Goal: Task Accomplishment & Management: Manage account settings

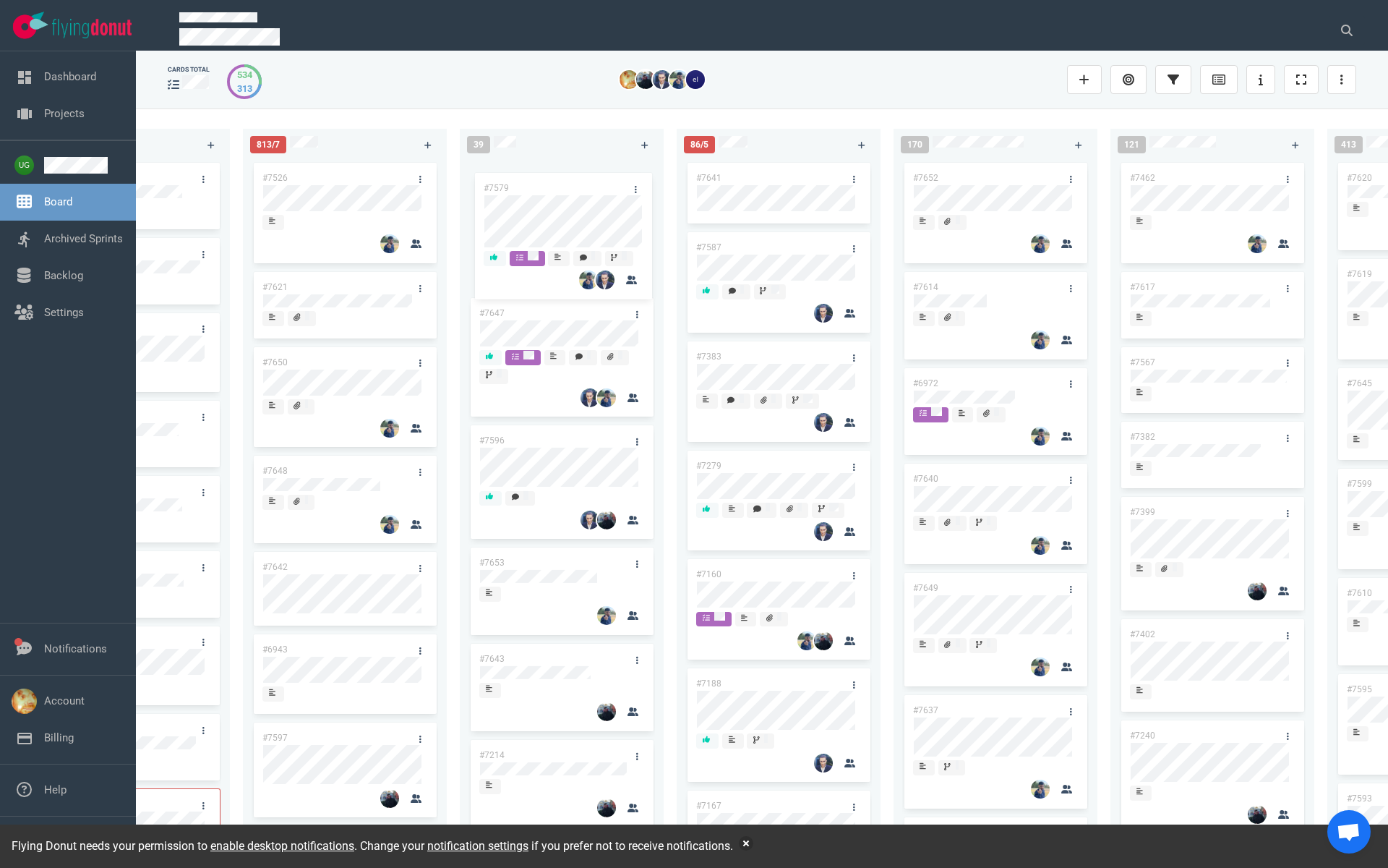
drag, startPoint x: 543, startPoint y: 548, endPoint x: 547, endPoint y: 188, distance: 360.0
click at [547, 188] on div "#7647 #7596 #7653 #7643 #7214 #6890 #7627 #7589 #7579 #7497 #7583 #7618 #7626 #…" at bounding box center [561, 498] width 186 height 677
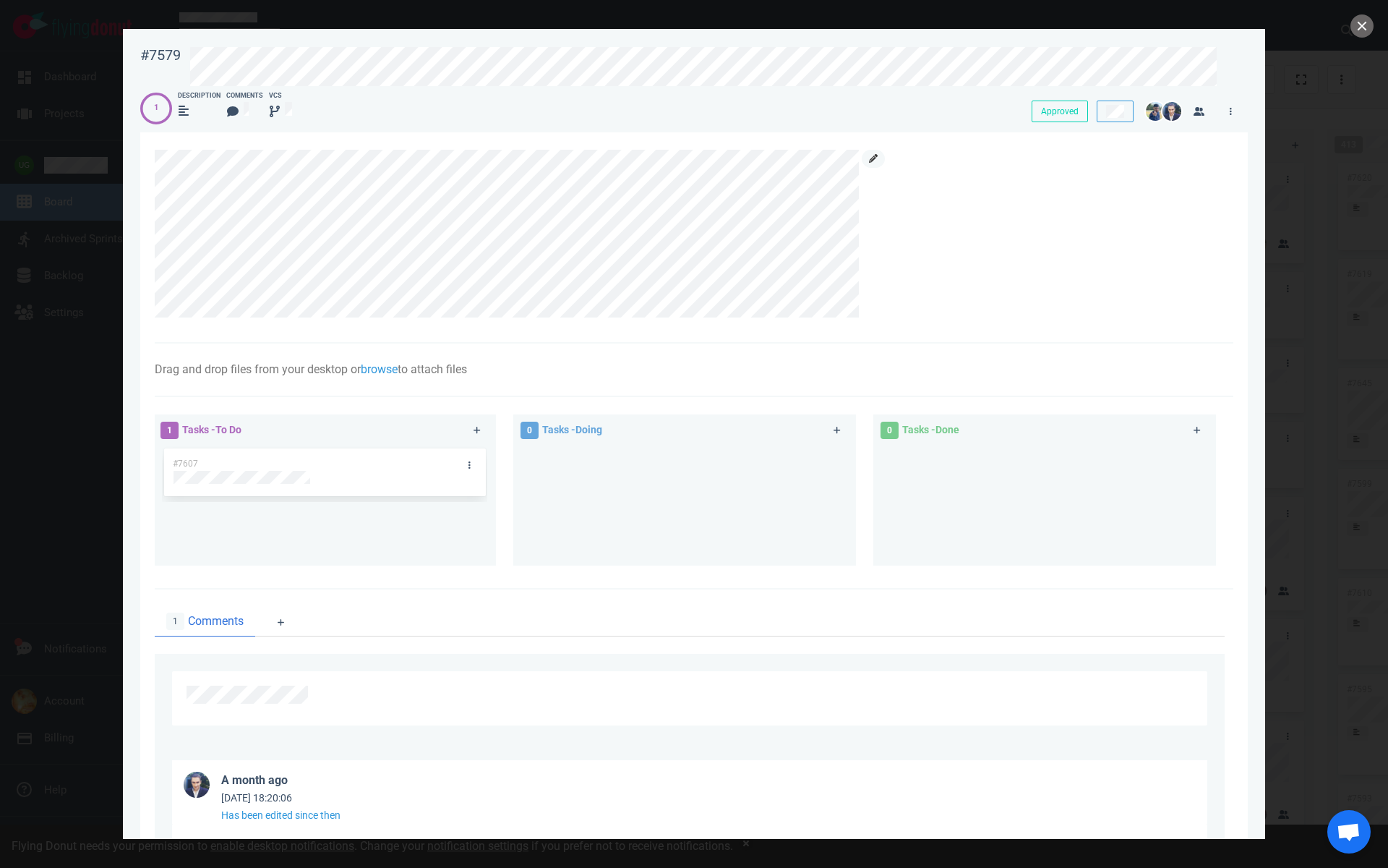
click at [880, 164] on link at bounding box center [874, 159] width 23 height 18
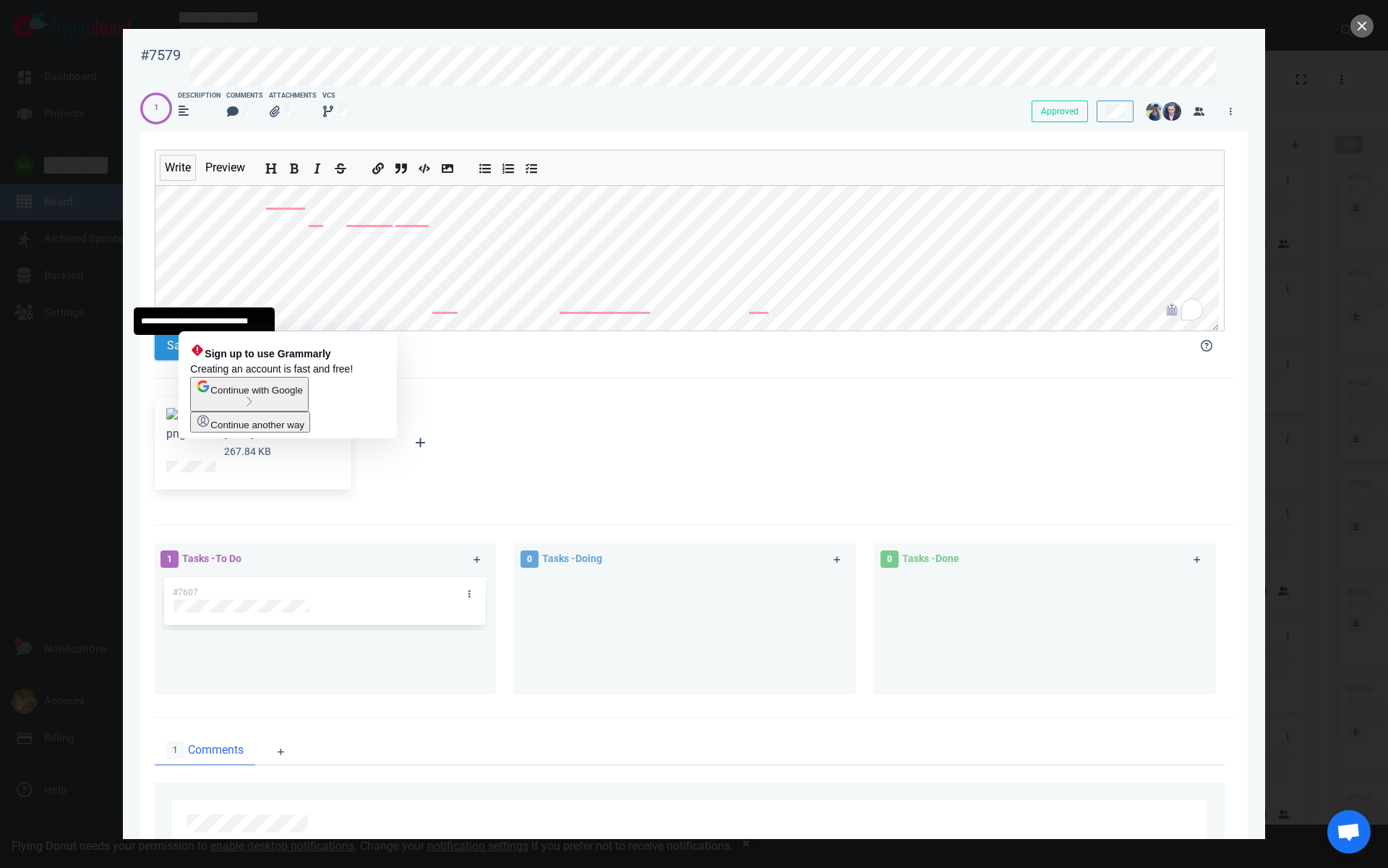
click at [161, 358] on button "Save Changes" at bounding box center [204, 346] width 98 height 29
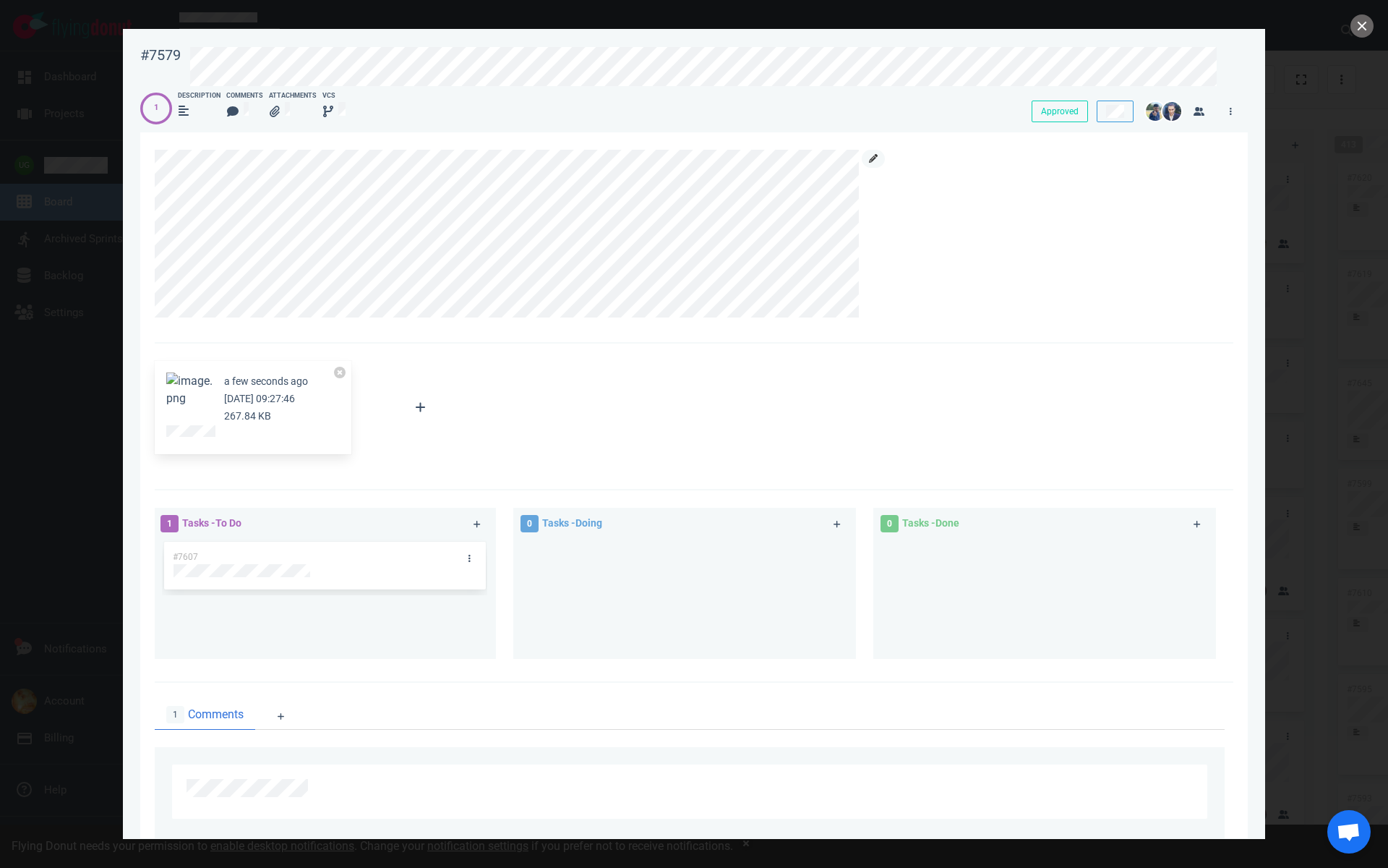
click at [877, 165] on link at bounding box center [874, 159] width 23 height 18
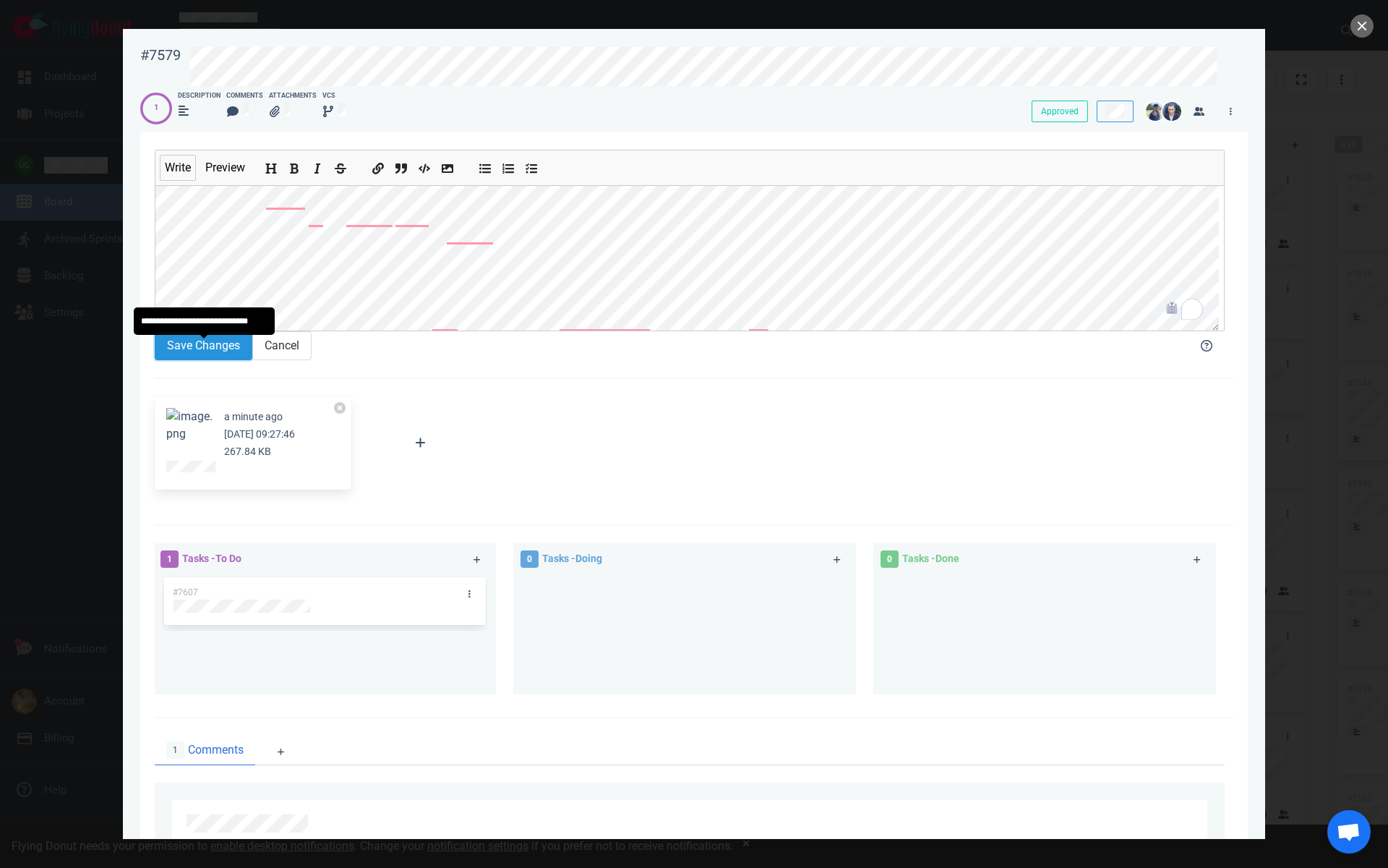
click at [211, 358] on button "Save Changes" at bounding box center [204, 346] width 98 height 29
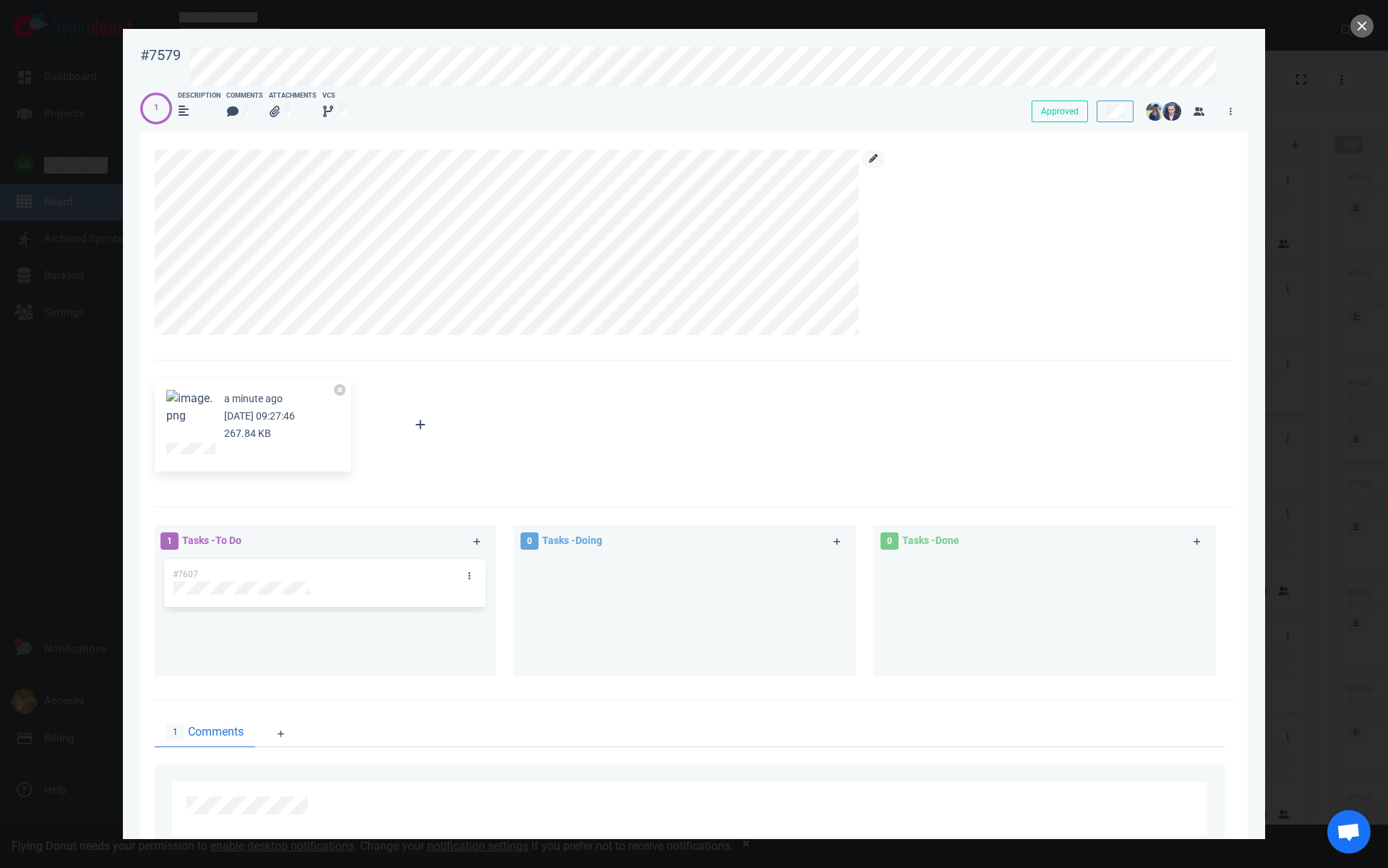
click at [873, 159] on icon at bounding box center [873, 158] width 9 height 9
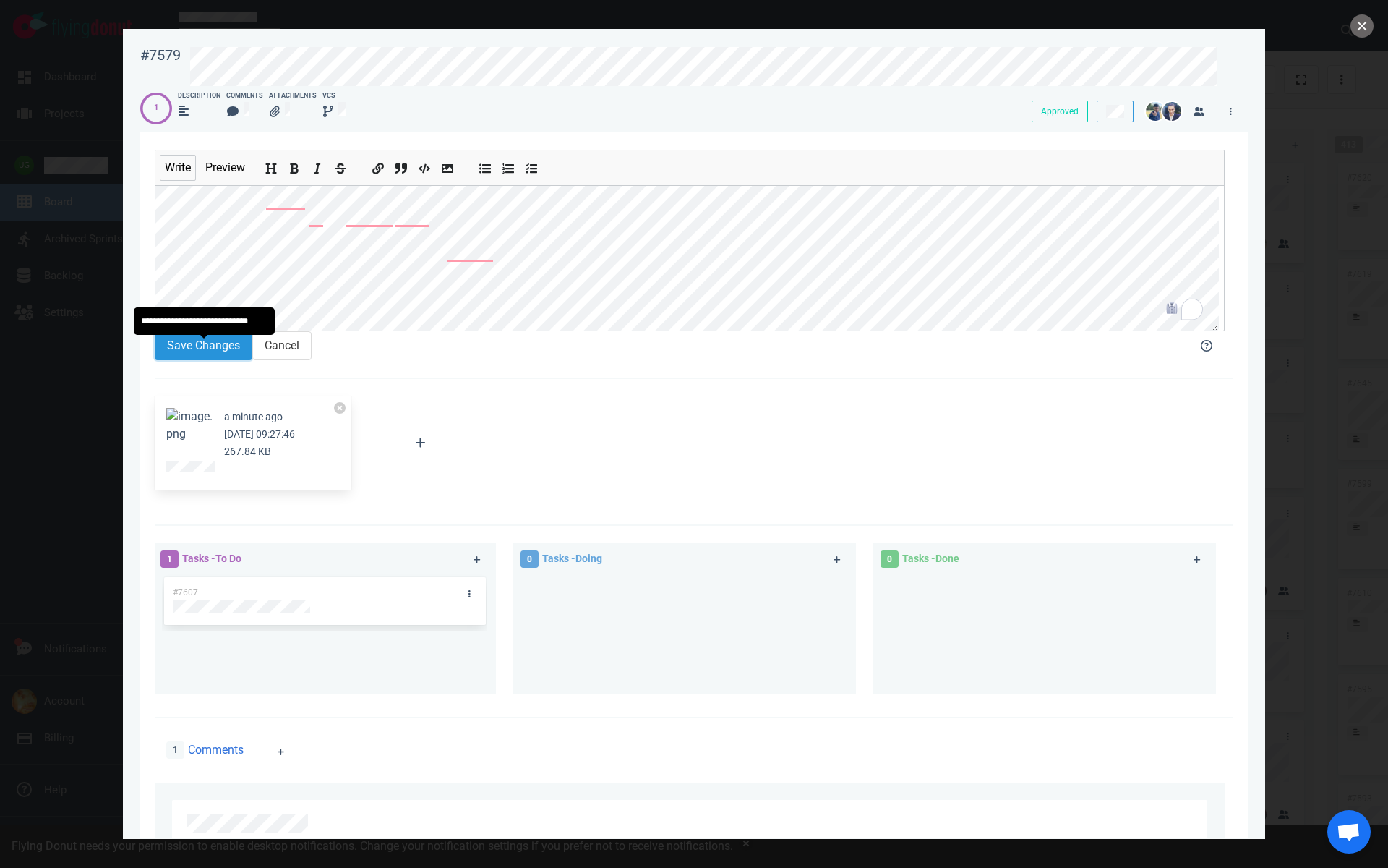
click at [206, 360] on button "Save Changes" at bounding box center [204, 346] width 98 height 29
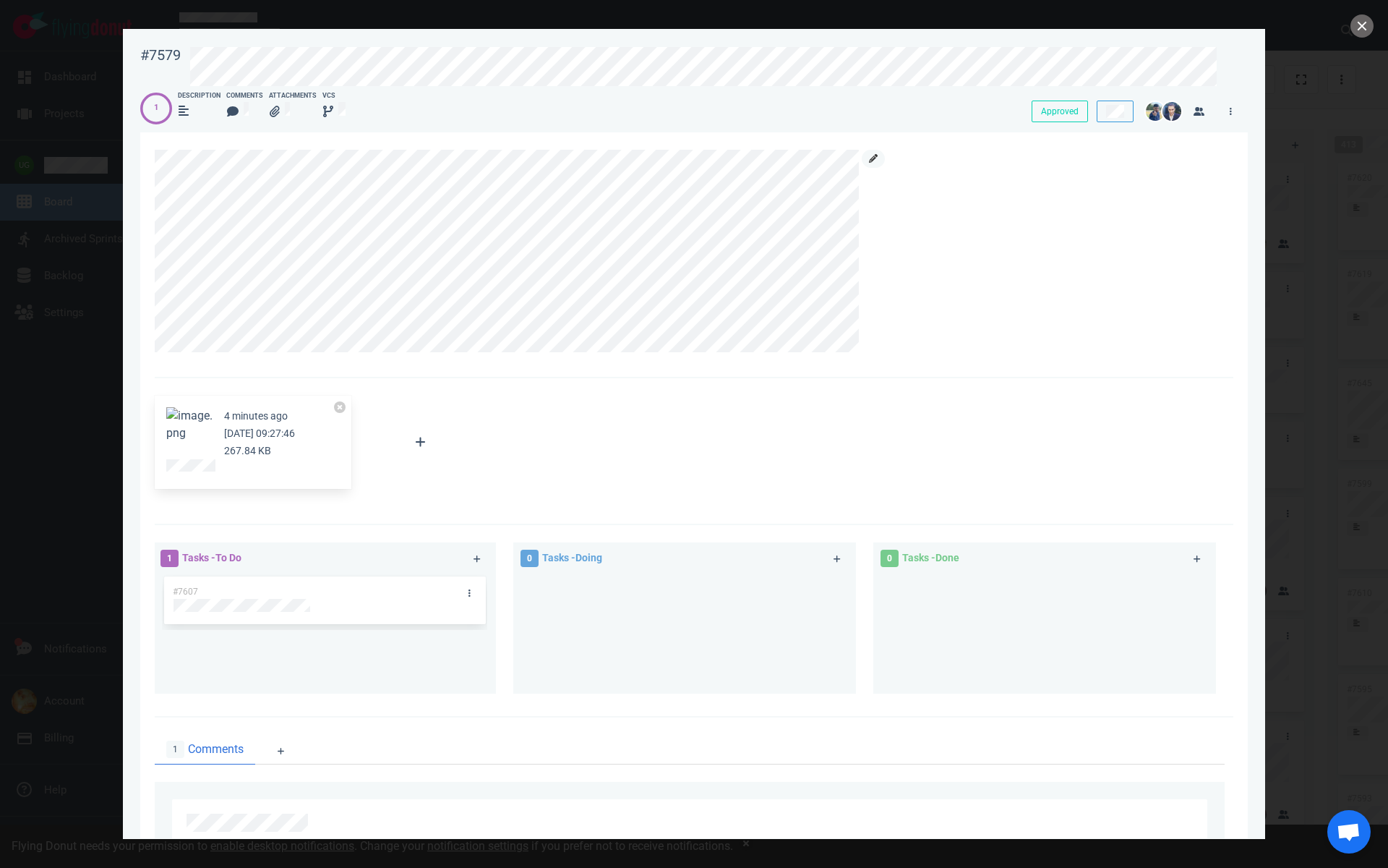
click at [874, 159] on icon at bounding box center [873, 158] width 9 height 9
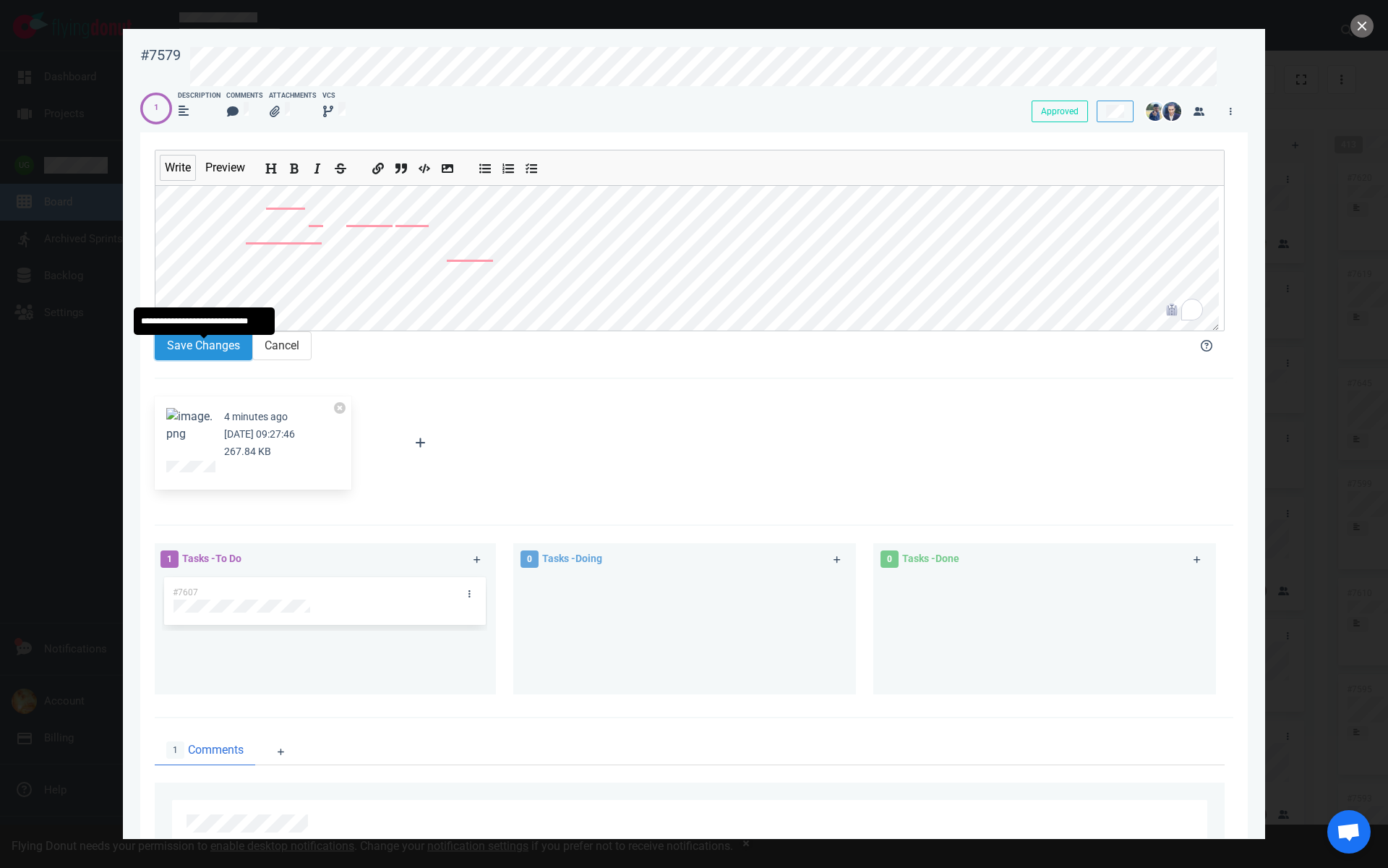
click at [204, 347] on button "Save Changes" at bounding box center [204, 346] width 98 height 29
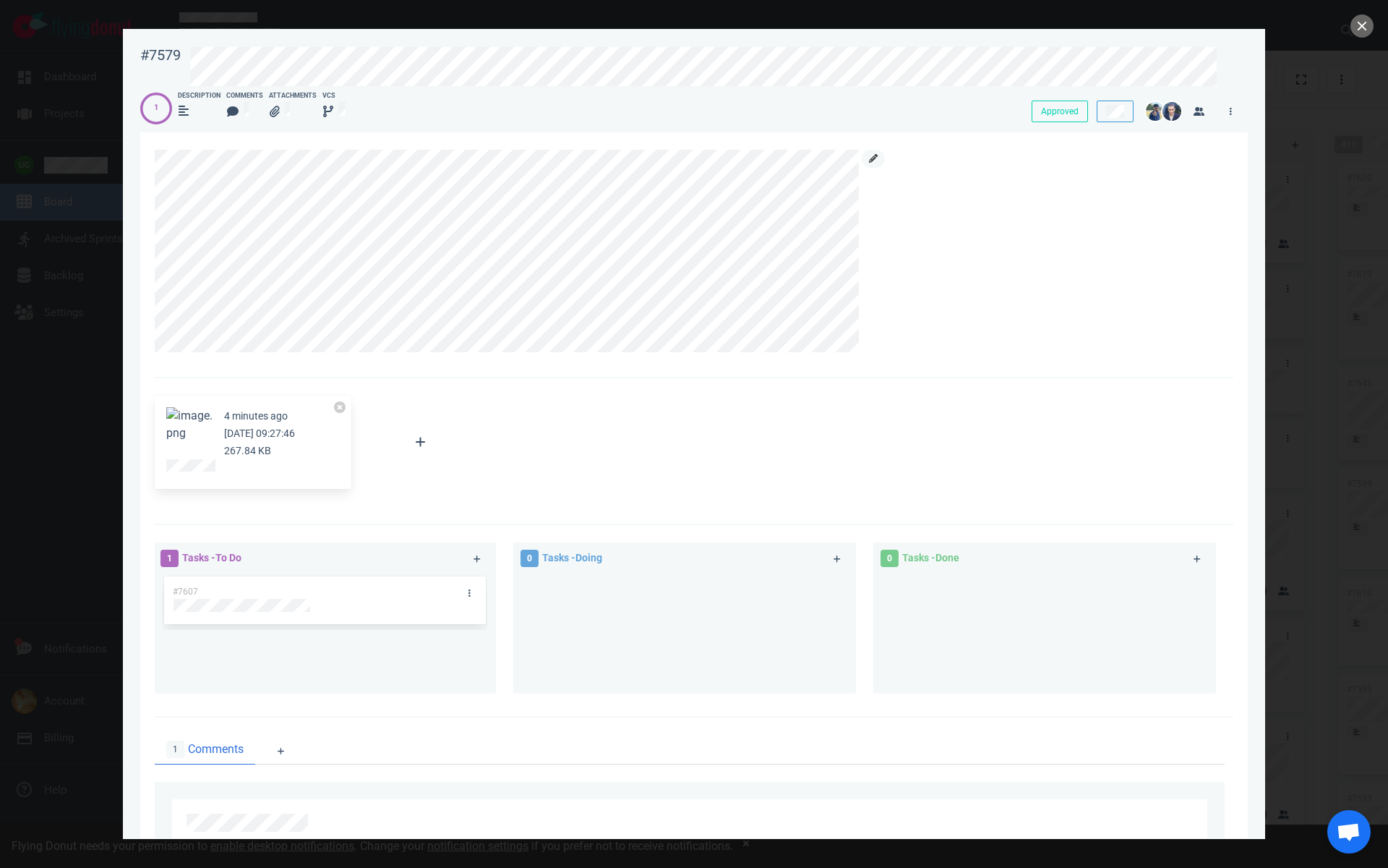
click at [874, 161] on icon at bounding box center [873, 158] width 9 height 9
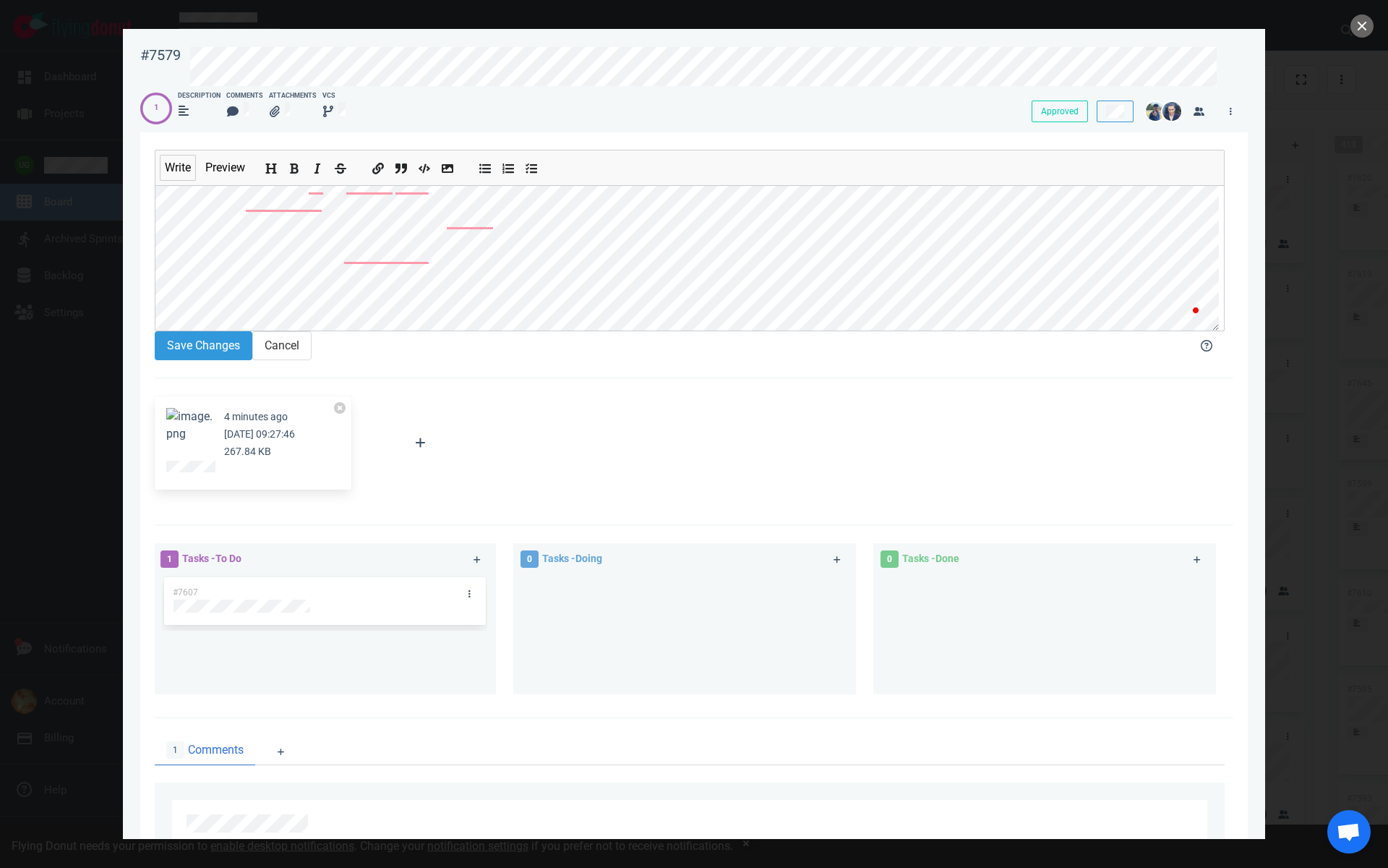
scroll to position [34, 0]
click at [211, 356] on button "Save Changes" at bounding box center [204, 346] width 98 height 29
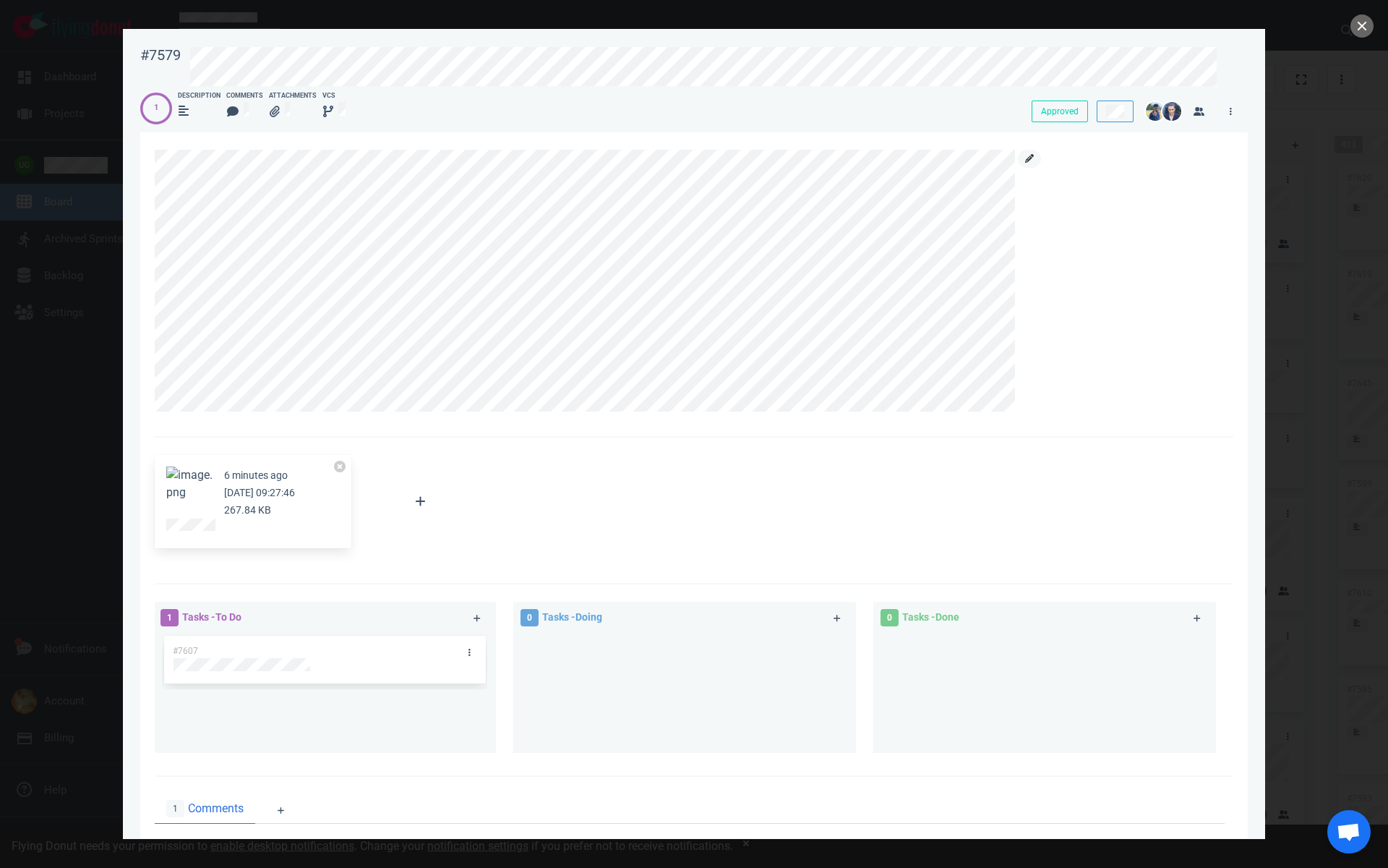
click at [1029, 161] on icon at bounding box center [1029, 158] width 9 height 9
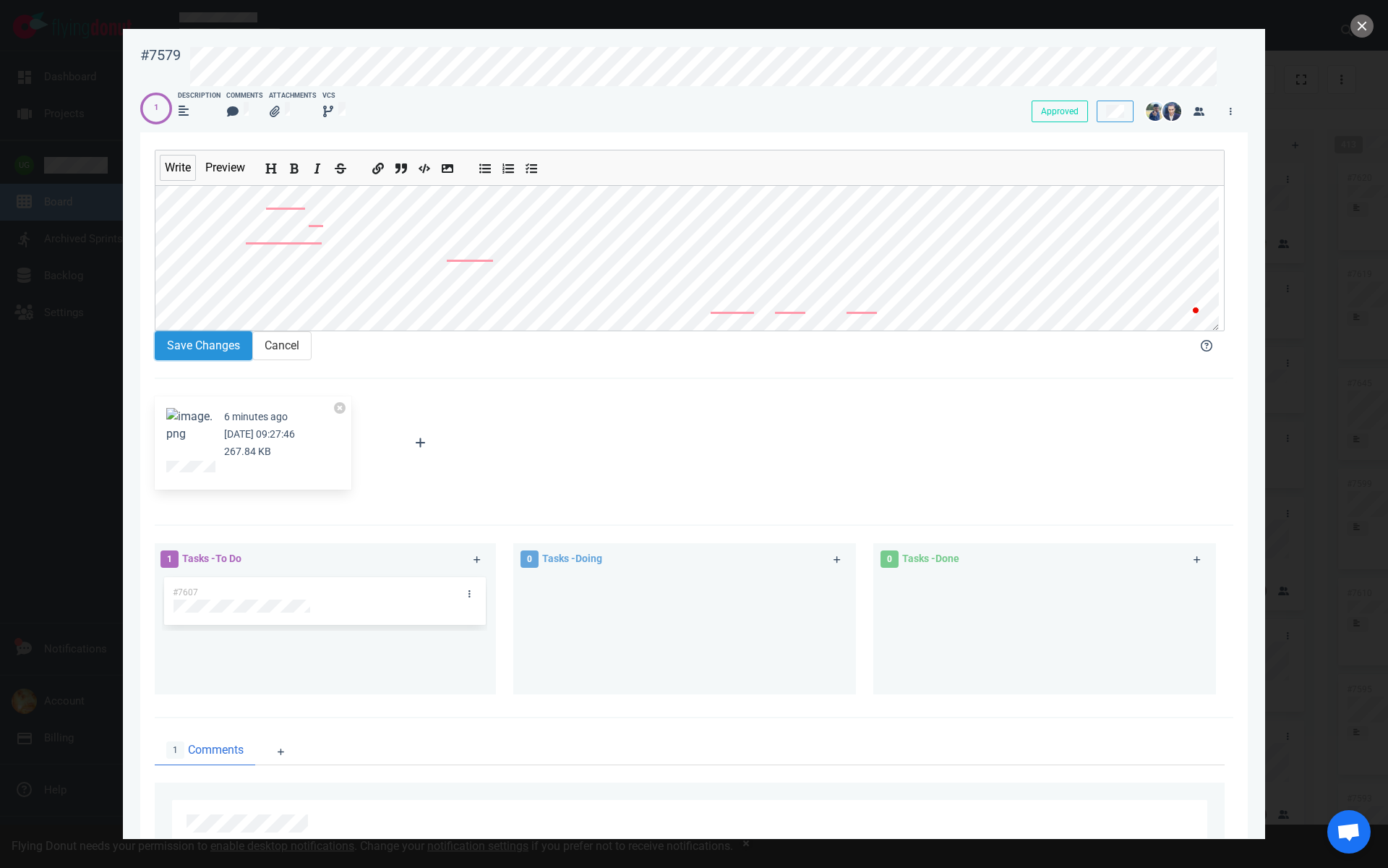
click at [197, 358] on button "Save Changes" at bounding box center [204, 346] width 98 height 29
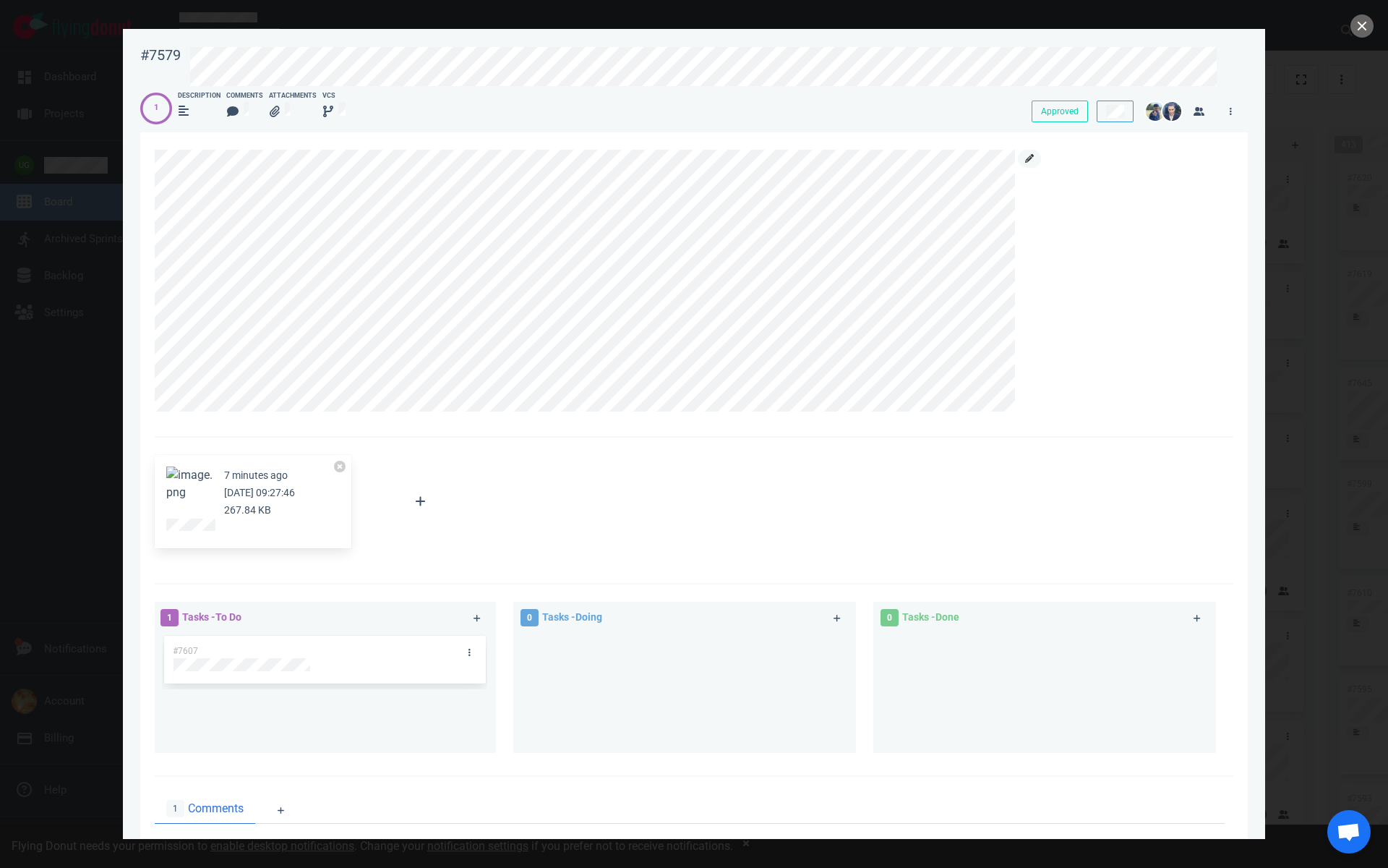
click at [1030, 163] on link at bounding box center [1029, 159] width 23 height 18
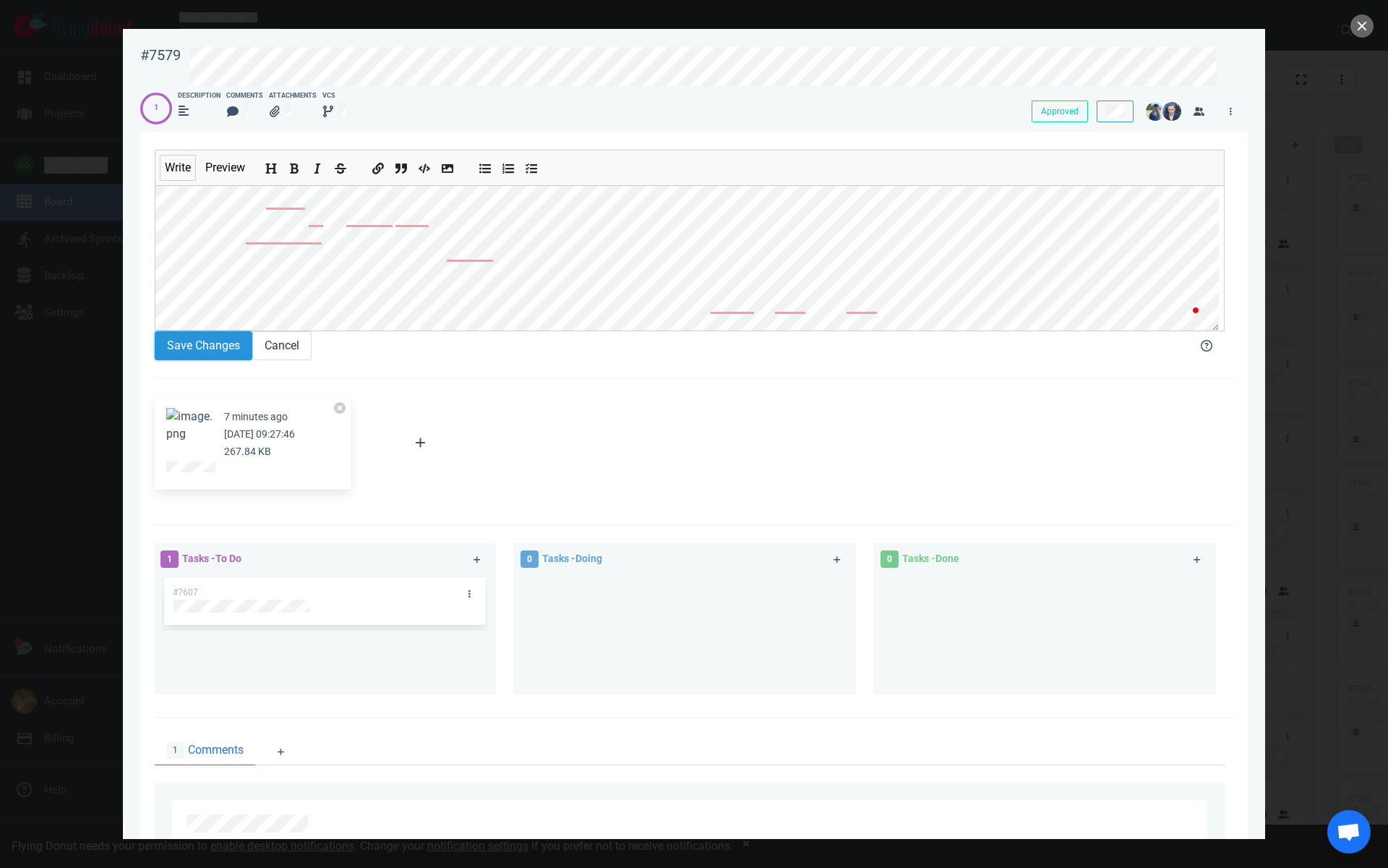
click at [191, 351] on button "Save Changes" at bounding box center [204, 346] width 98 height 29
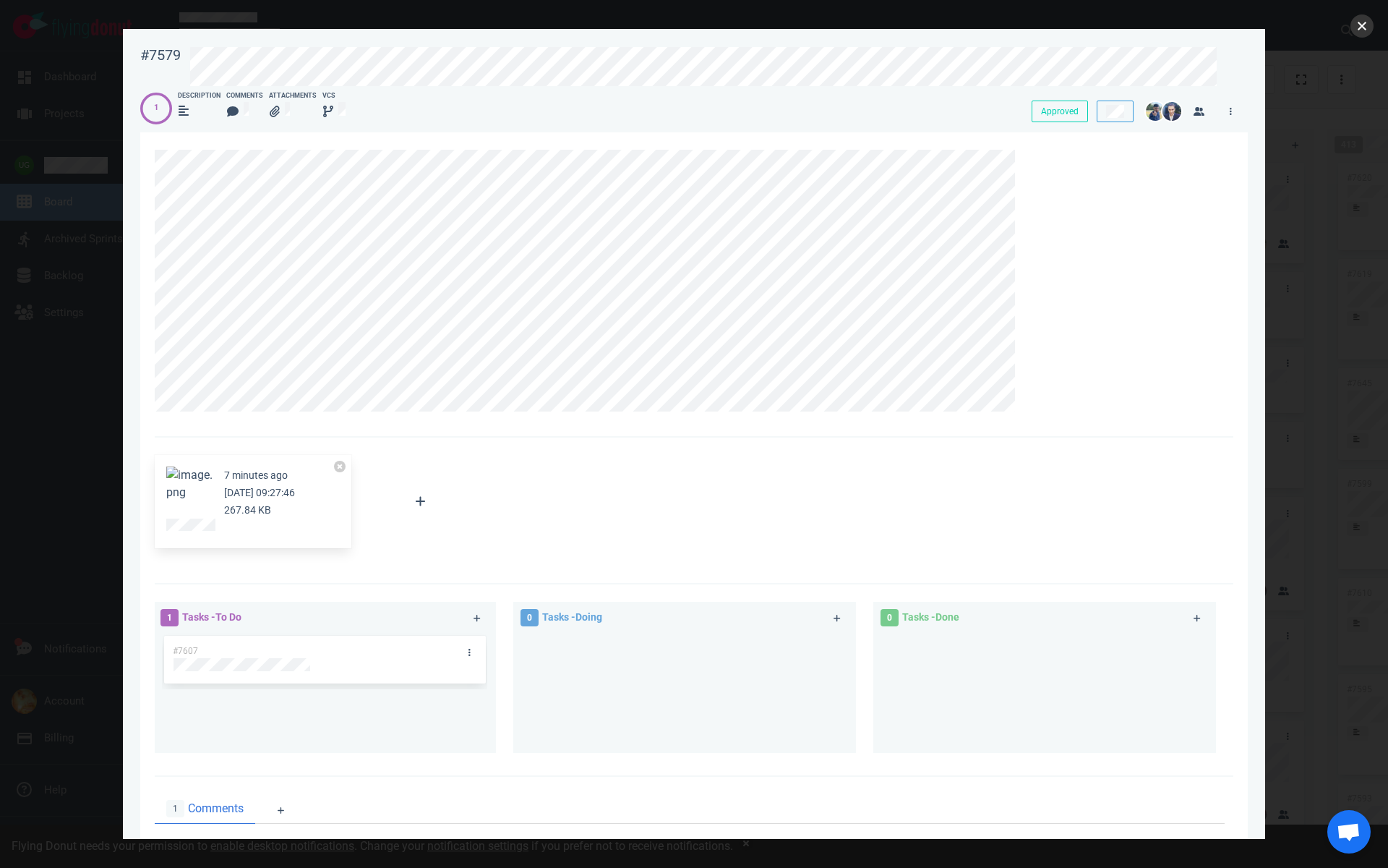
click at [1363, 27] on button "close" at bounding box center [1362, 26] width 23 height 23
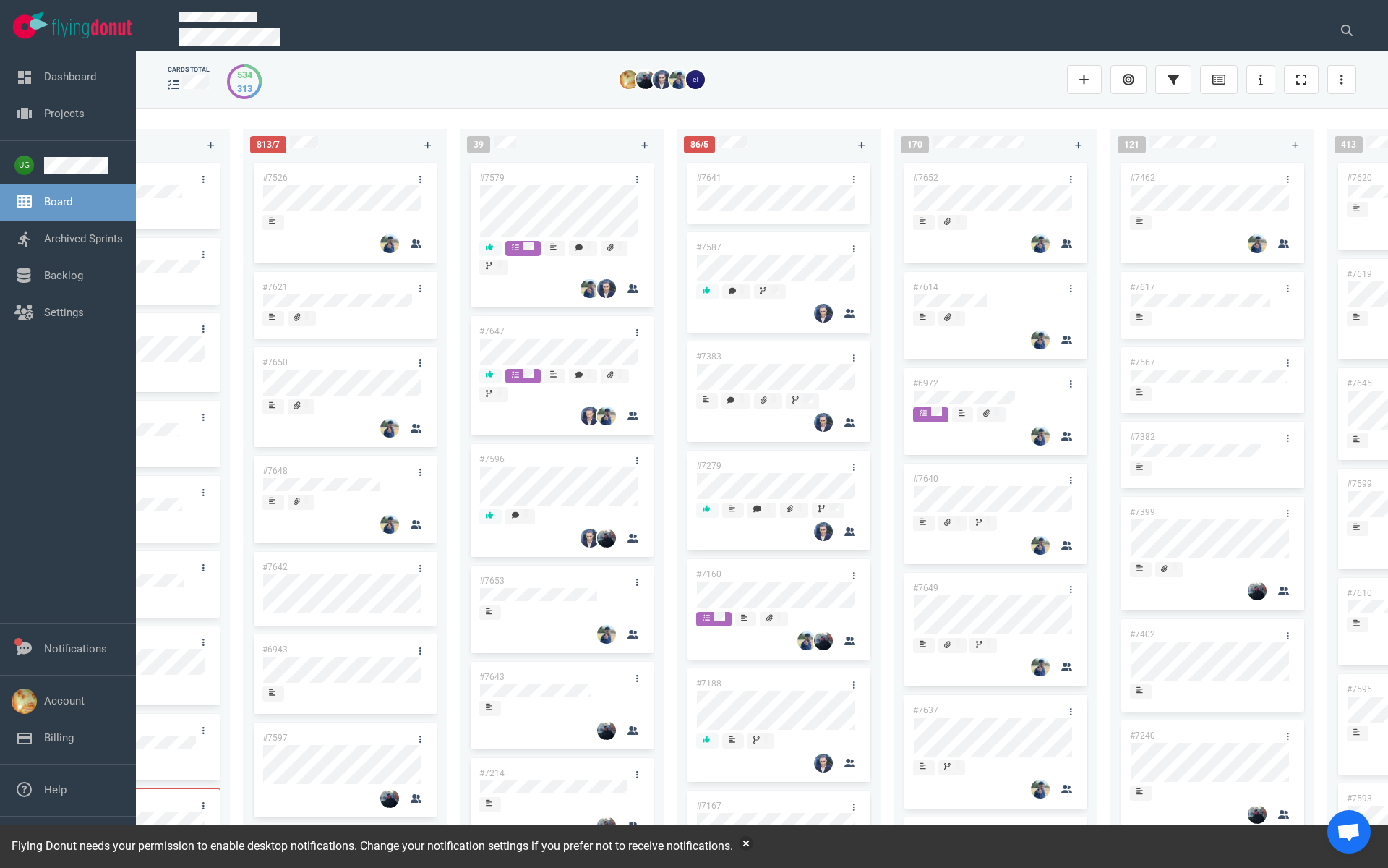
click at [487, 459] on link "#7596" at bounding box center [492, 459] width 25 height 11
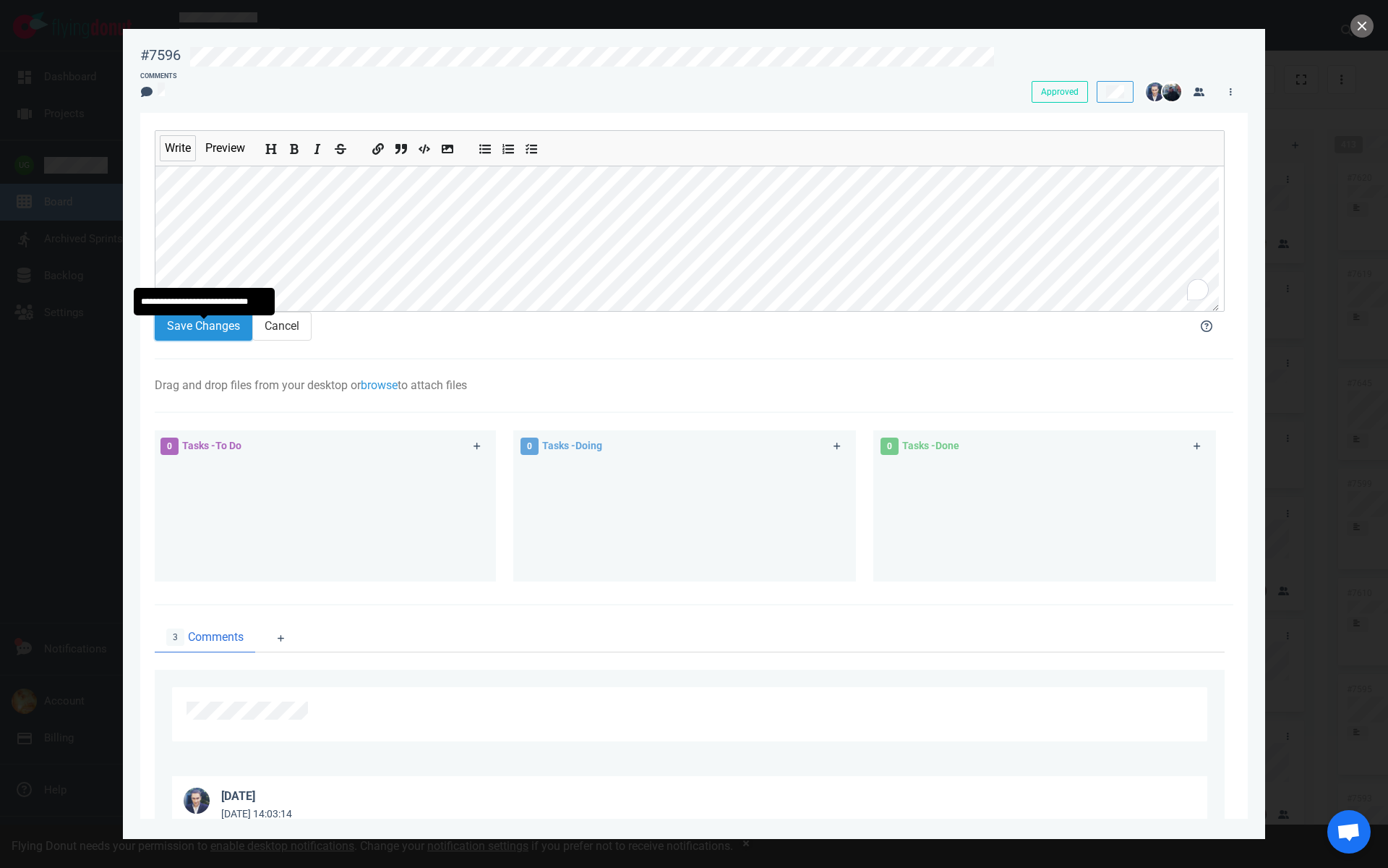
click at [202, 336] on button "Save Changes" at bounding box center [204, 326] width 98 height 29
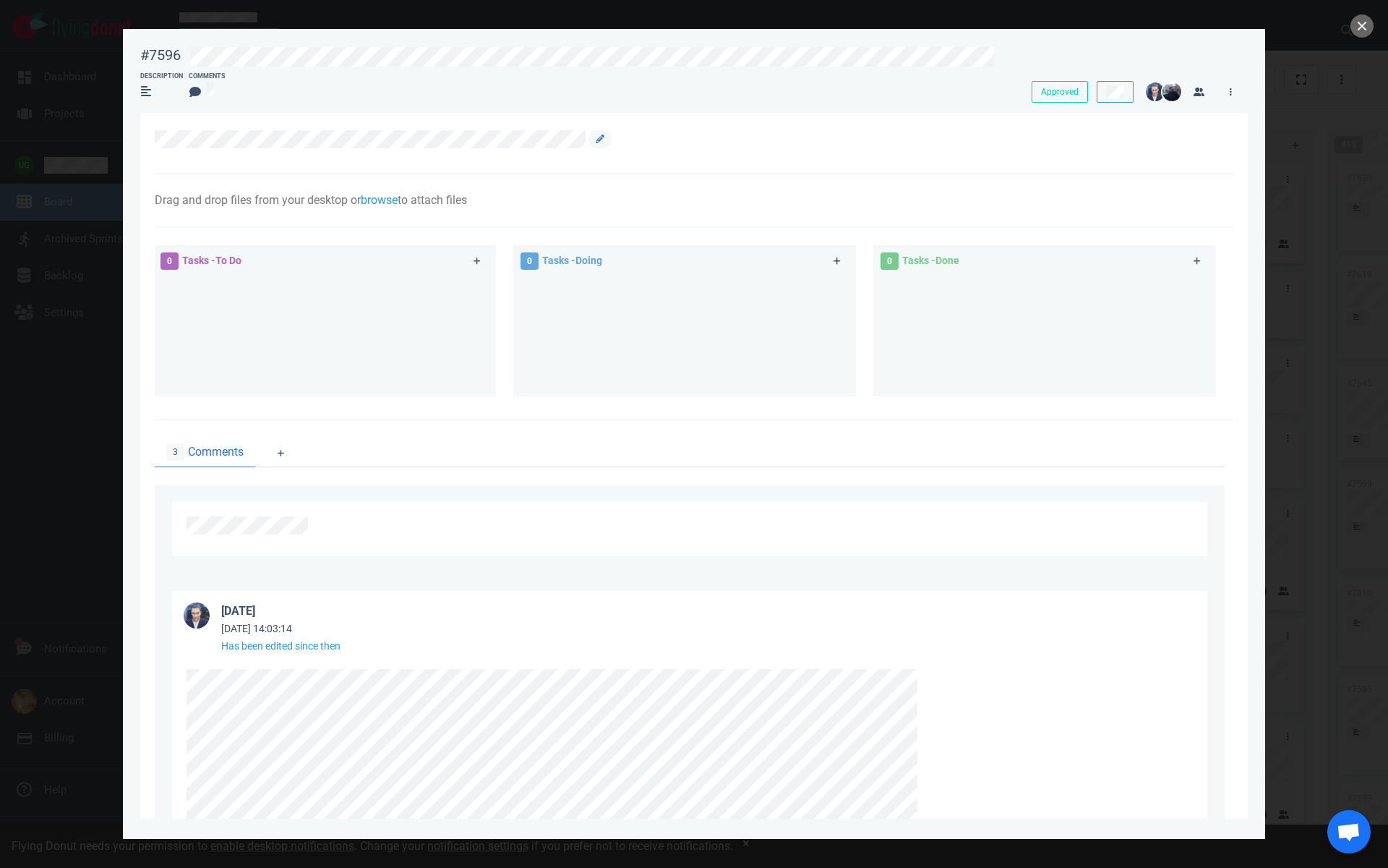
click at [593, 147] on div at bounding box center [689, 142] width 1070 height 25
click at [599, 143] on link at bounding box center [600, 138] width 23 height 18
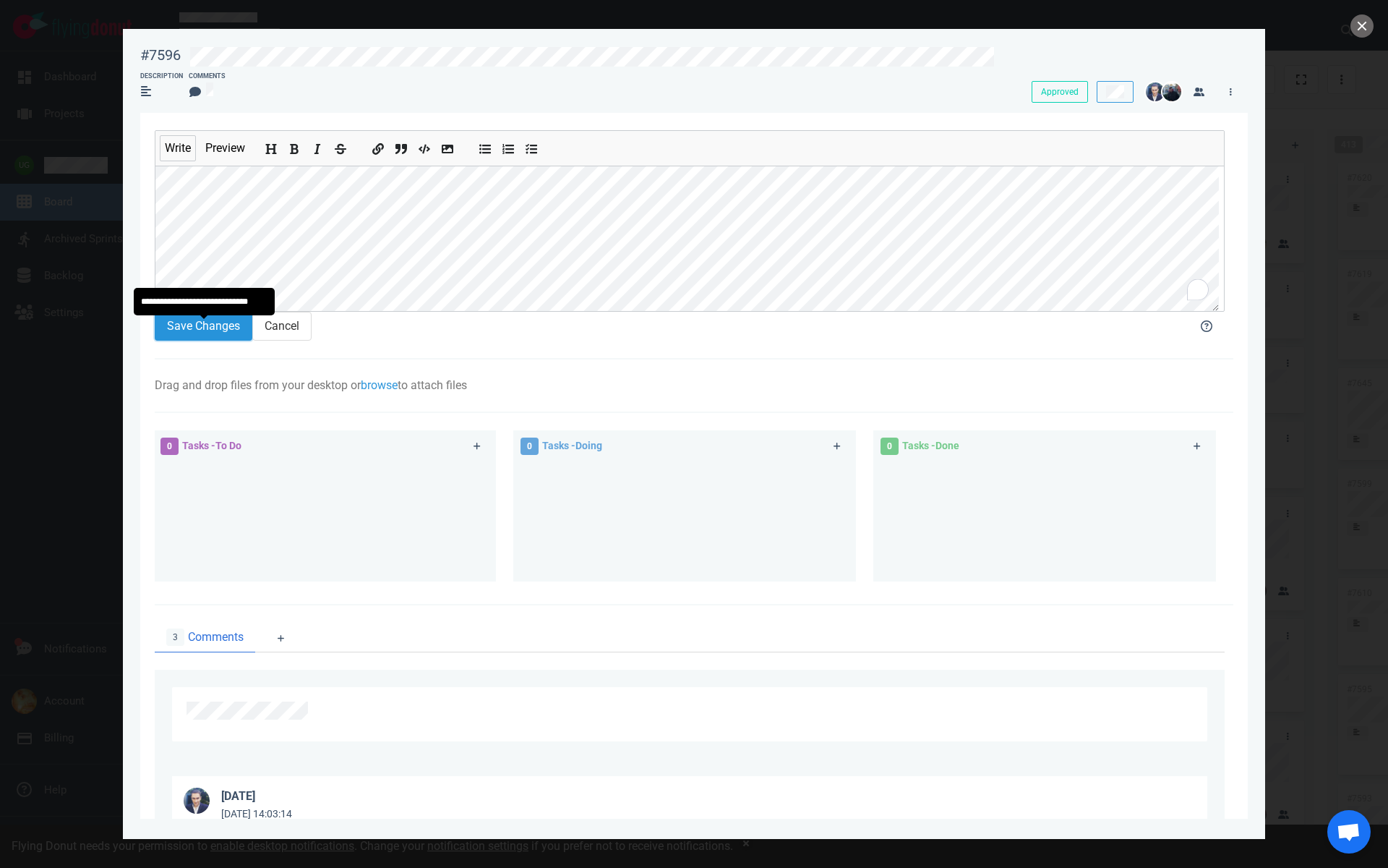
click at [229, 340] on button "Save Changes" at bounding box center [204, 326] width 98 height 29
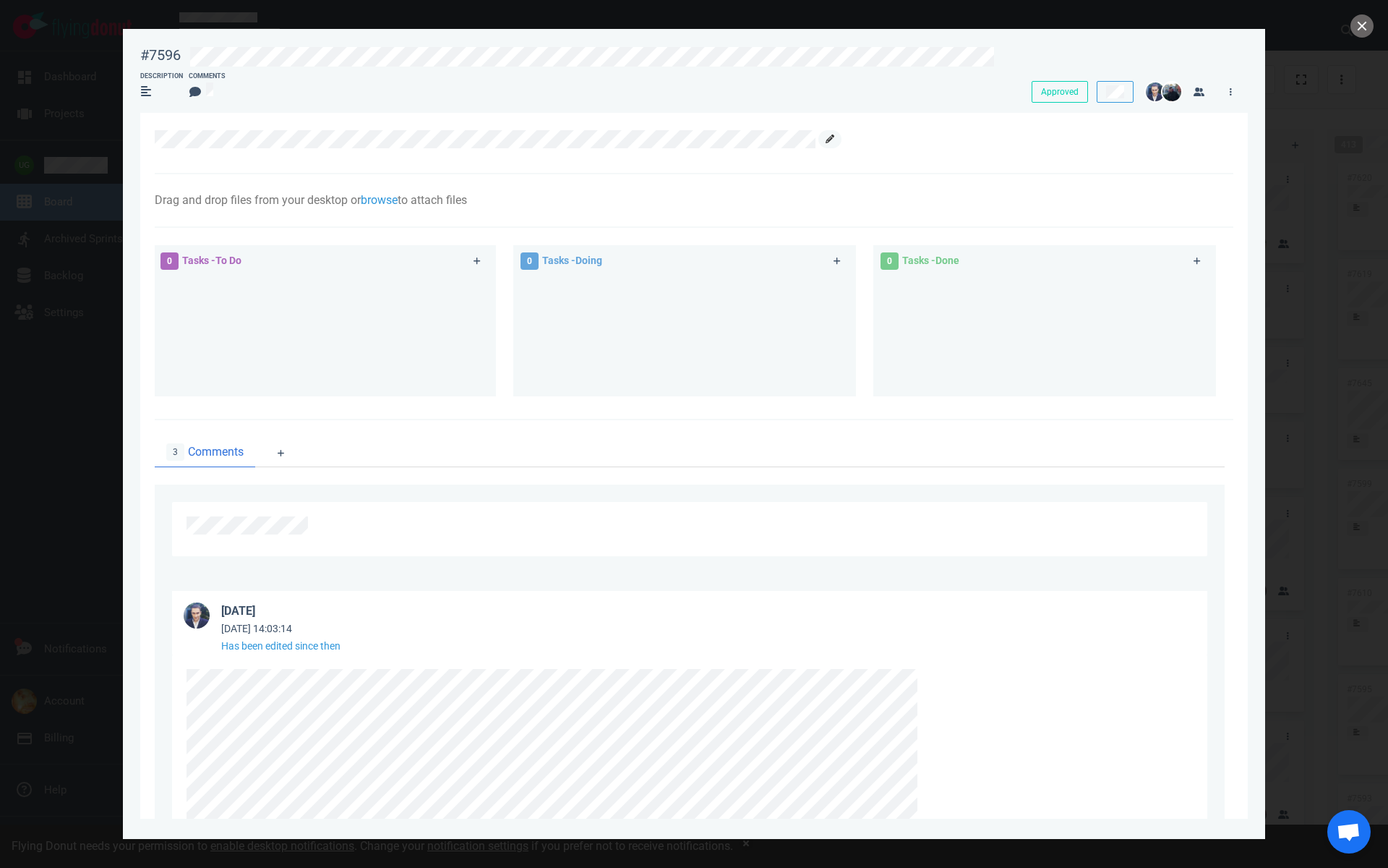
click at [834, 138] on link at bounding box center [830, 138] width 23 height 18
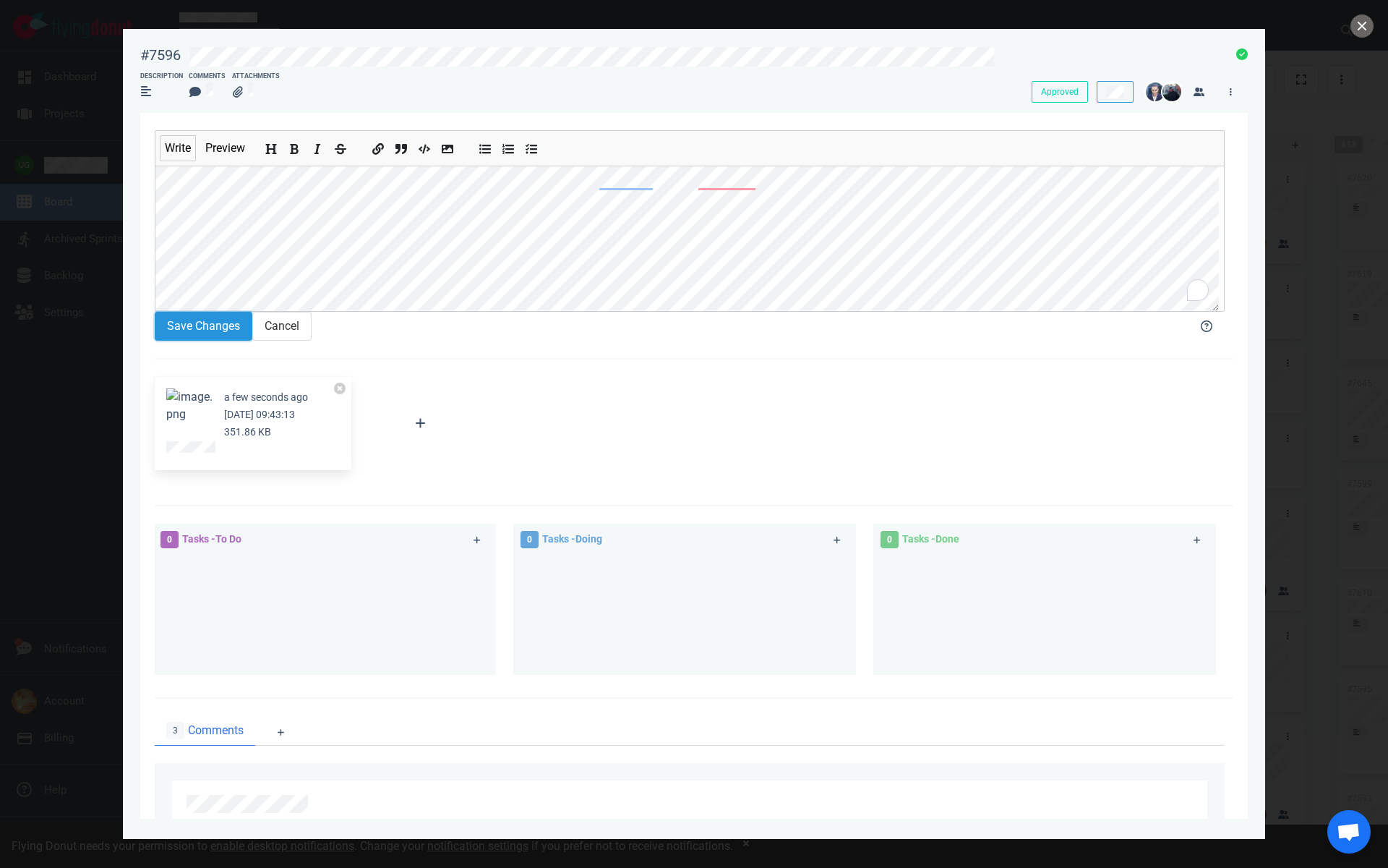
click at [209, 335] on button "Save Changes" at bounding box center [204, 326] width 98 height 29
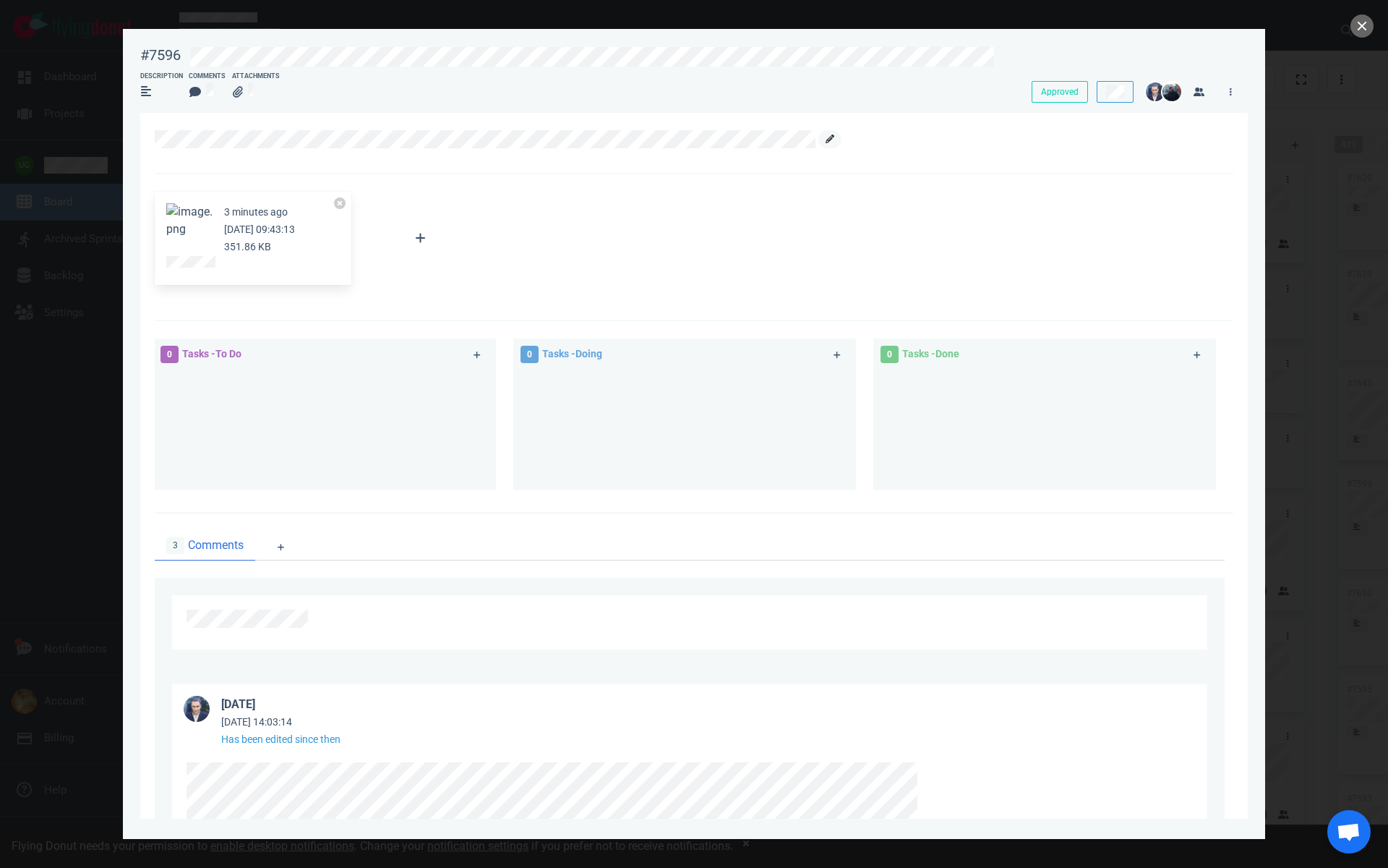
click at [830, 139] on icon at bounding box center [830, 138] width 9 height 9
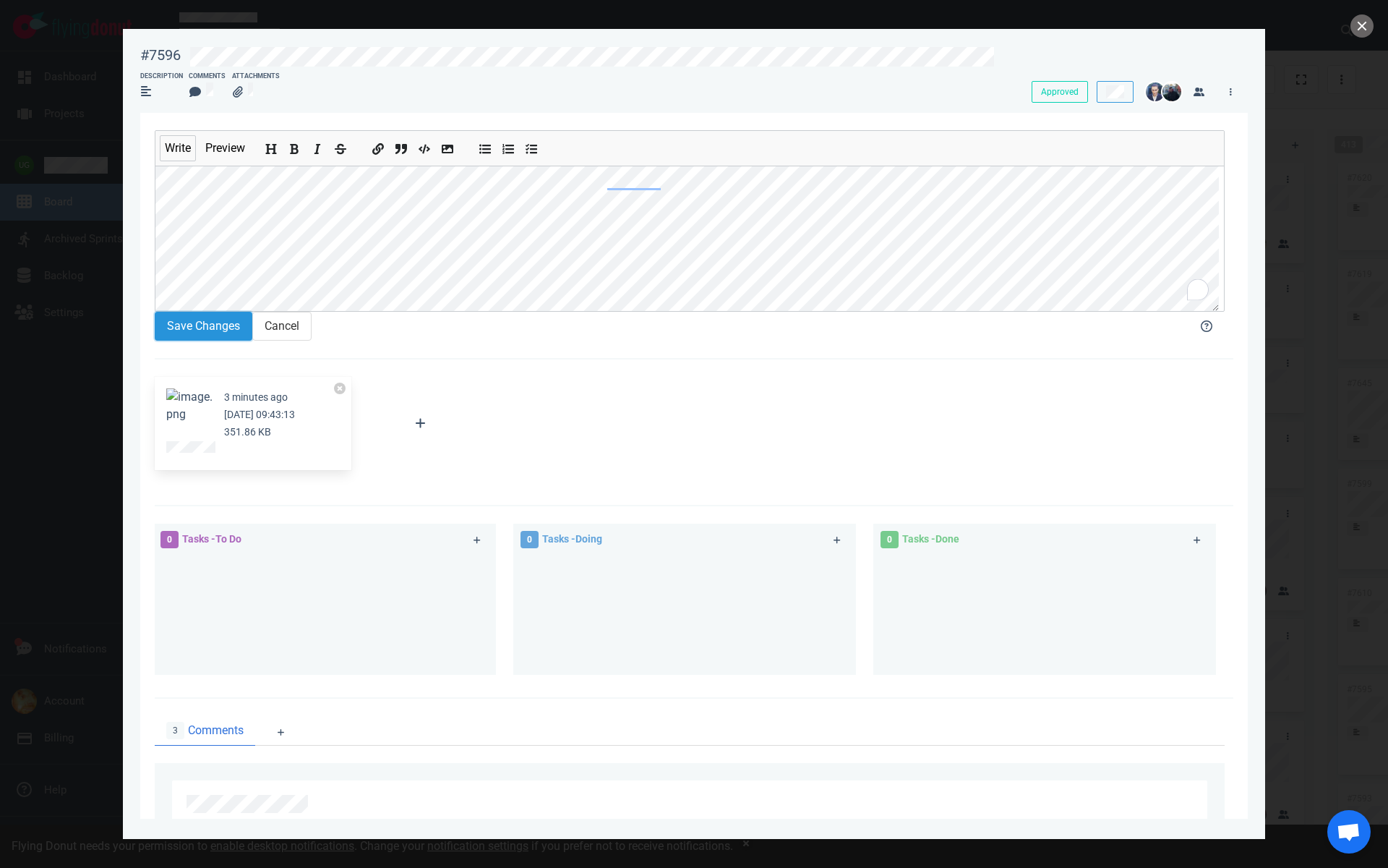
click at [201, 337] on button "Save Changes" at bounding box center [204, 326] width 98 height 29
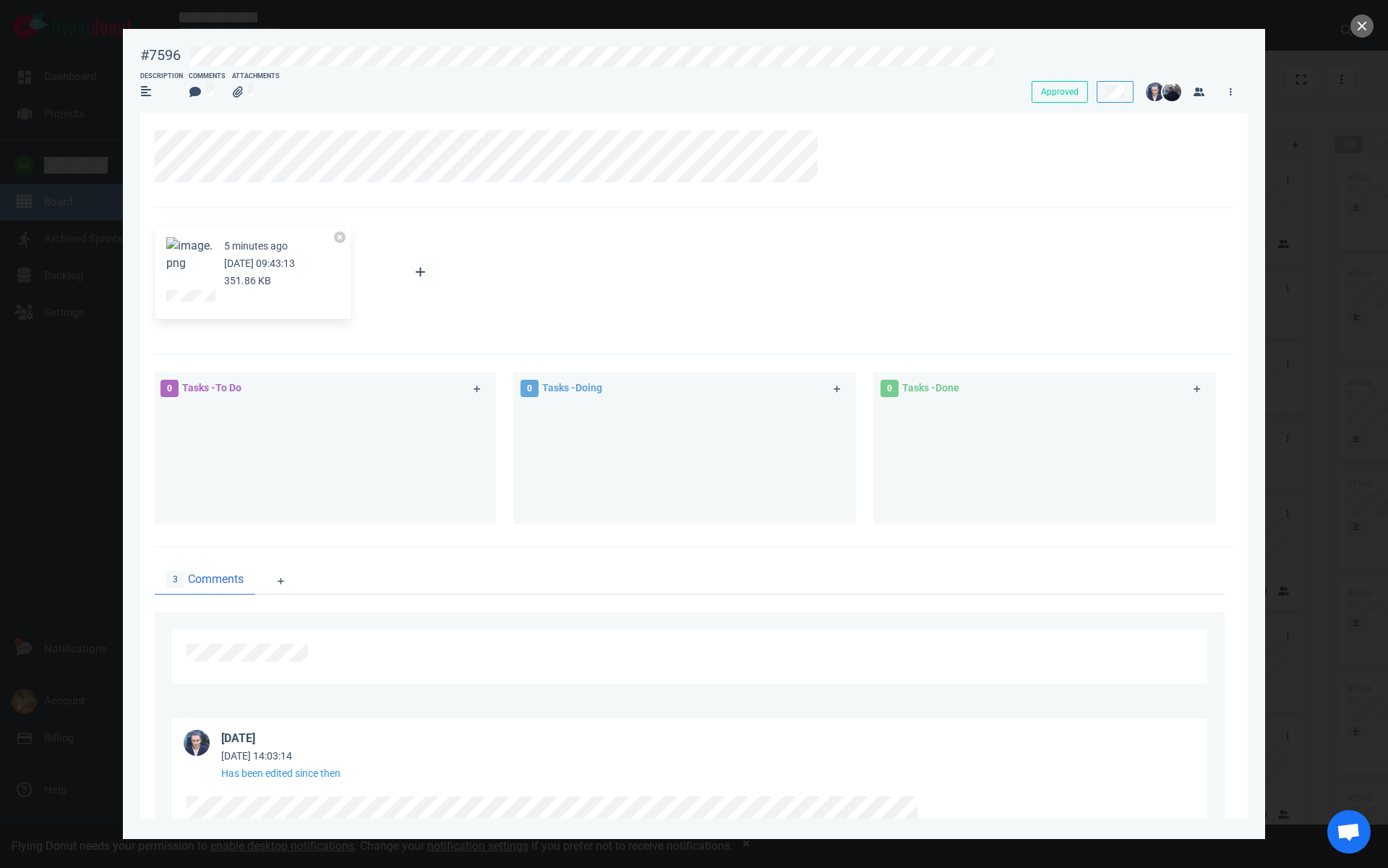
click at [1309, 183] on div at bounding box center [694, 434] width 1388 height 868
click at [1366, 23] on button "close" at bounding box center [1362, 26] width 23 height 23
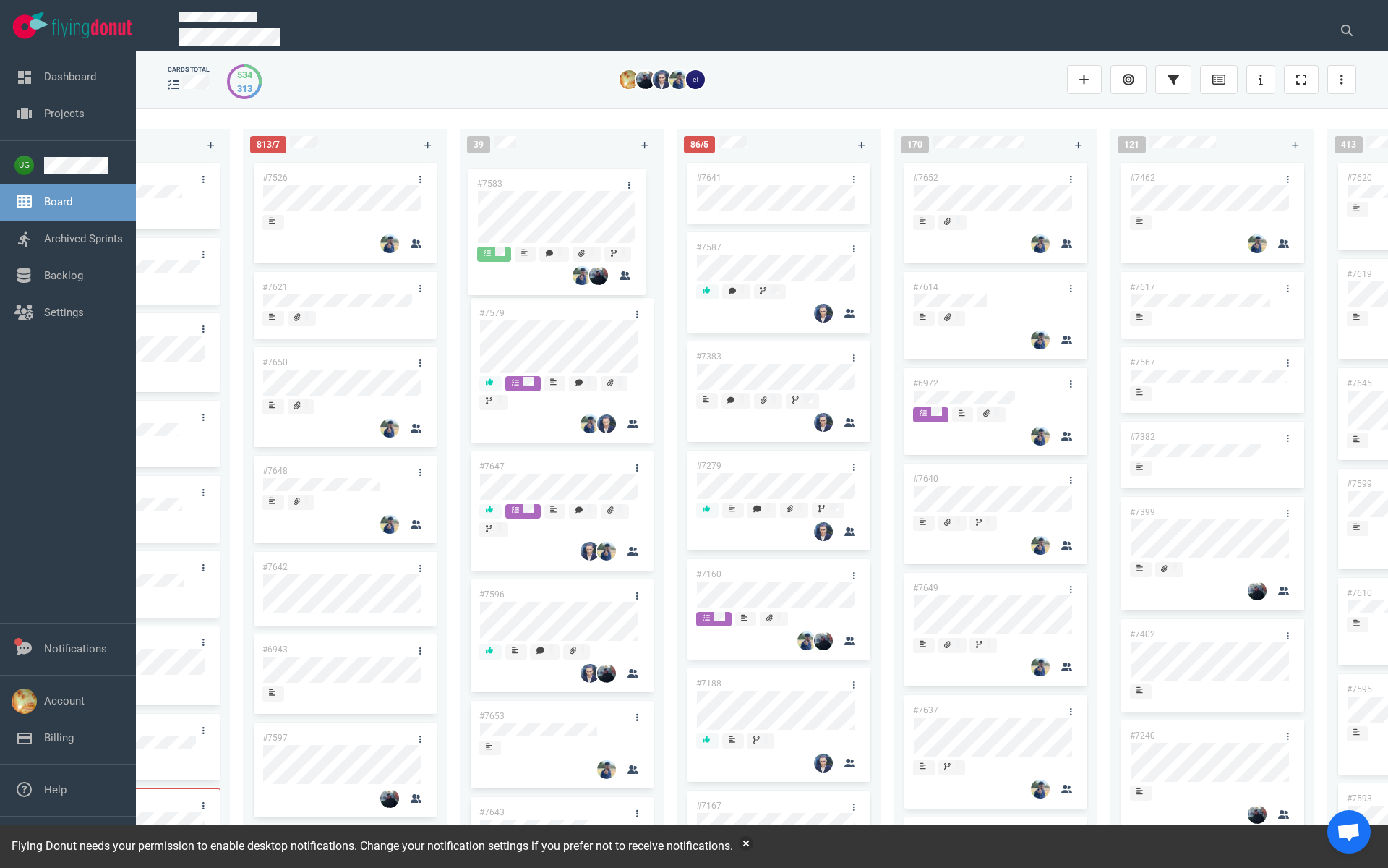
drag, startPoint x: 551, startPoint y: 693, endPoint x: 549, endPoint y: 179, distance: 514.0
click at [549, 179] on div "#7579 #7647 #7596 #7653 #7643 #7214 #6890 #7627 #7589 #7497 #7583 #7618 #7626 #…" at bounding box center [561, 498] width 186 height 677
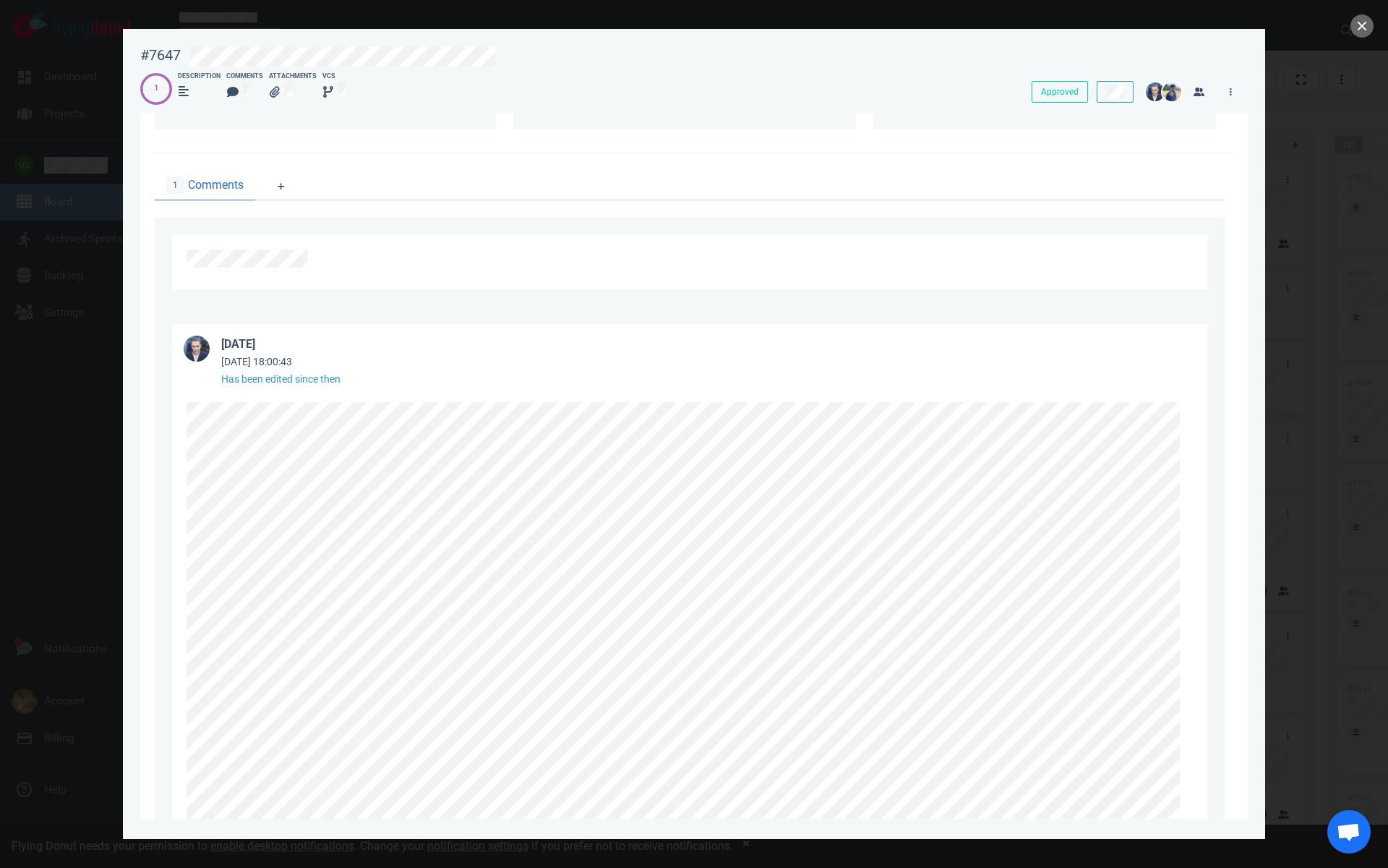
scroll to position [727, 0]
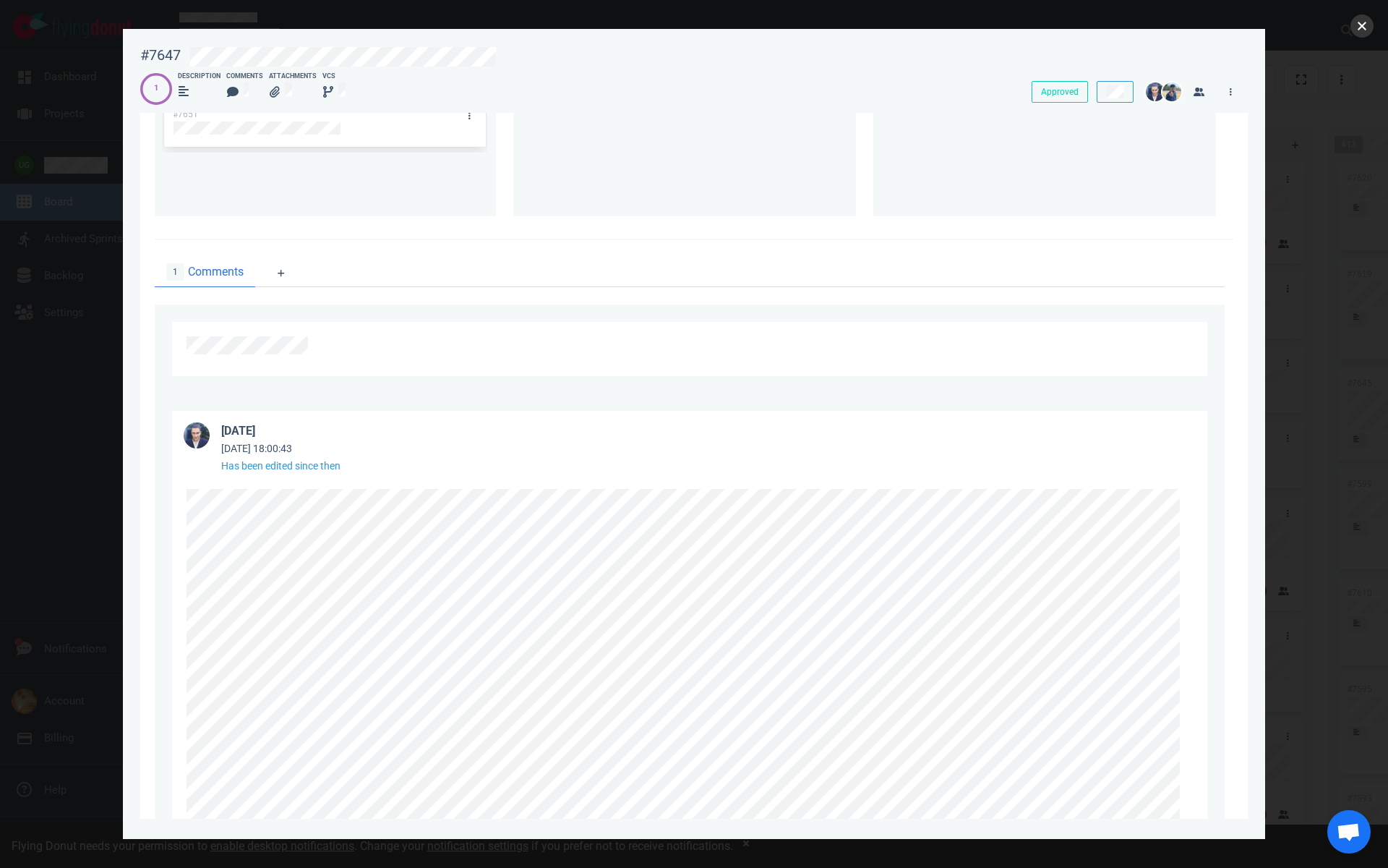
click at [1370, 22] on button "close" at bounding box center [1362, 26] width 23 height 23
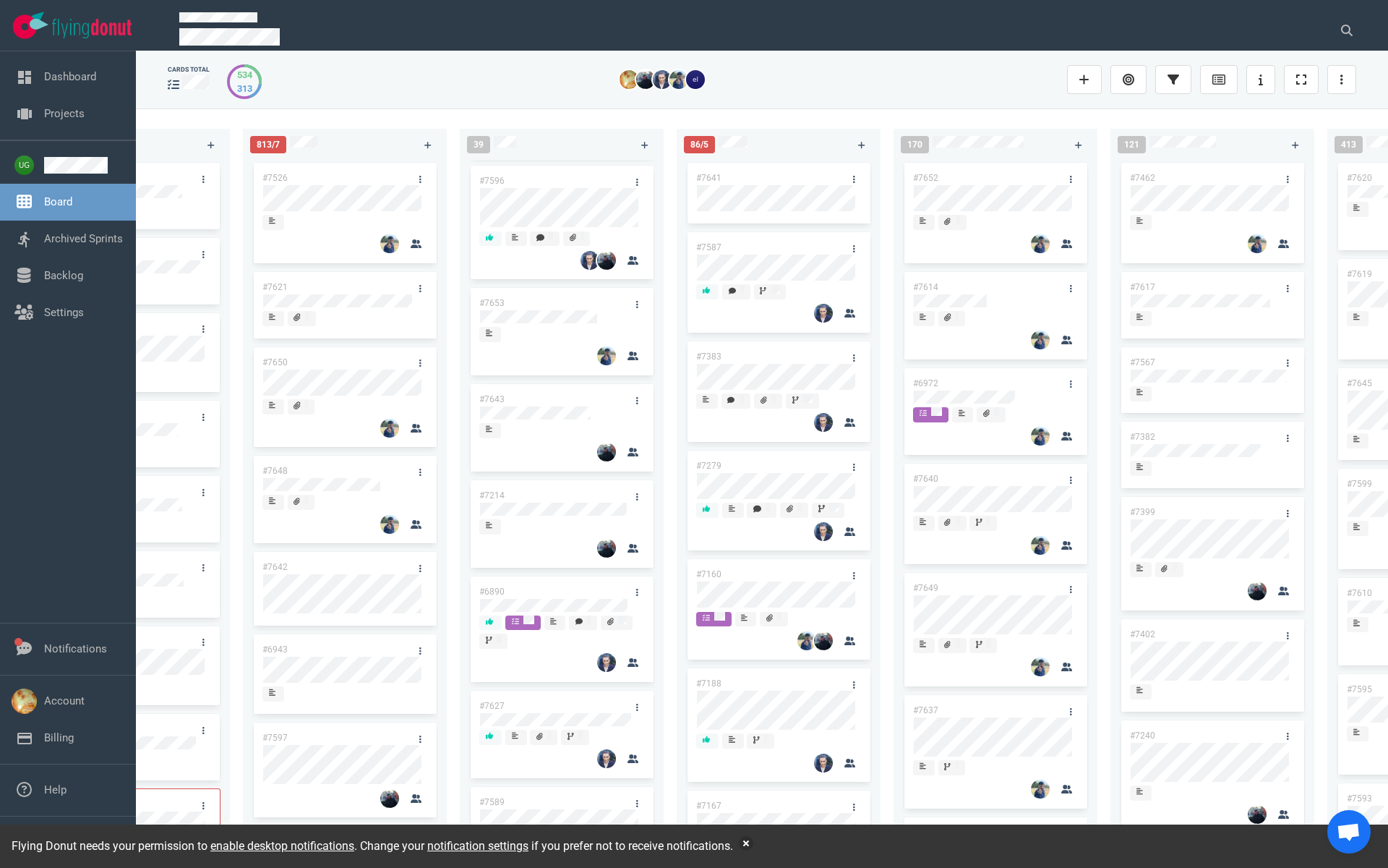
scroll to position [490, 0]
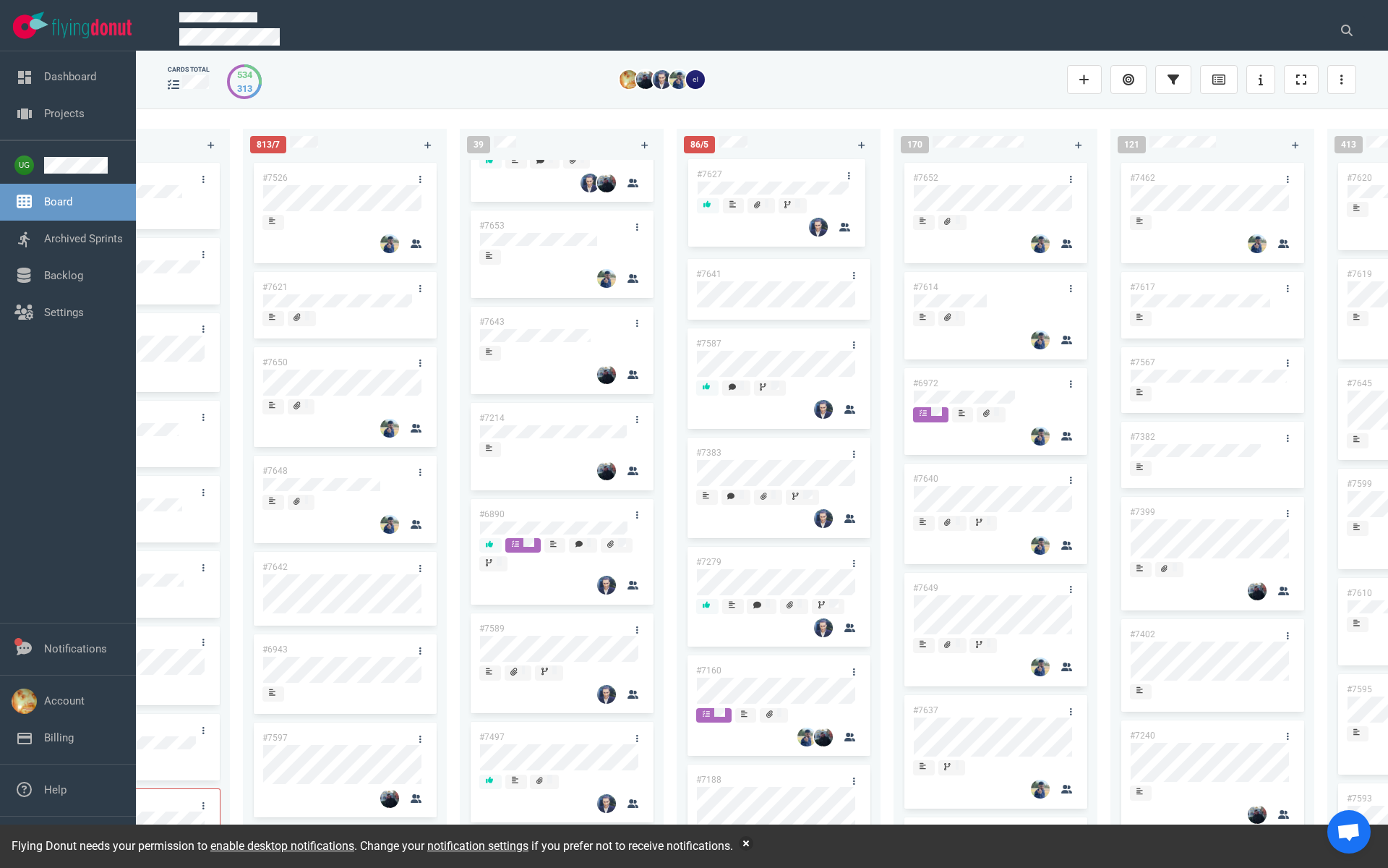
drag, startPoint x: 558, startPoint y: 625, endPoint x: 776, endPoint y: 171, distance: 503.6
click at [776, 171] on div "223 #7646 #7563 #1948 #1674 #1617 #1660 #362 #4673 #2261 #2378 #2684 #2904 #267…" at bounding box center [761, 487] width 1252 height 758
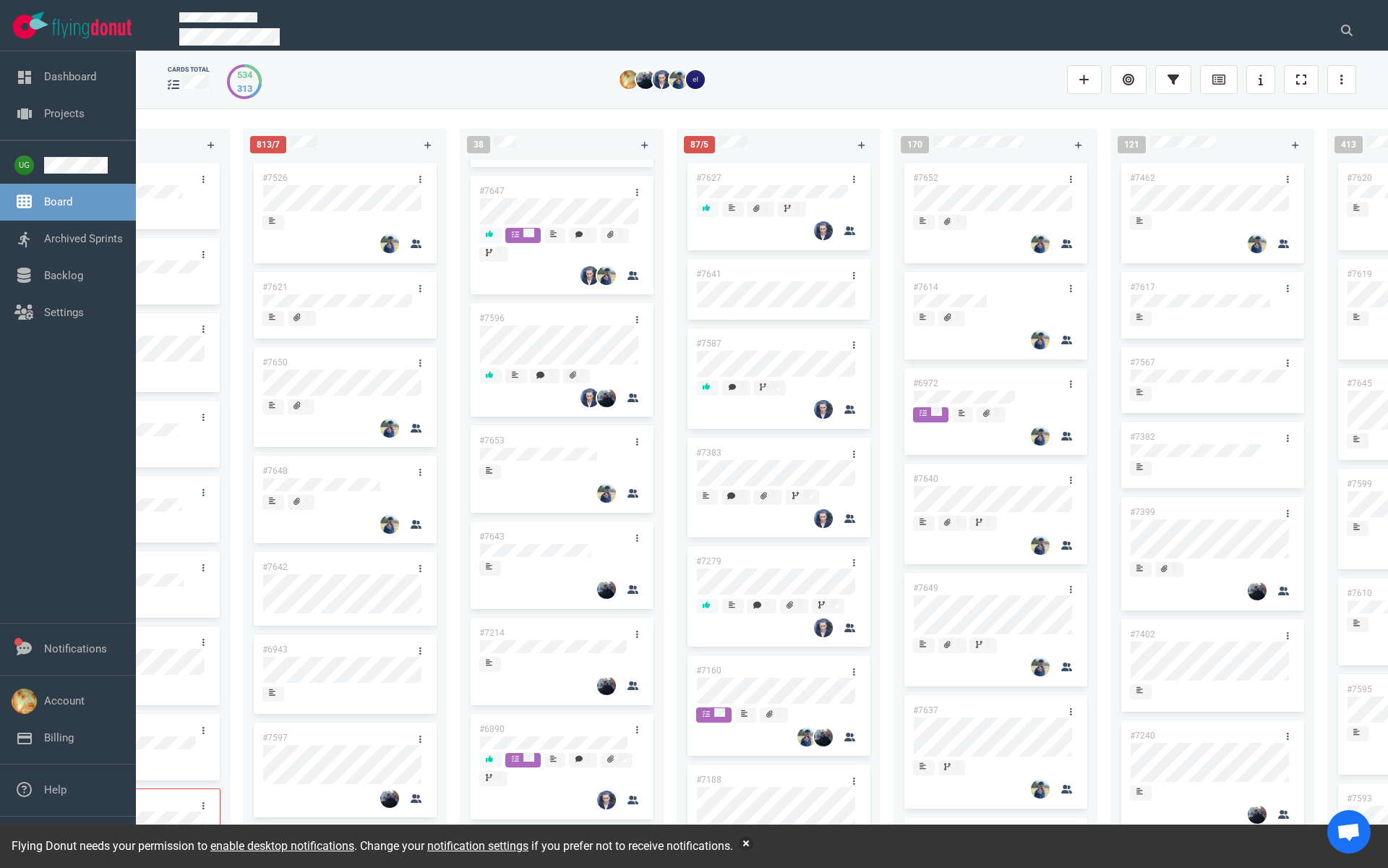
scroll to position [0, 0]
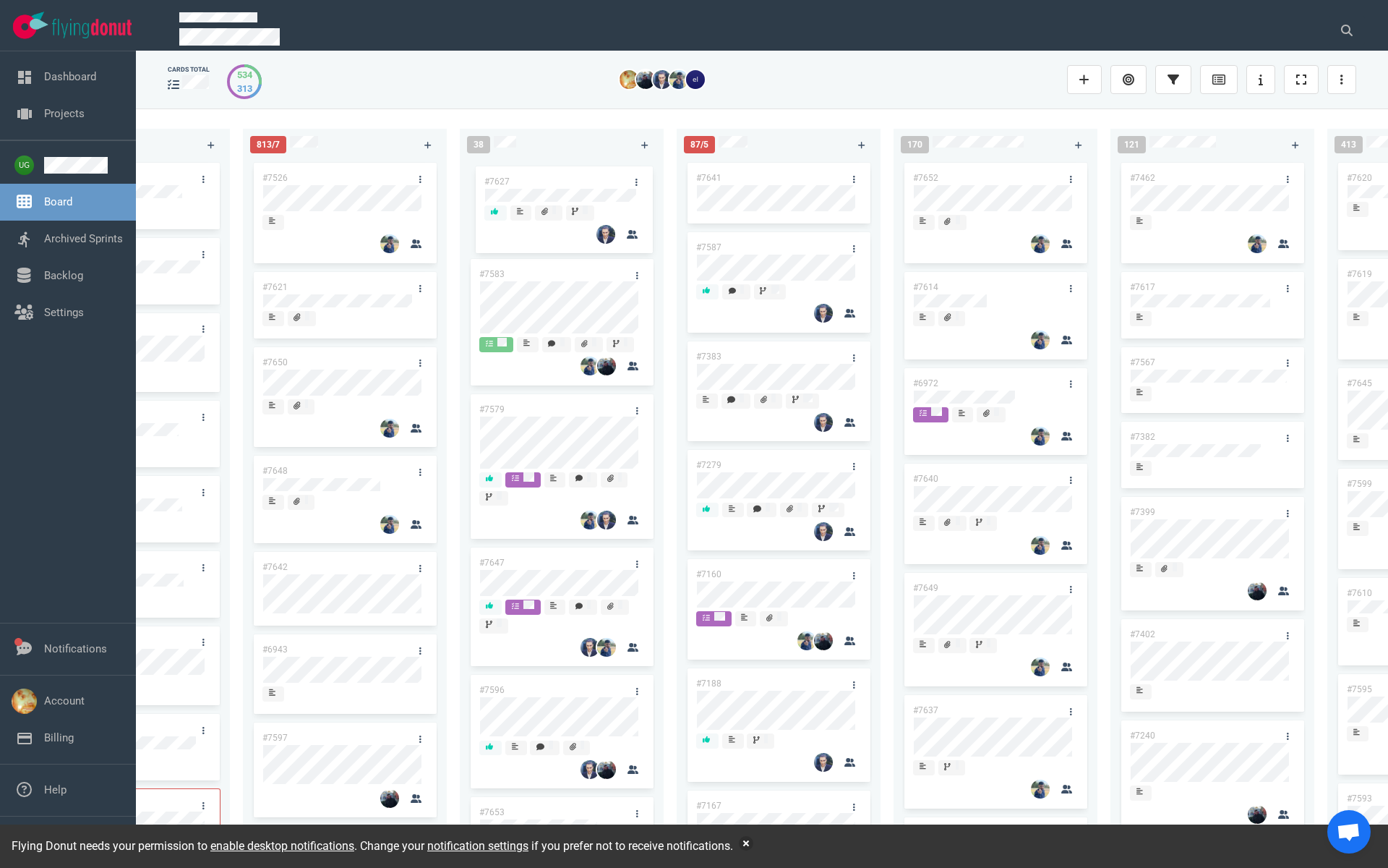
drag, startPoint x: 746, startPoint y: 174, endPoint x: 534, endPoint y: 177, distance: 212.0
click at [534, 177] on div "223 #7646 #7563 #1948 #1674 #1617 #1660 #362 #4673 #2261 #2378 #2684 #2904 #267…" at bounding box center [761, 487] width 1252 height 758
click at [490, 173] on link "#7627" at bounding box center [492, 178] width 25 height 11
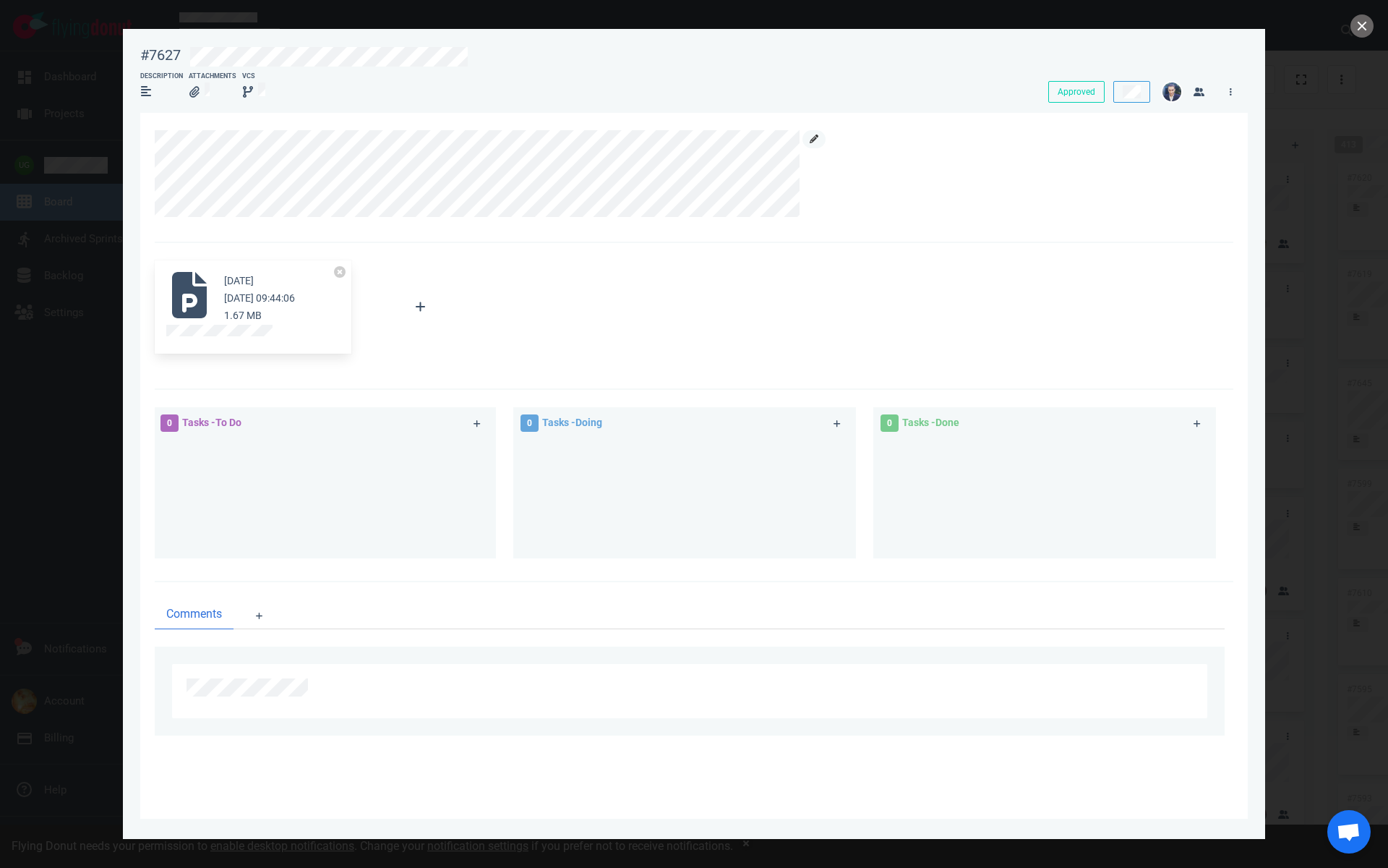
click at [818, 137] on link at bounding box center [814, 138] width 23 height 18
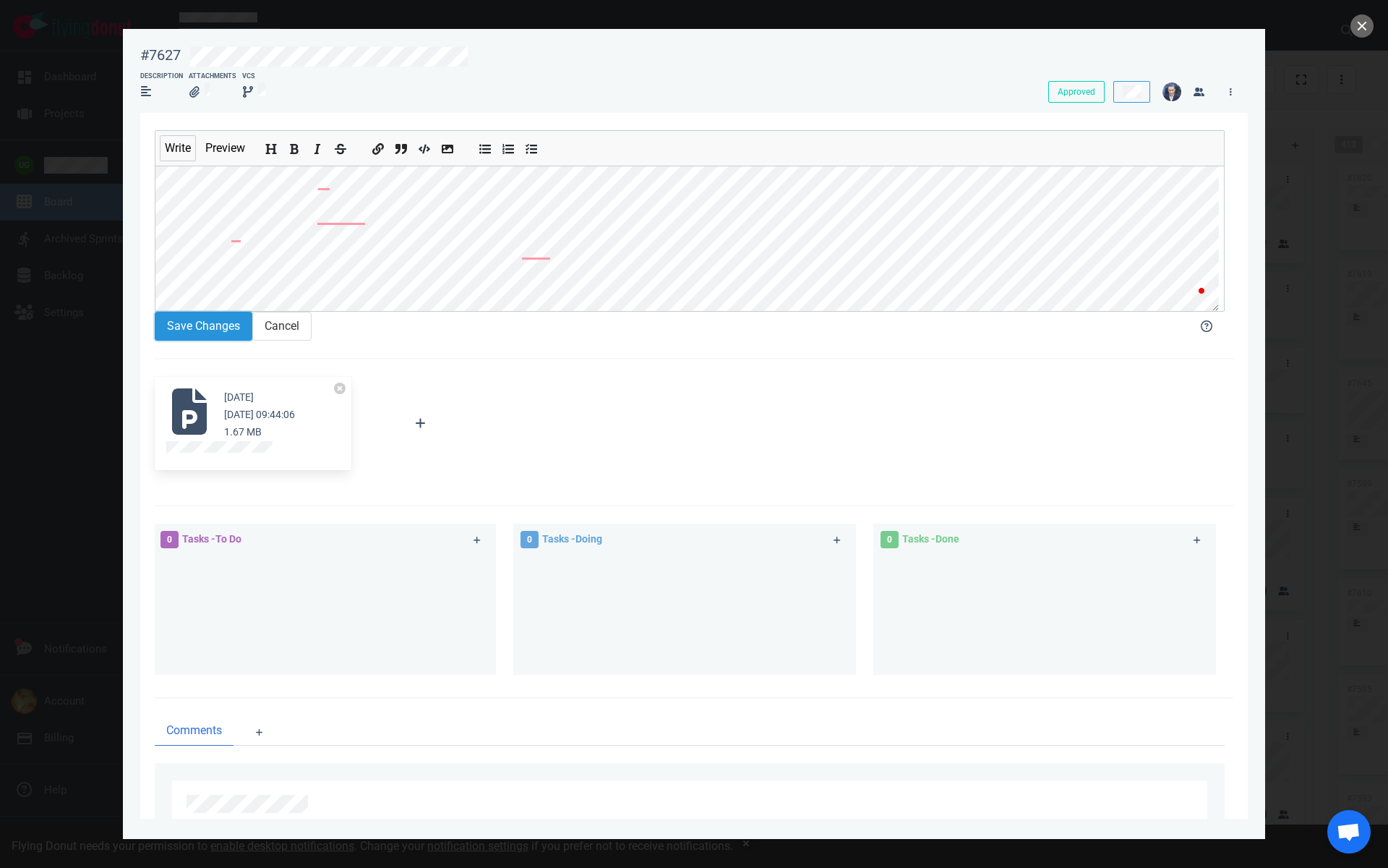
click at [184, 339] on button "Save Changes" at bounding box center [204, 326] width 98 height 29
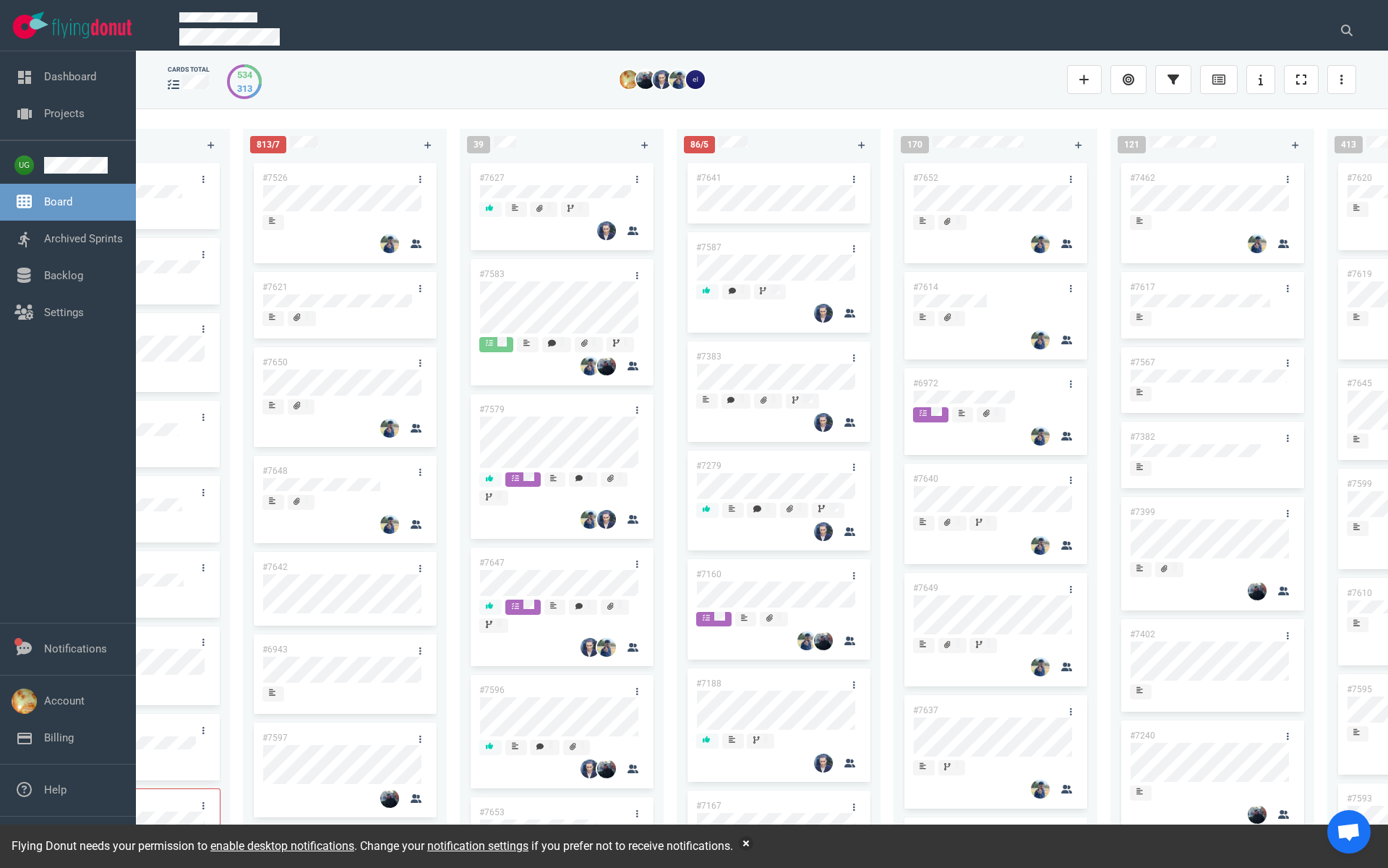
click at [495, 270] on link "#7583" at bounding box center [492, 274] width 25 height 11
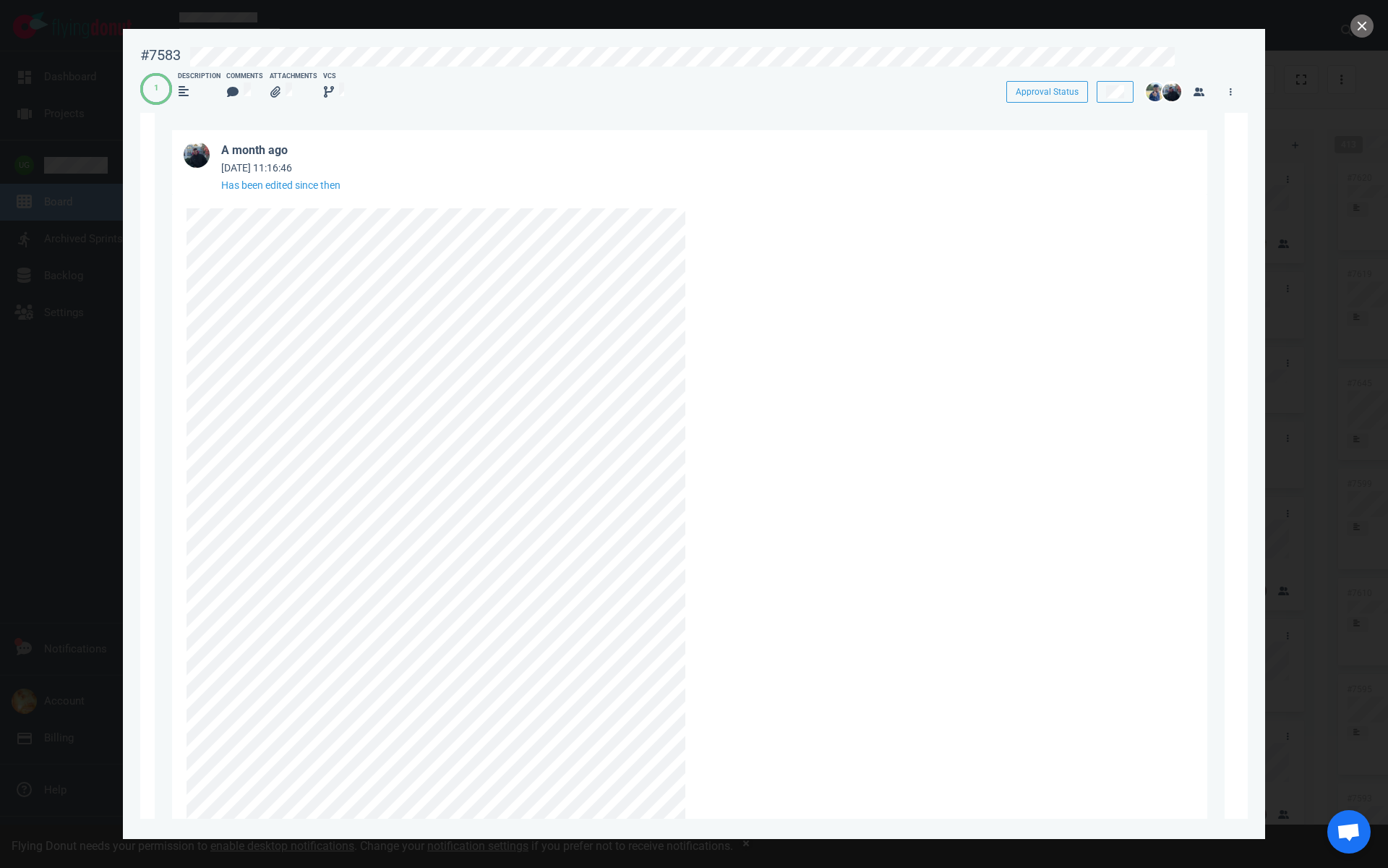
scroll to position [1962, 0]
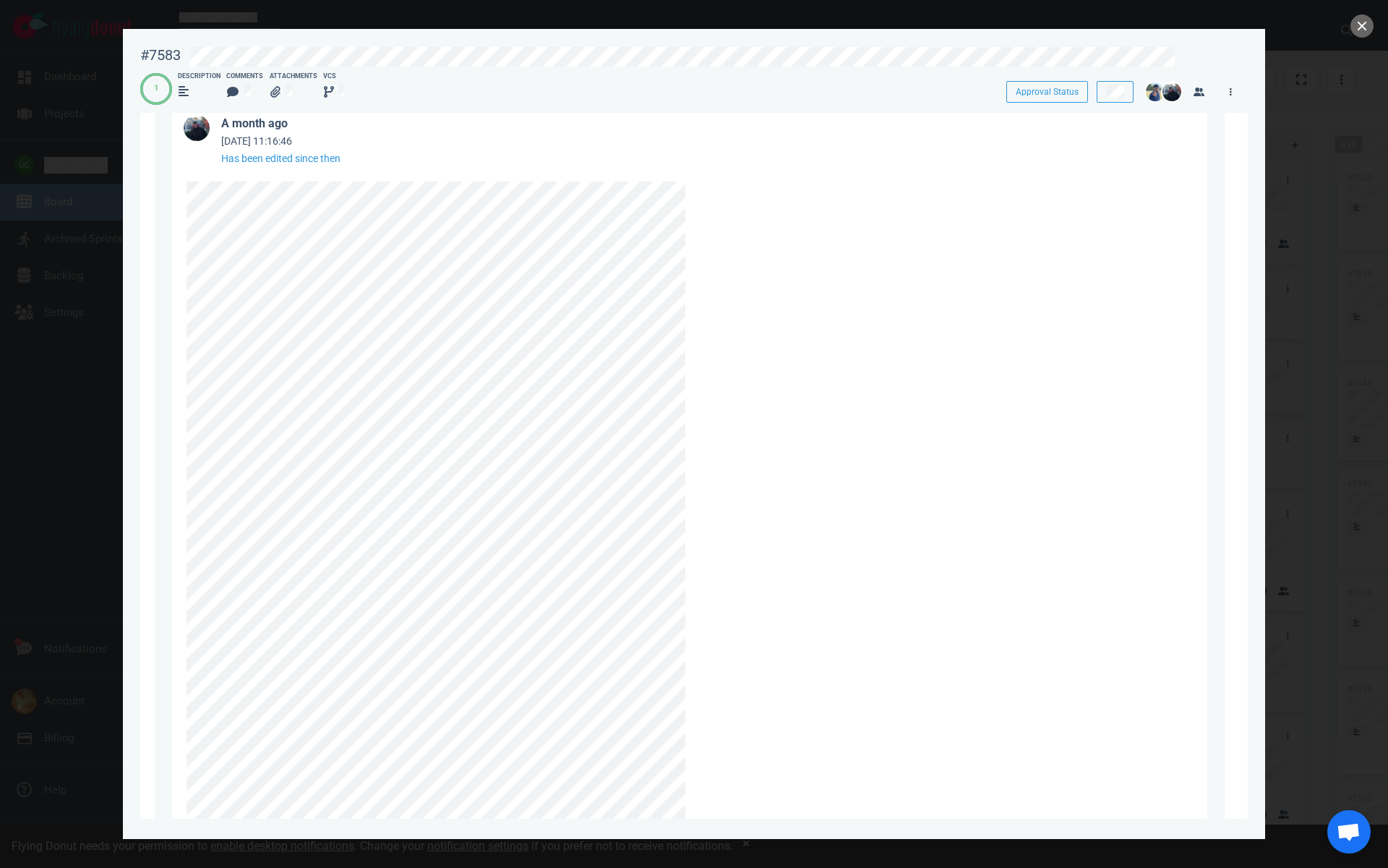
click at [1232, 93] on link at bounding box center [1230, 91] width 23 height 18
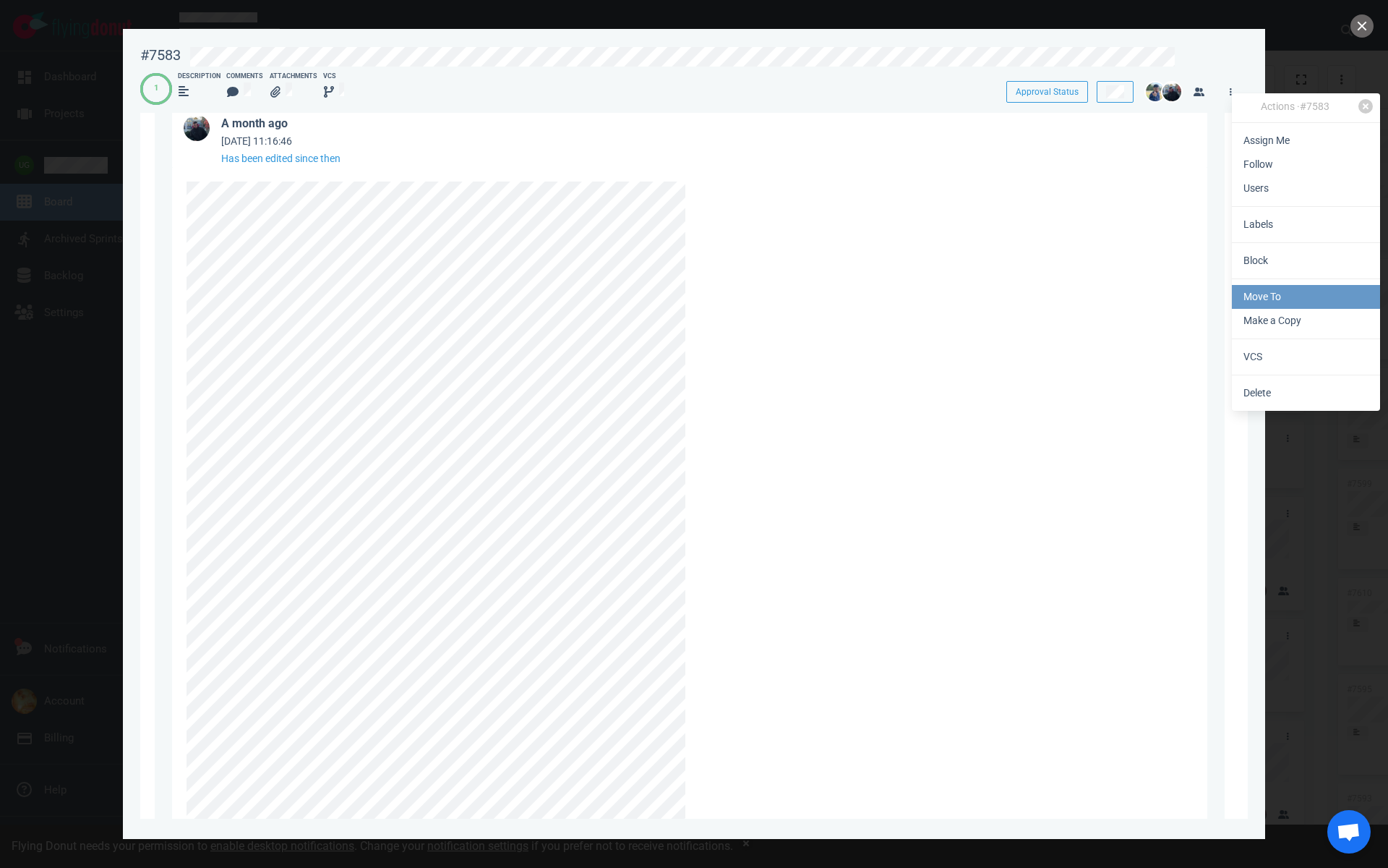
click at [1258, 299] on link "Move To" at bounding box center [1306, 296] width 148 height 24
select select "sprint"
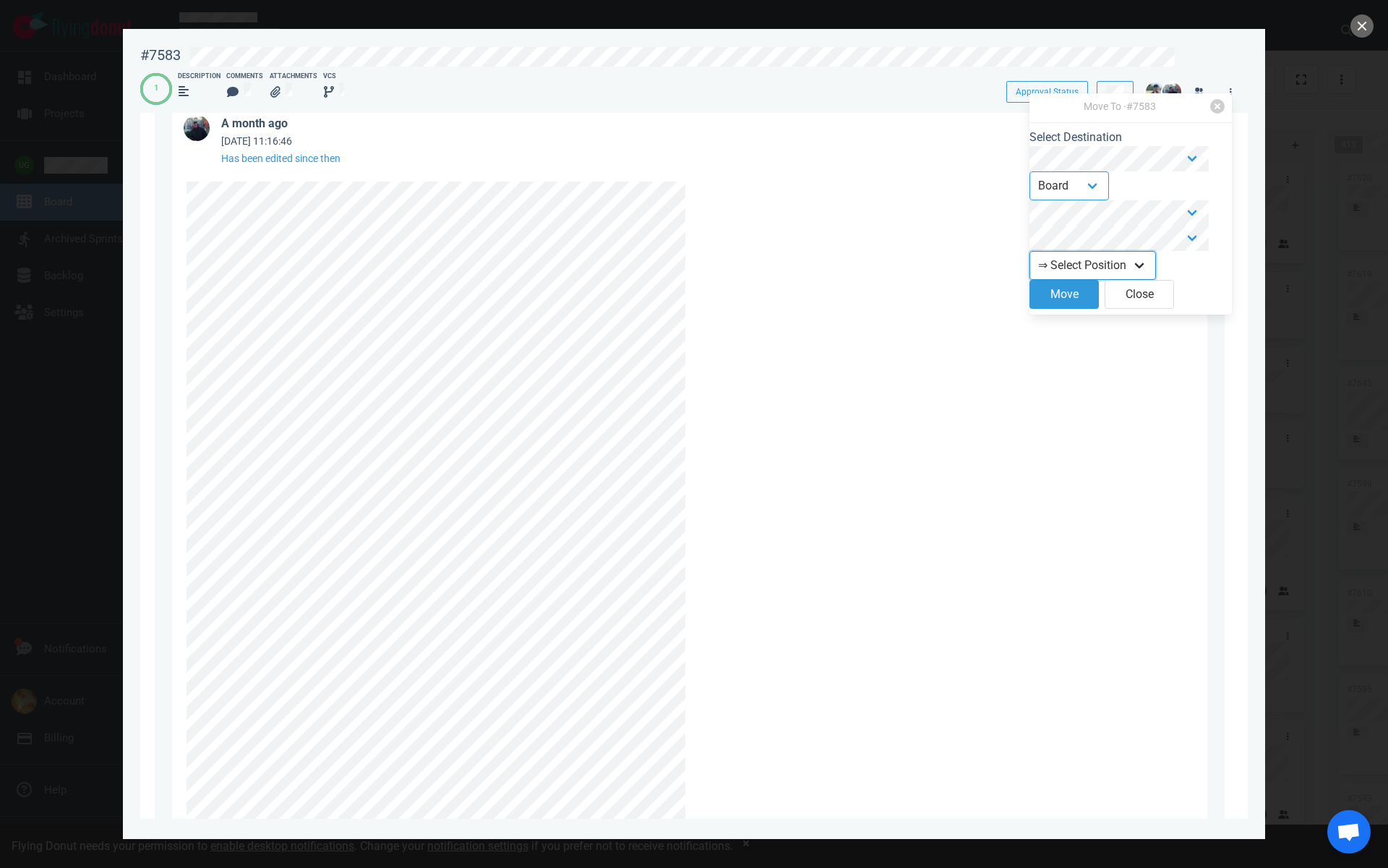
click at [1087, 276] on select "⇒ Select Position Top Bottom" at bounding box center [1093, 265] width 127 height 29
select select "top"
click at [1064, 304] on button "Move" at bounding box center [1064, 294] width 69 height 29
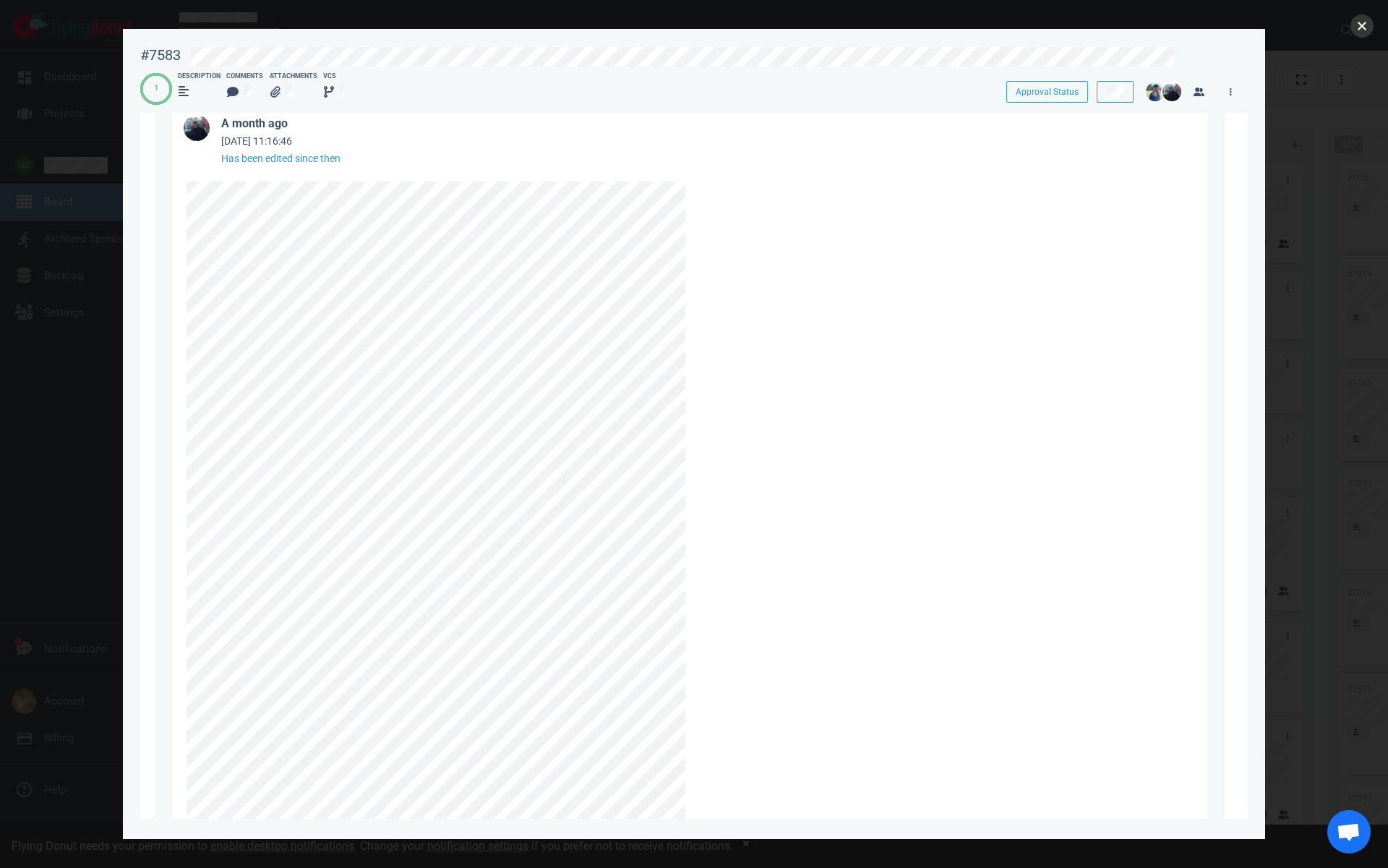
click at [1352, 29] on button "close" at bounding box center [1362, 26] width 23 height 23
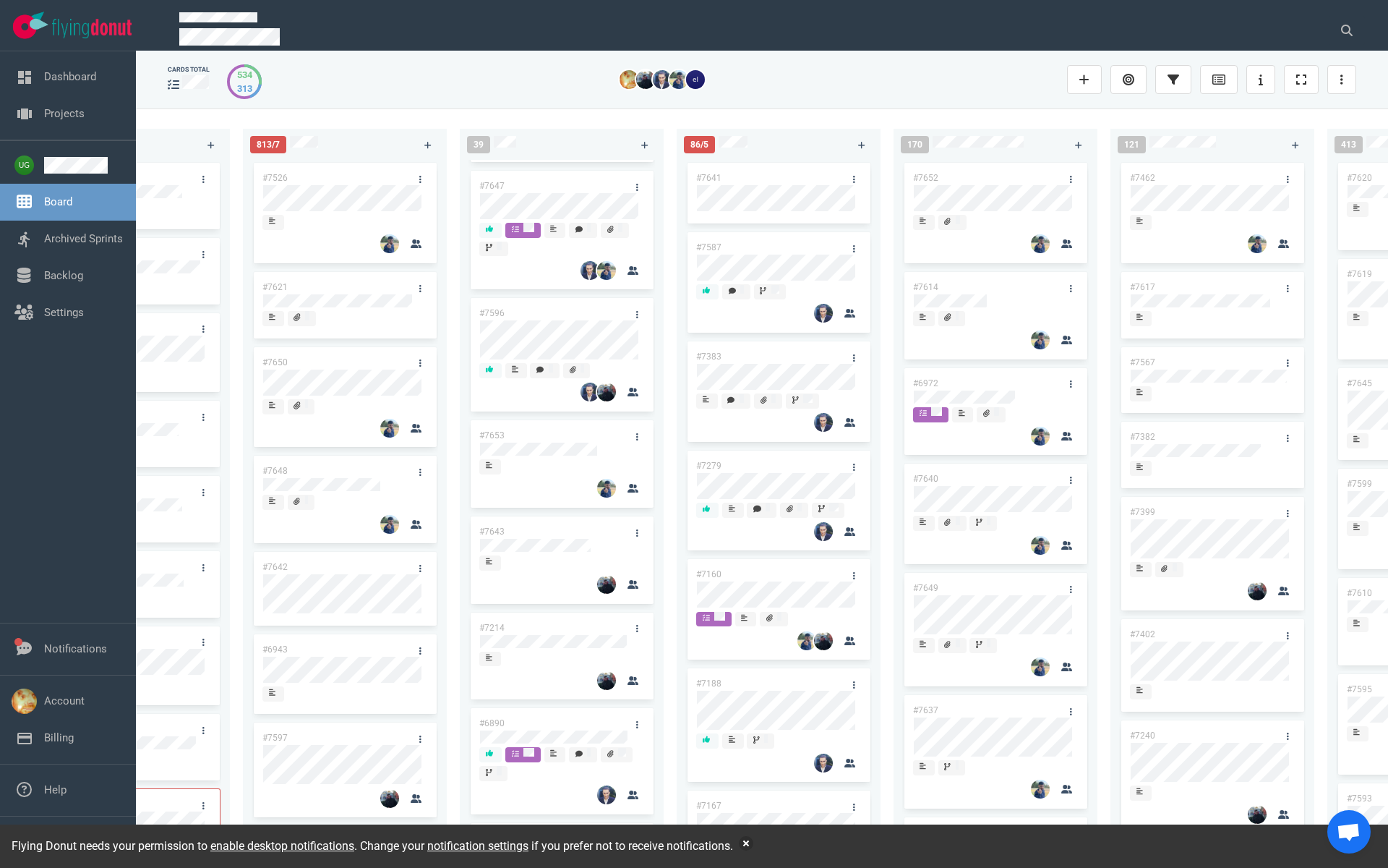
scroll to position [384, 0]
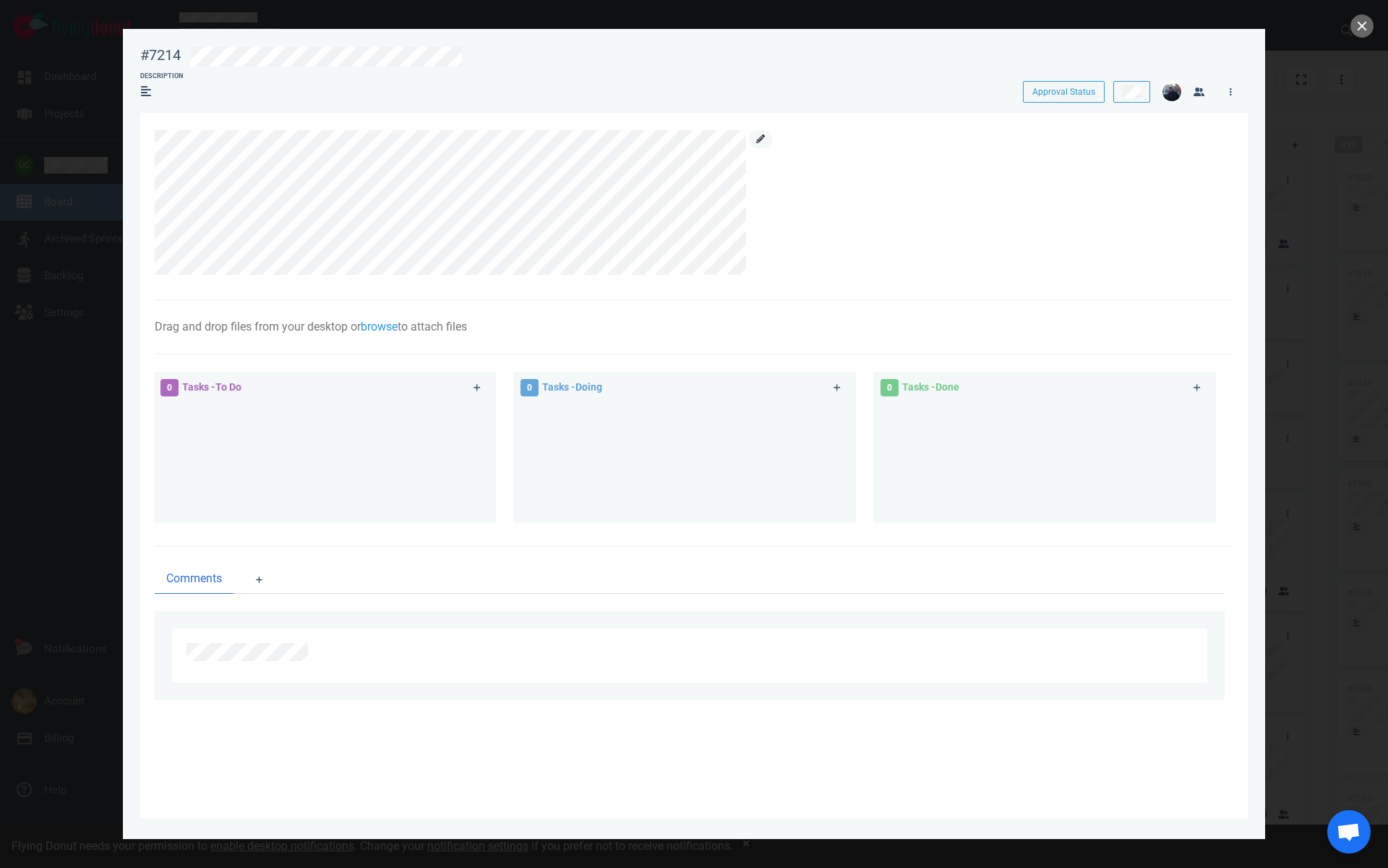
click at [765, 138] on link at bounding box center [760, 138] width 23 height 18
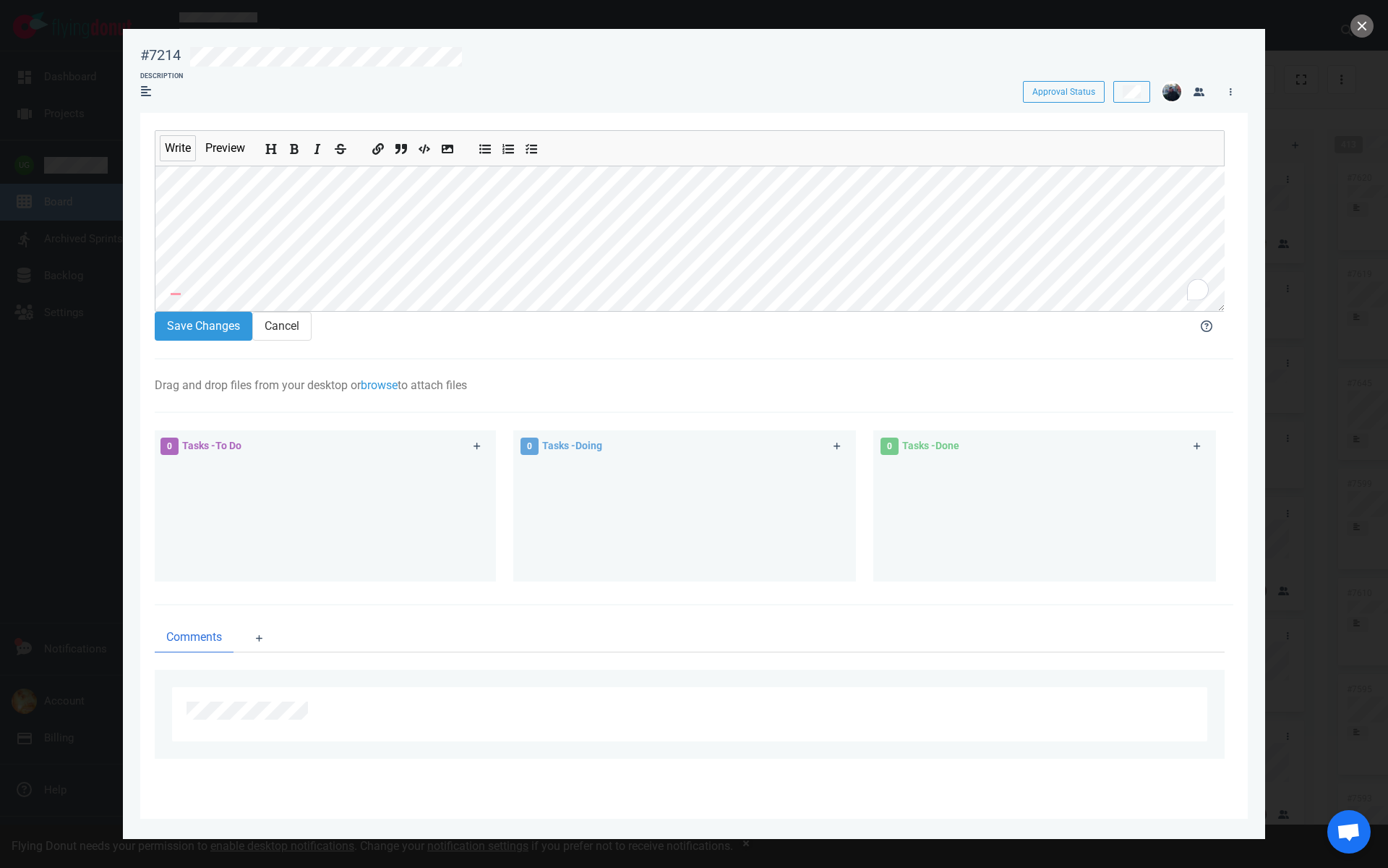
scroll to position [34, 0]
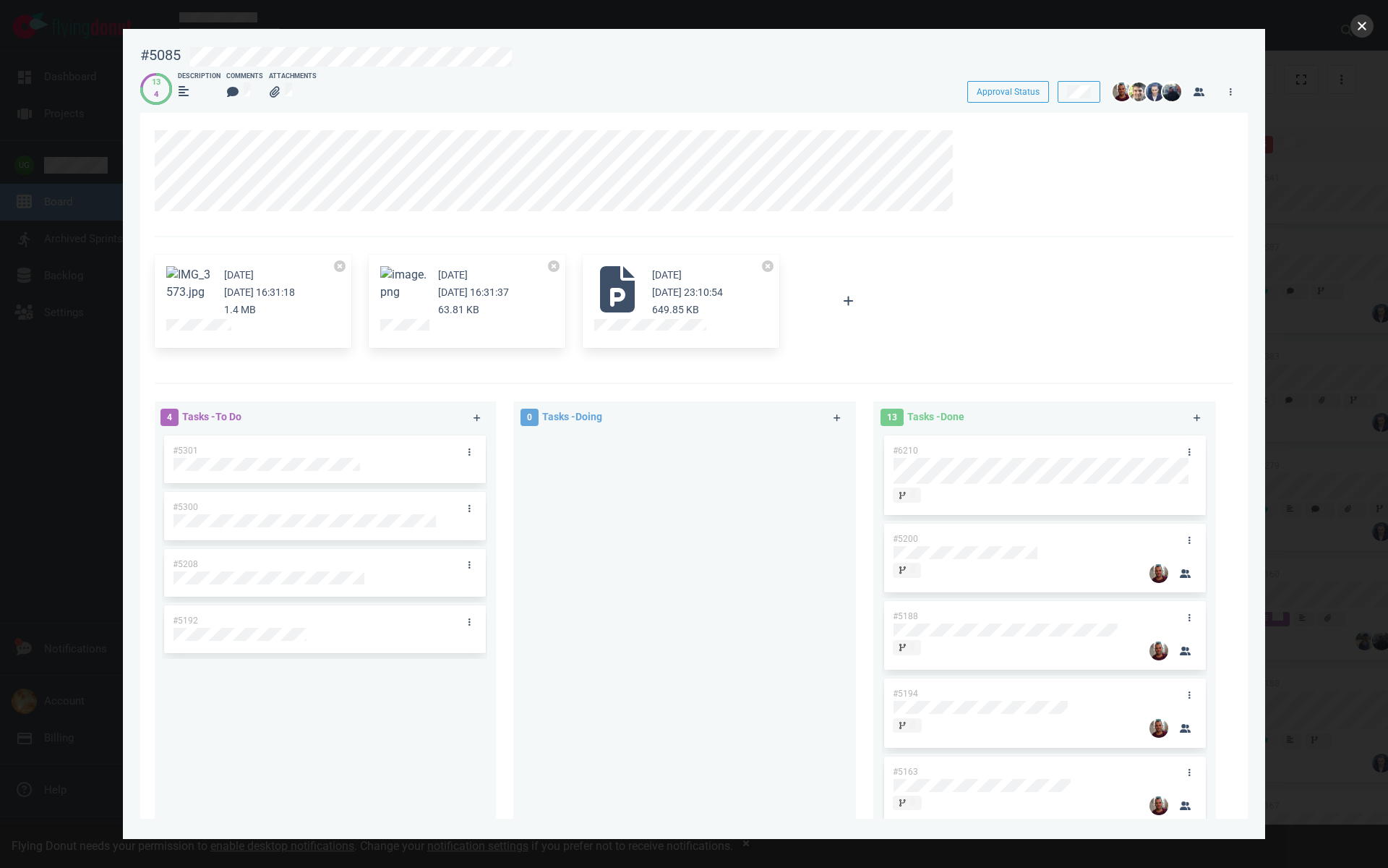
click at [1364, 22] on button "close" at bounding box center [1362, 26] width 23 height 23
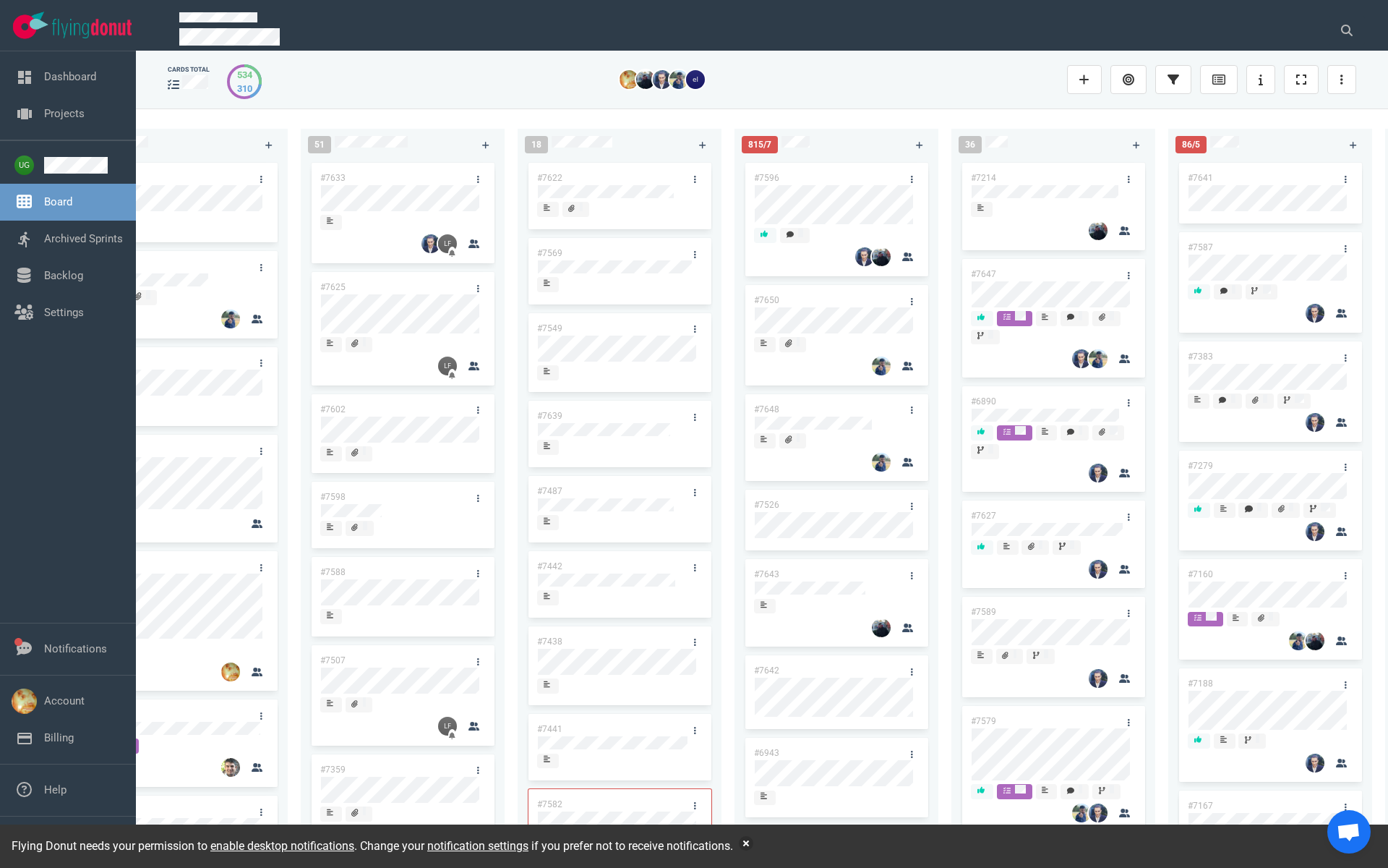
scroll to position [0, 190]
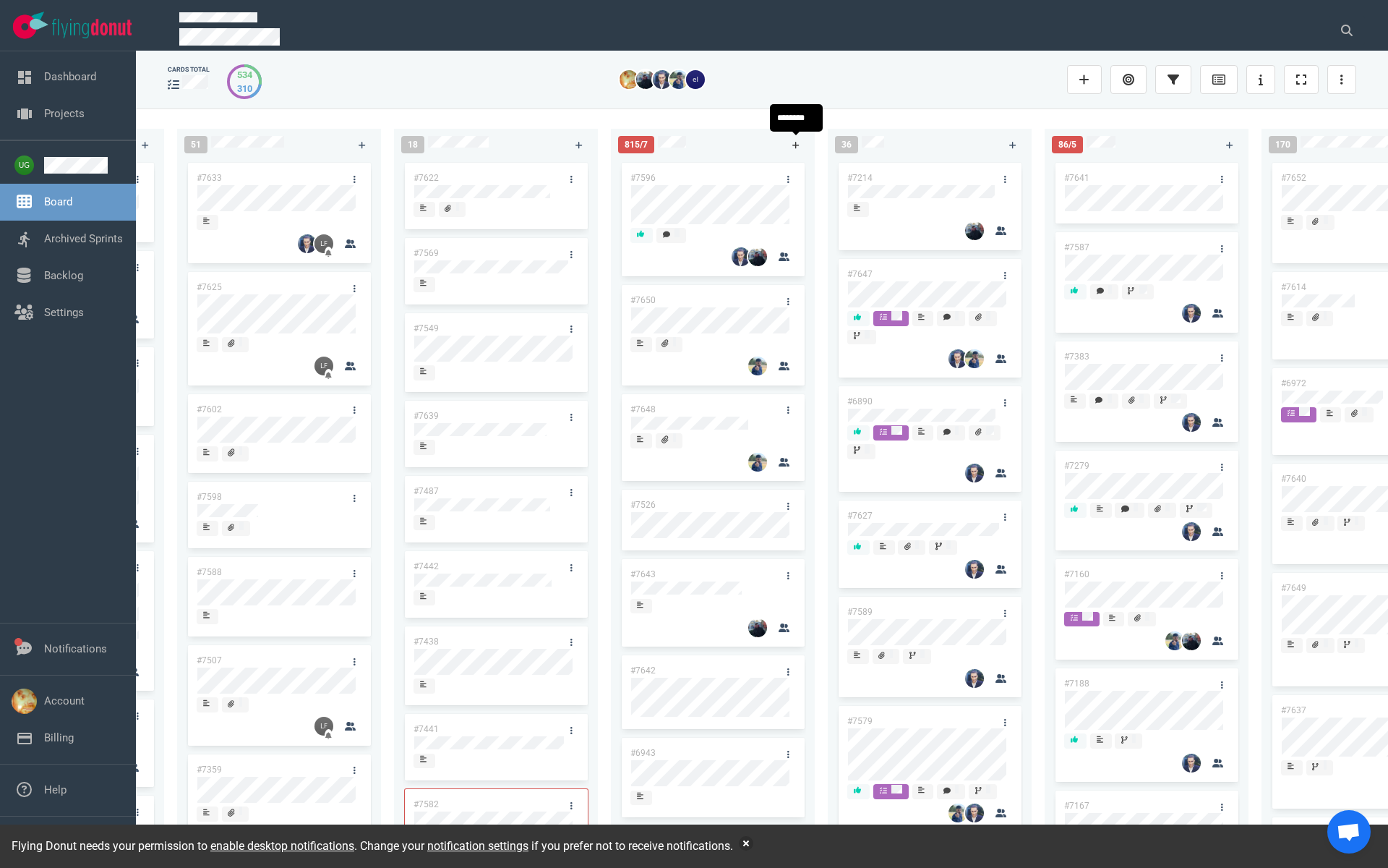
click at [795, 142] on icon at bounding box center [796, 145] width 8 height 8
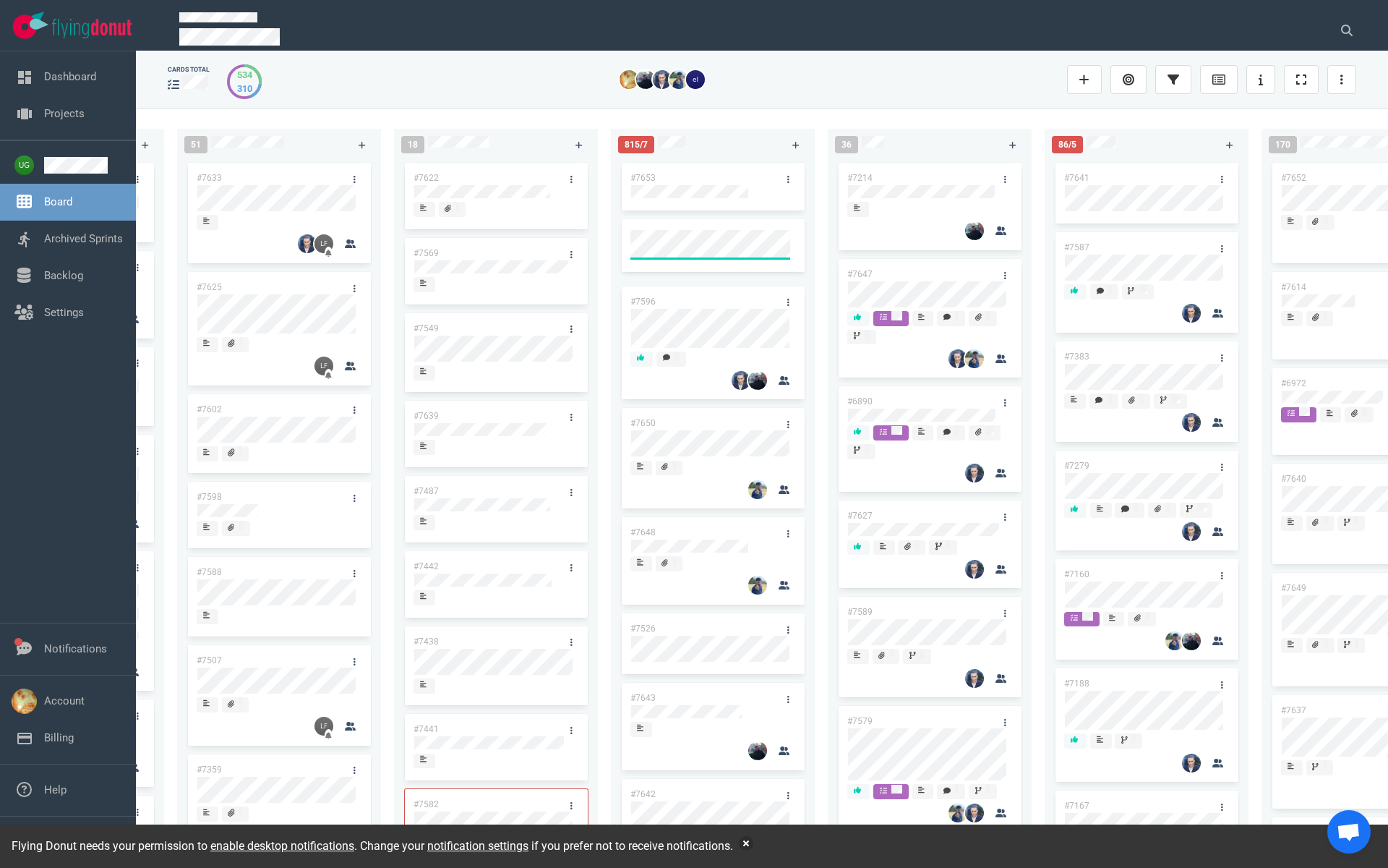
click at [642, 179] on link "#7653" at bounding box center [643, 178] width 25 height 11
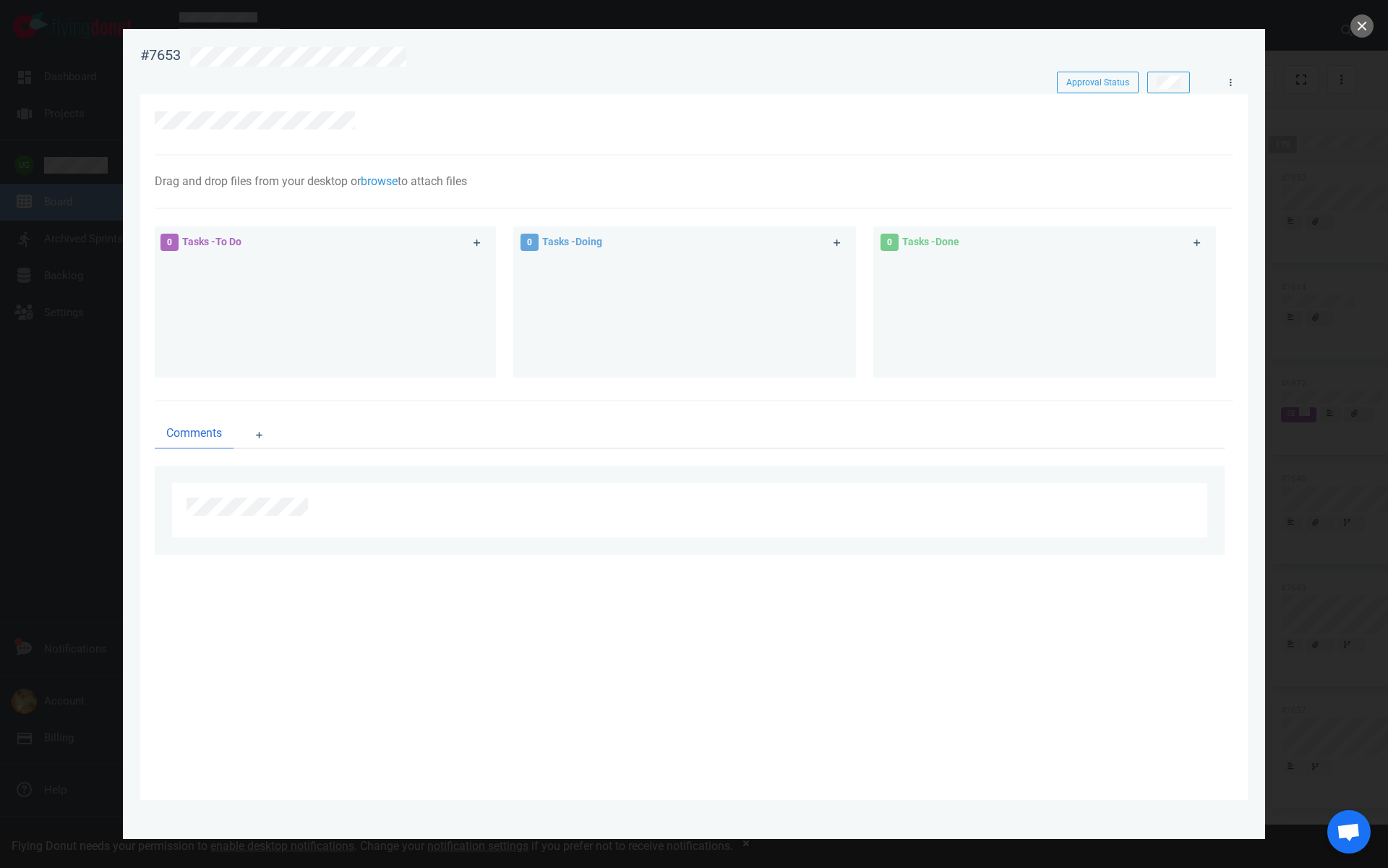
click at [344, 110] on div at bounding box center [694, 125] width 1078 height 62
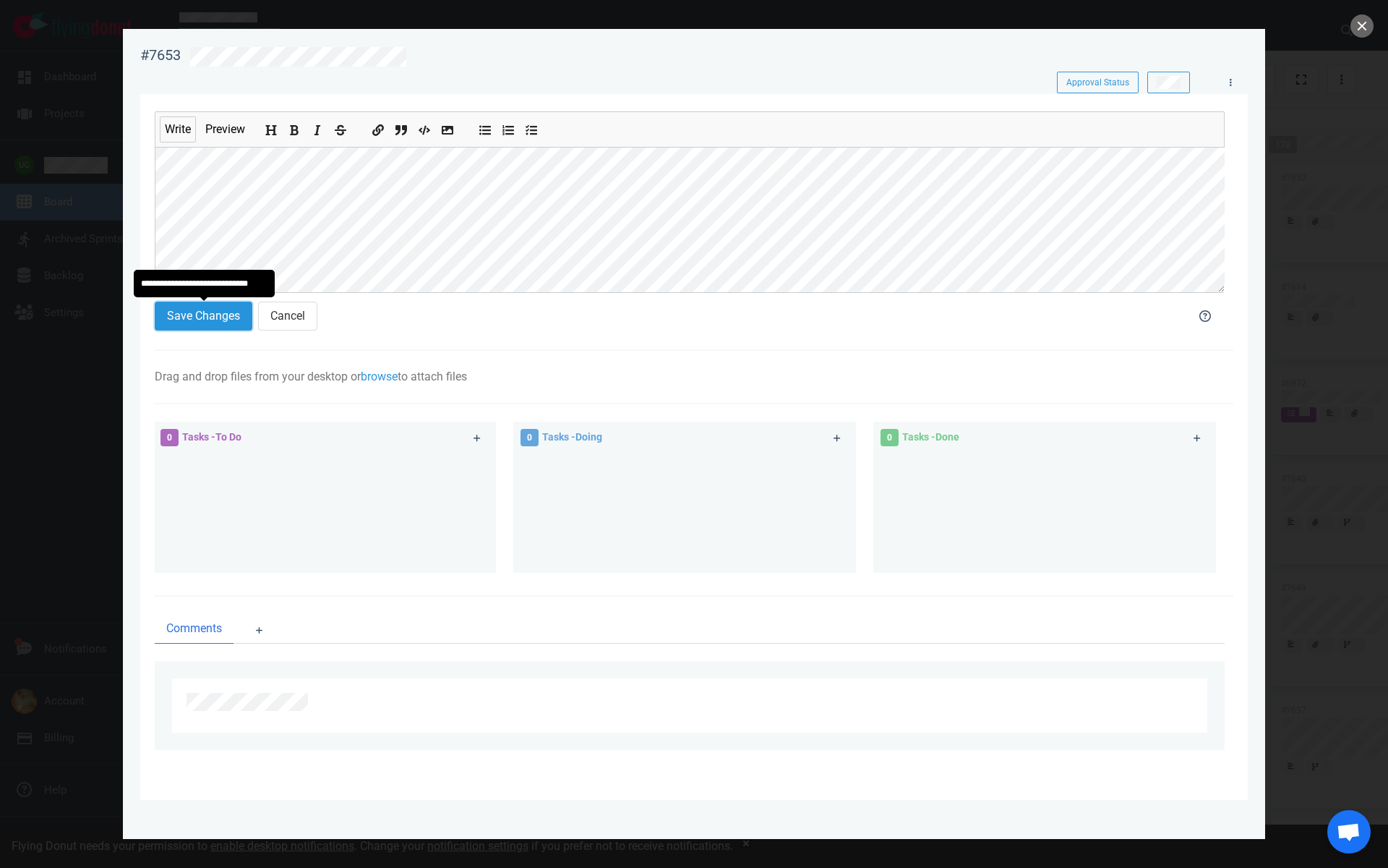
click at [177, 313] on button "Save Changes" at bounding box center [204, 316] width 98 height 29
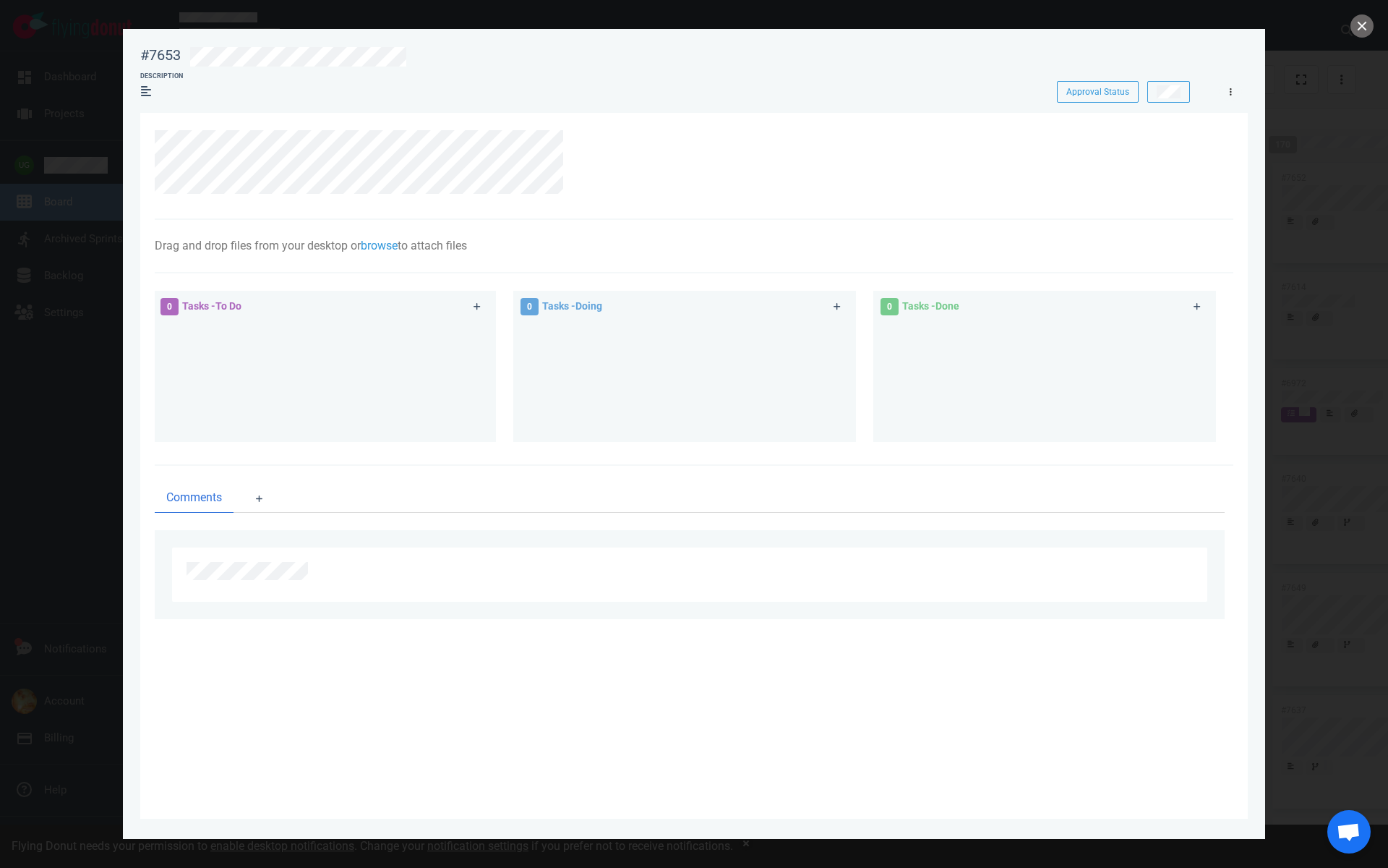
click at [1228, 93] on link at bounding box center [1230, 91] width 23 height 18
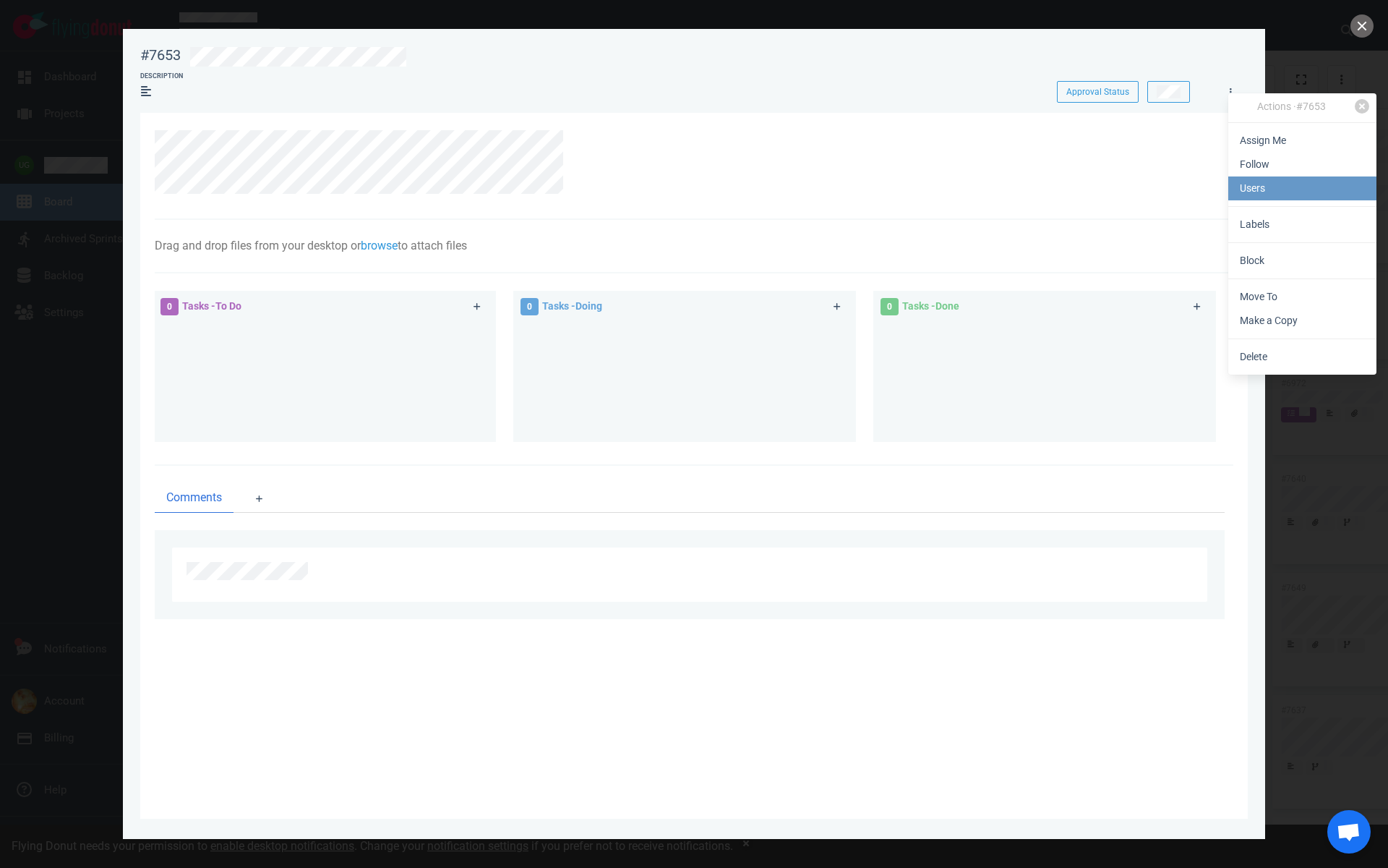
click at [1253, 186] on link "Users" at bounding box center [1302, 188] width 148 height 24
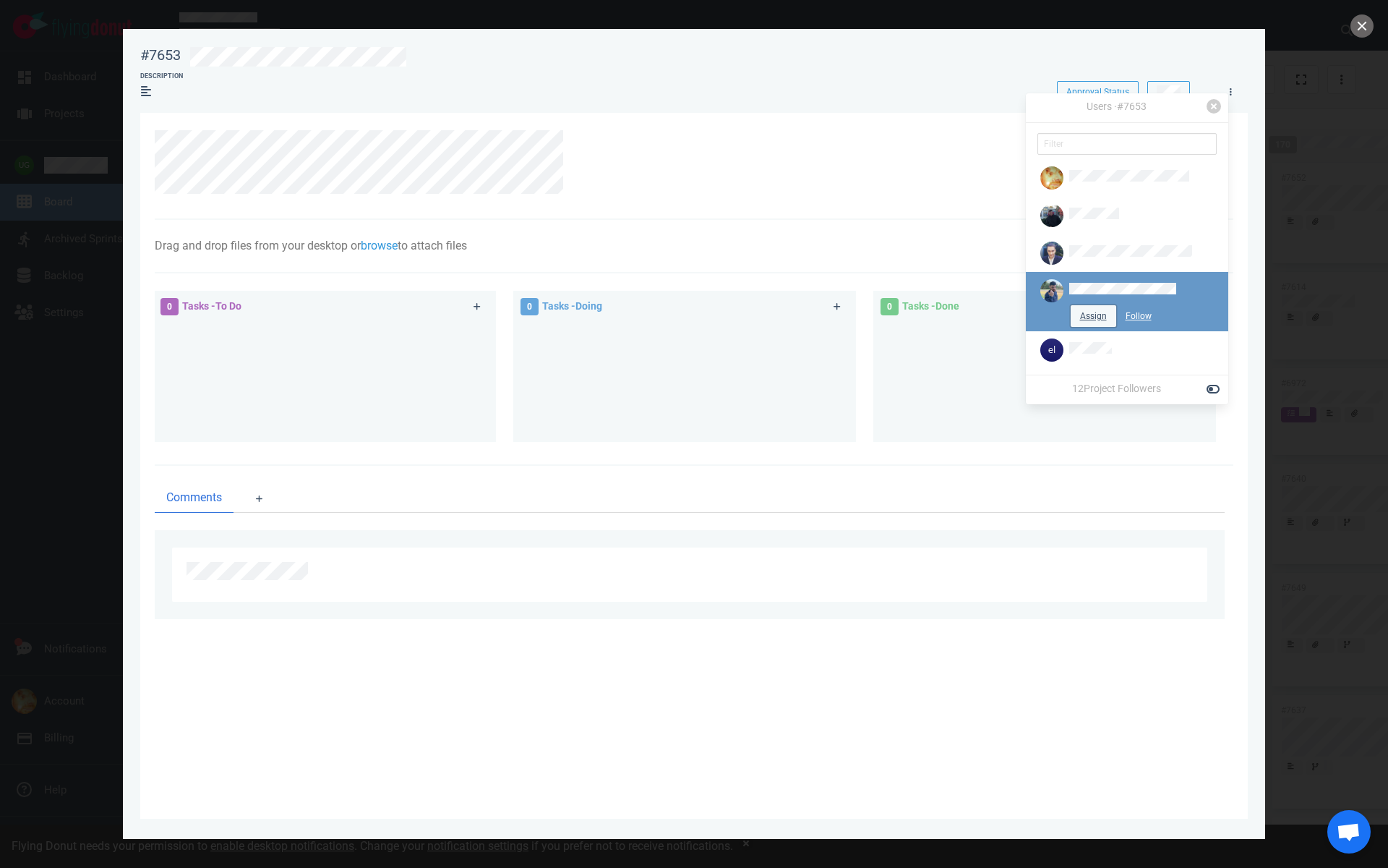
click at [1089, 319] on button "Assign" at bounding box center [1093, 315] width 45 height 22
click at [1363, 28] on button "close" at bounding box center [1362, 26] width 23 height 23
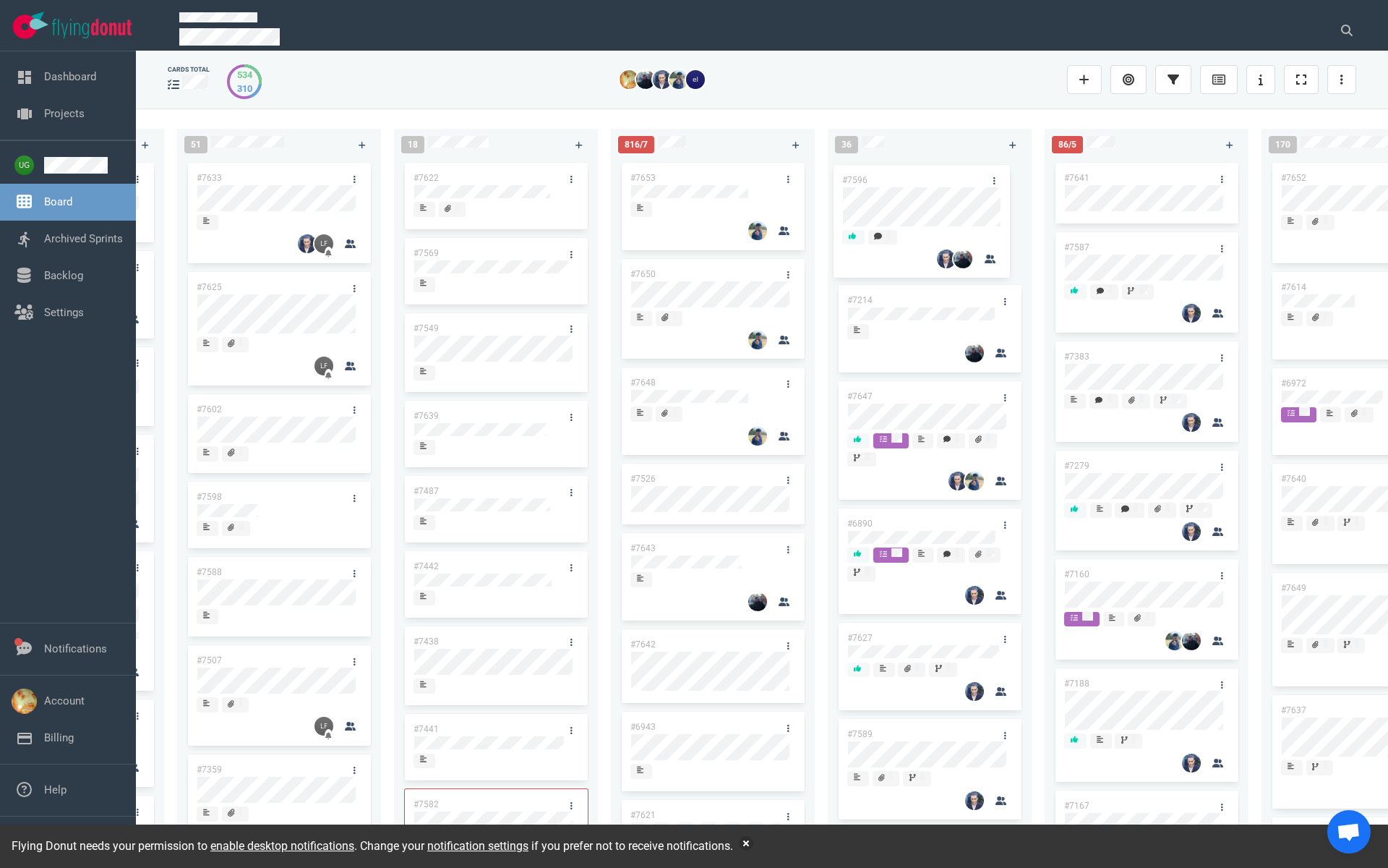
drag, startPoint x: 694, startPoint y: 269, endPoint x: 906, endPoint y: 175, distance: 231.9
click at [906, 175] on div "223 #7646 #7563 #1948 #1674 #1617 #1660 #362 #4673 #2261 #2378 #2684 #2904 #267…" at bounding box center [761, 487] width 1252 height 758
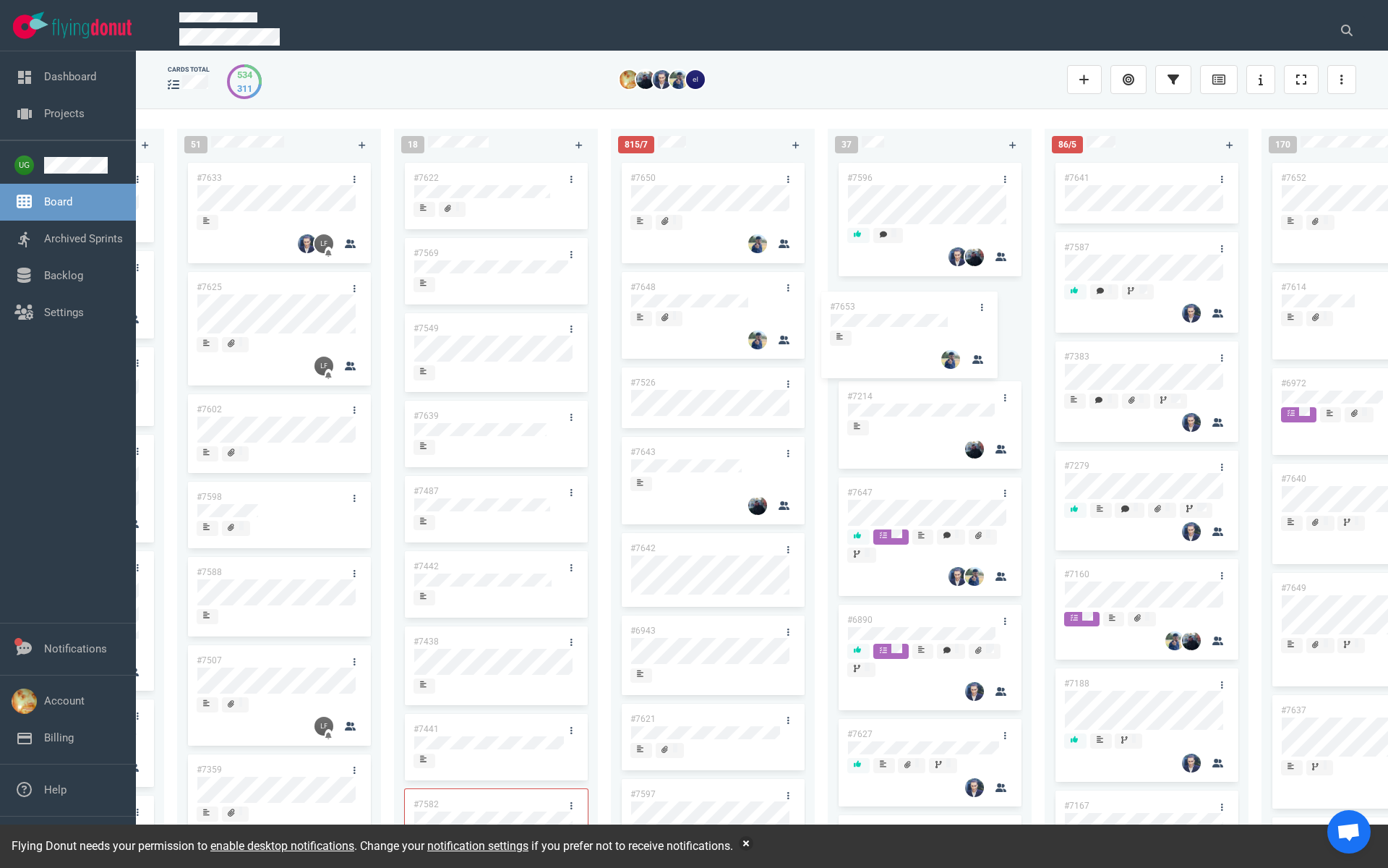
drag, startPoint x: 731, startPoint y: 172, endPoint x: 930, endPoint y: 302, distance: 237.7
click at [930, 302] on div "223 #7646 #7563 #1948 #1674 #1617 #1660 #362 #4673 #2261 #2378 #2684 #2904 #267…" at bounding box center [761, 487] width 1252 height 758
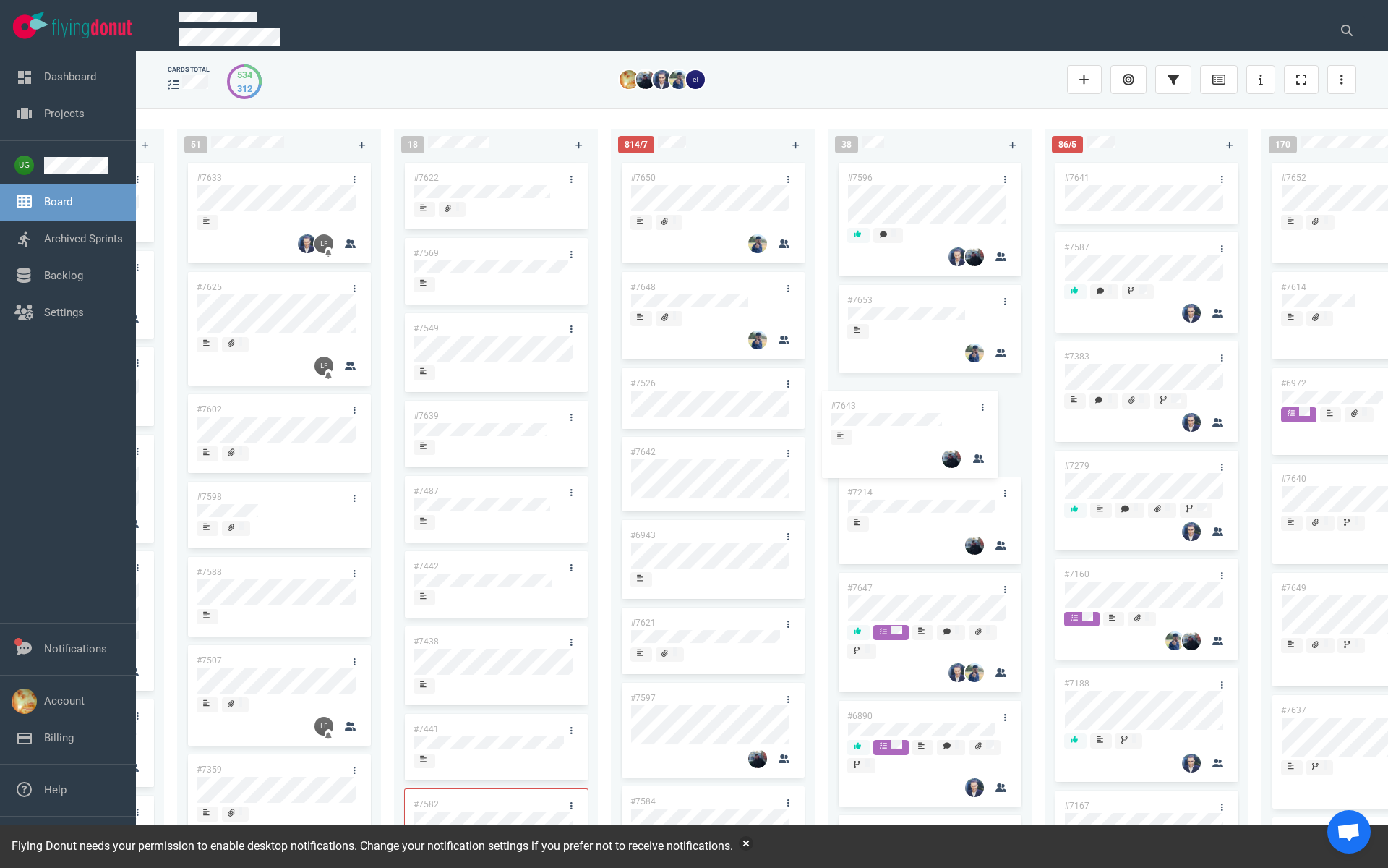
drag, startPoint x: 703, startPoint y: 445, endPoint x: 904, endPoint y: 398, distance: 206.4
click at [904, 398] on div "223 #7646 #7563 #1948 #1674 #1617 #1660 #362 #4673 #2261 #2378 #2684 #2904 #267…" at bounding box center [761, 487] width 1252 height 758
drag, startPoint x: 681, startPoint y: 622, endPoint x: 696, endPoint y: 193, distance: 429.3
click at [696, 192] on div "#7650 #7648 #7526 #7642 #6943 #7621 #7597 #7584 #7638 #7631 #7629 #7624 #7623 #…" at bounding box center [713, 498] width 186 height 677
click at [681, 461] on div "#7526" at bounding box center [699, 458] width 155 height 31
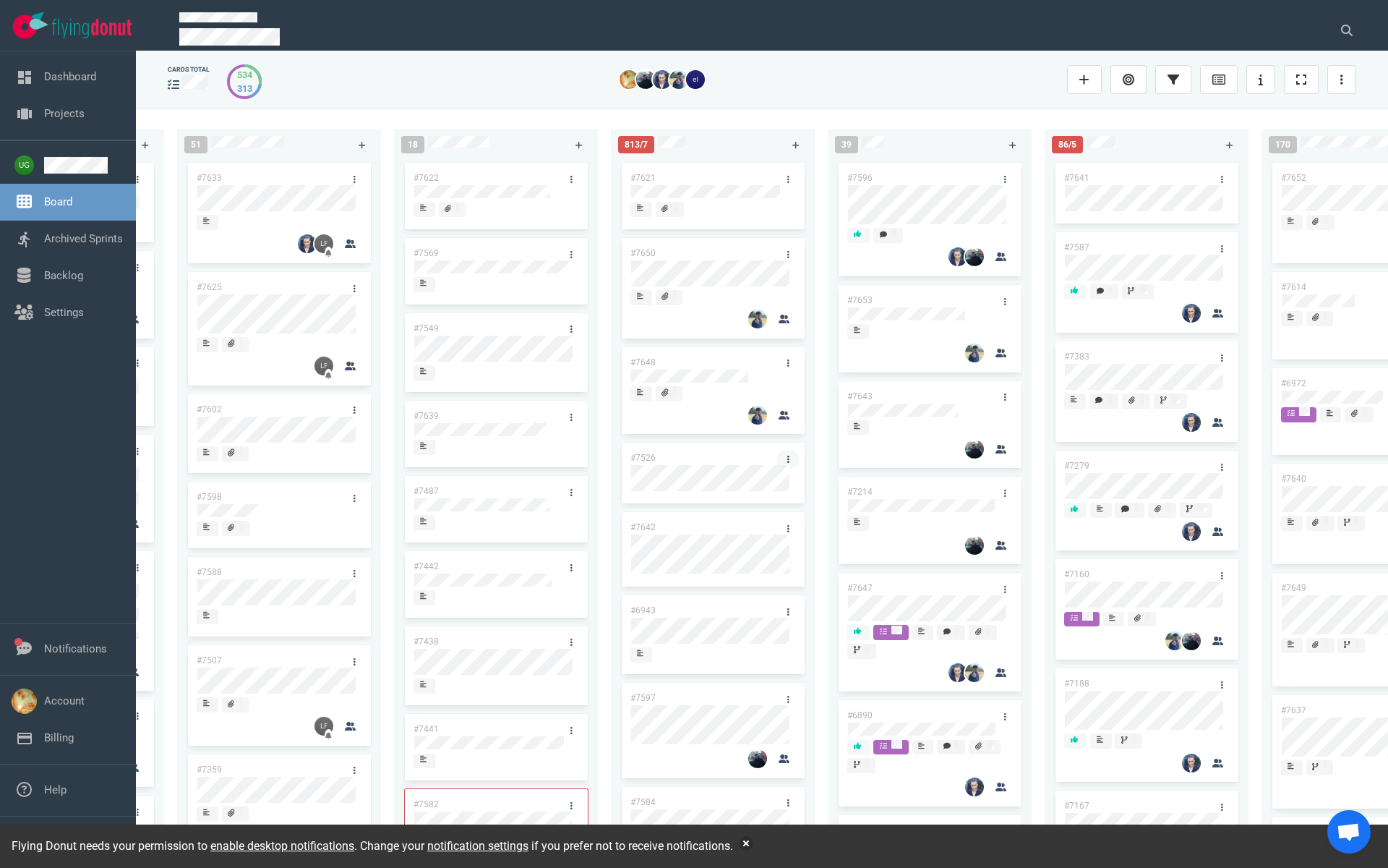
click at [787, 460] on icon at bounding box center [788, 459] width 2 height 9
click at [643, 459] on link "#7526" at bounding box center [643, 458] width 25 height 11
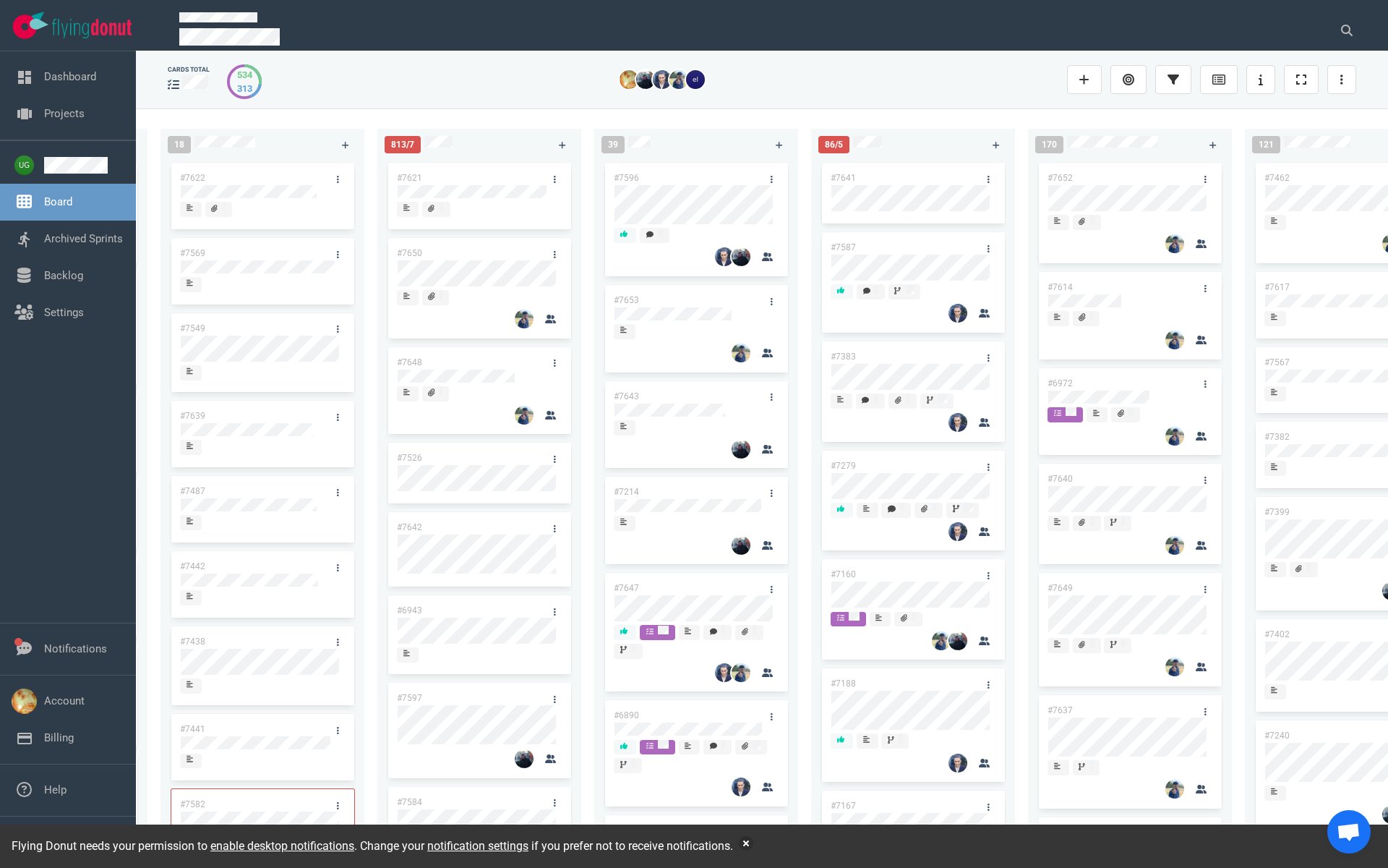
scroll to position [0, 428]
click at [407, 457] on link "#7526" at bounding box center [406, 458] width 25 height 11
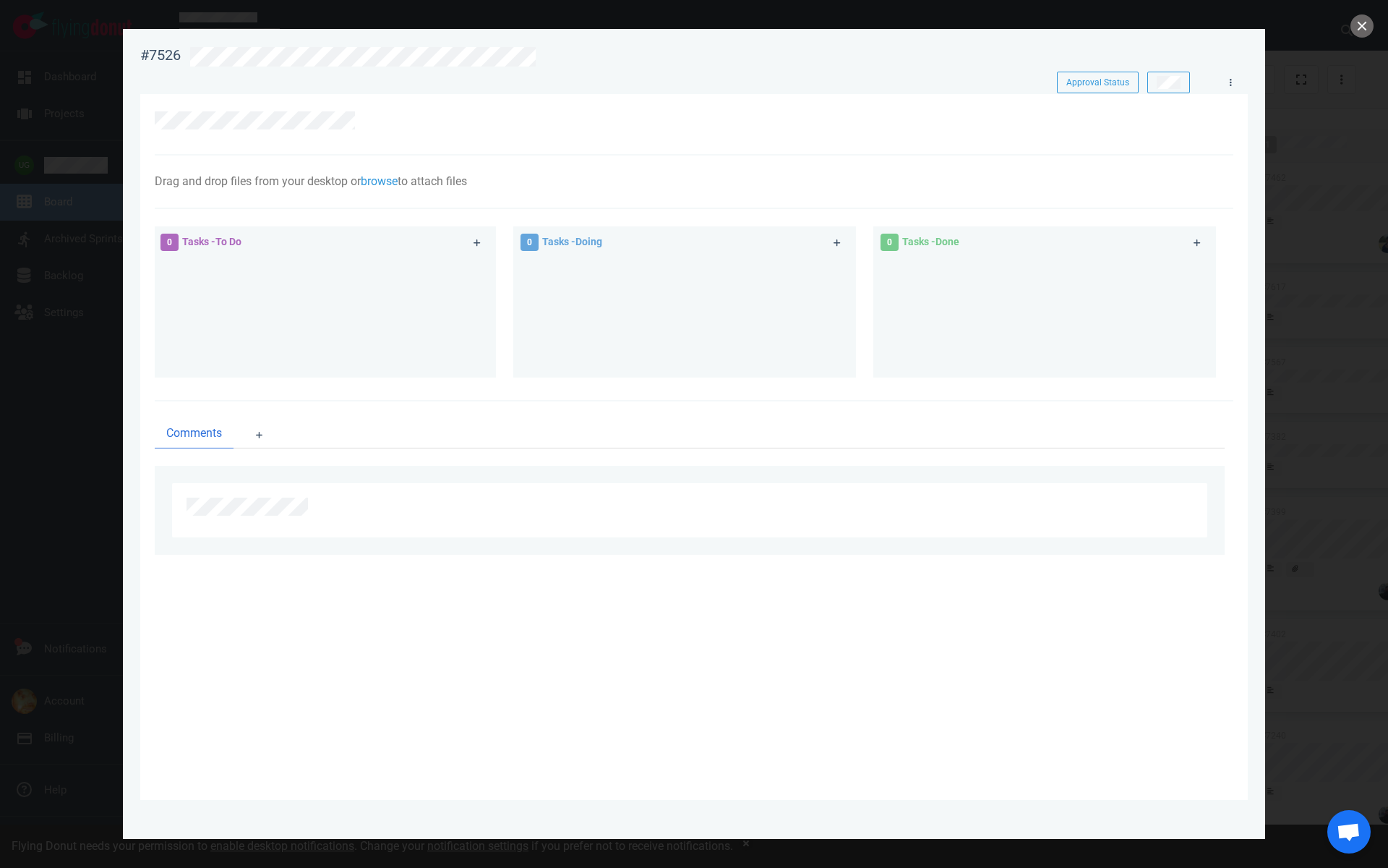
click at [347, 133] on div at bounding box center [689, 124] width 1070 height 25
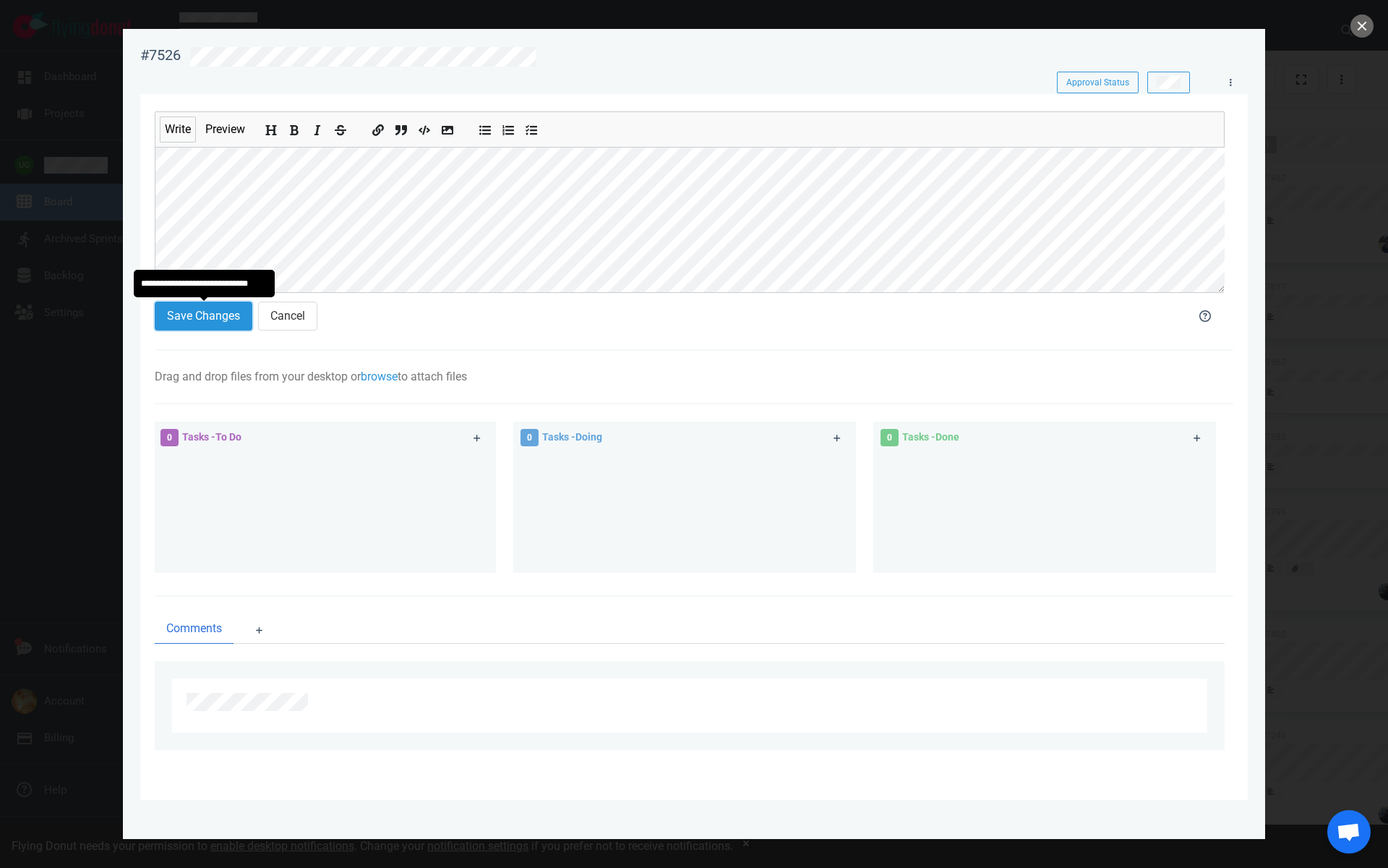
click at [212, 315] on button "Save Changes" at bounding box center [204, 316] width 98 height 29
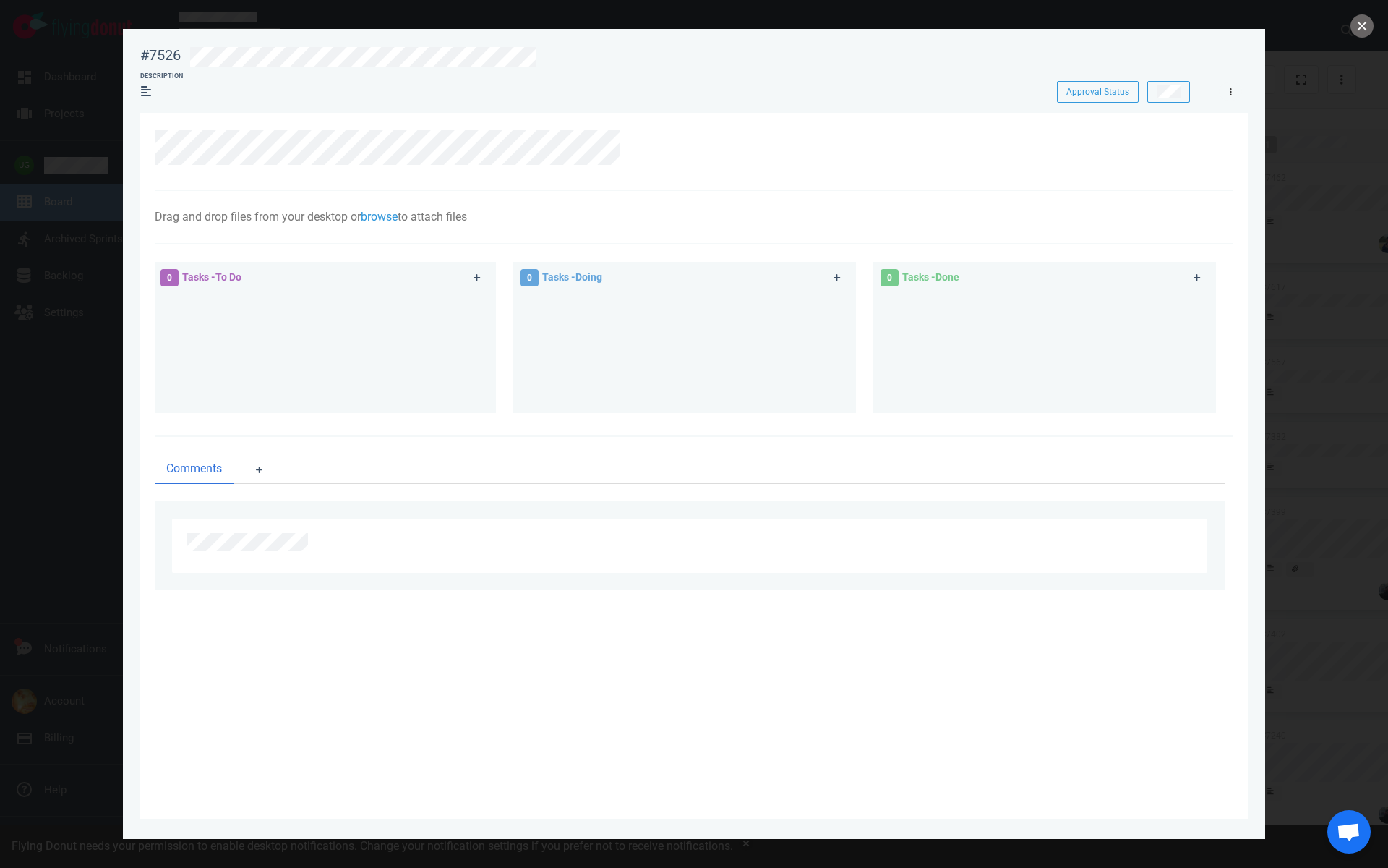
click at [1230, 92] on icon at bounding box center [1230, 92] width 2 height 8
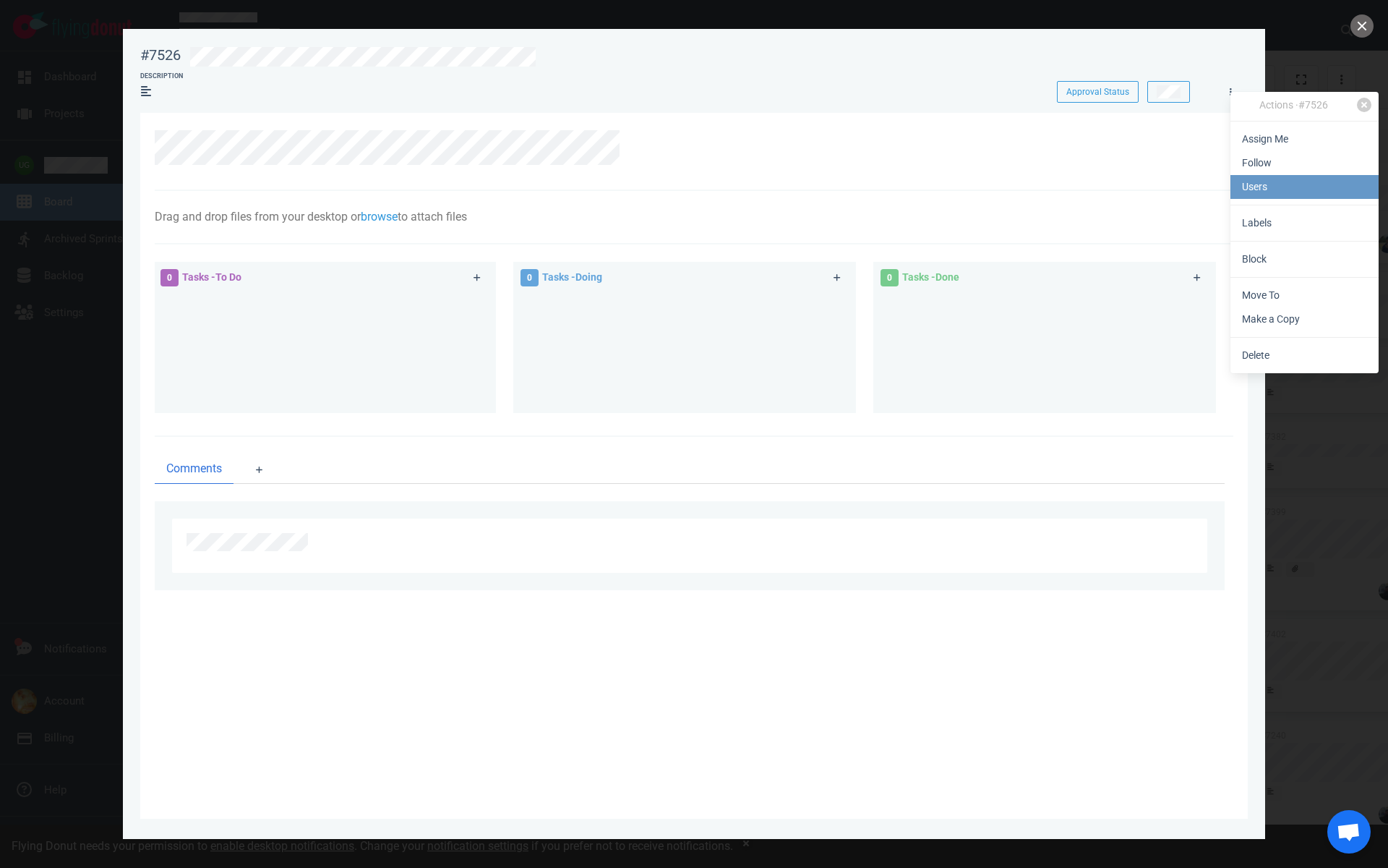
click at [1245, 186] on link "Users" at bounding box center [1304, 186] width 148 height 24
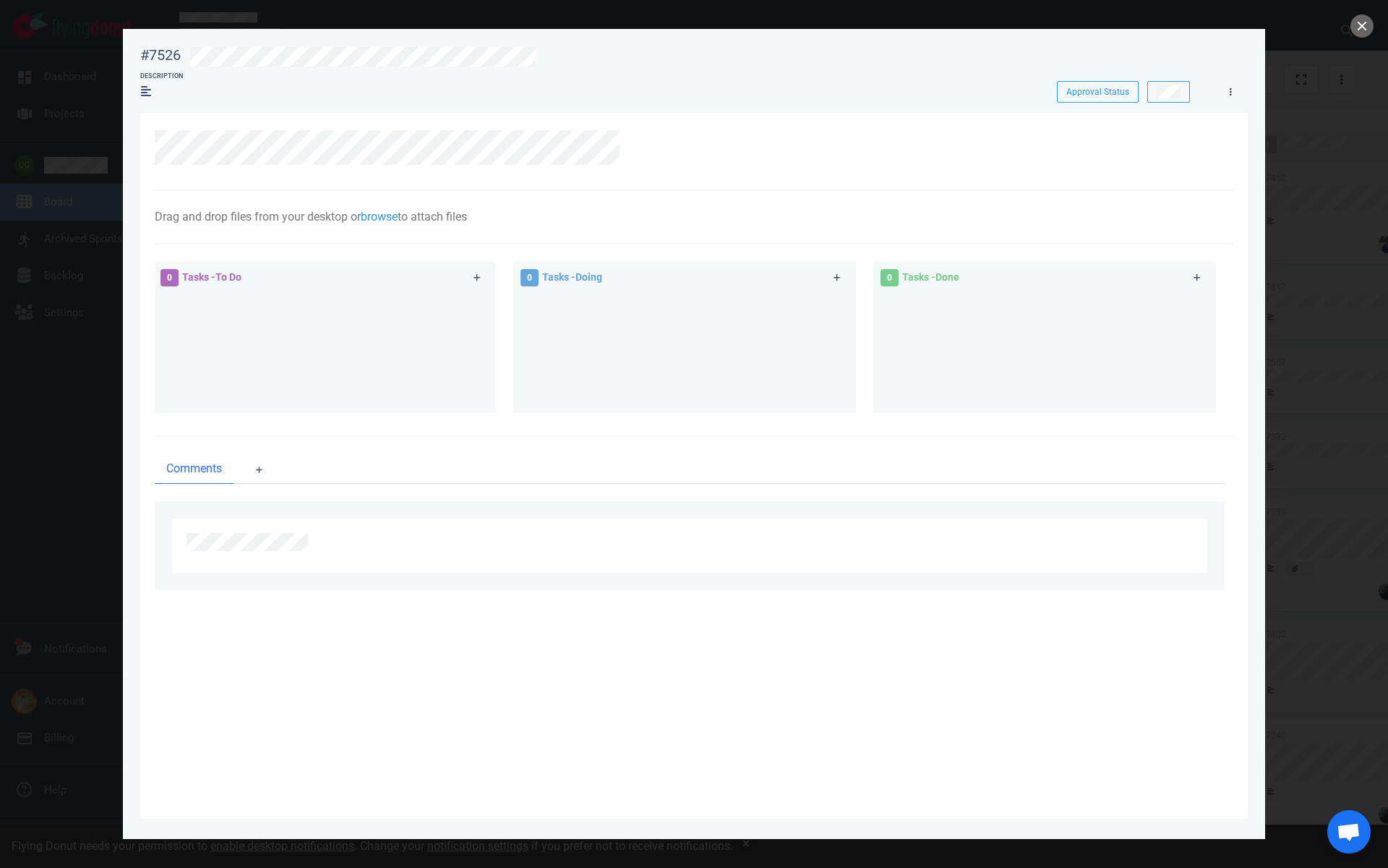
click at [1233, 92] on link at bounding box center [1230, 91] width 23 height 18
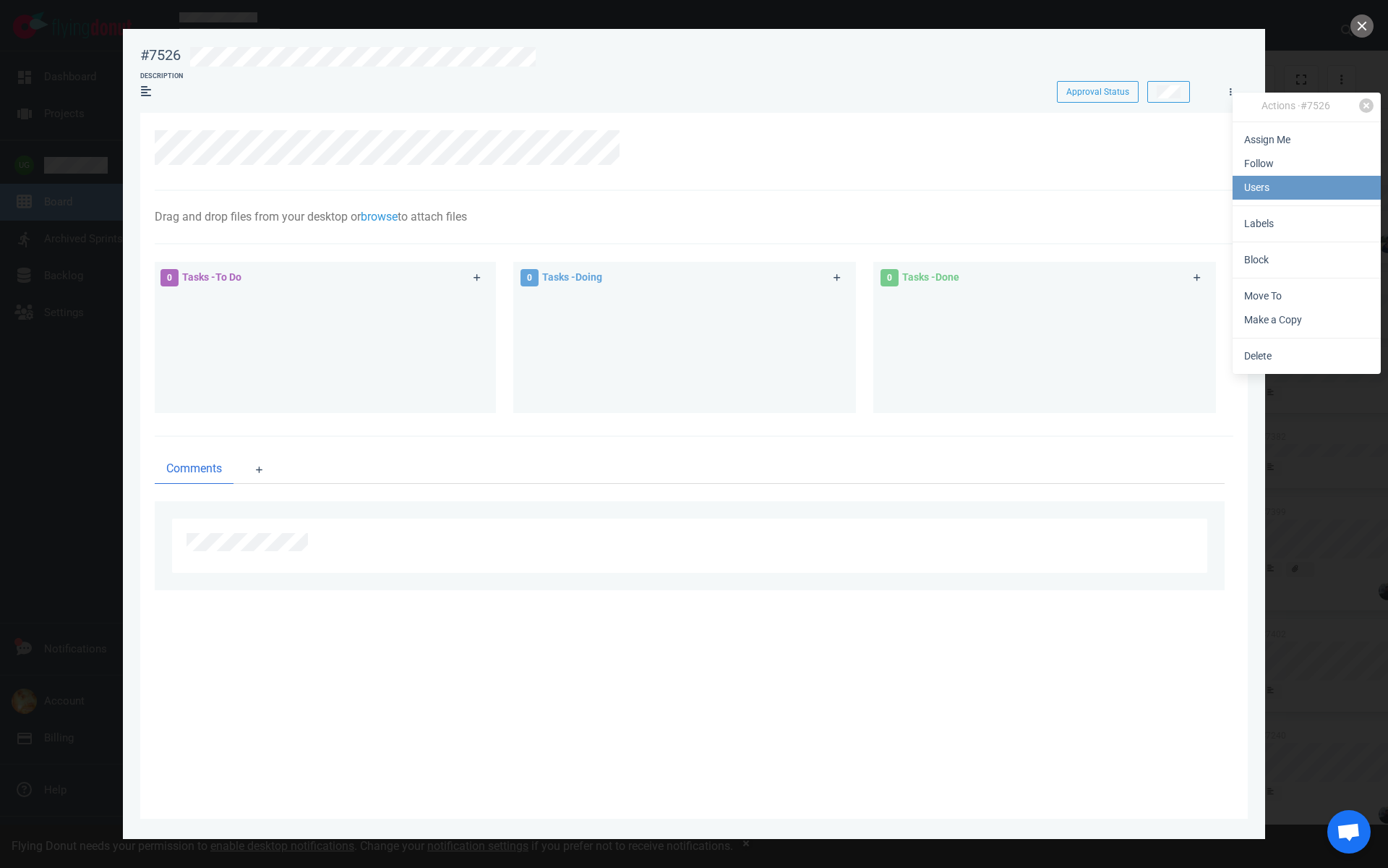
click at [1271, 185] on link "Users" at bounding box center [1307, 187] width 148 height 24
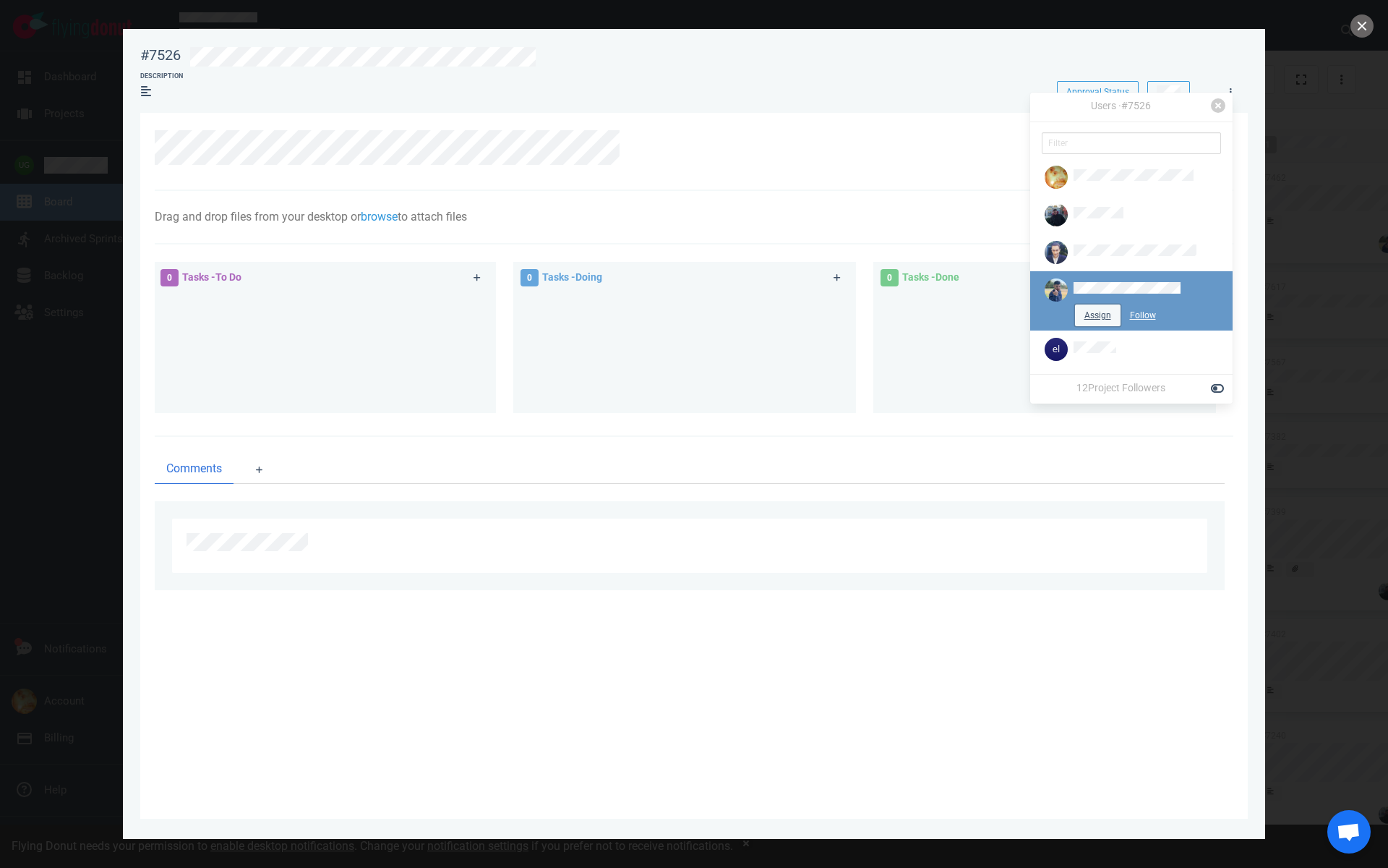
click at [1090, 310] on button "Assign" at bounding box center [1098, 315] width 45 height 22
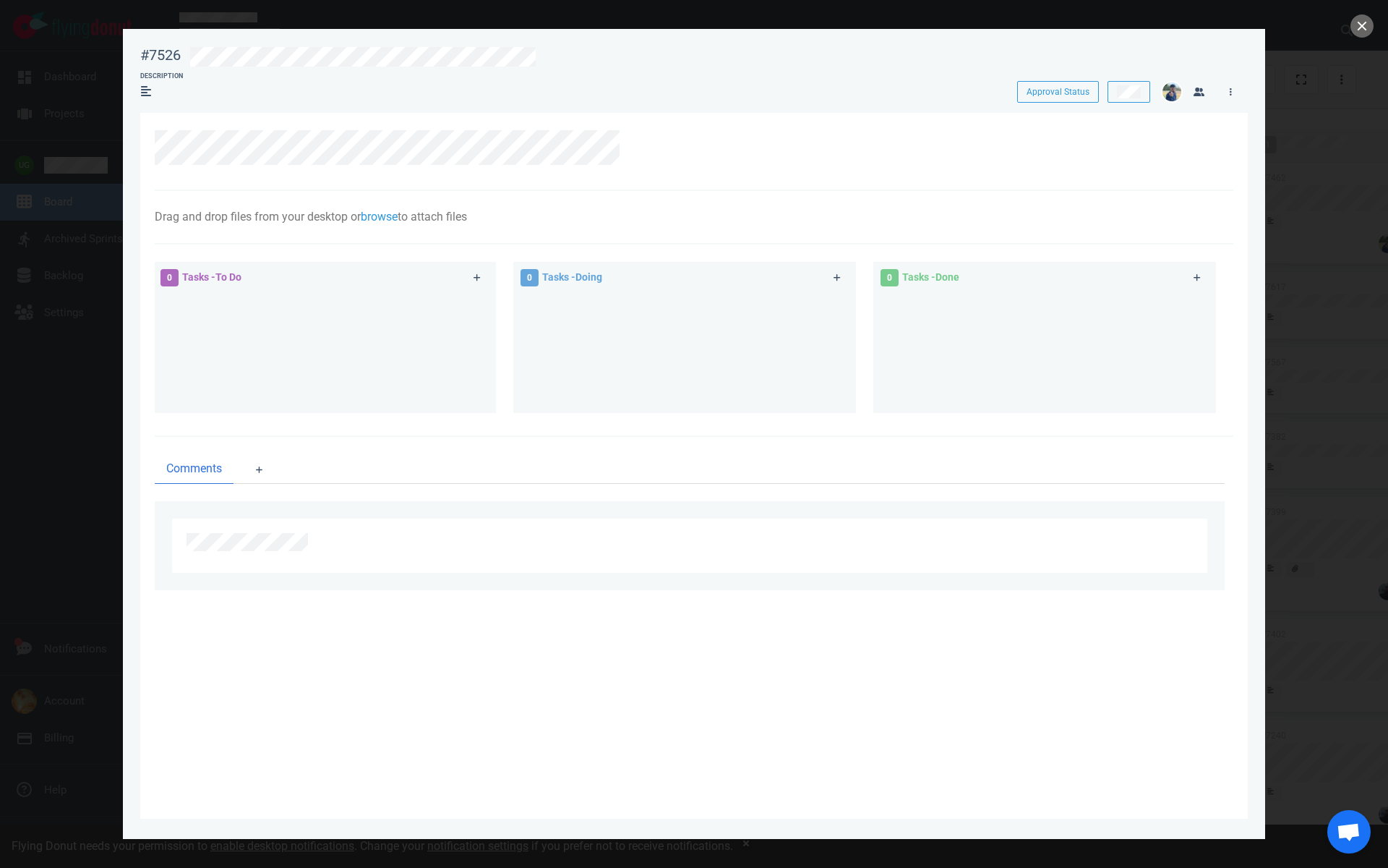
click at [1308, 147] on div at bounding box center [694, 434] width 1388 height 868
click at [1361, 25] on button "close" at bounding box center [1362, 26] width 23 height 23
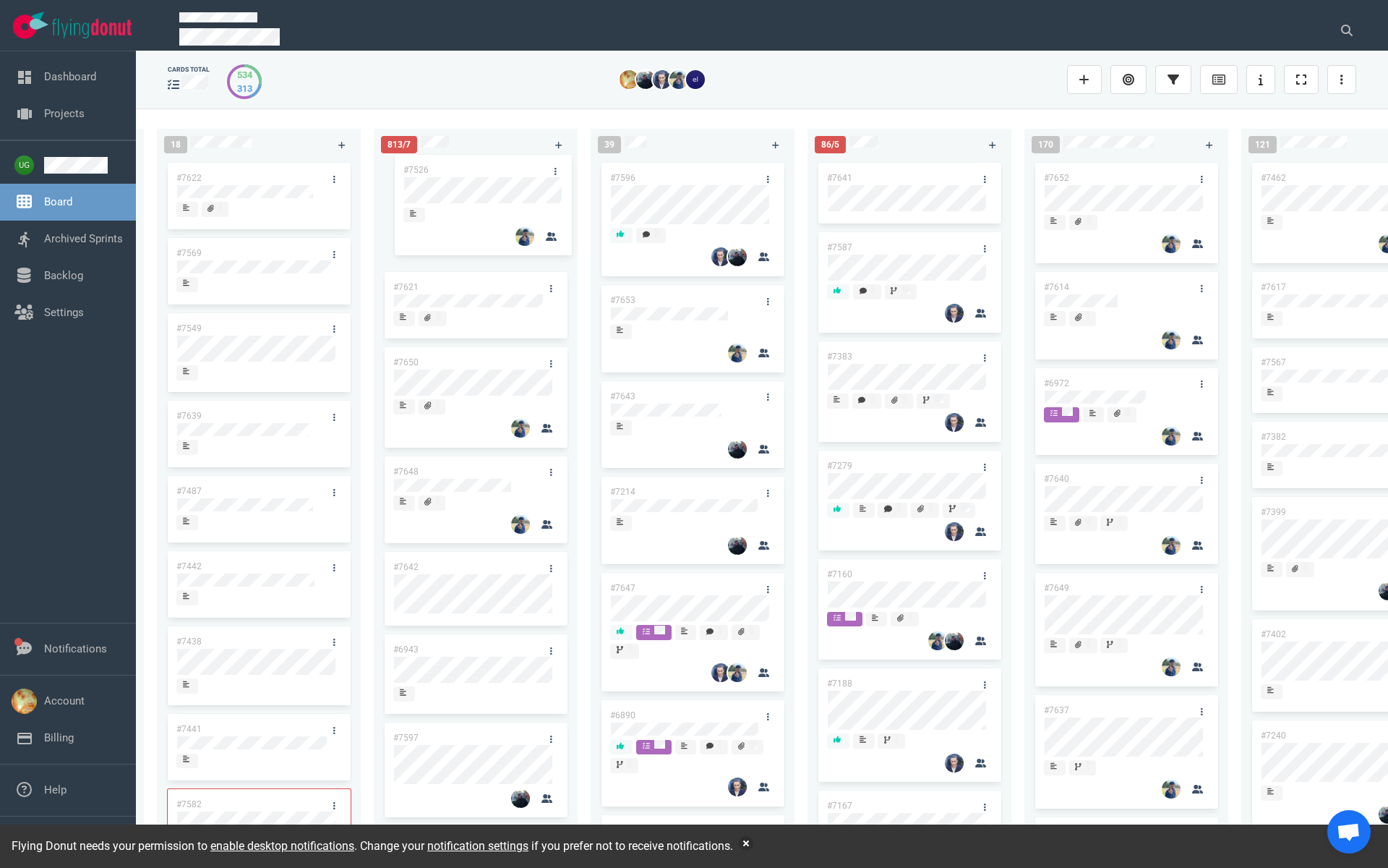
drag, startPoint x: 451, startPoint y: 446, endPoint x: 461, endPoint y: 159, distance: 287.2
click at [461, 160] on div "#7621 #7650 #7648 #7526 #7642 #6943 #7597 #7584 #7638 #7631 #7629 #7624 #7623 #…" at bounding box center [476, 498] width 186 height 677
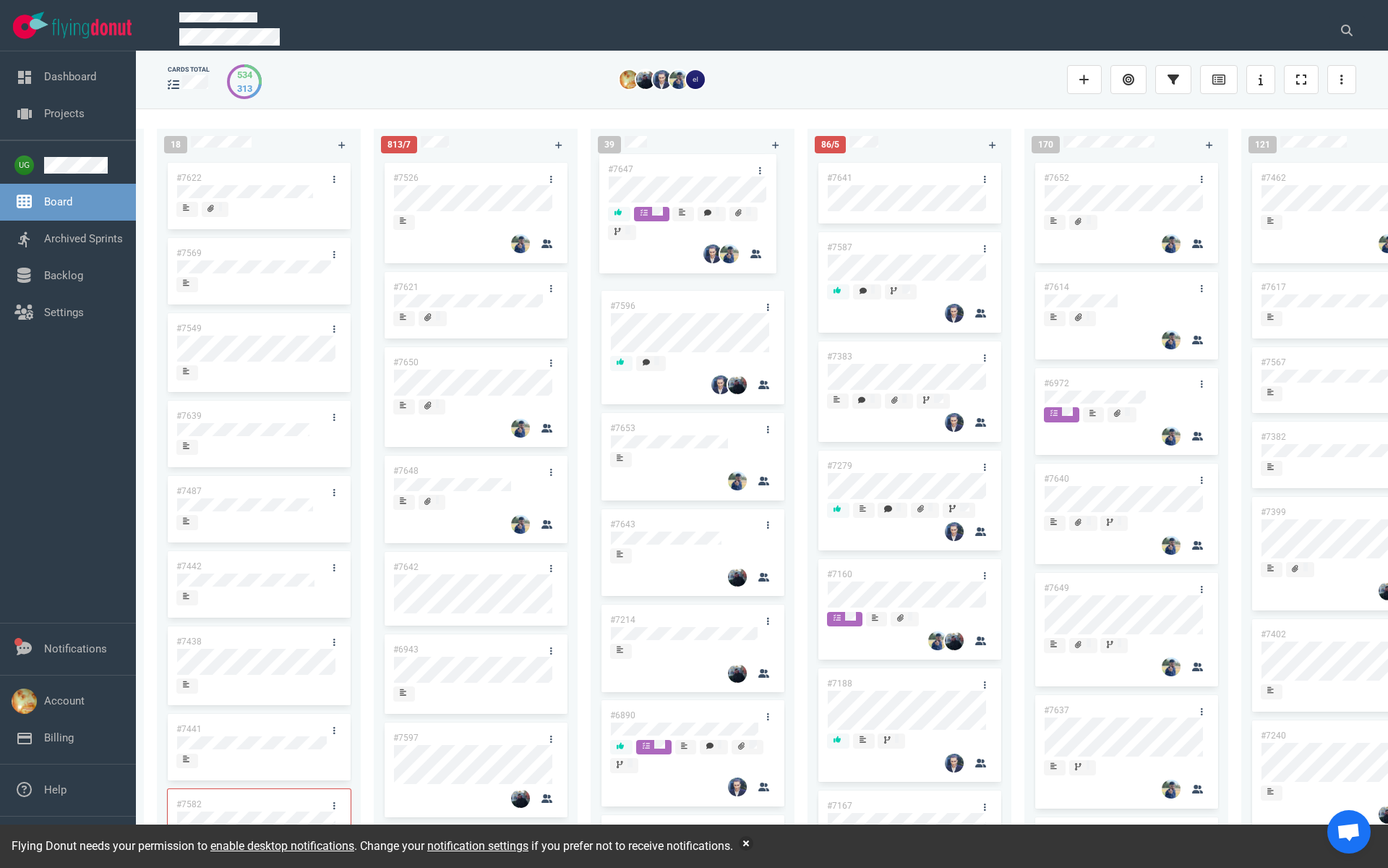
drag, startPoint x: 674, startPoint y: 585, endPoint x: 672, endPoint y: 167, distance: 418.0
click at [672, 167] on div "#7596 #7653 #7643 #7214 #7647 #6890 #7627 #7589 #7579 #7497 #7583 #7618 #7626 #…" at bounding box center [693, 498] width 186 height 677
click at [632, 181] on link "#7647" at bounding box center [623, 178] width 25 height 11
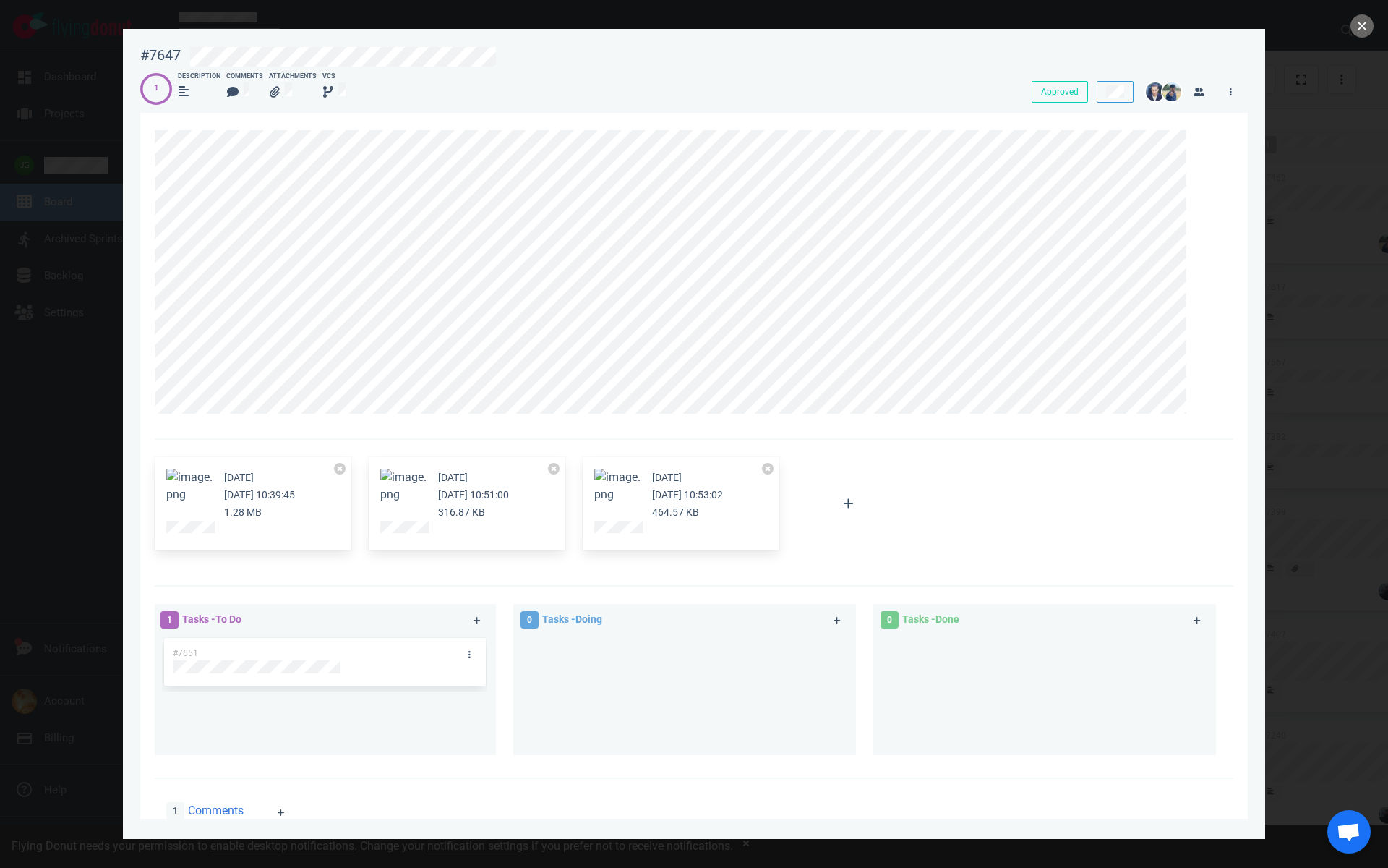
click at [186, 484] on button "Zoom image" at bounding box center [189, 485] width 46 height 35
click at [1205, 138] on link at bounding box center [1201, 138] width 23 height 18
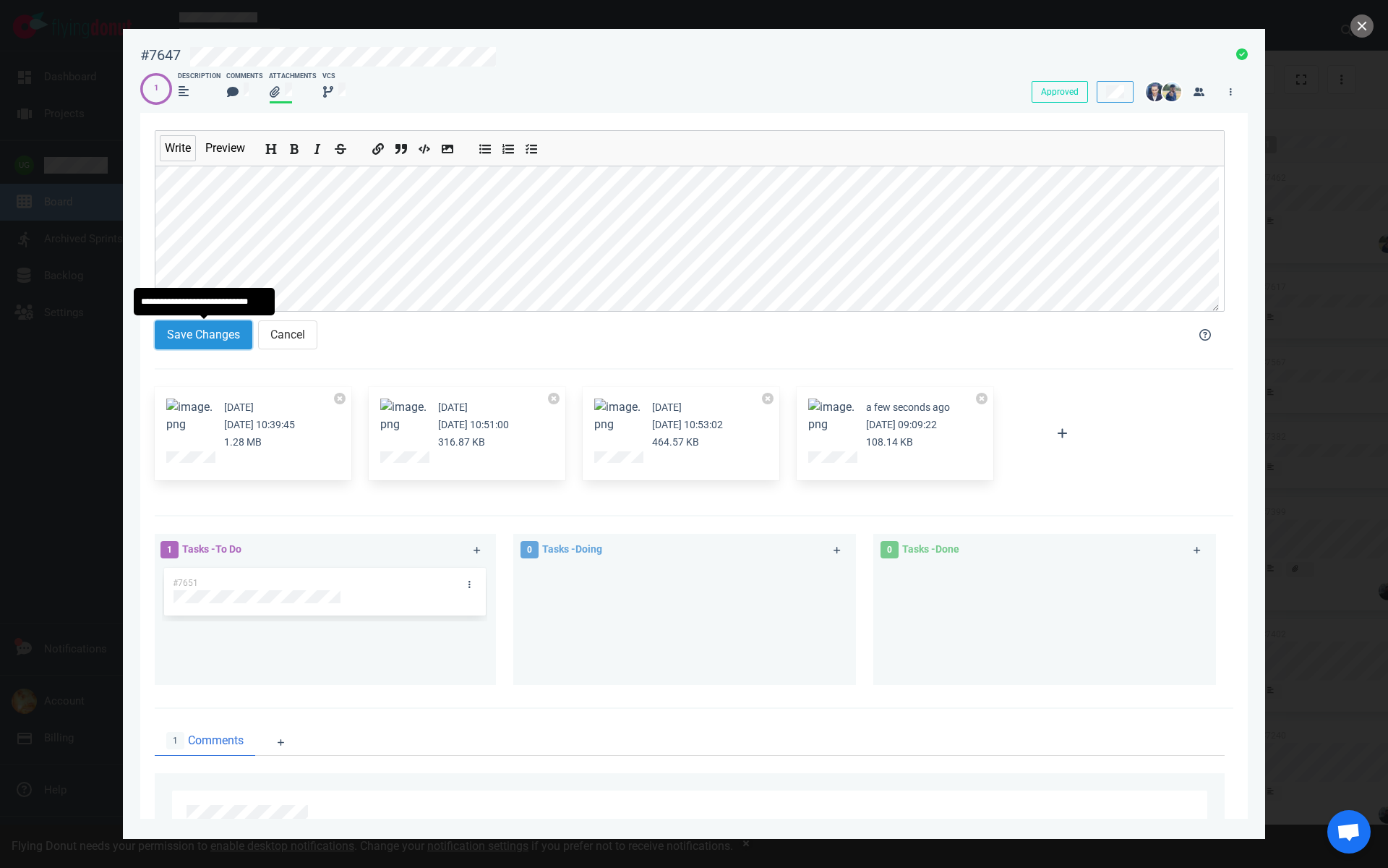
click at [201, 326] on button "Save Changes" at bounding box center [204, 335] width 98 height 29
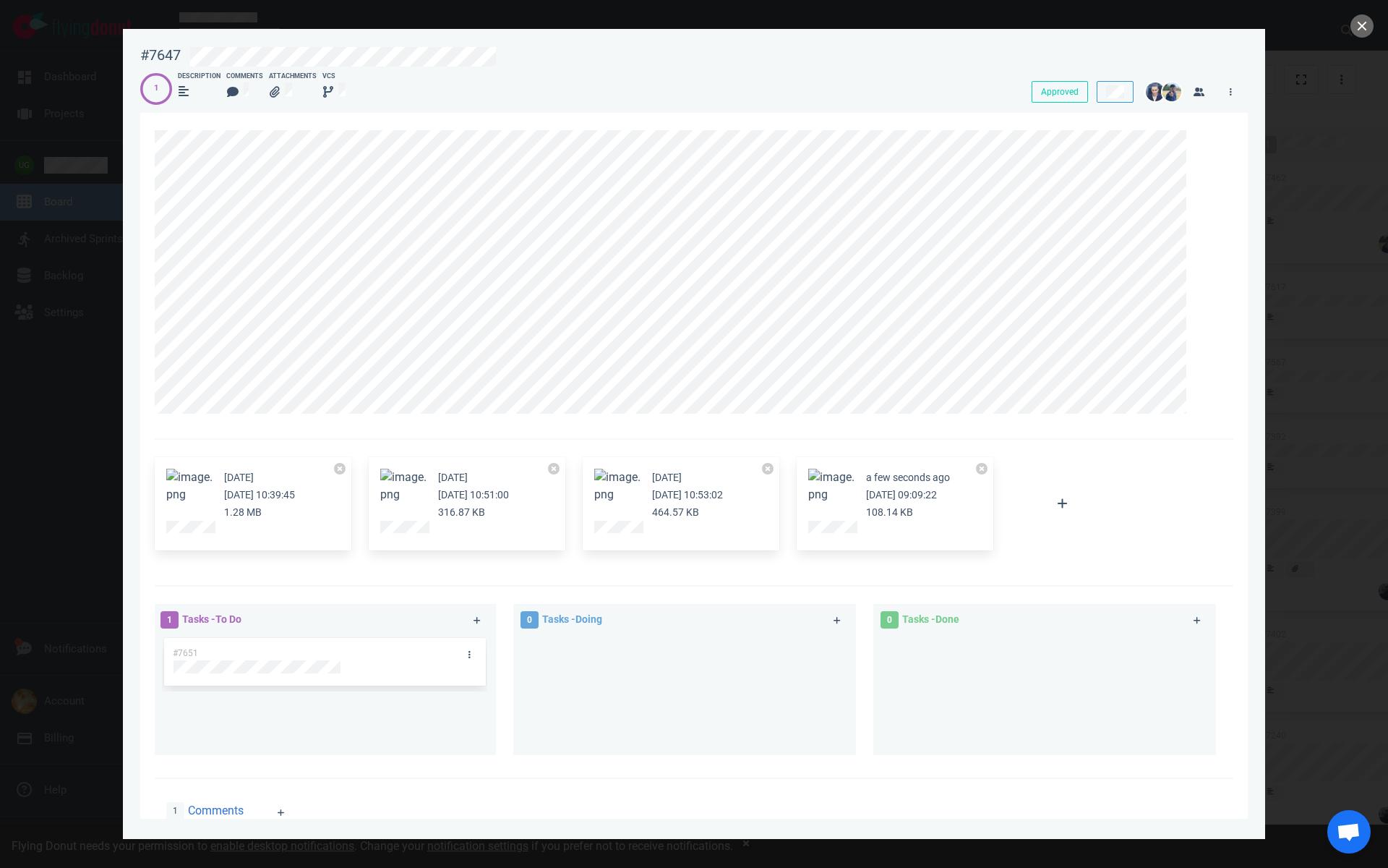
click at [191, 485] on button "Zoom image" at bounding box center [189, 485] width 46 height 35
click at [1203, 138] on icon at bounding box center [1201, 138] width 9 height 9
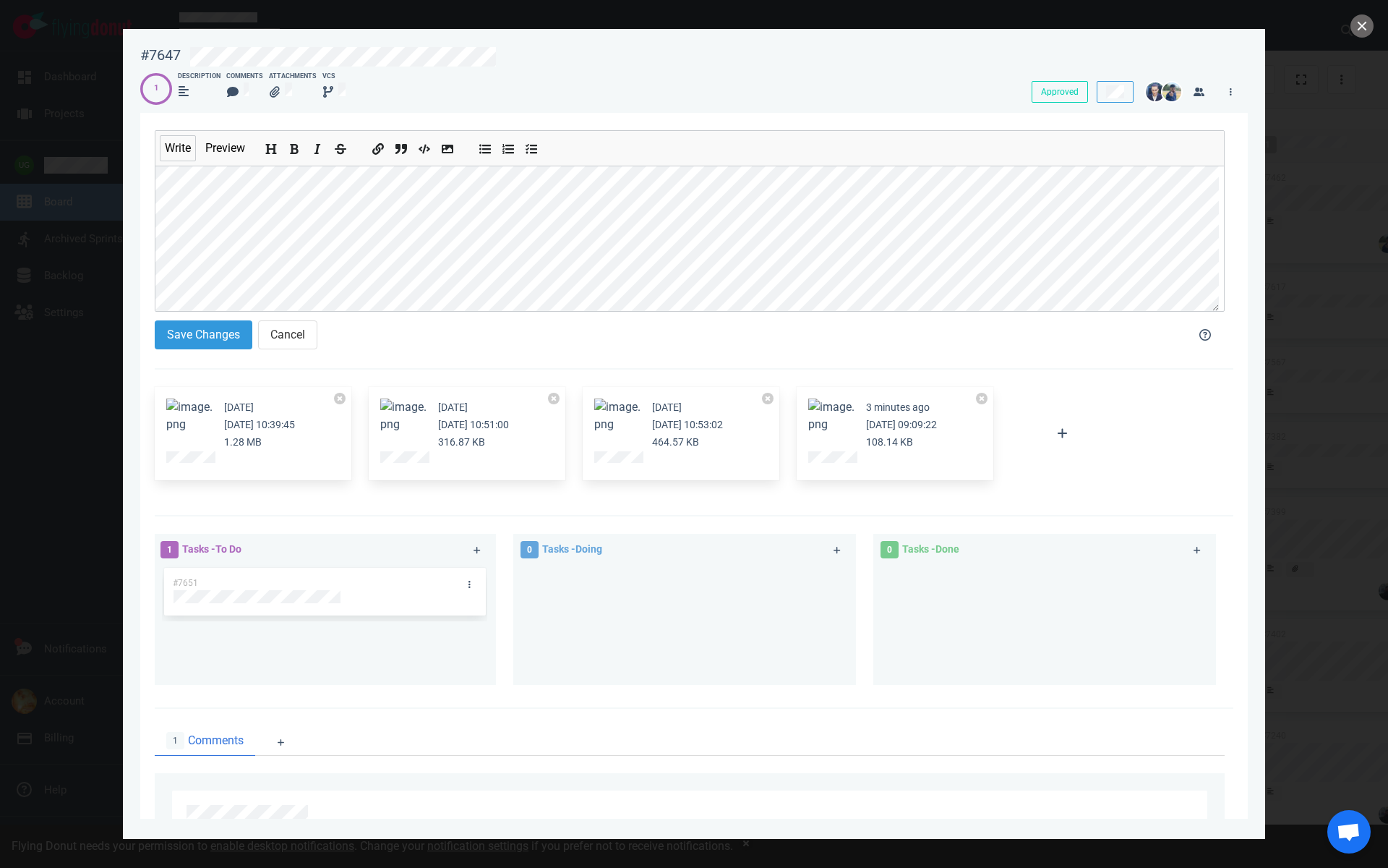
scroll to position [277, 0]
click at [180, 337] on button "Save Changes" at bounding box center [204, 335] width 98 height 29
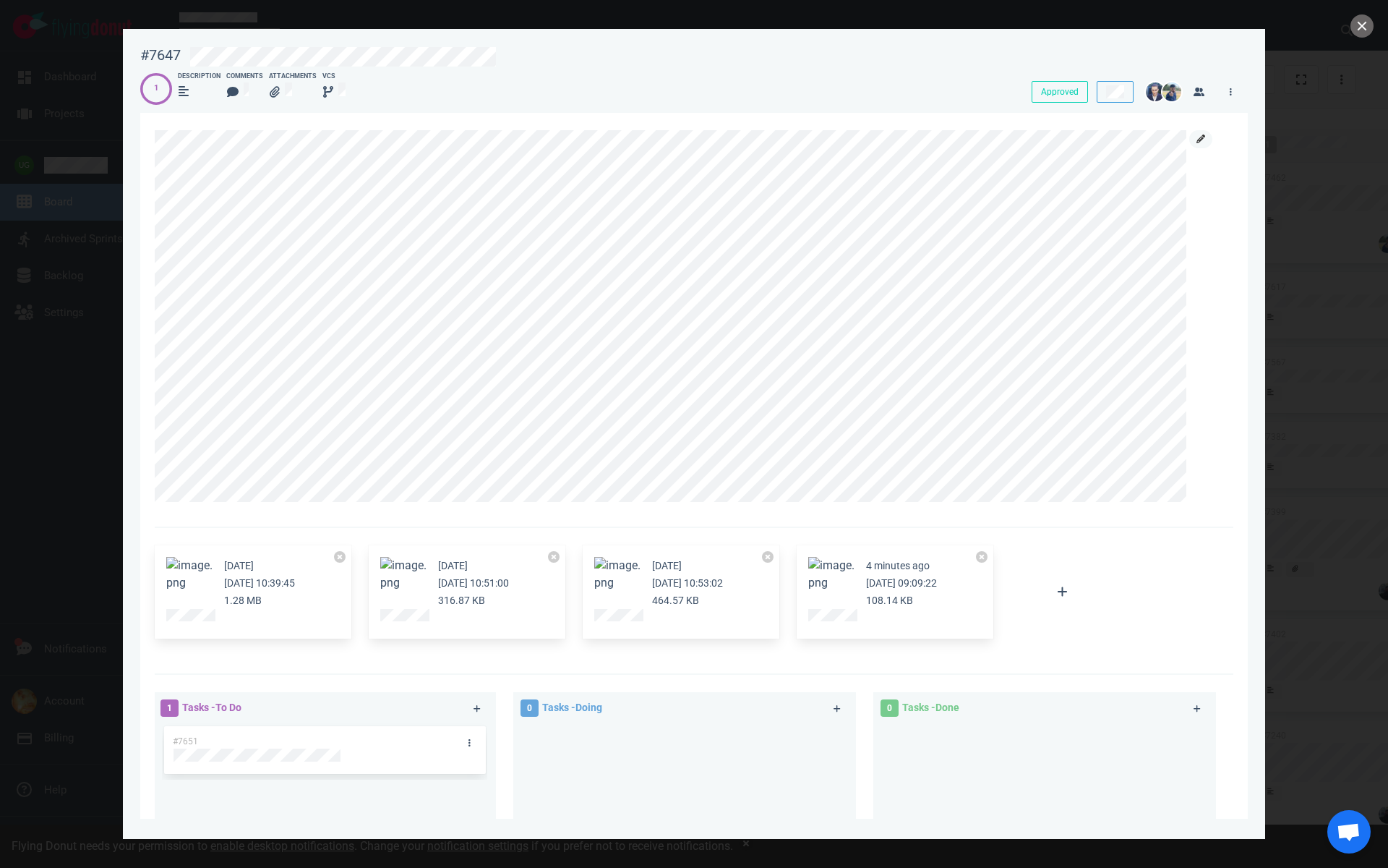
click at [1201, 141] on icon at bounding box center [1201, 138] width 9 height 9
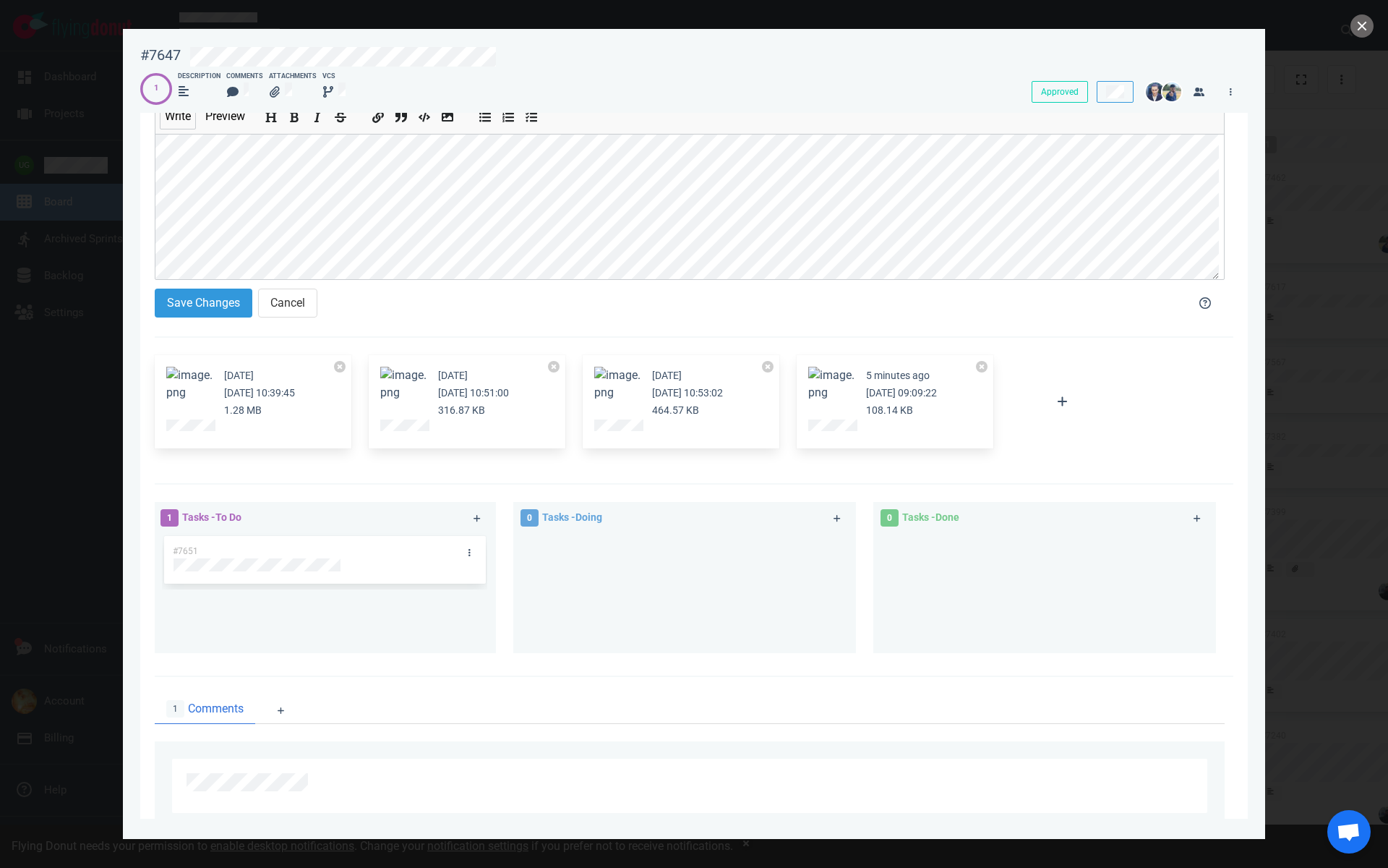
scroll to position [0, 0]
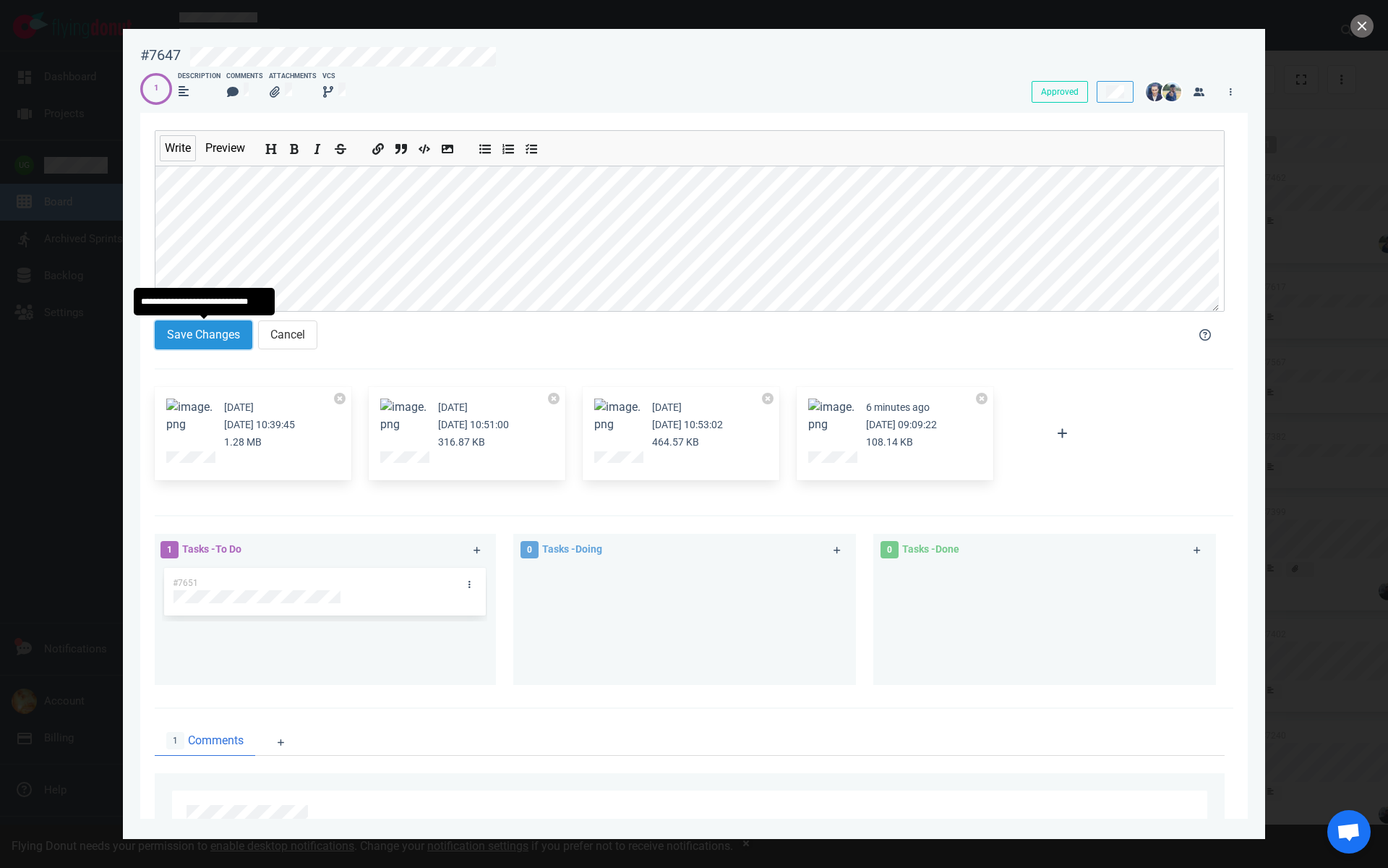
click at [221, 335] on button "Save Changes" at bounding box center [204, 335] width 98 height 29
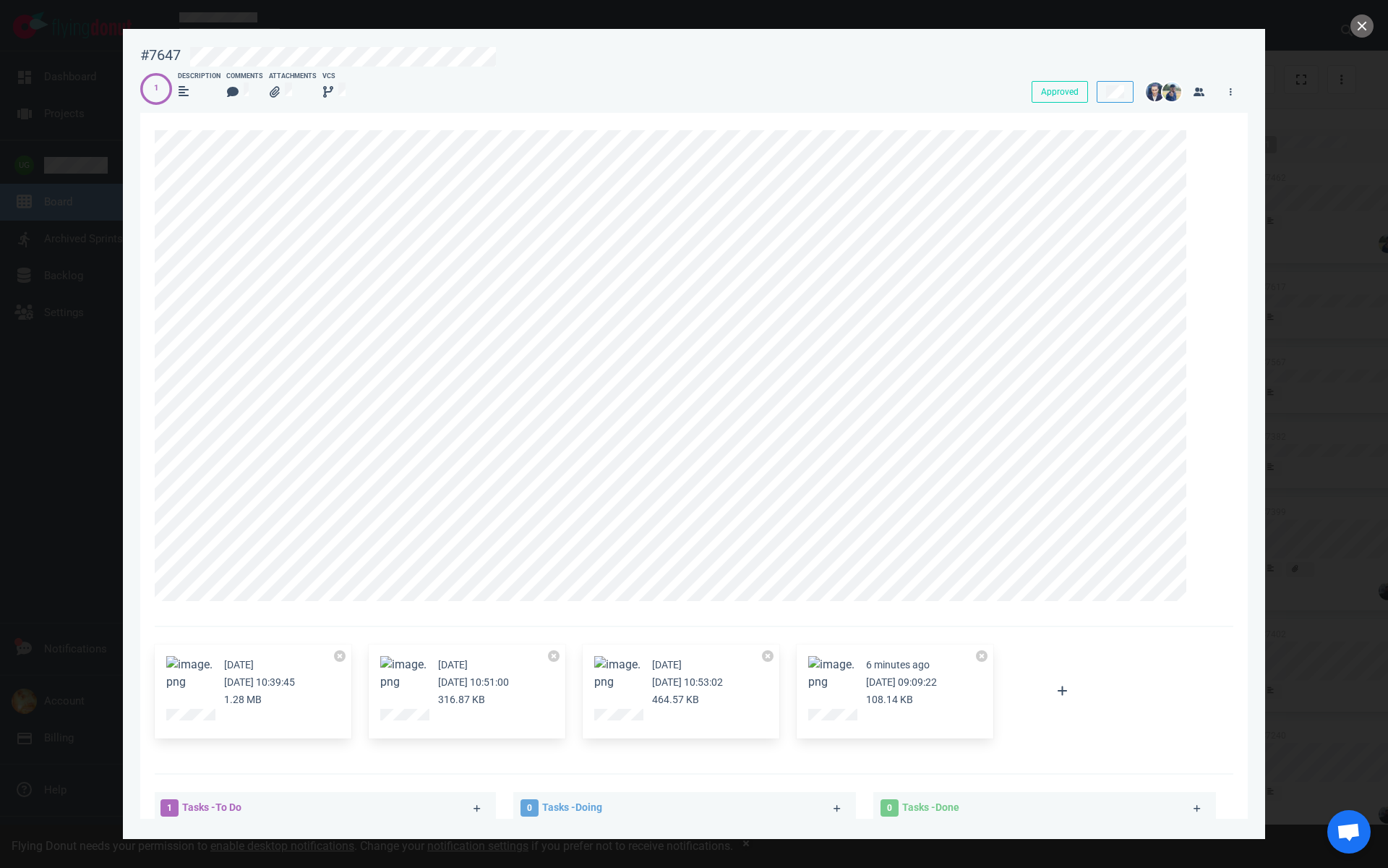
scroll to position [1, 0]
click at [198, 679] on button "Zoom image" at bounding box center [189, 672] width 46 height 35
click at [183, 669] on button "Zoom image" at bounding box center [189, 672] width 46 height 35
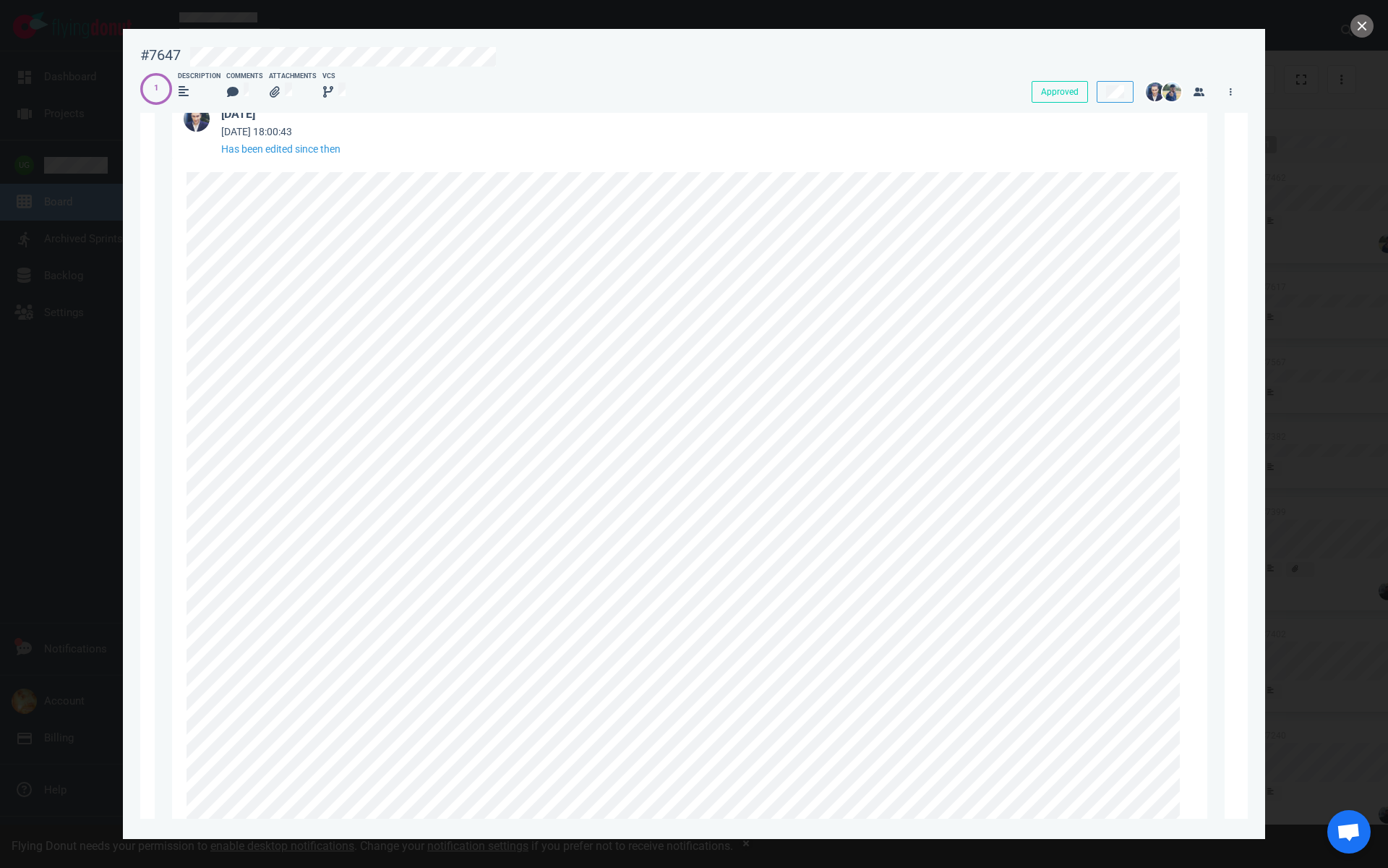
scroll to position [1344, 0]
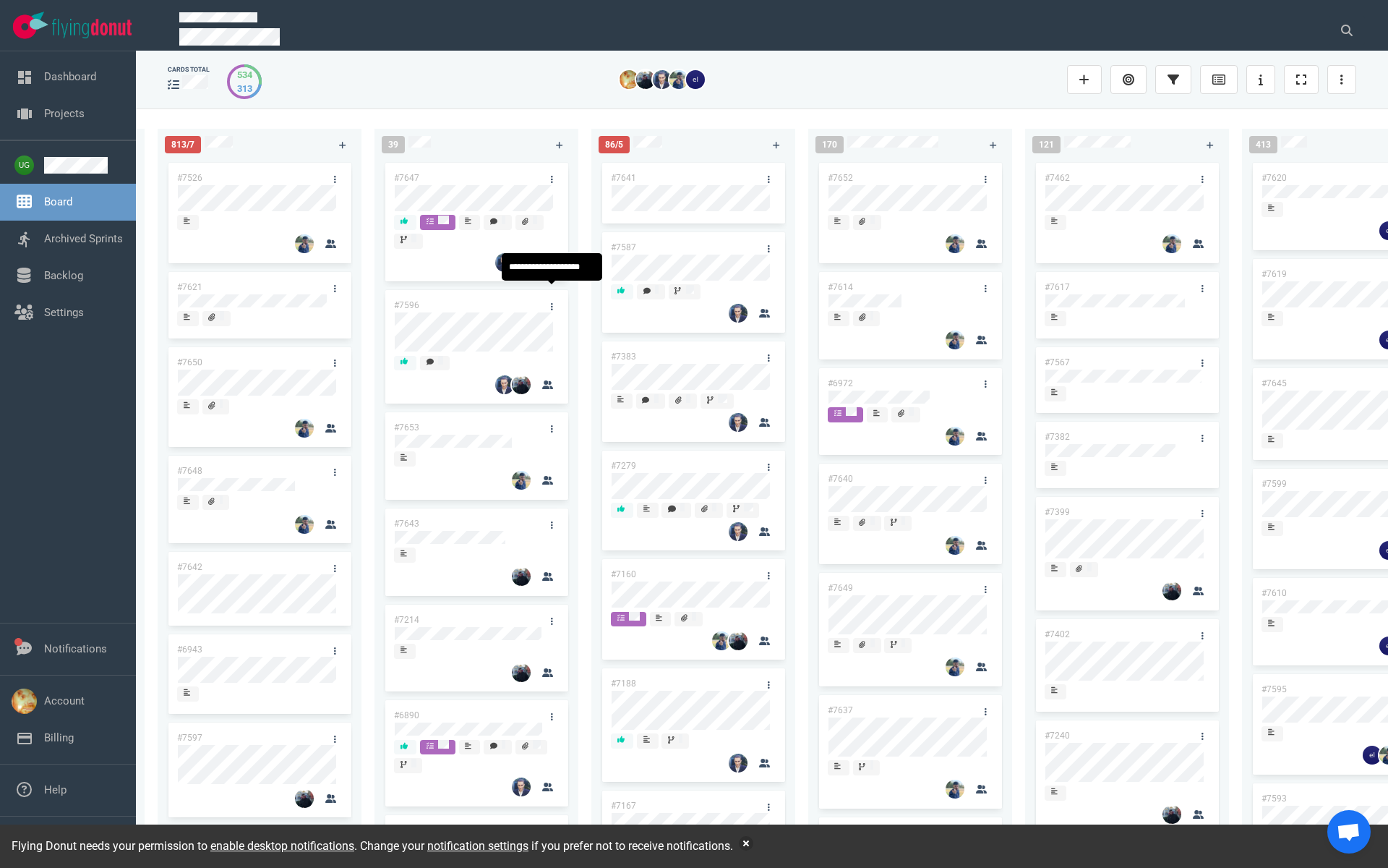
scroll to position [0, 637]
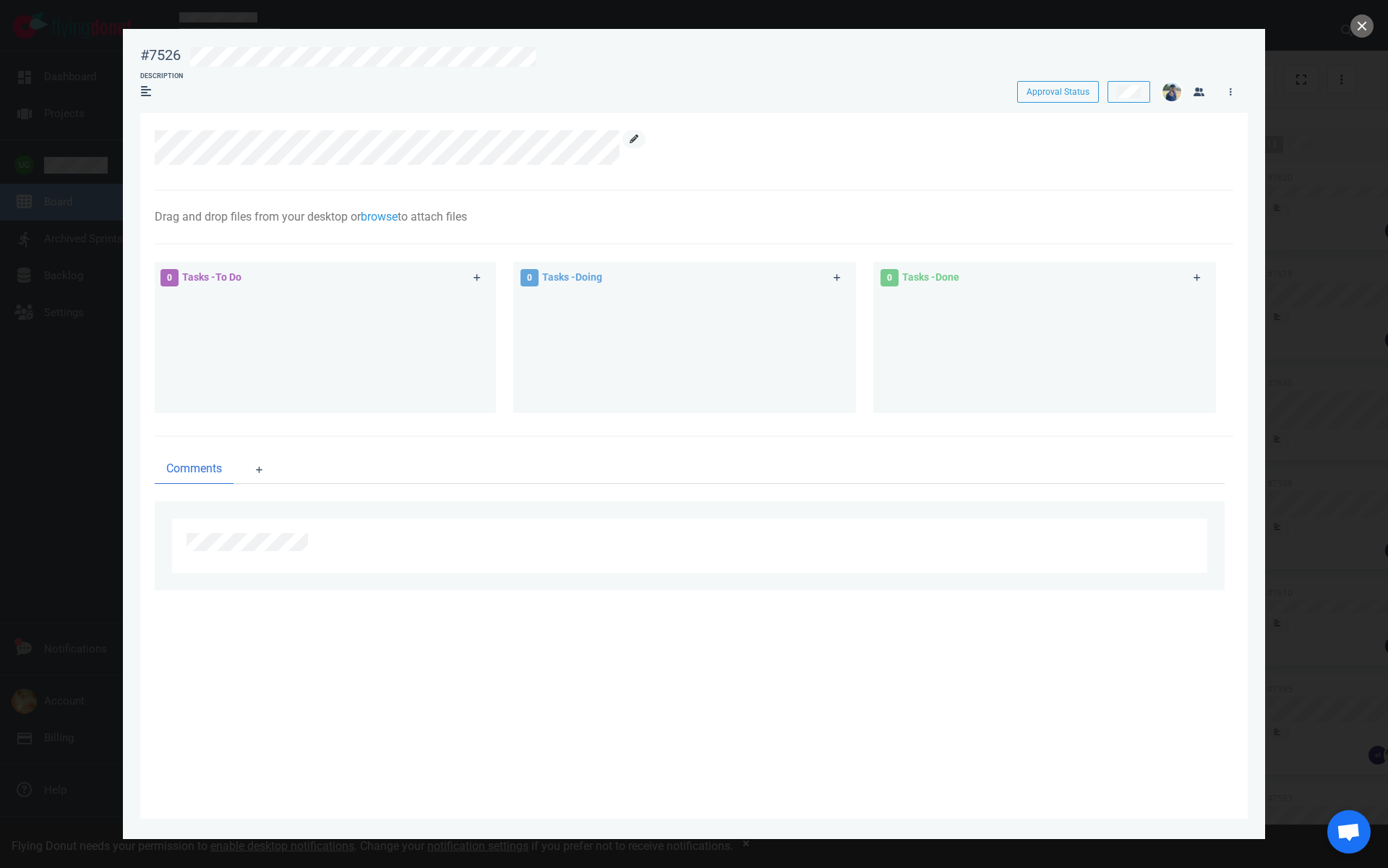
click at [635, 136] on icon at bounding box center [633, 138] width 9 height 9
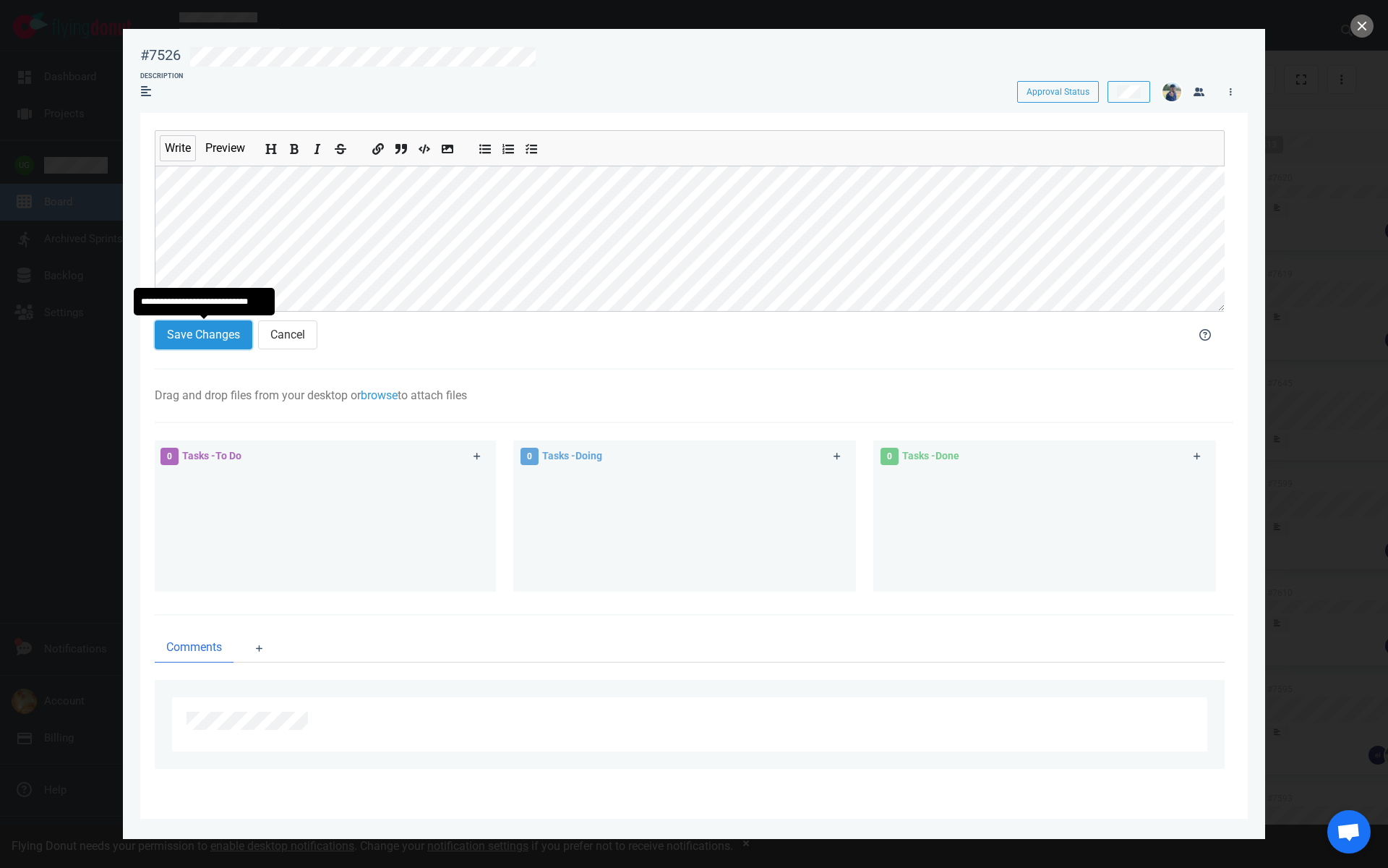
click at [197, 340] on button "Save Changes" at bounding box center [204, 335] width 98 height 29
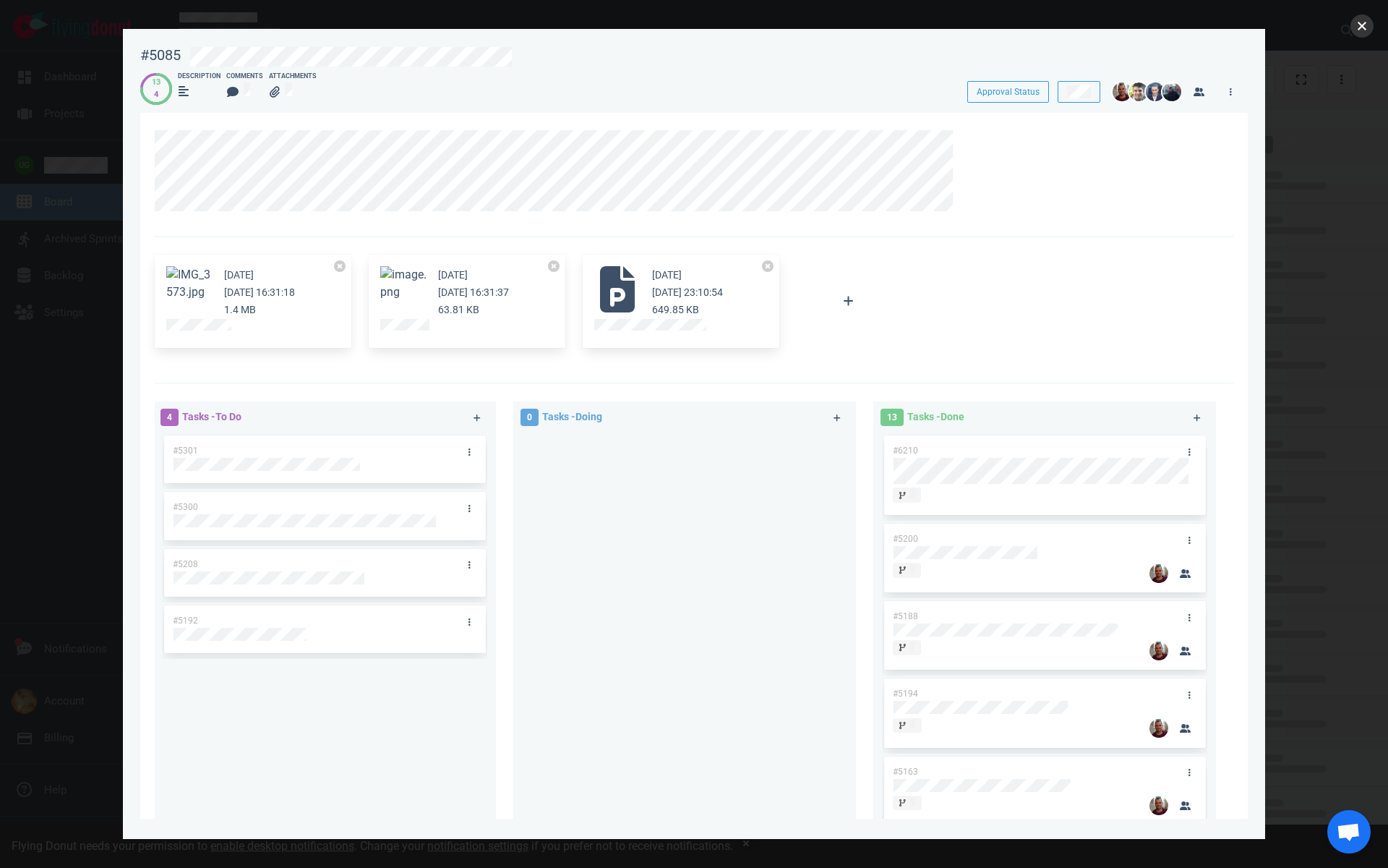
click at [1360, 33] on button "close" at bounding box center [1362, 26] width 23 height 23
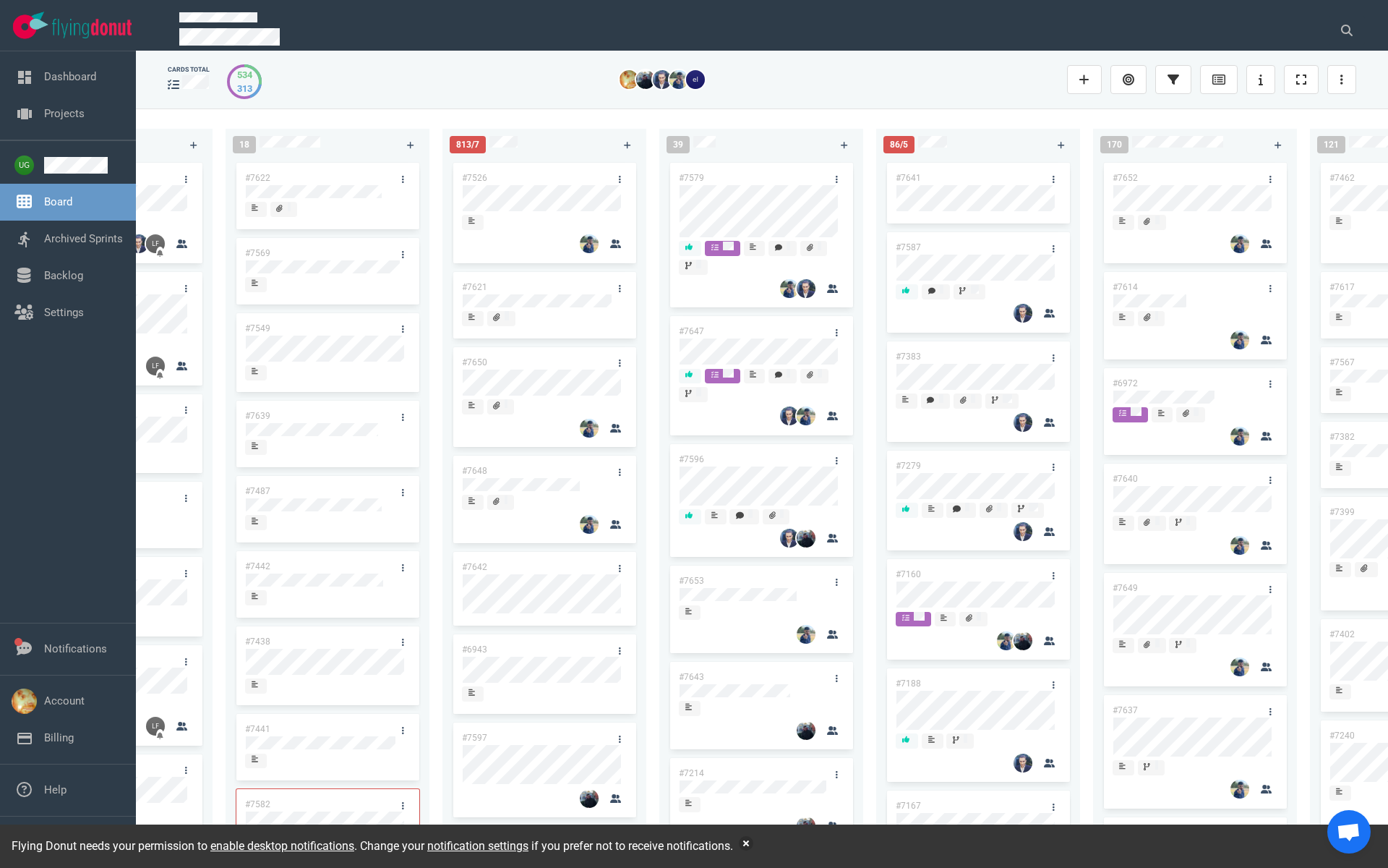
scroll to position [0, 366]
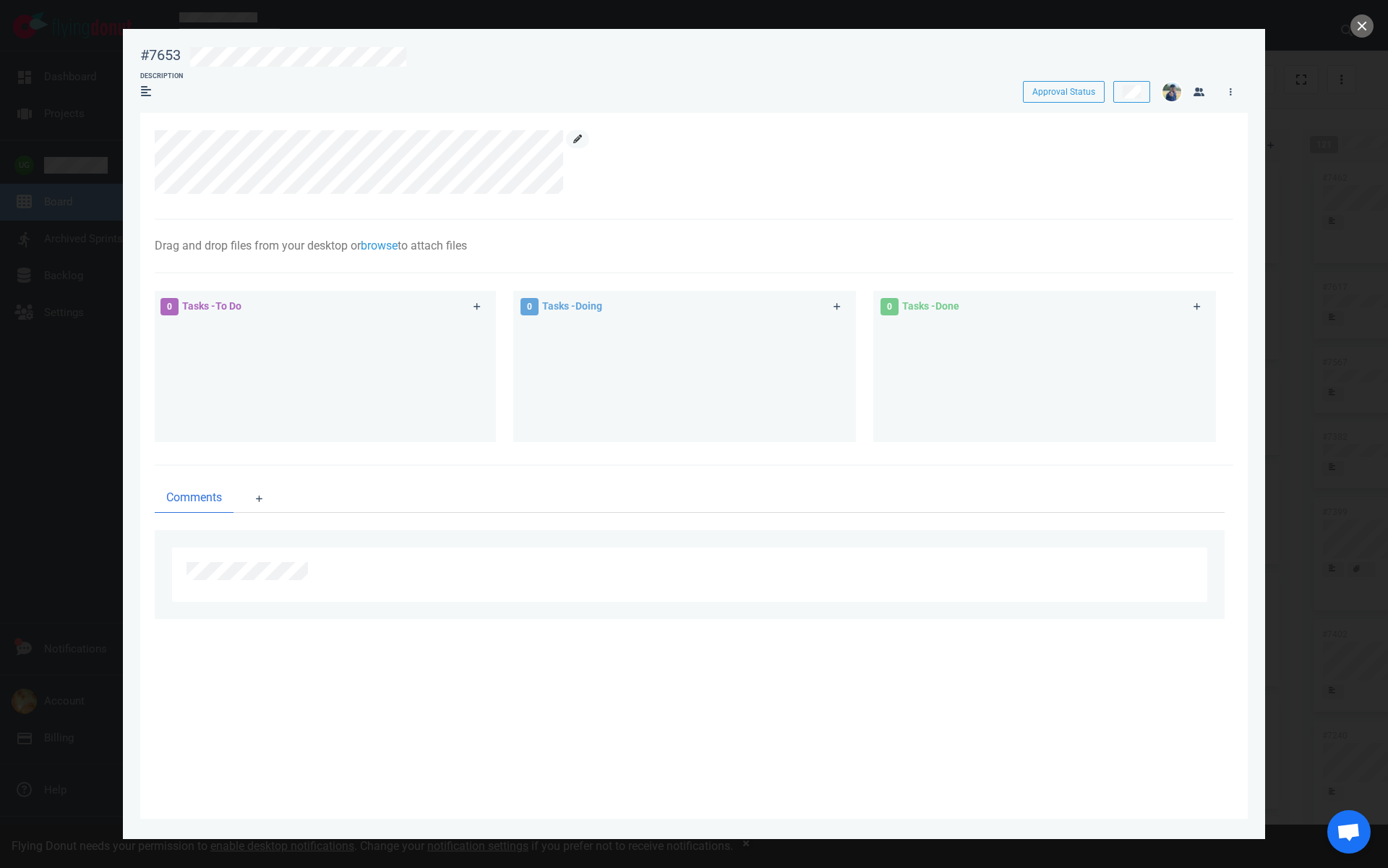
click at [586, 140] on link at bounding box center [578, 138] width 23 height 18
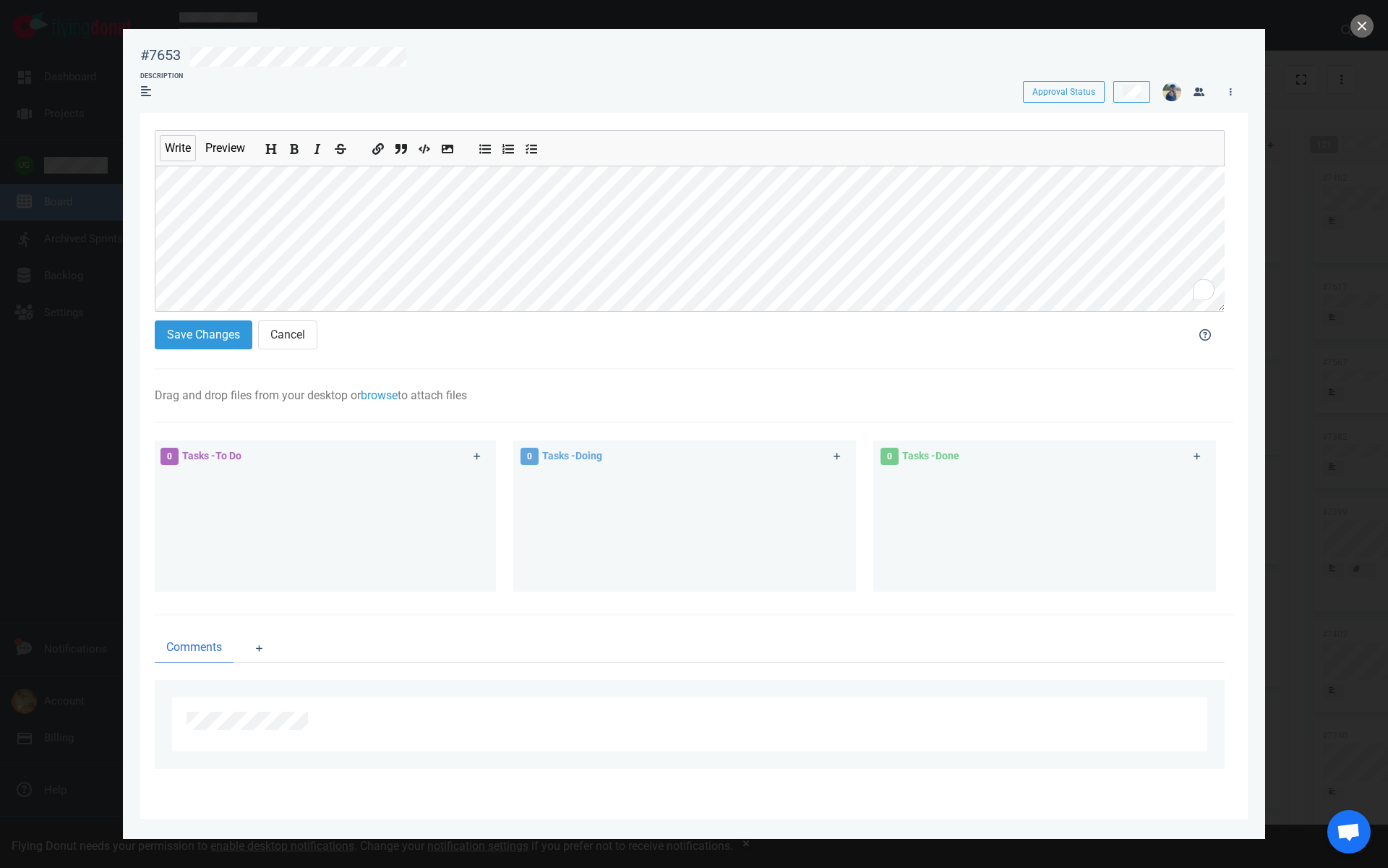
click at [115, 285] on div "#7653 Approval Status Description Approval Status Write Preview Save Changes Ca…" at bounding box center [694, 434] width 1388 height 868
click at [208, 348] on section "Save Changes Cancel" at bounding box center [662, 337] width 1015 height 35
click at [208, 346] on button "Save Changes" at bounding box center [204, 335] width 98 height 29
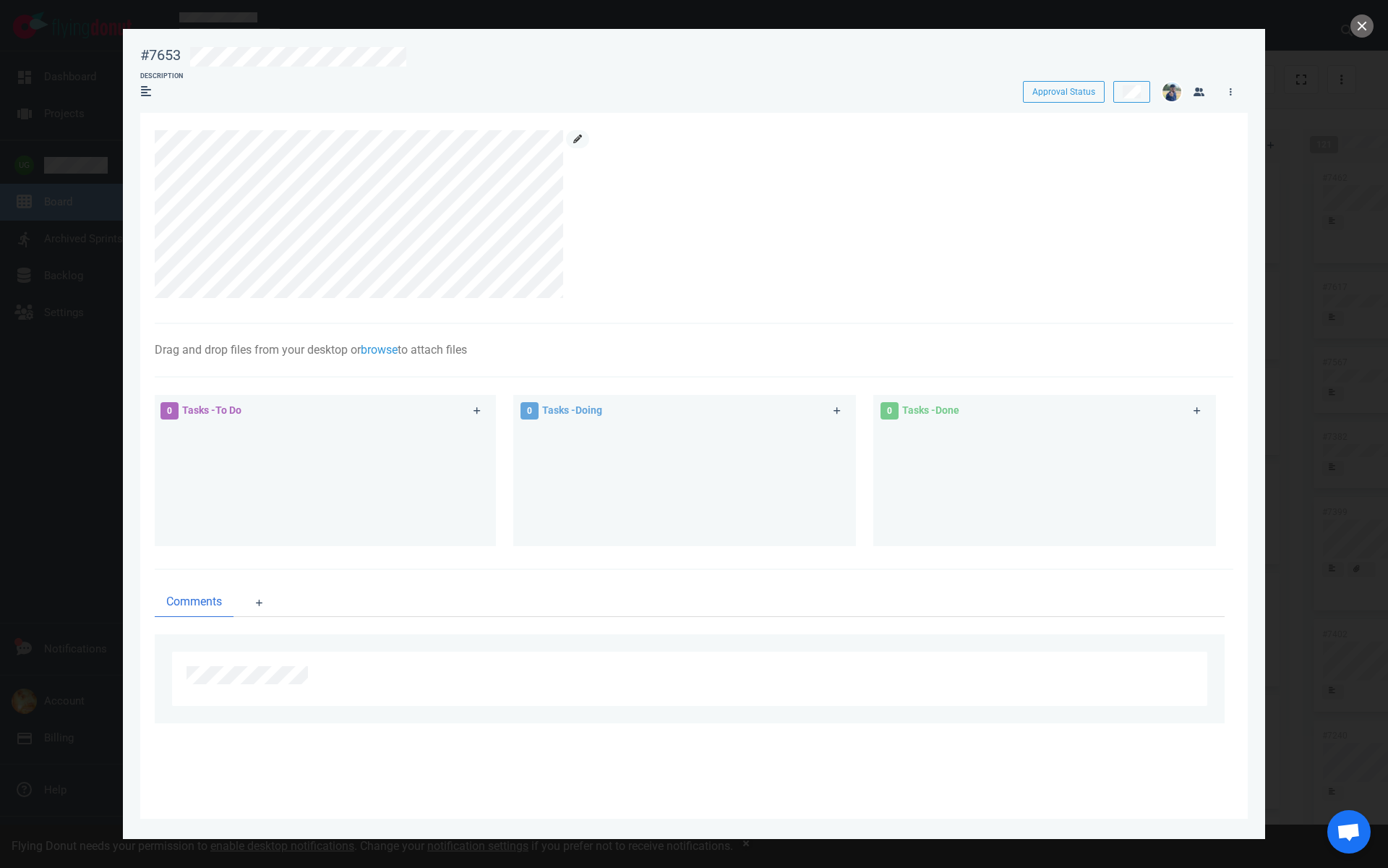
click at [582, 138] on icon at bounding box center [577, 138] width 9 height 9
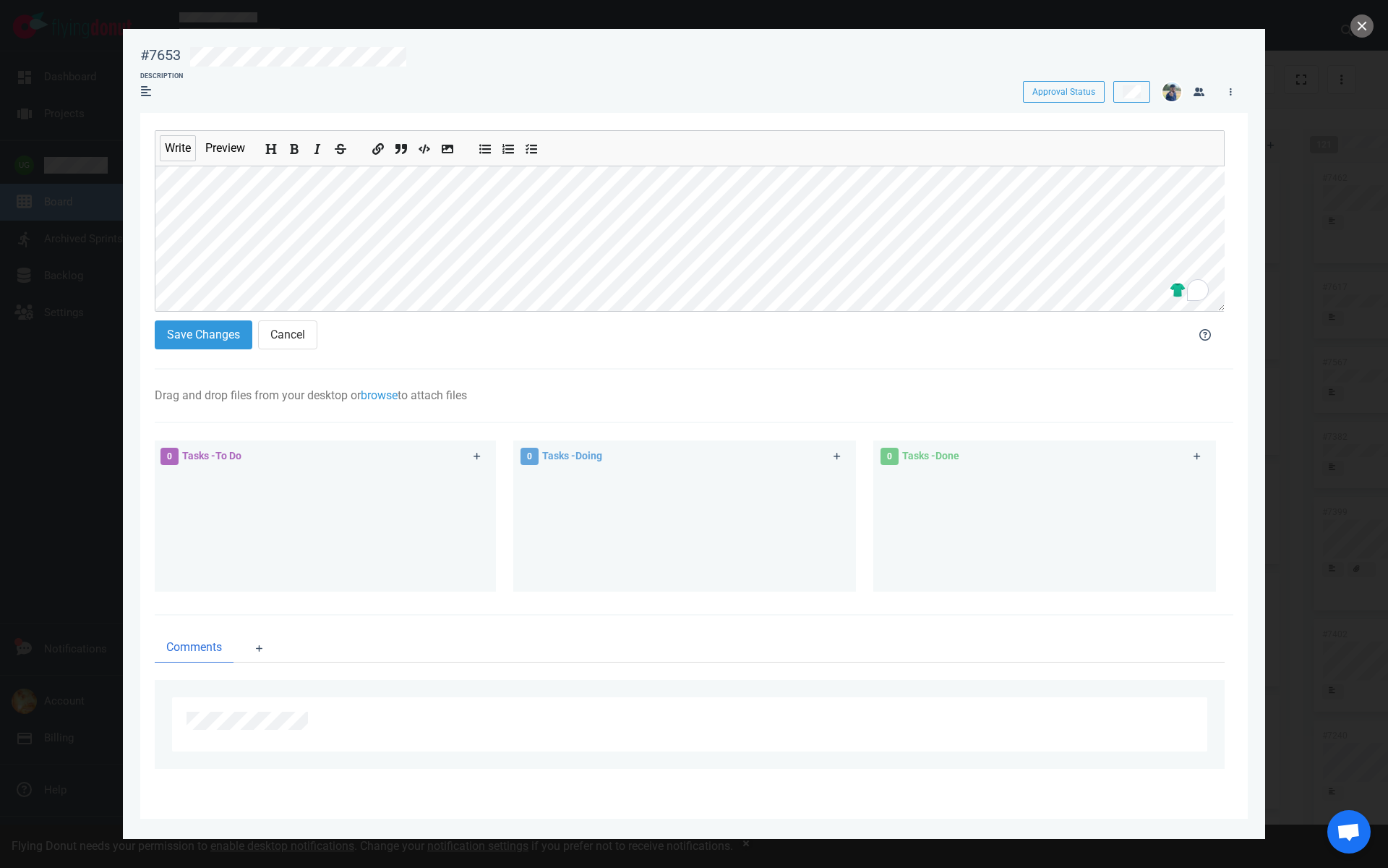
scroll to position [43, 0]
click at [185, 335] on button "Save Changes" at bounding box center [204, 335] width 98 height 29
click at [183, 343] on button "Save Changes" at bounding box center [204, 335] width 98 height 29
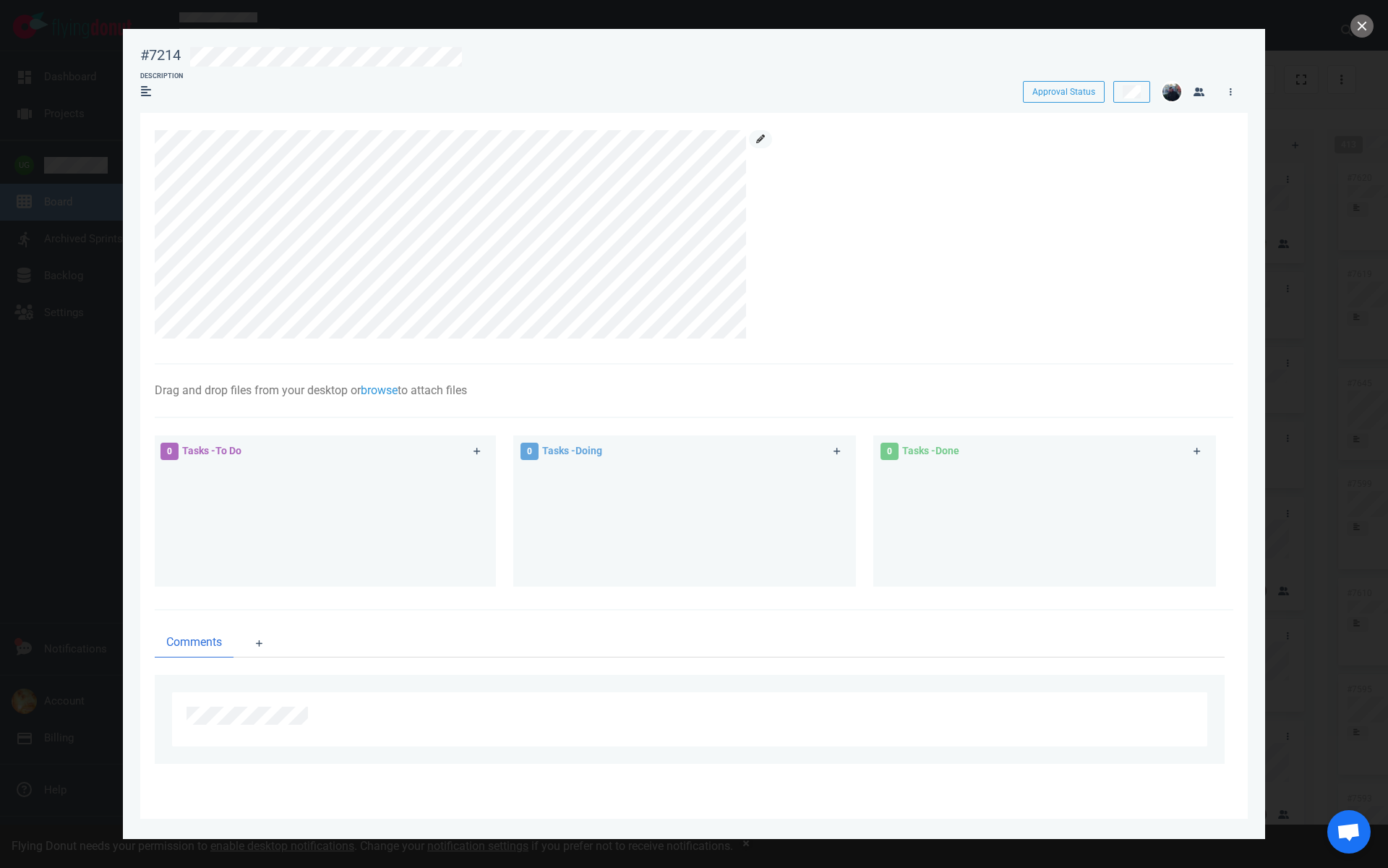
click at [757, 138] on icon at bounding box center [760, 138] width 9 height 9
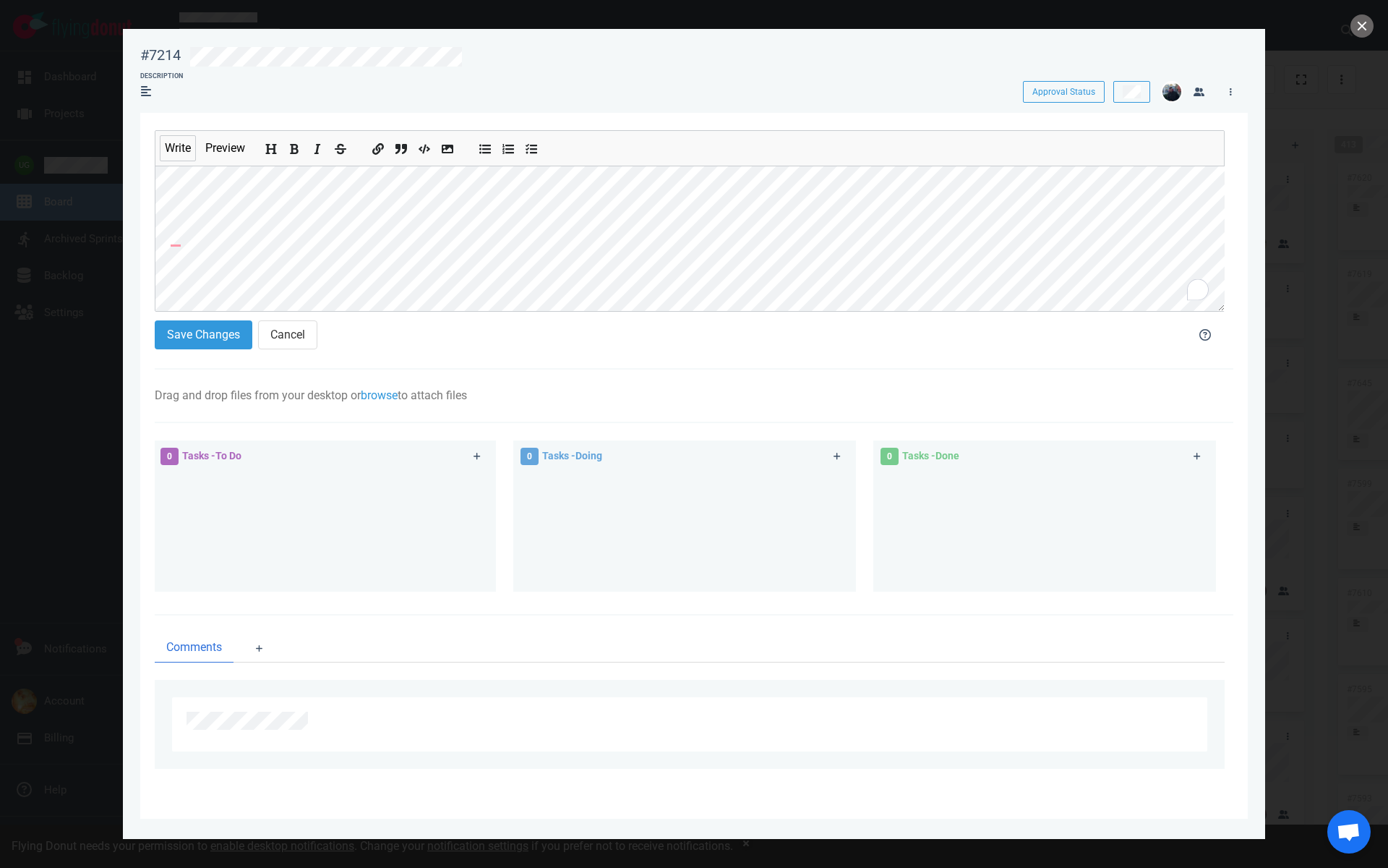
scroll to position [70, 0]
click at [211, 335] on button "Save Changes" at bounding box center [204, 335] width 98 height 29
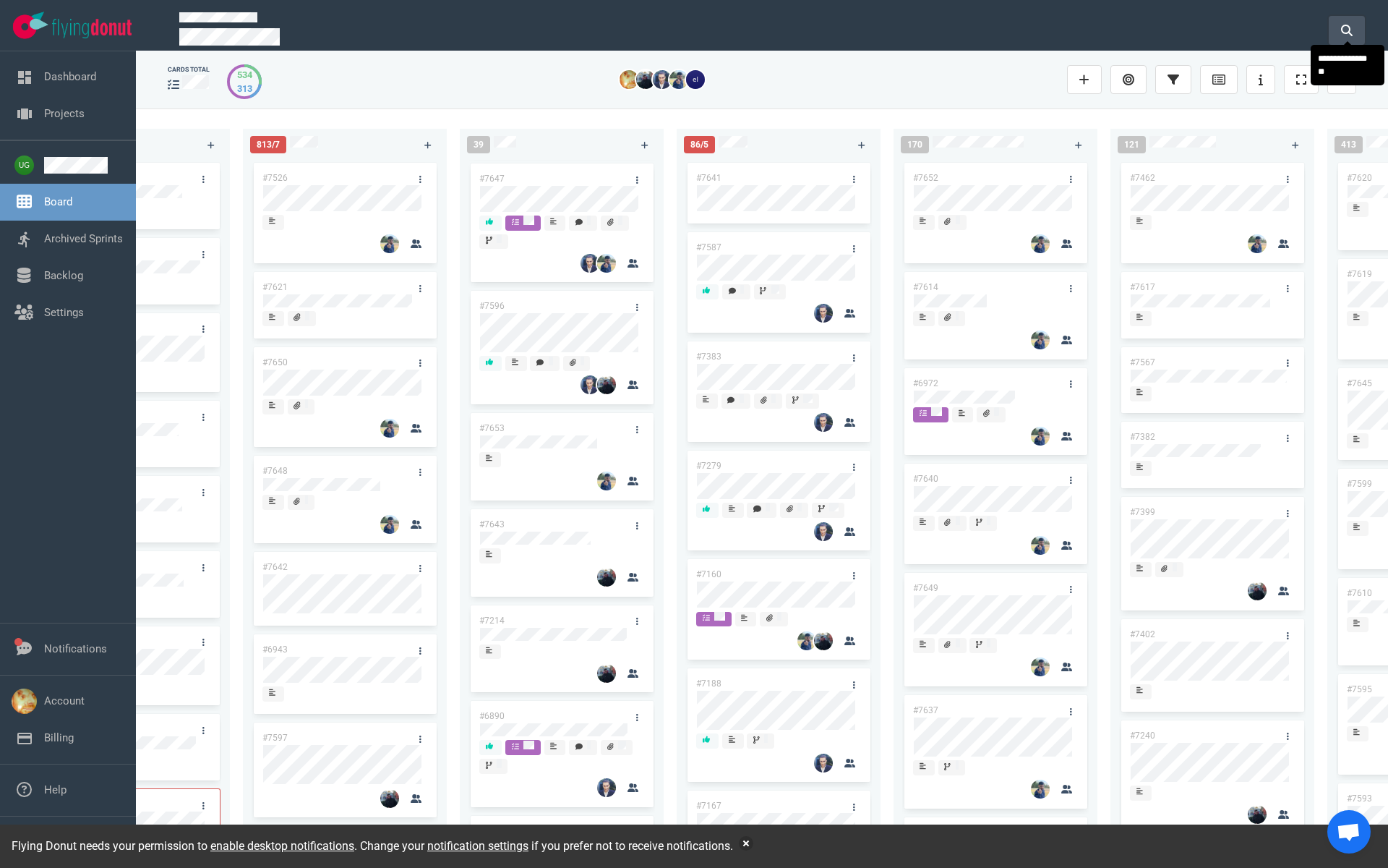
click at [1346, 25] on icon at bounding box center [1347, 31] width 12 height 12
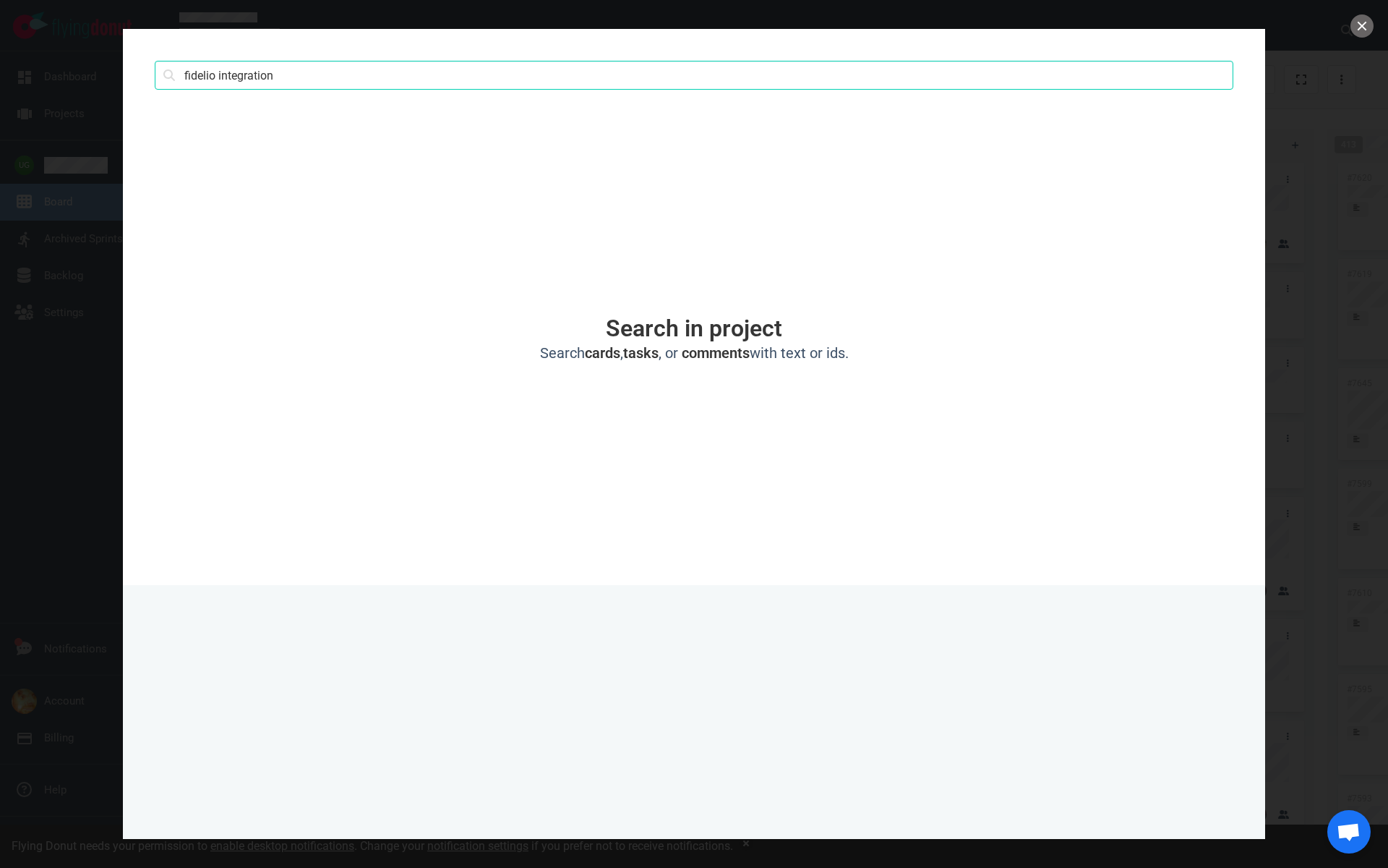
type input "fidelio integration"
click button "Search" at bounding box center [0, 0] width 0 height 0
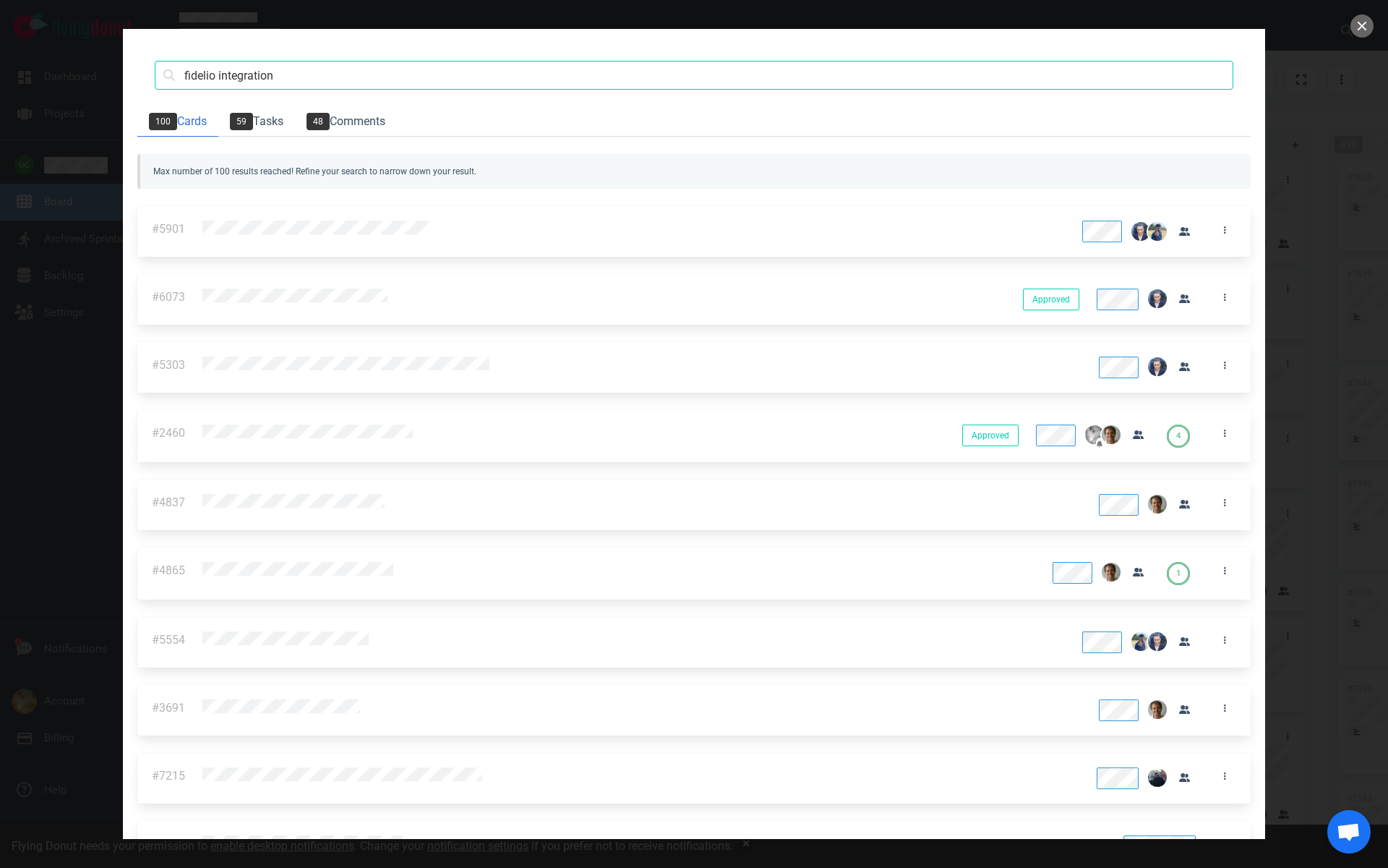
scroll to position [3463, 0]
click at [1366, 27] on button "close" at bounding box center [1362, 26] width 23 height 23
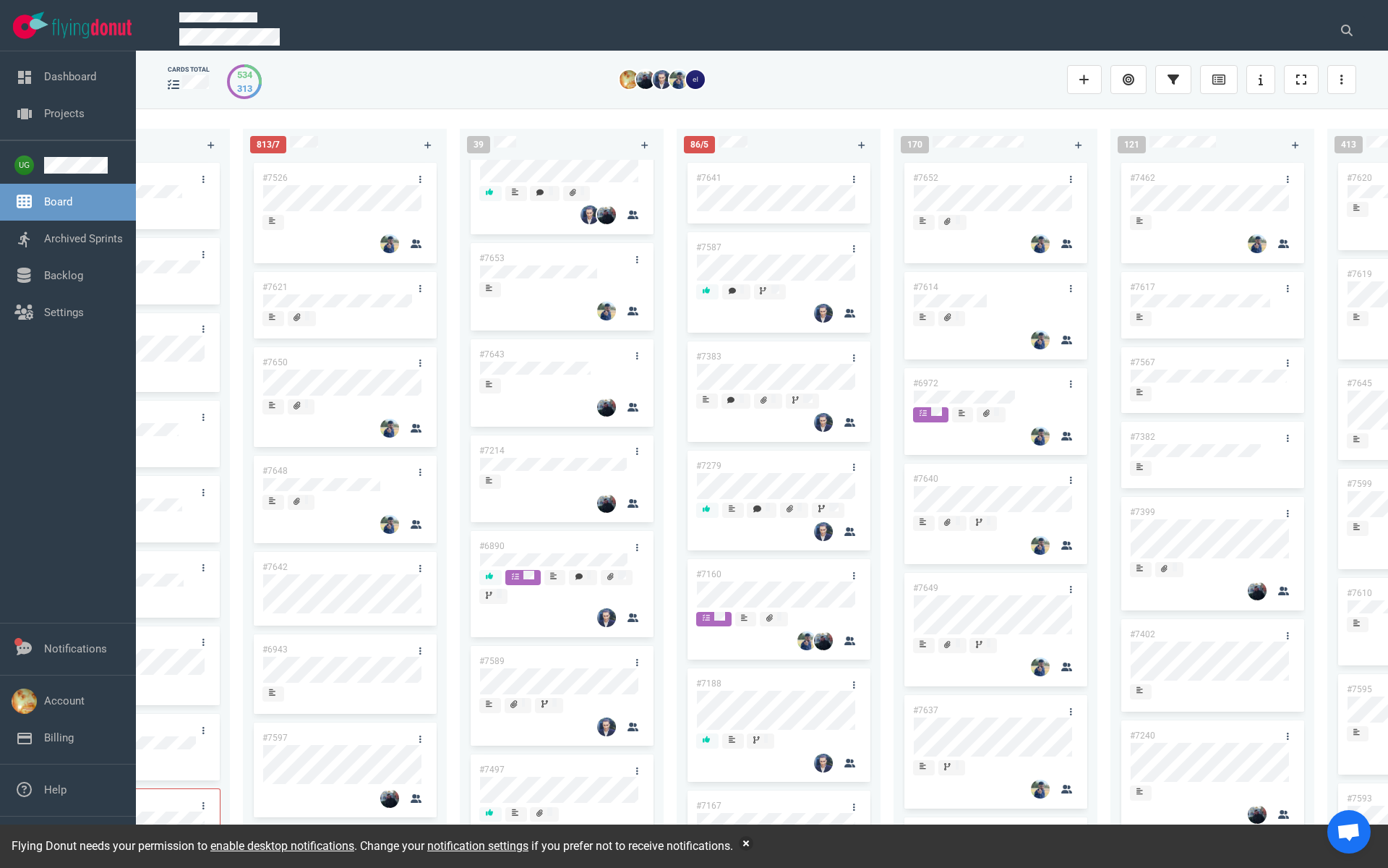
scroll to position [559, 0]
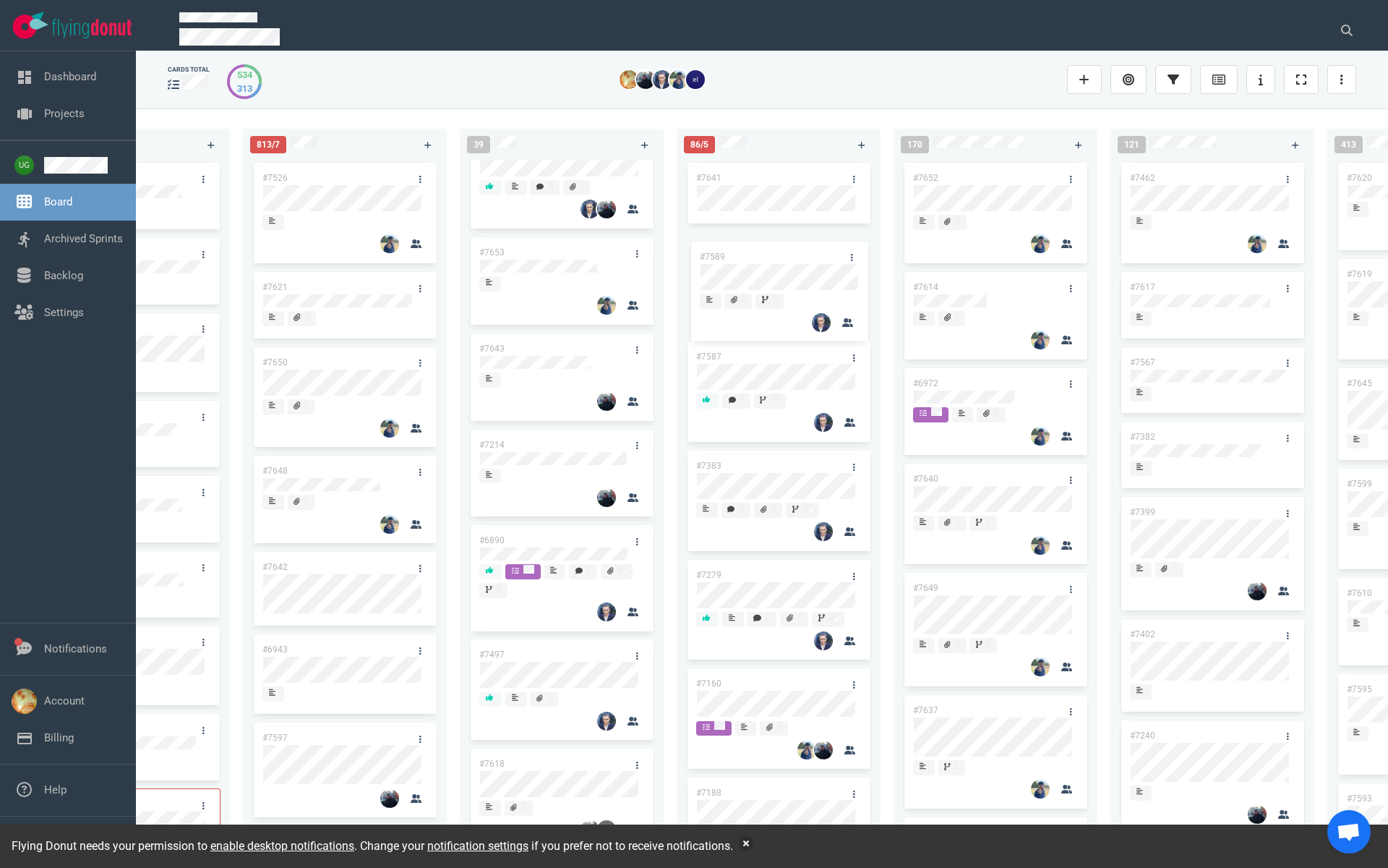
drag, startPoint x: 531, startPoint y: 654, endPoint x: 752, endPoint y: 255, distance: 456.1
click at [752, 255] on div "223 #7646 #7563 #1948 #1674 #1617 #1660 #362 #4673 #2261 #2378 #2684 #2904 #267…" at bounding box center [761, 487] width 1252 height 758
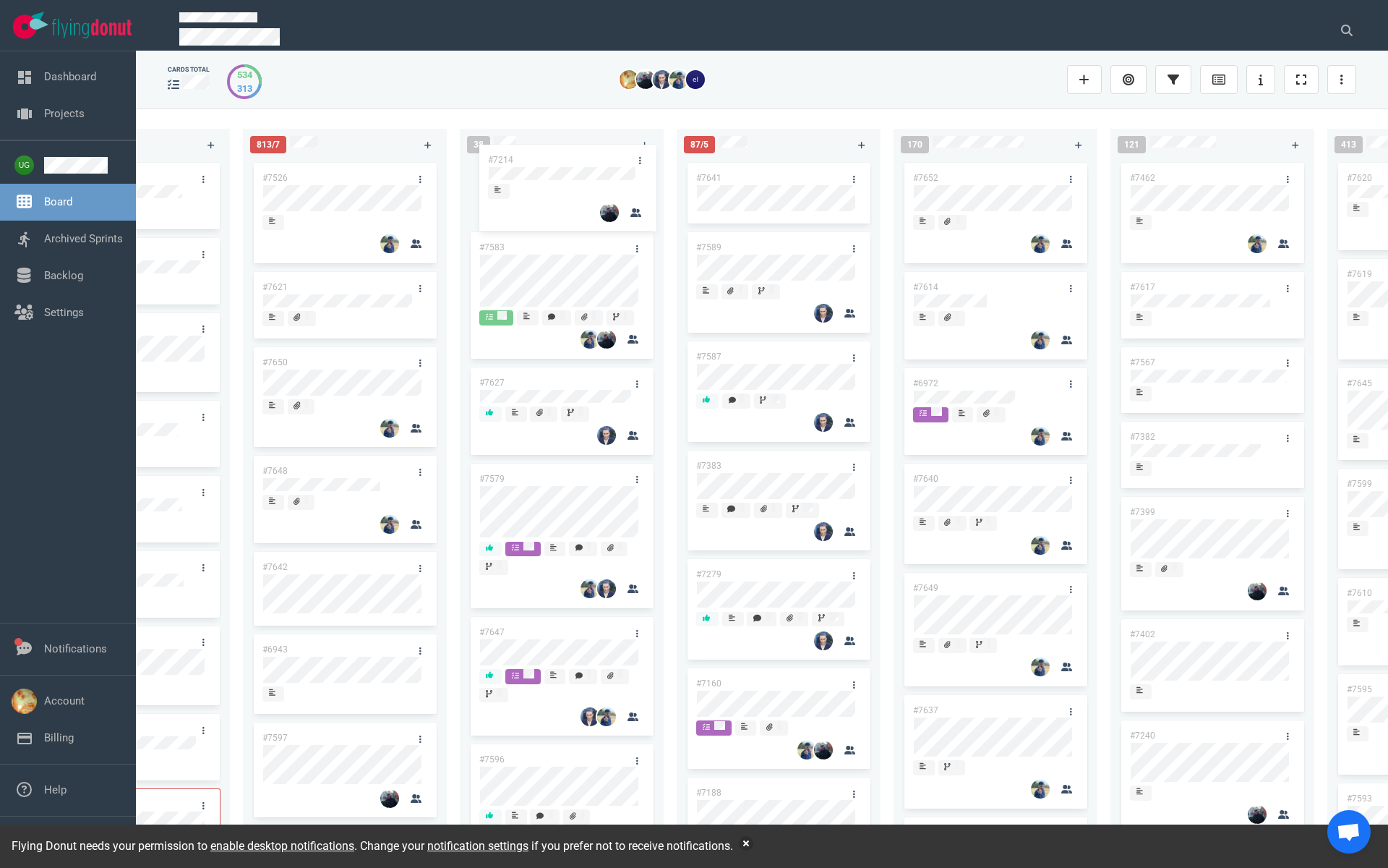
scroll to position [0, 0]
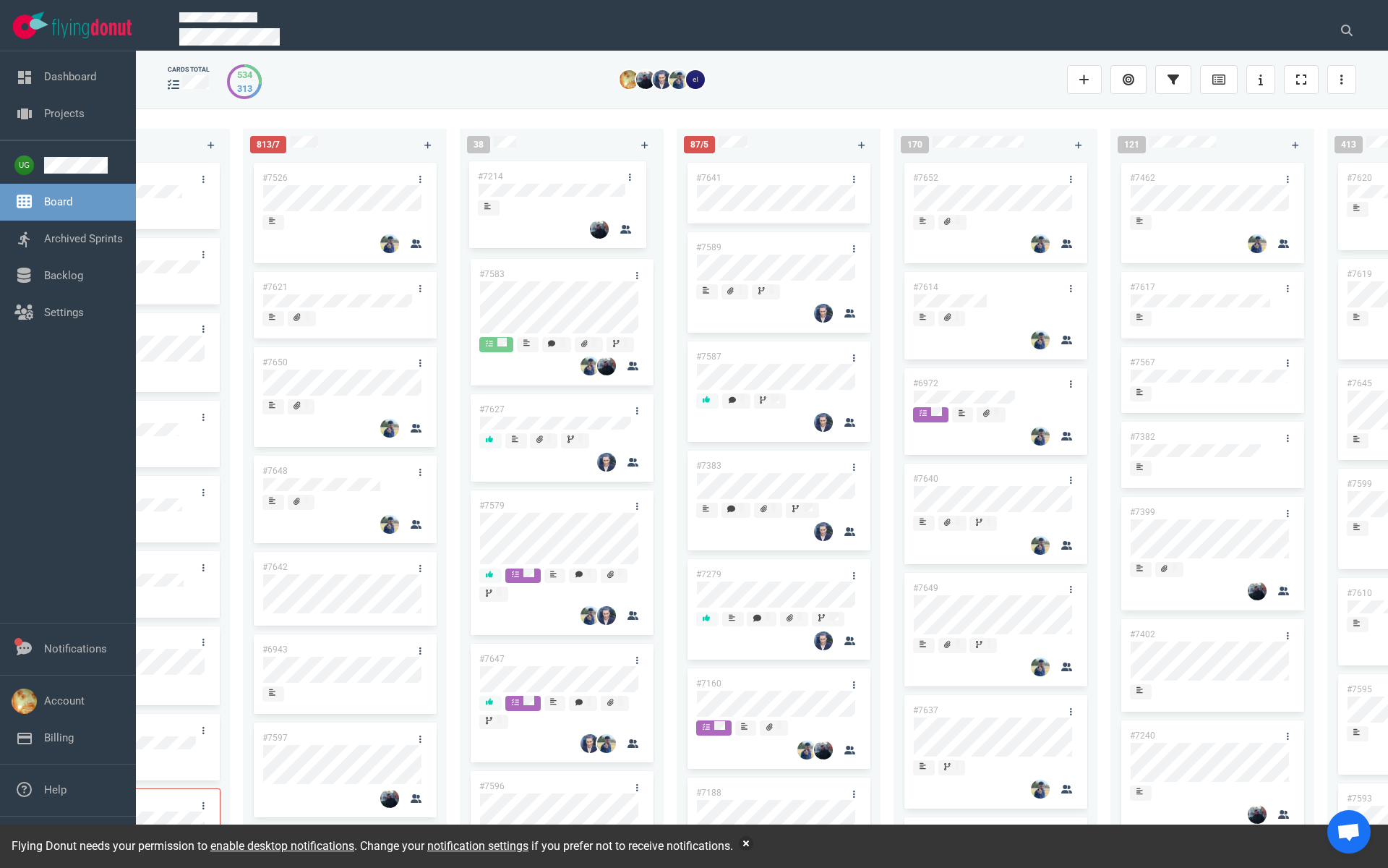
drag, startPoint x: 533, startPoint y: 668, endPoint x: 531, endPoint y: 179, distance: 489.0
click at [531, 179] on div "#7583 #7627 #7579 #7647 #7596 #7653 #7643 #7214 #6890 #7497 #7618 #7626 #7634 #…" at bounding box center [561, 498] width 186 height 677
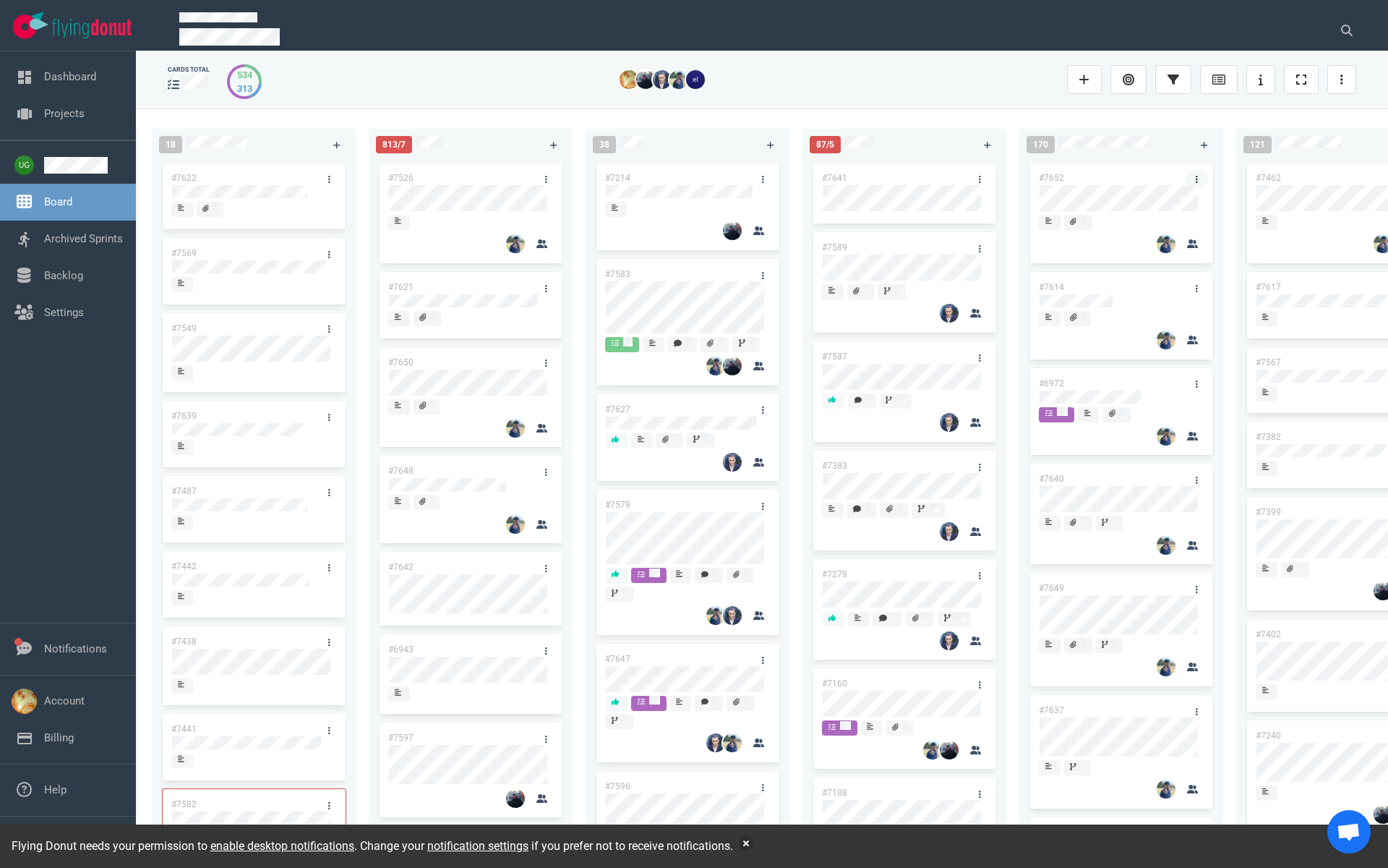
scroll to position [0, 713]
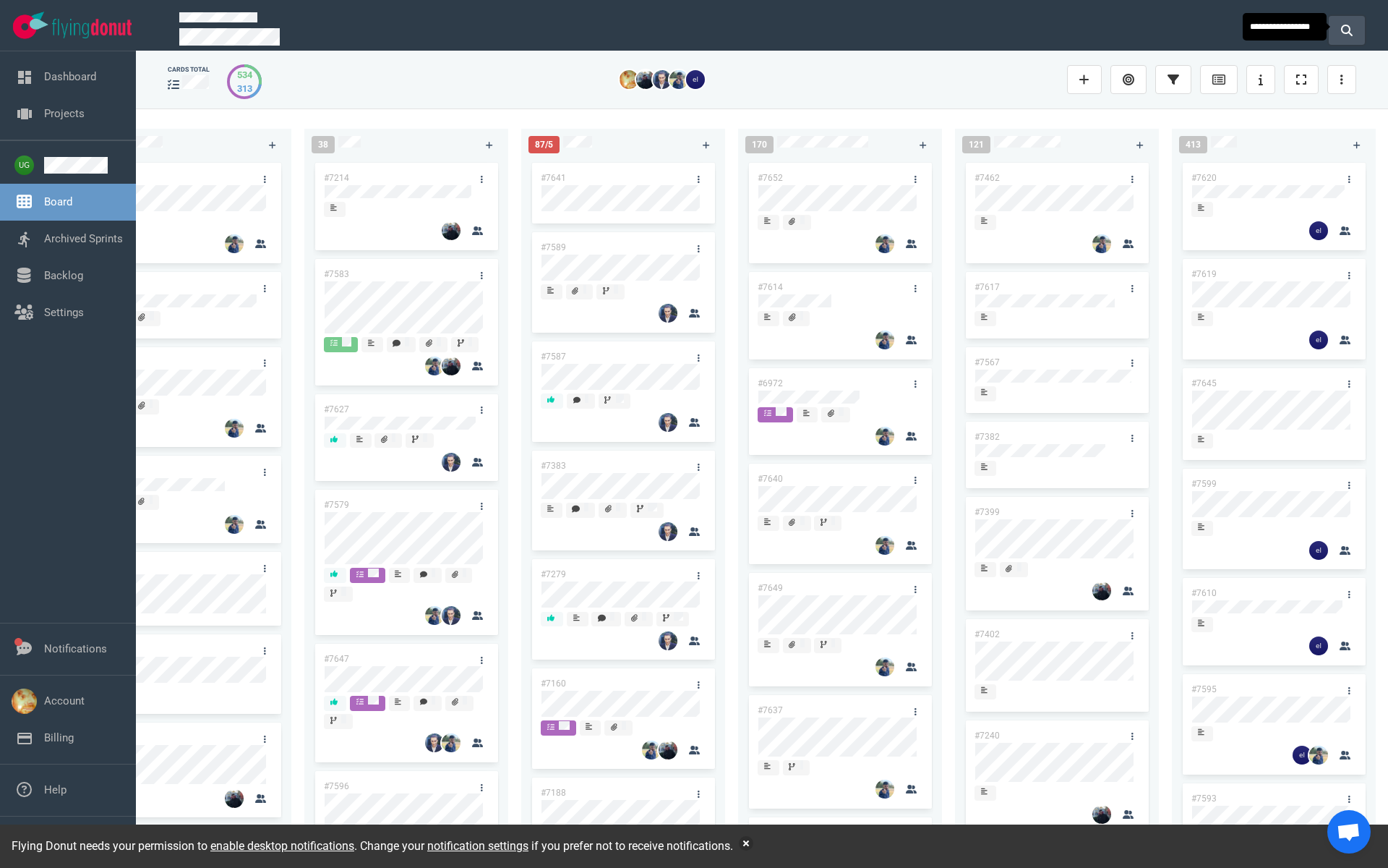
click at [1354, 31] on button at bounding box center [1348, 31] width 37 height 29
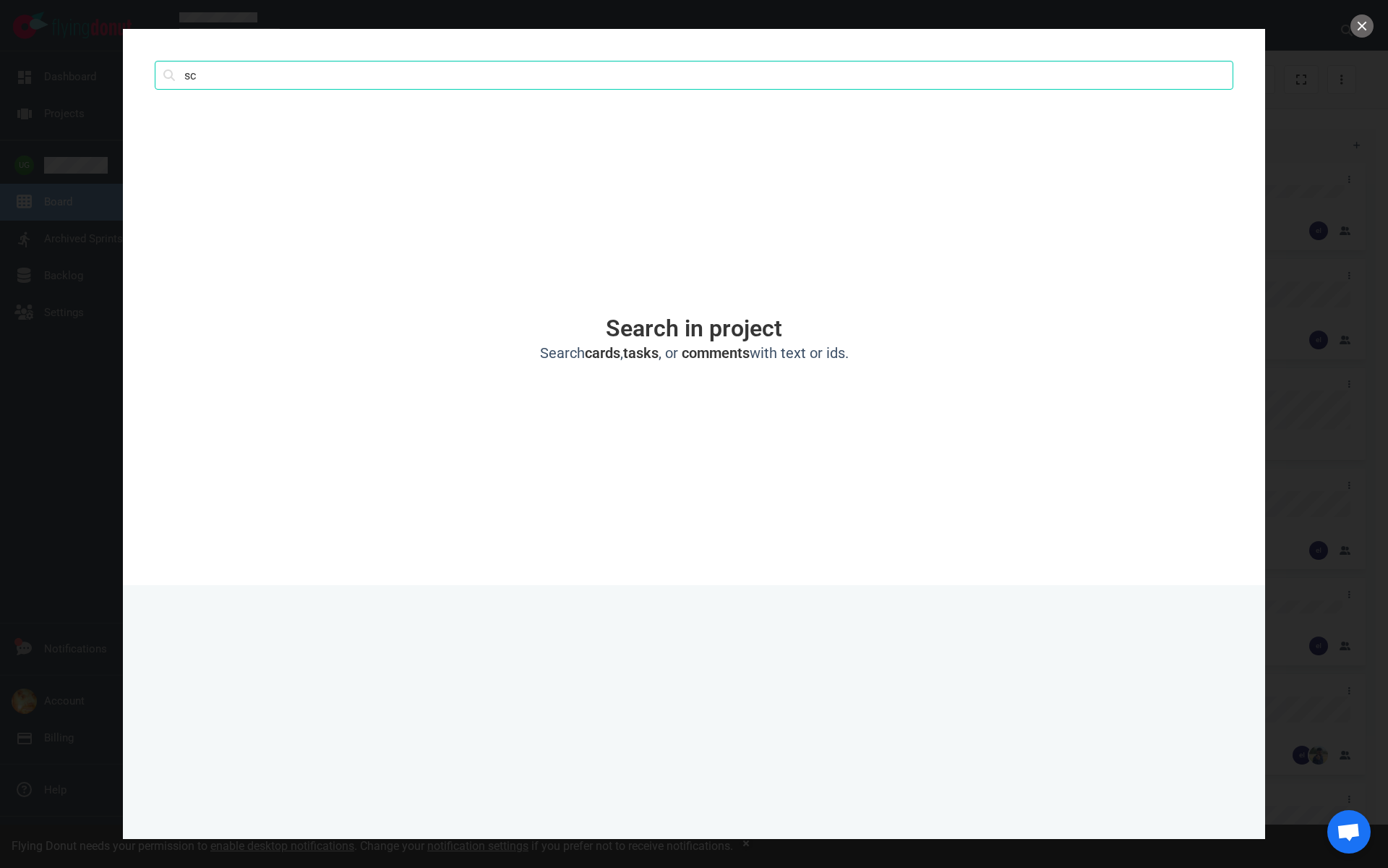
type input "s"
type input "protel"
click button "Search" at bounding box center [0, 0] width 0 height 0
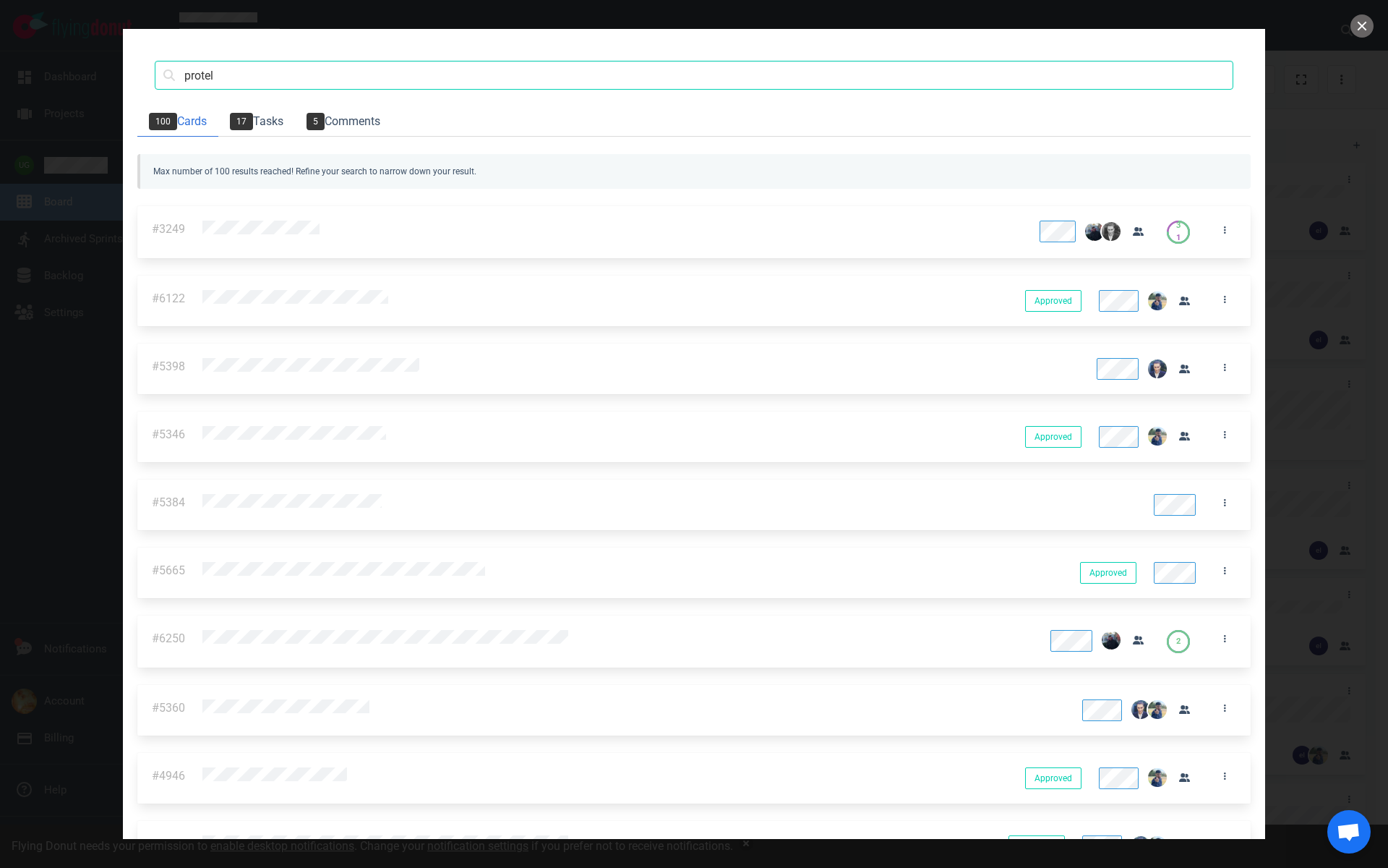
scroll to position [3786, 0]
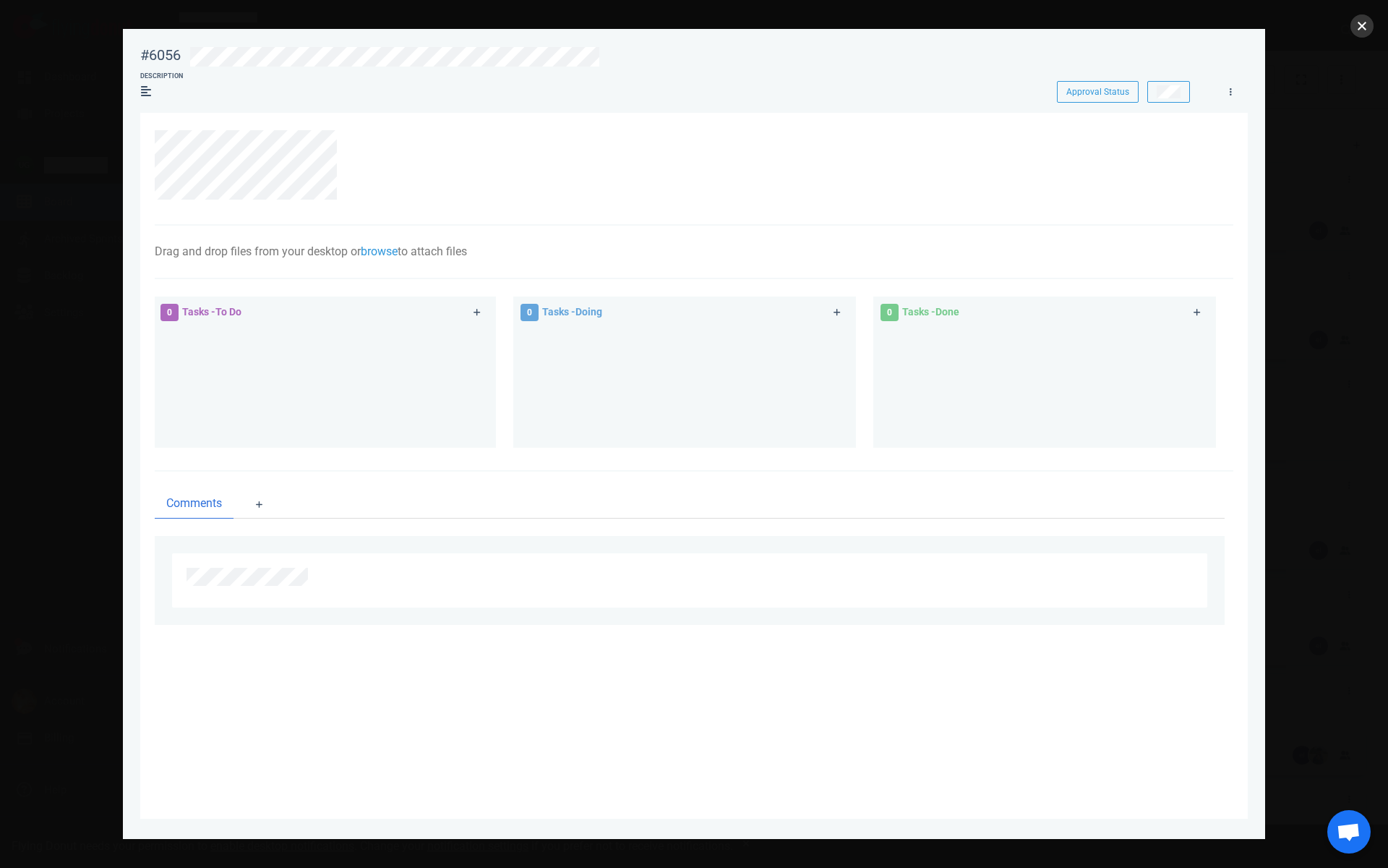
click at [1357, 24] on button "close" at bounding box center [1362, 26] width 23 height 23
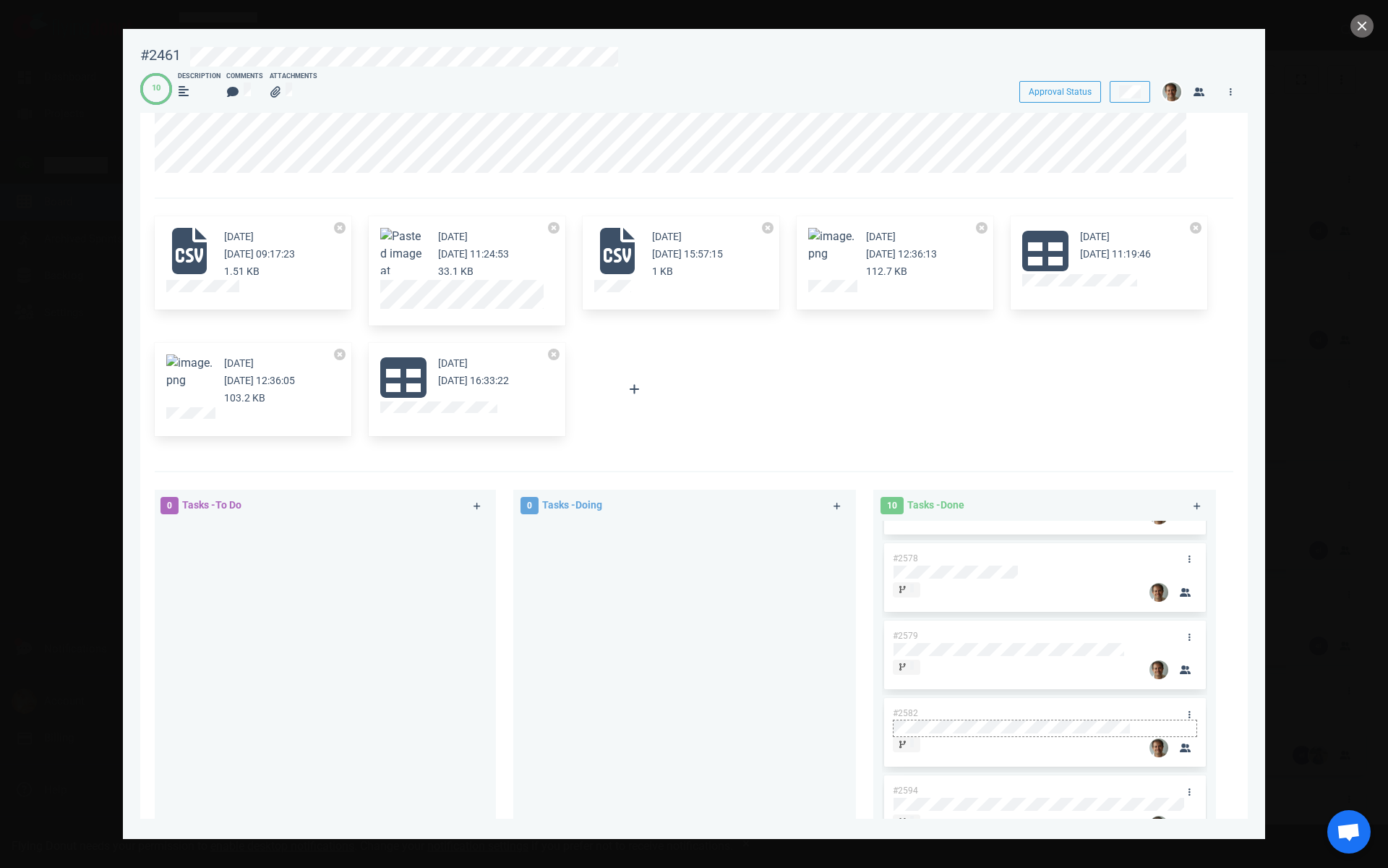
scroll to position [0, 0]
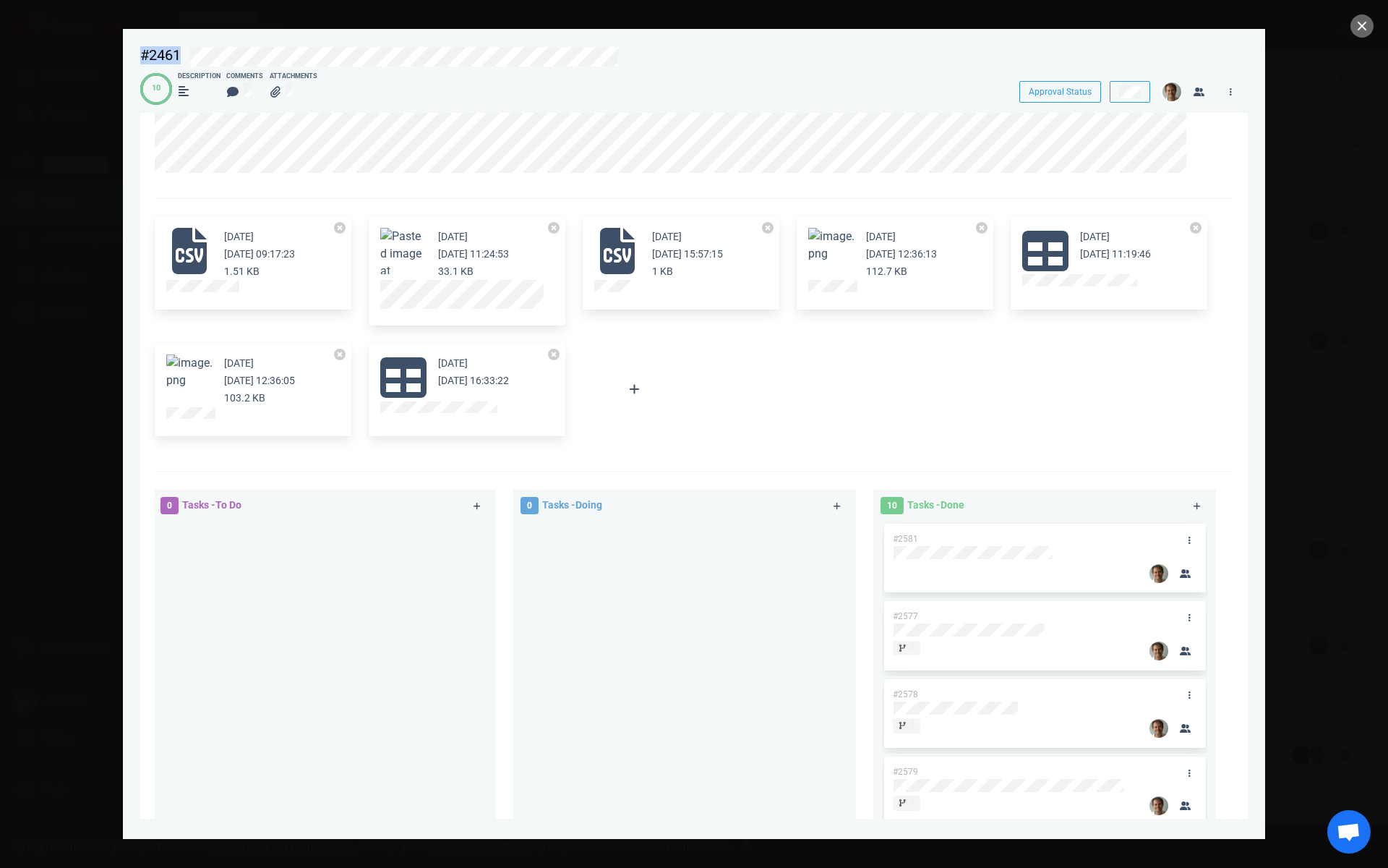
drag, startPoint x: 643, startPoint y: 57, endPoint x: 136, endPoint y: 56, distance: 507.0
click at [136, 56] on div "#2461 Approval Status" at bounding box center [694, 54] width 1125 height 34
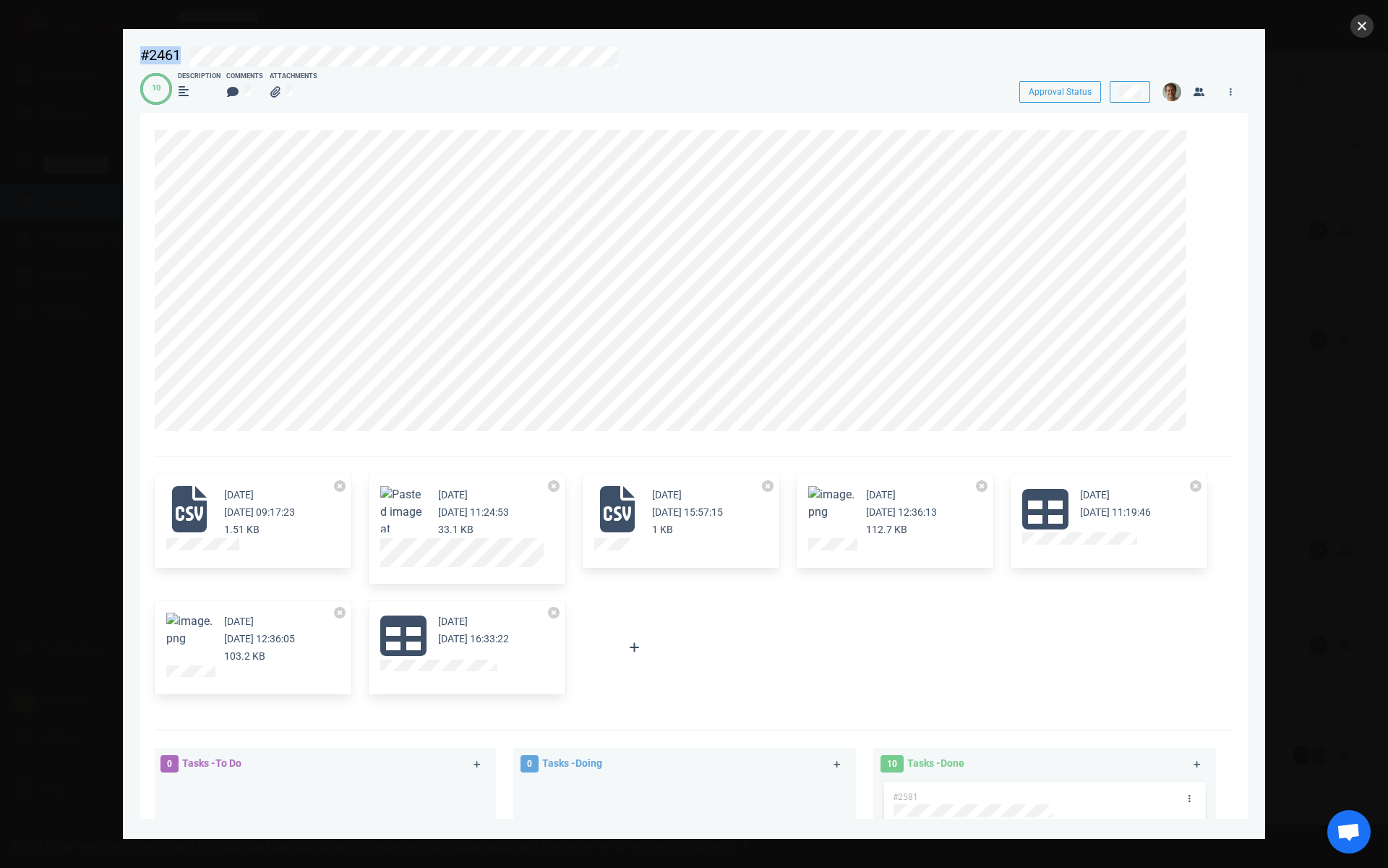
click at [1365, 32] on button "close" at bounding box center [1362, 26] width 23 height 23
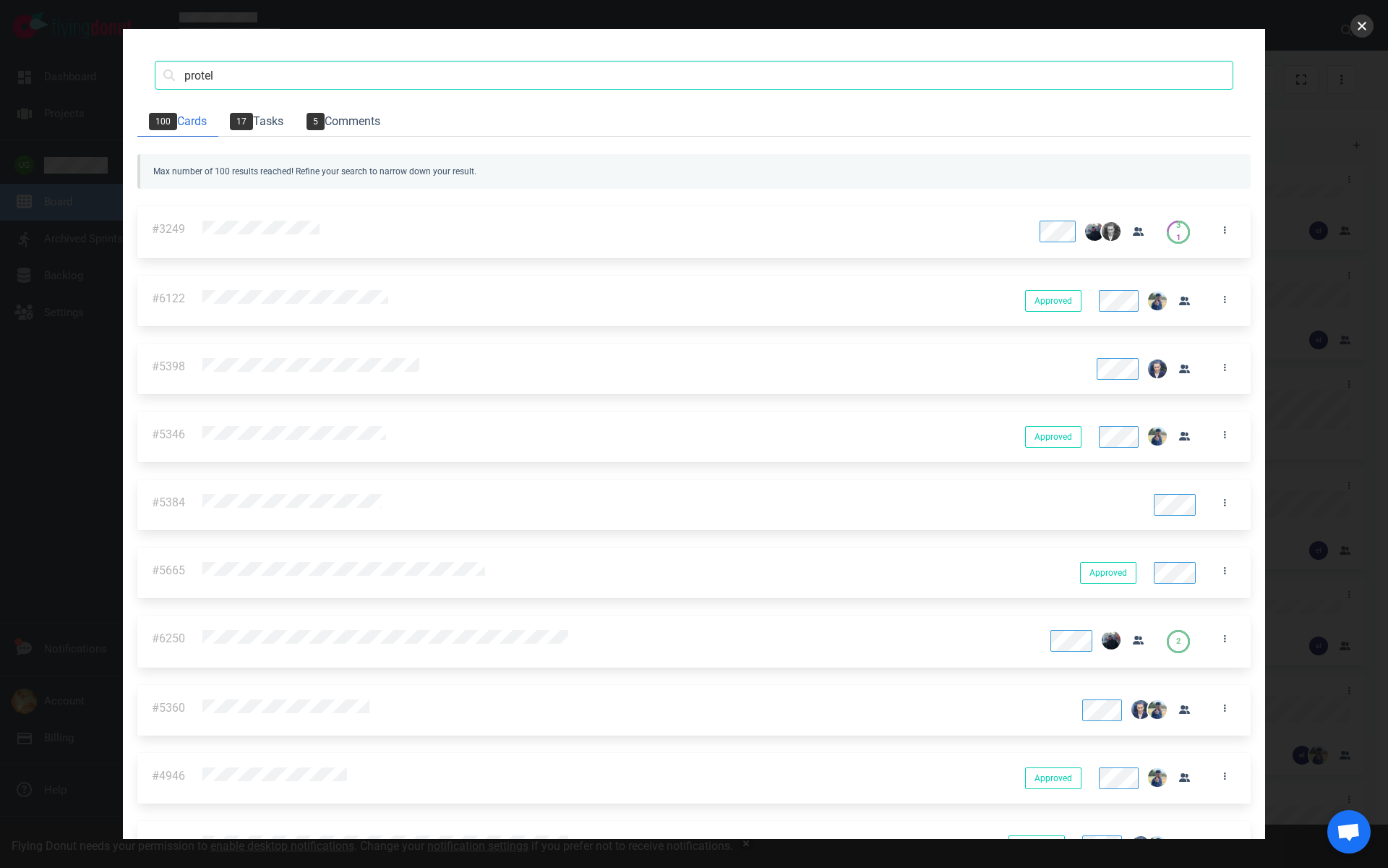
click at [1365, 31] on button "close" at bounding box center [1362, 26] width 23 height 23
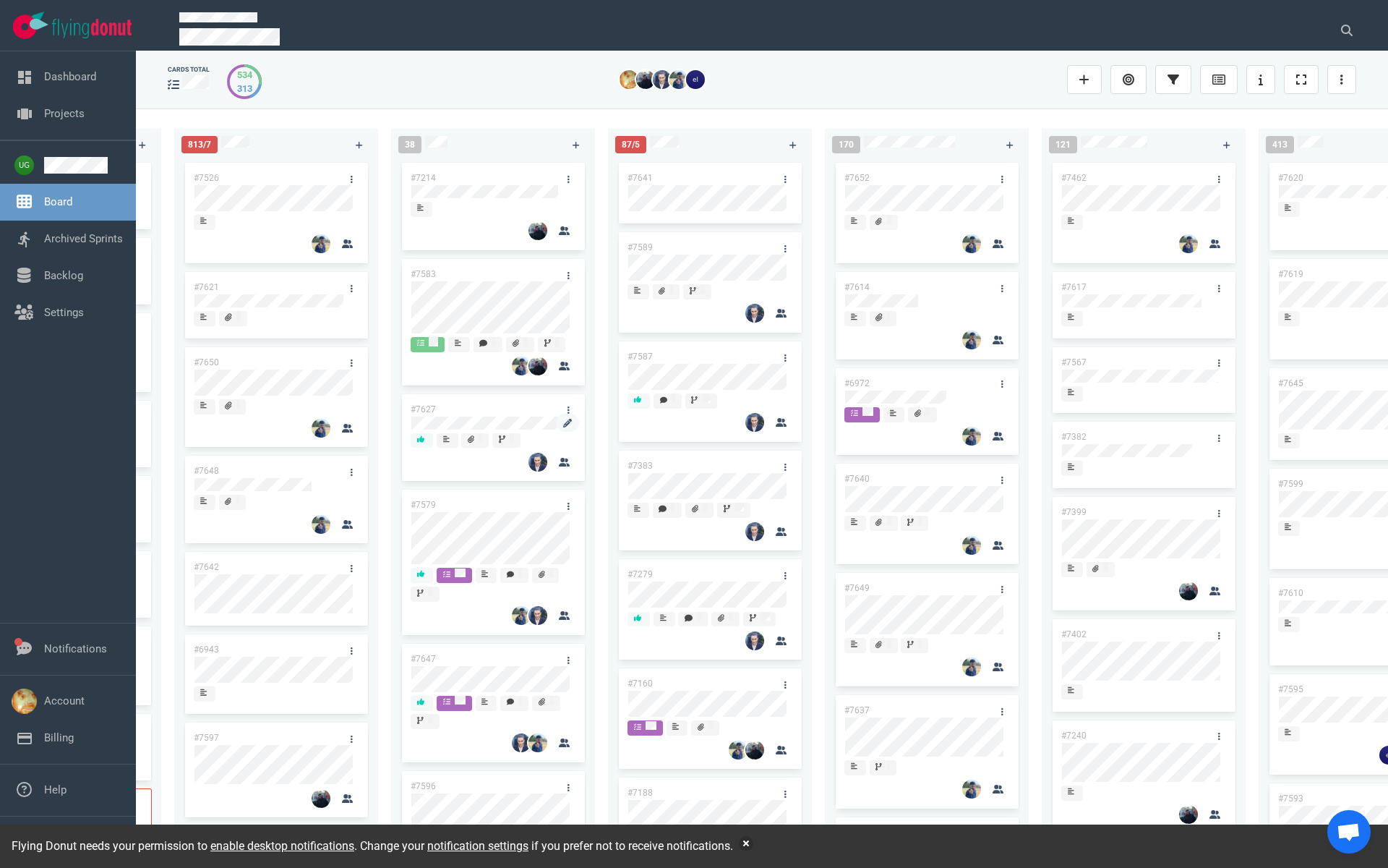
scroll to position [0, 612]
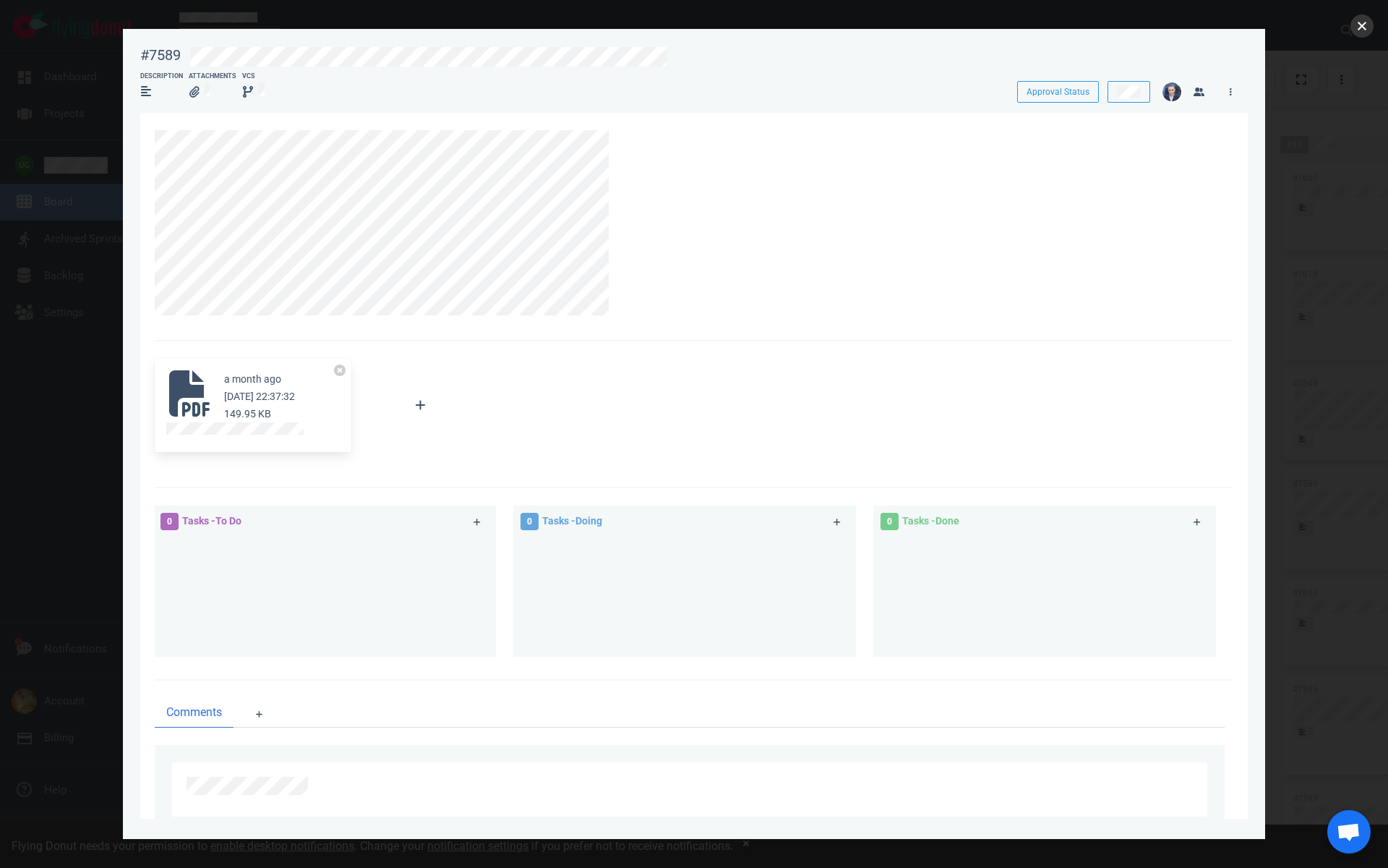
click at [1361, 30] on button "close" at bounding box center [1362, 26] width 23 height 23
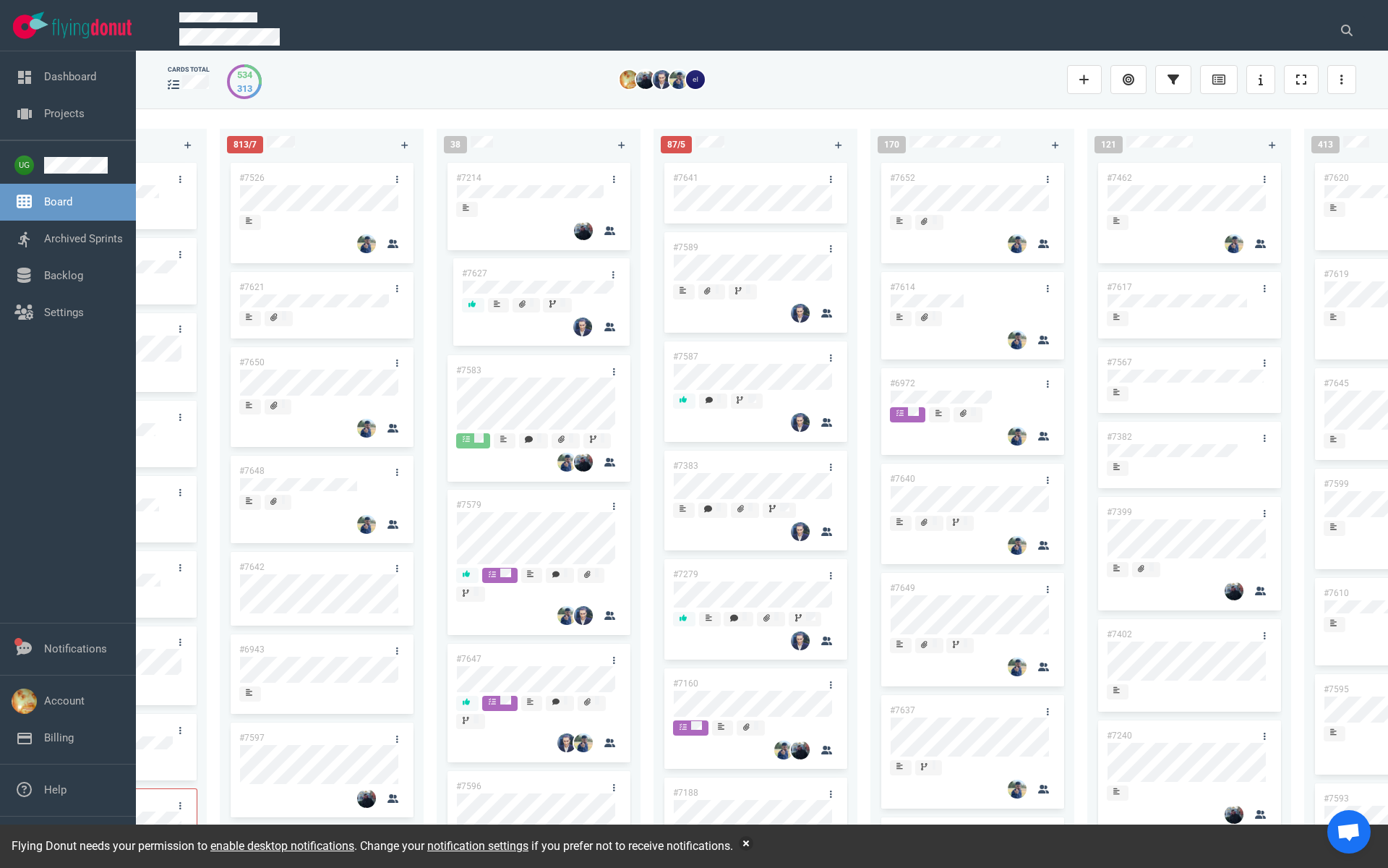
drag, startPoint x: 514, startPoint y: 404, endPoint x: 519, endPoint y: 268, distance: 136.1
click at [519, 268] on div "#7214 #7583 #7627 #7579 #7647 #7596 #7653 #7643 #6890 #7497 #7618 #7626 #7634 #…" at bounding box center [538, 498] width 186 height 677
click at [466, 276] on link "#7627" at bounding box center [469, 274] width 25 height 11
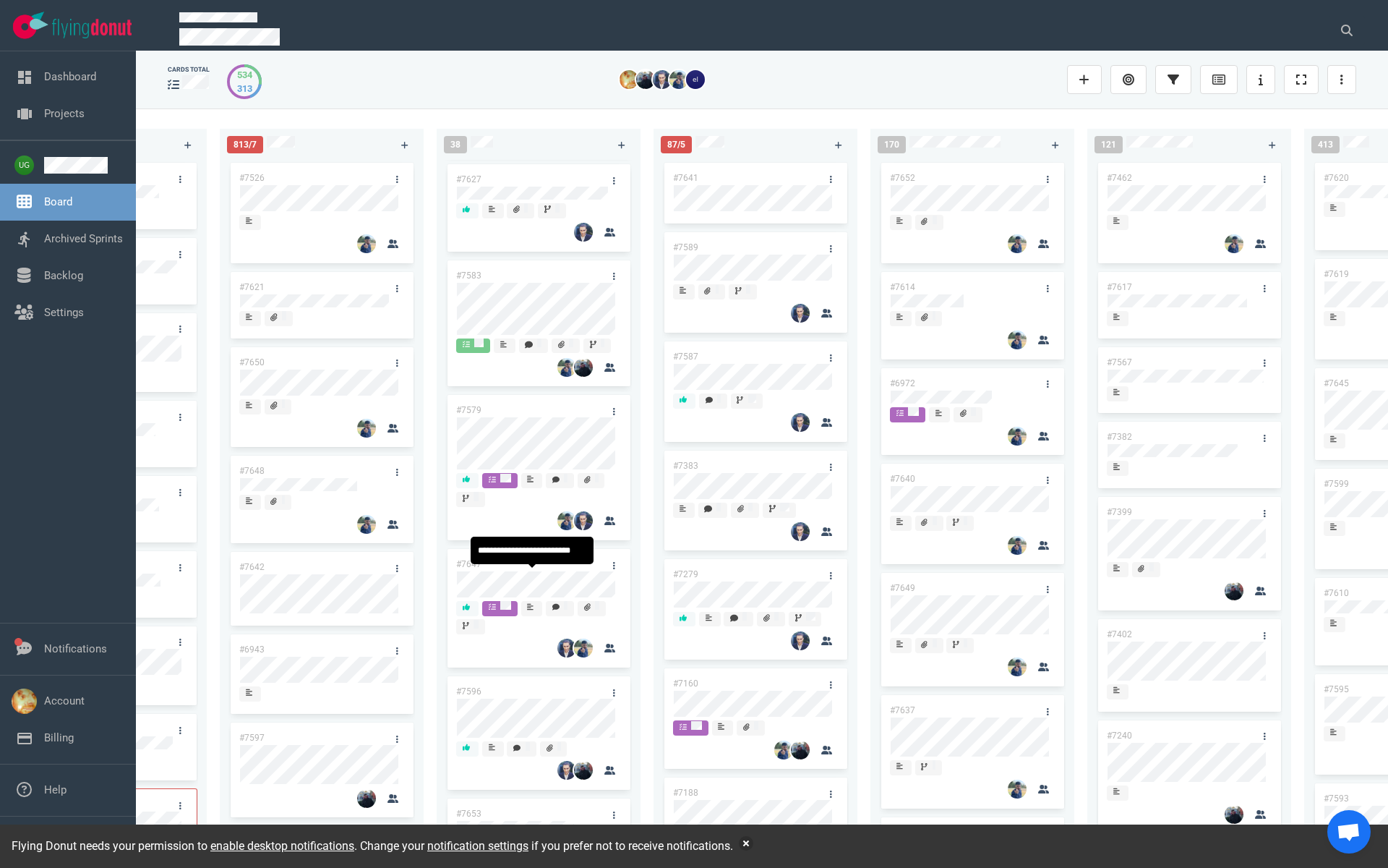
scroll to position [131, 0]
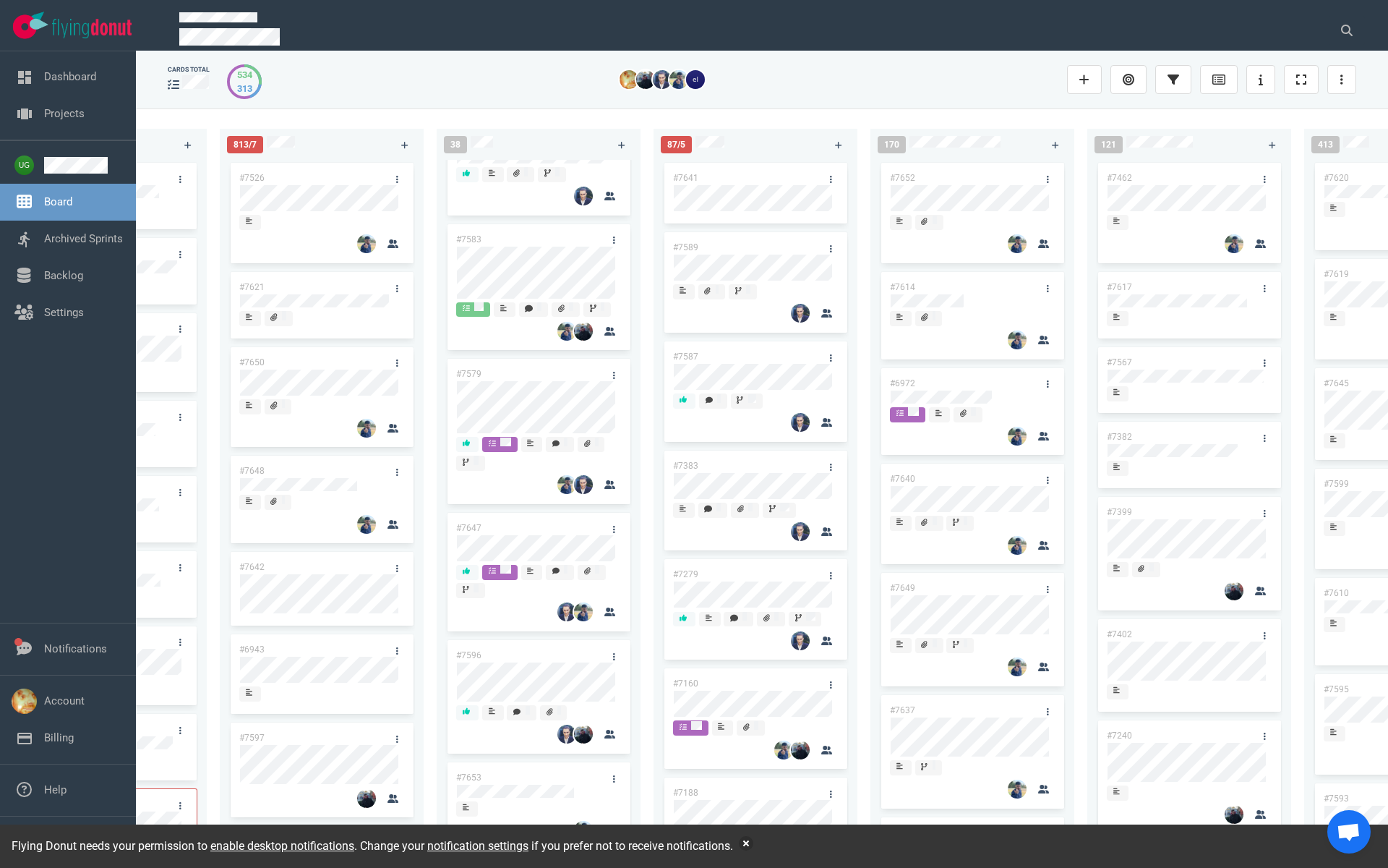
click at [468, 655] on link "#7596" at bounding box center [469, 655] width 25 height 11
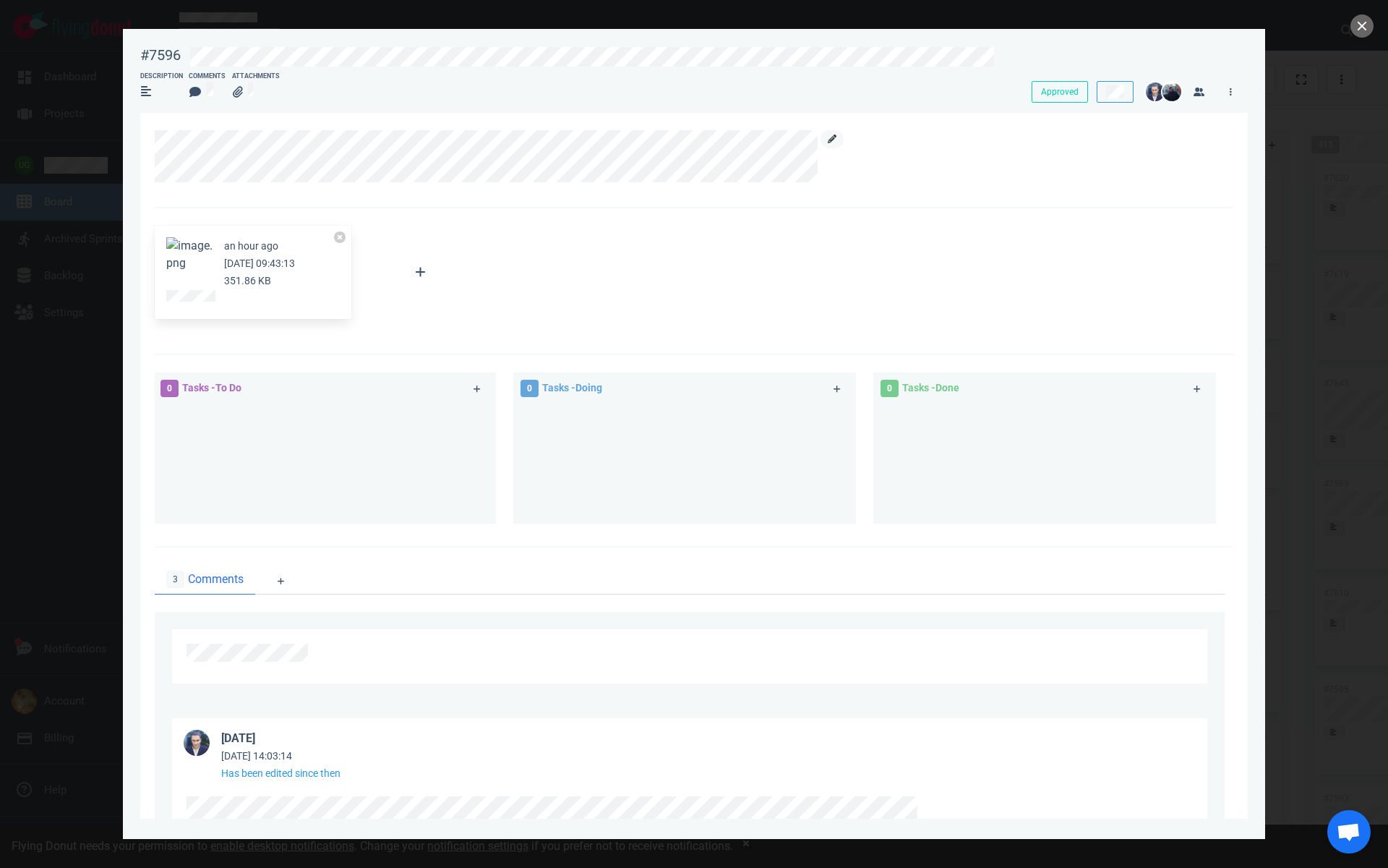
click at [824, 141] on link at bounding box center [832, 138] width 23 height 18
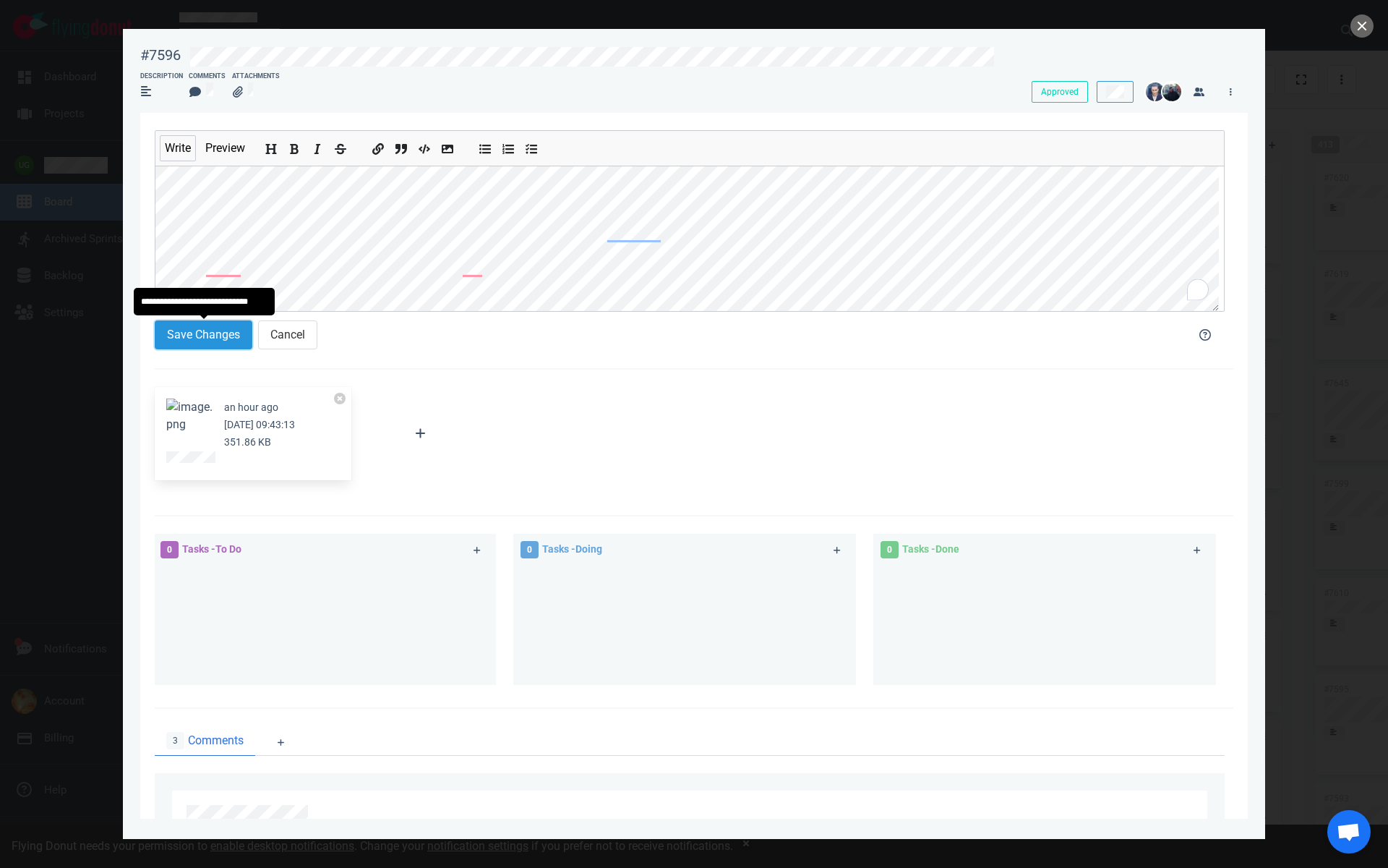
click at [179, 337] on button "Save Changes" at bounding box center [204, 335] width 98 height 29
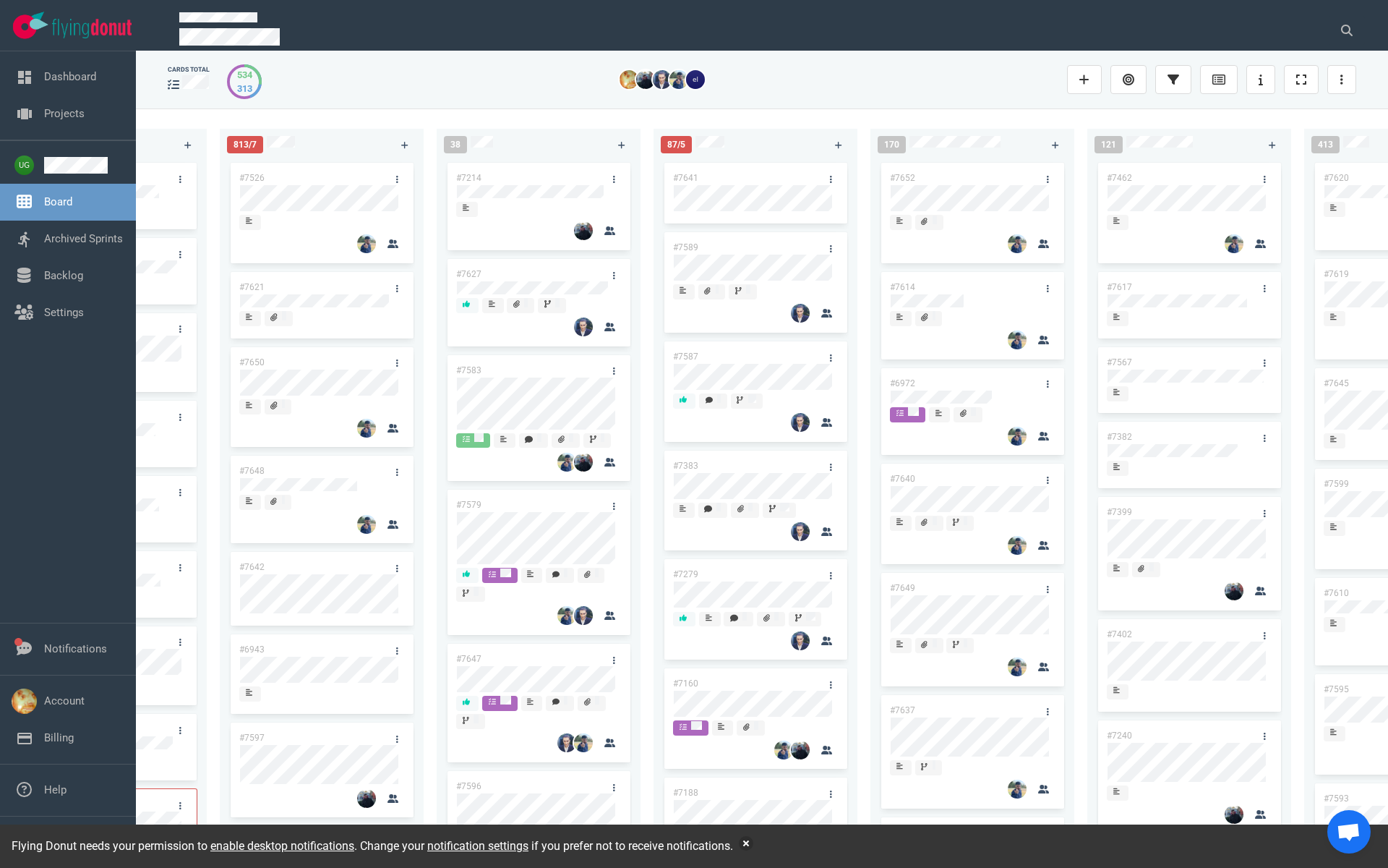
click at [471, 275] on link "#7627" at bounding box center [469, 274] width 25 height 11
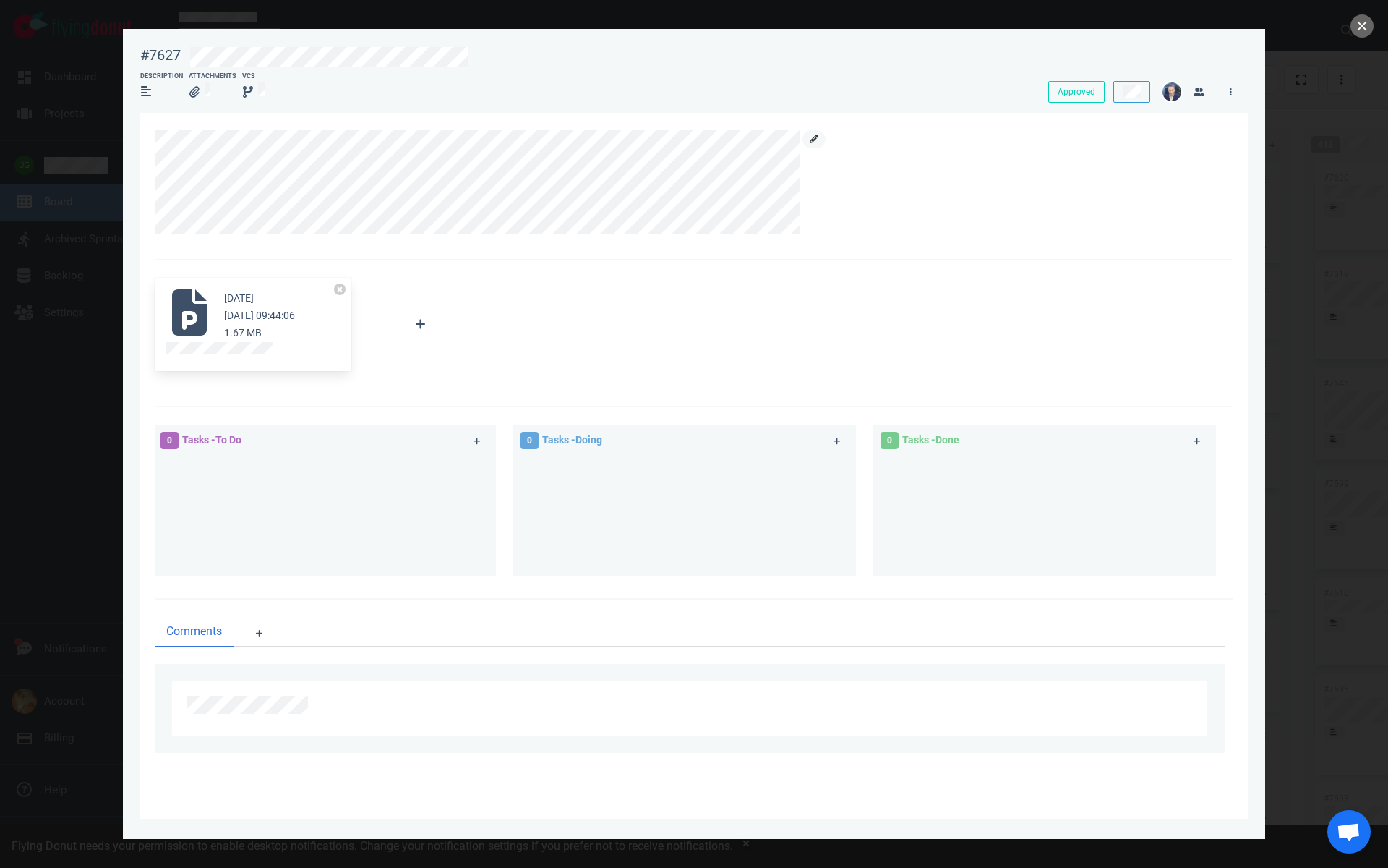
click at [813, 142] on icon at bounding box center [813, 138] width 9 height 9
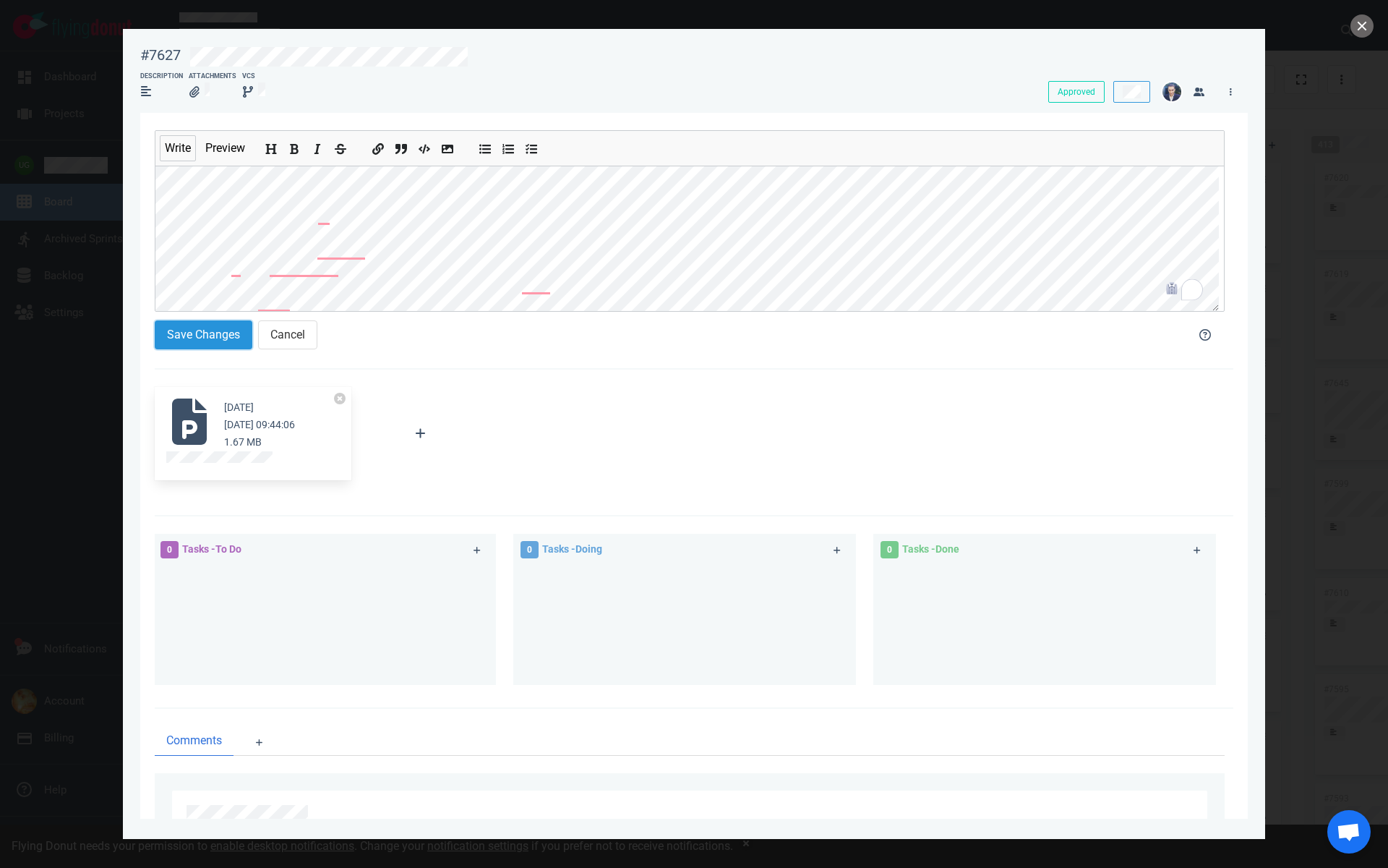
click at [240, 325] on button "Save Changes" at bounding box center [204, 335] width 98 height 29
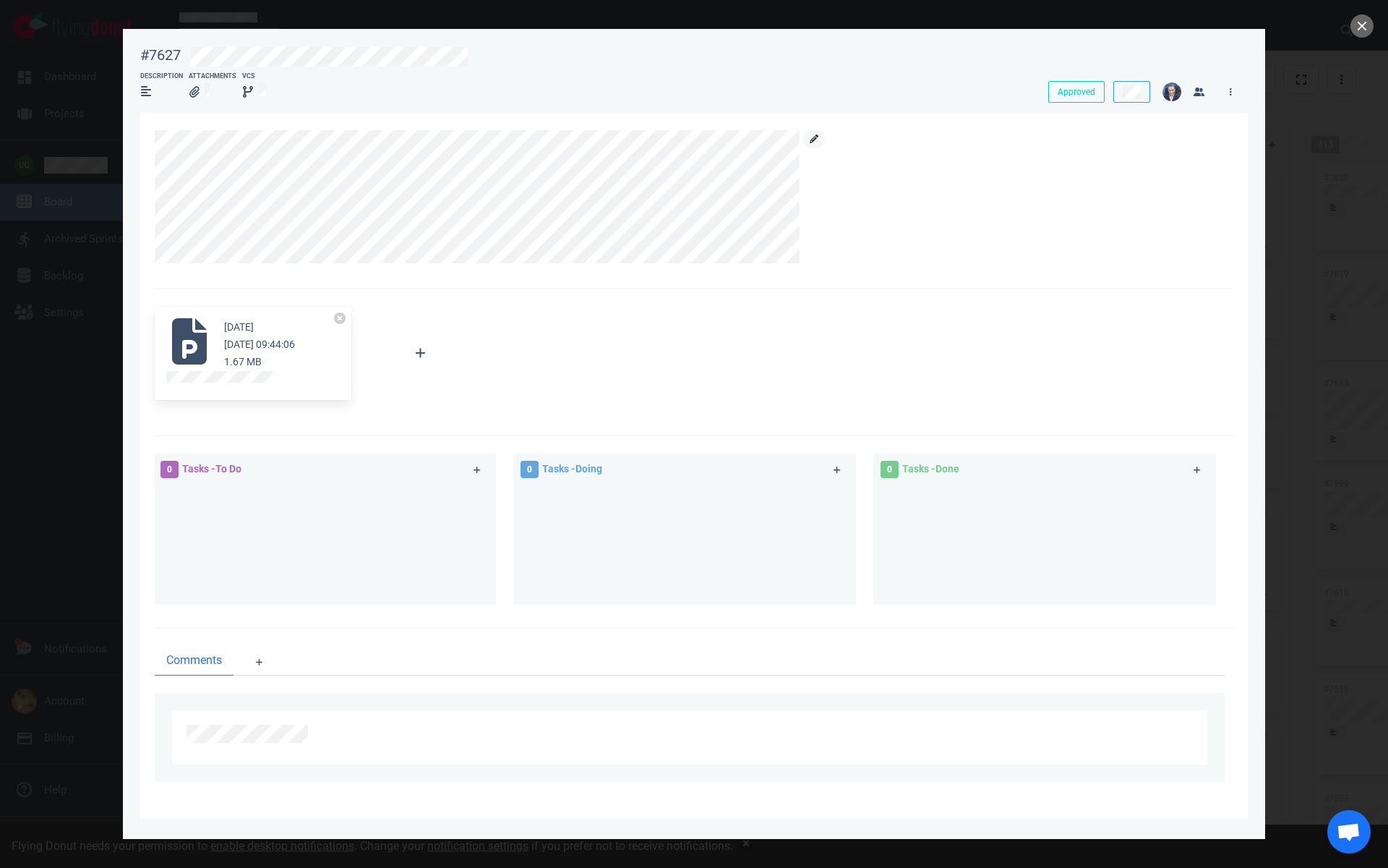
click at [814, 139] on icon at bounding box center [813, 138] width 9 height 9
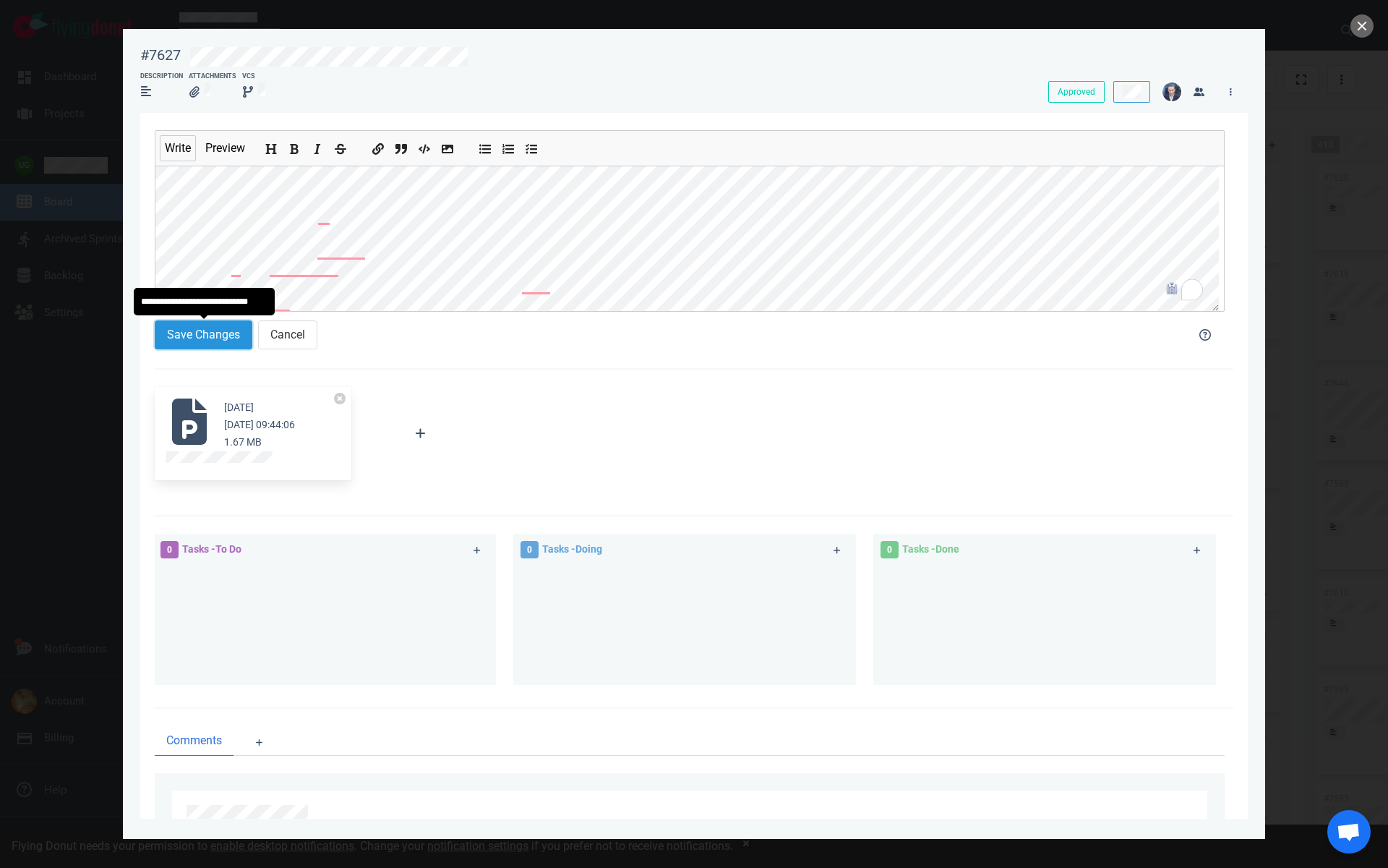
click at [219, 333] on button "Save Changes" at bounding box center [204, 335] width 98 height 29
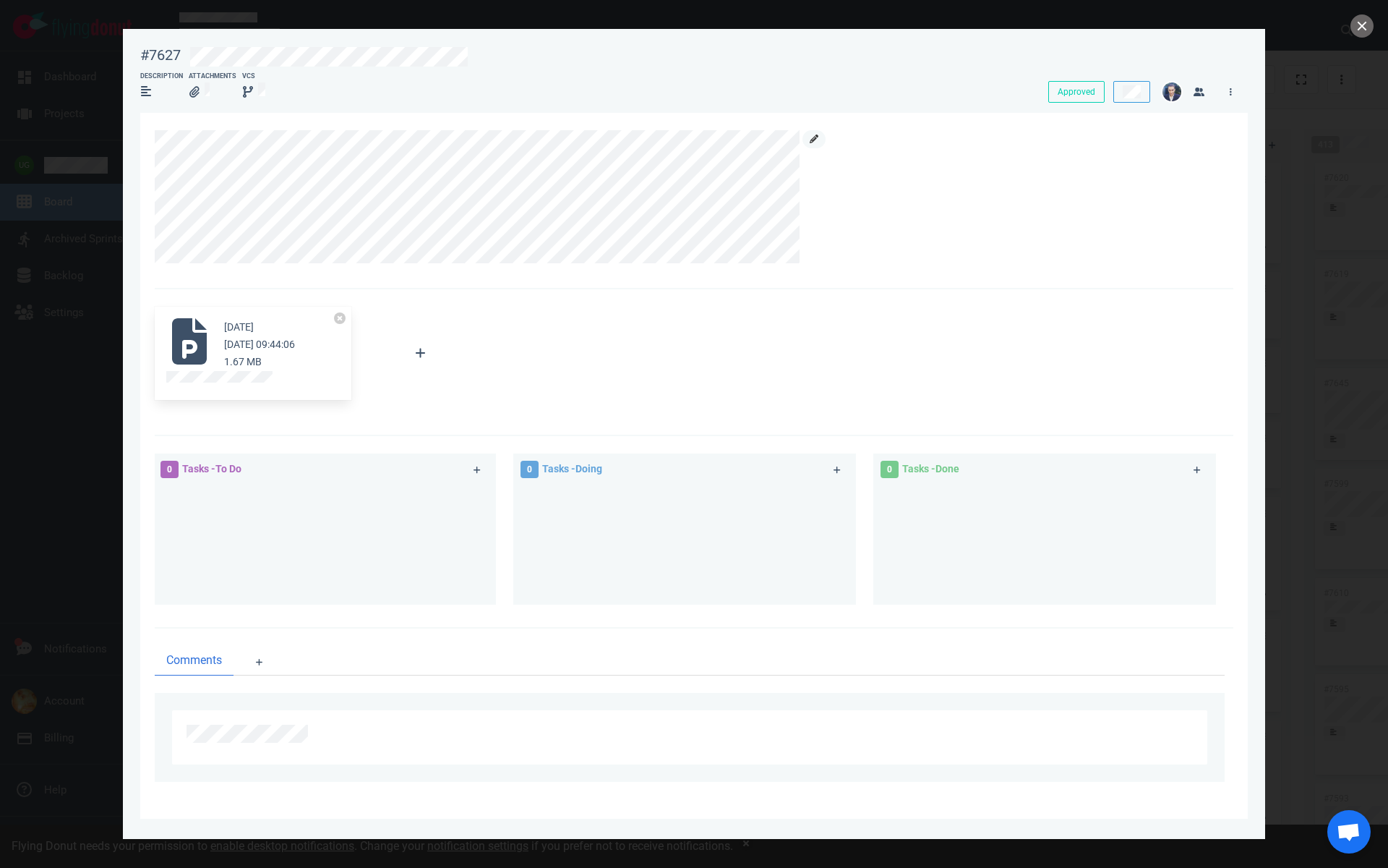
click at [815, 141] on icon at bounding box center [813, 138] width 9 height 9
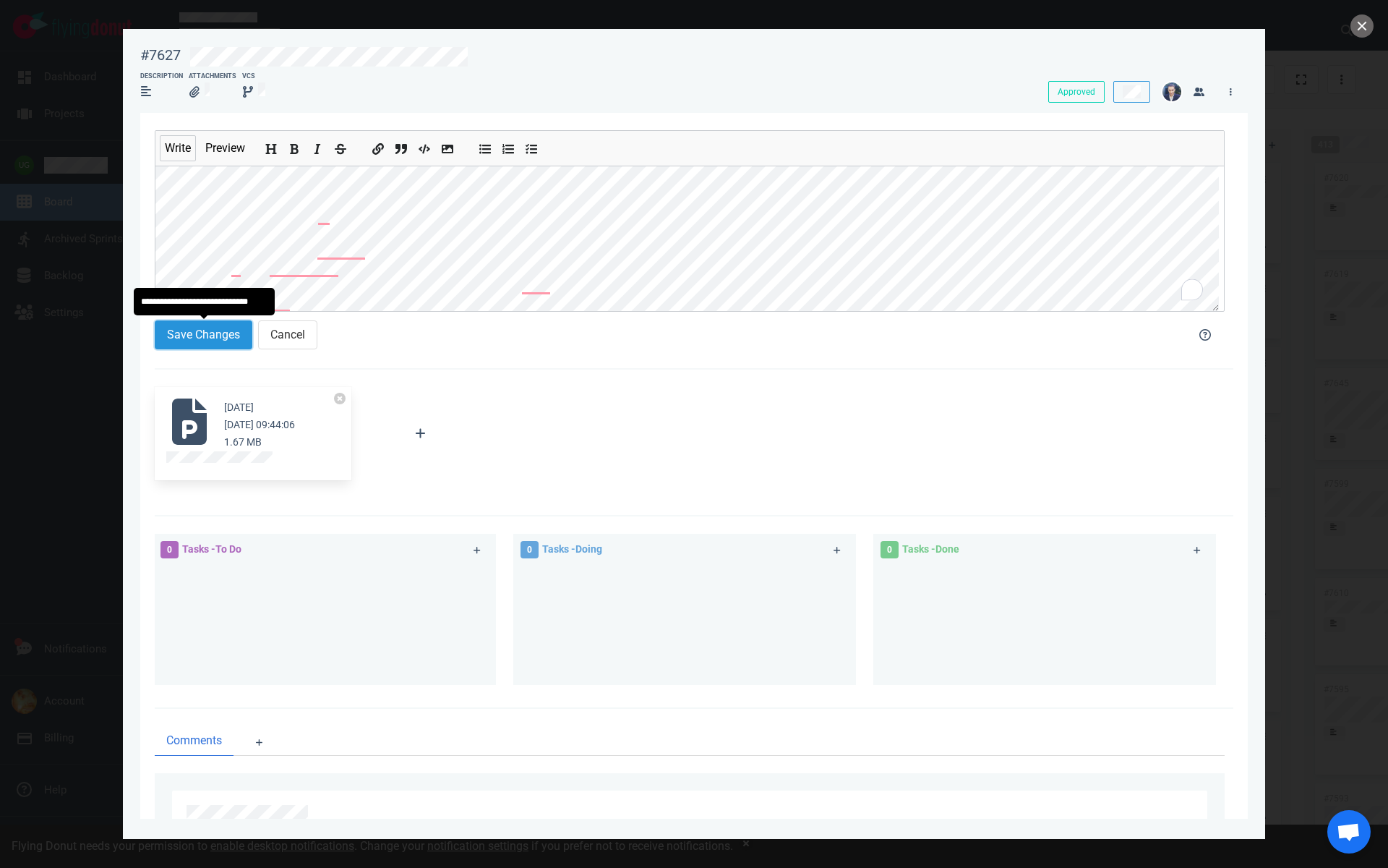
click at [200, 335] on button "Save Changes" at bounding box center [204, 335] width 98 height 29
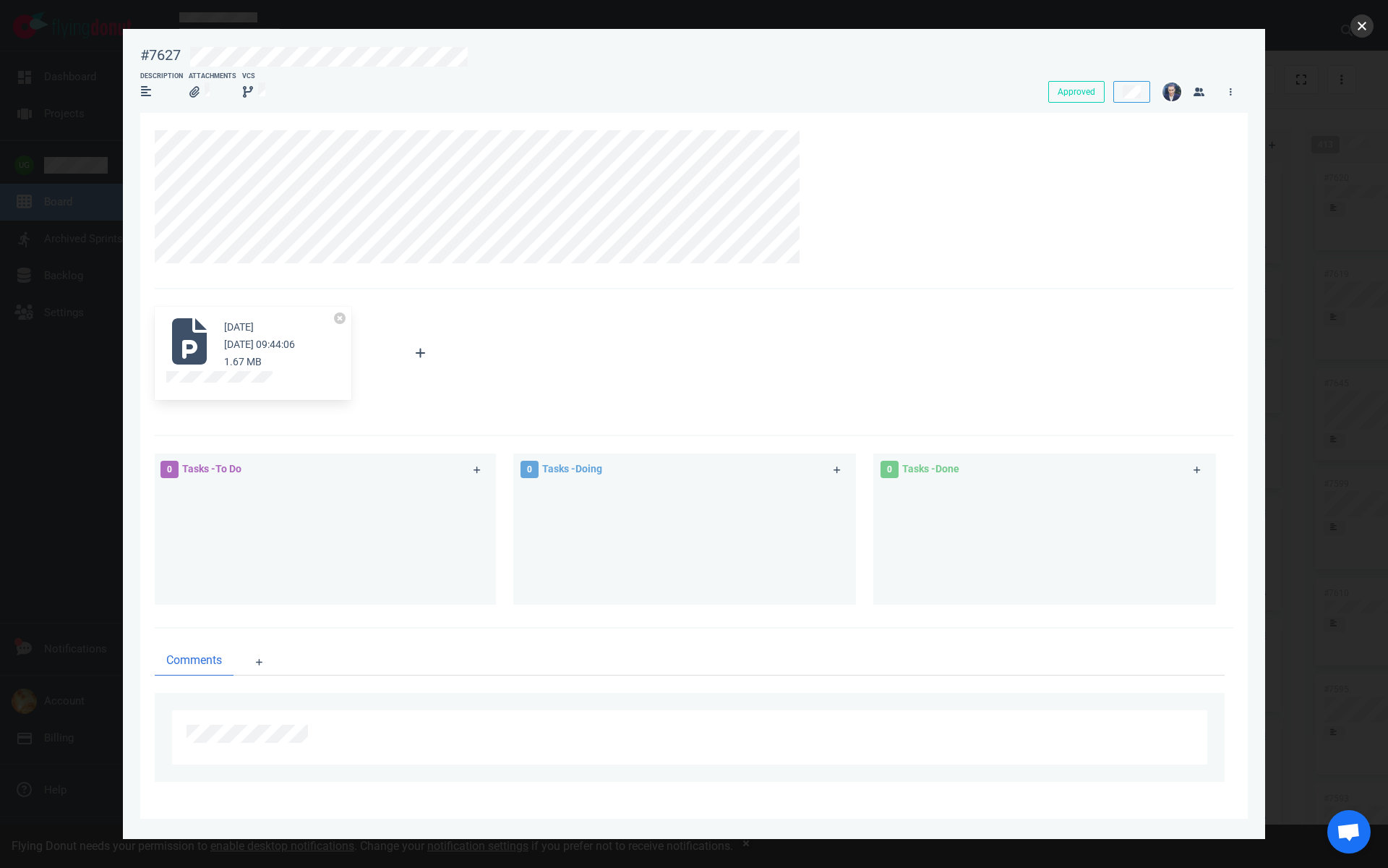
click at [1363, 22] on button "close" at bounding box center [1362, 26] width 23 height 23
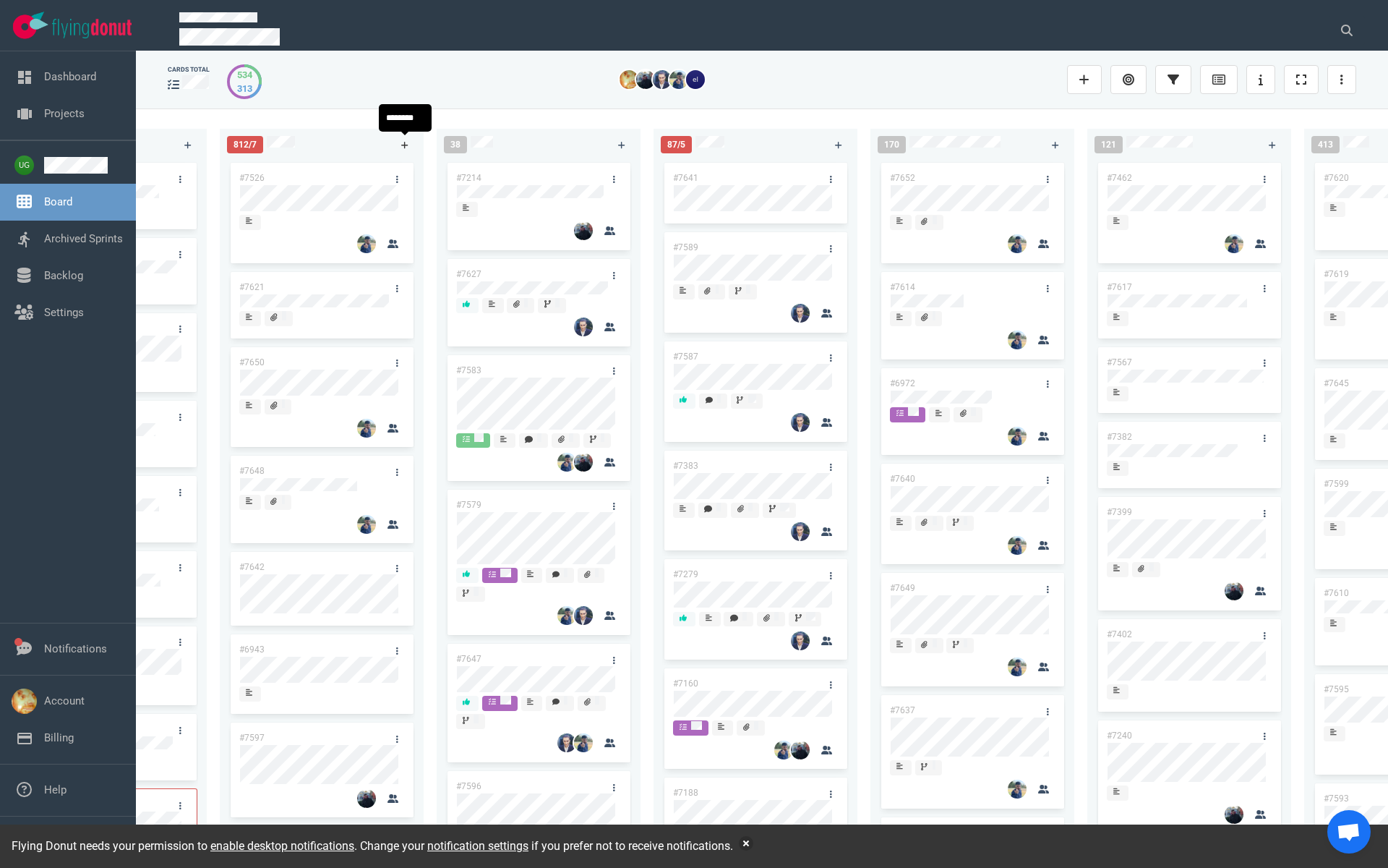
click at [404, 143] on icon at bounding box center [405, 145] width 8 height 8
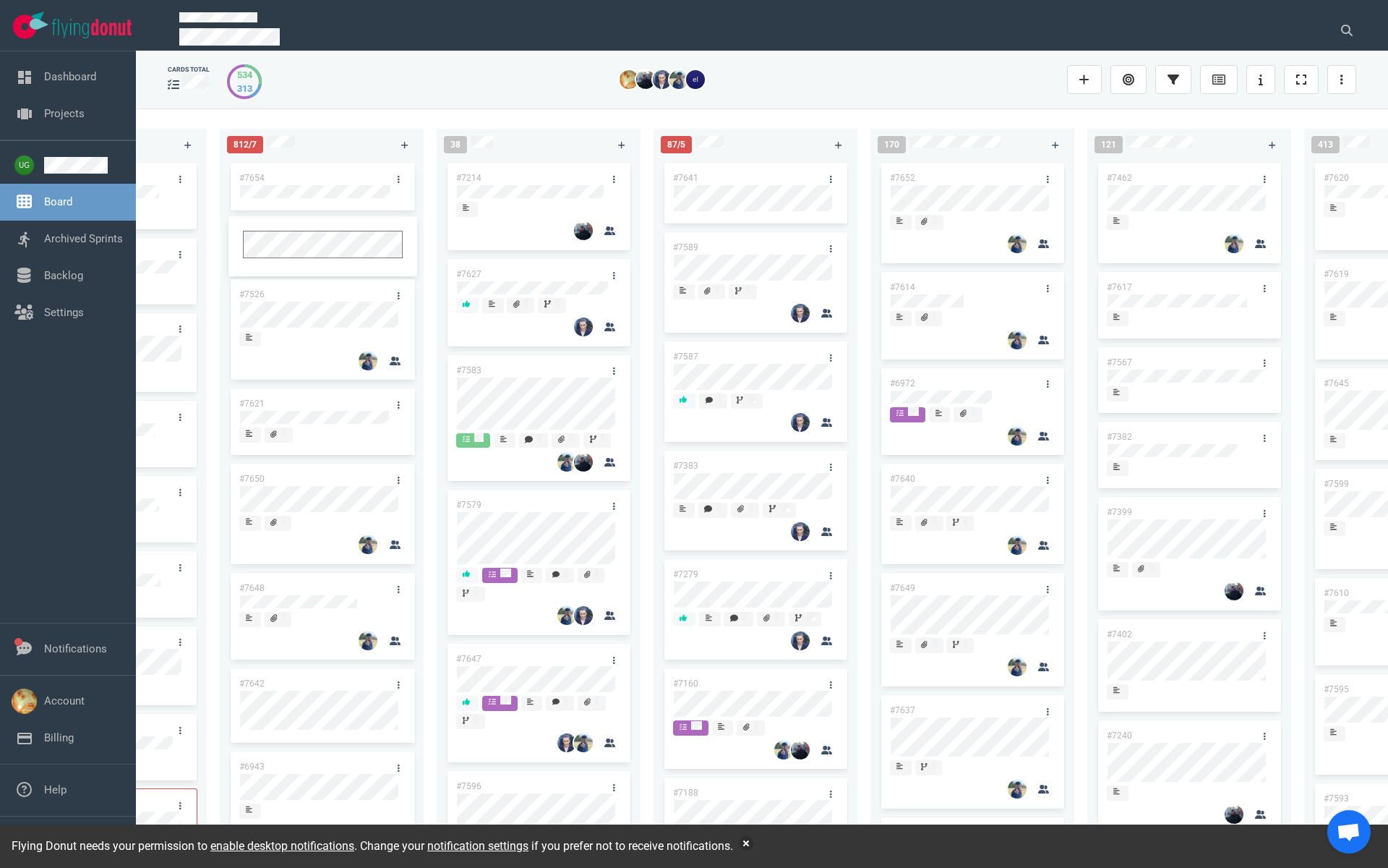
click at [257, 174] on link "#7654" at bounding box center [252, 178] width 25 height 11
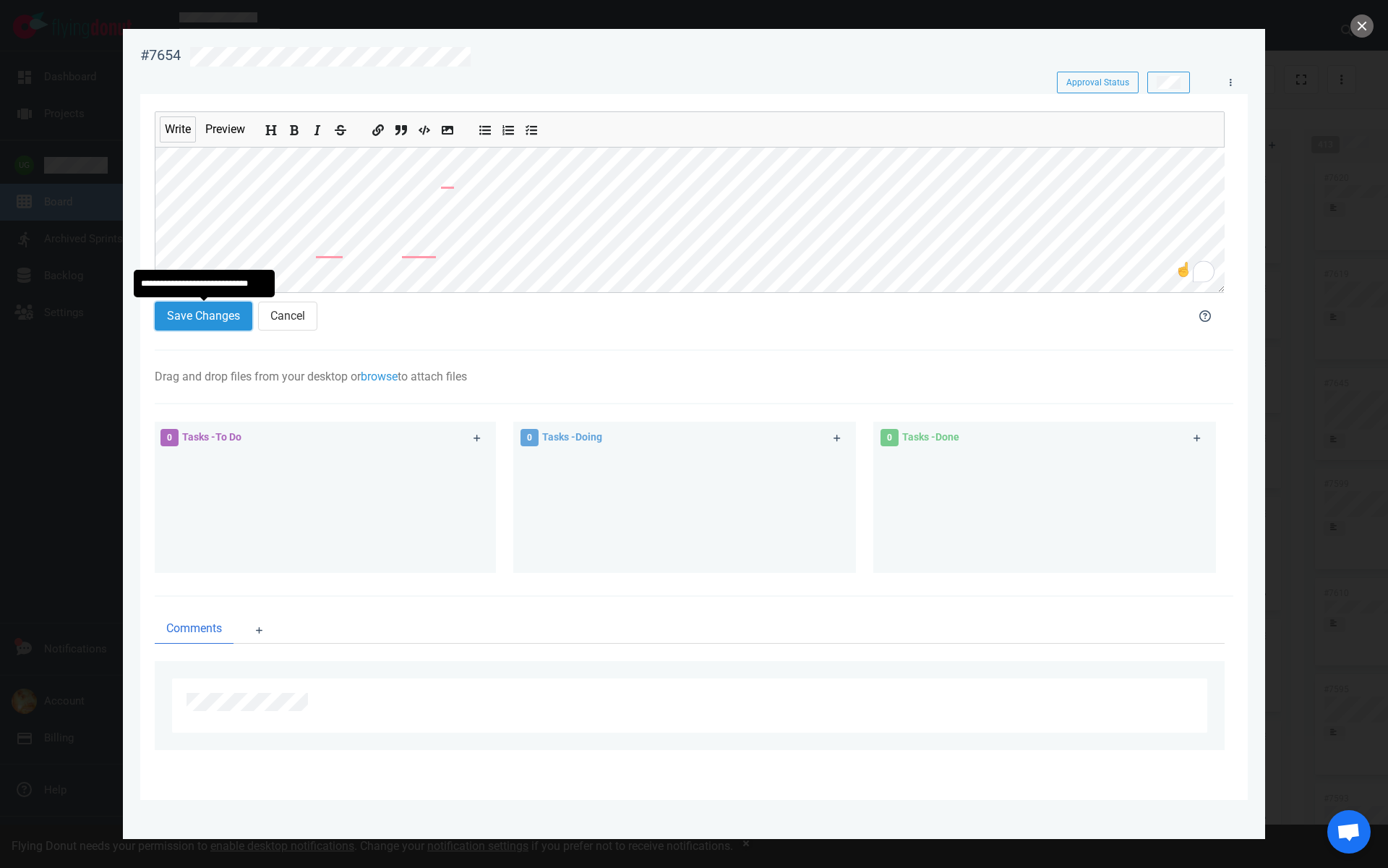
click at [182, 318] on button "Save Changes" at bounding box center [204, 316] width 98 height 29
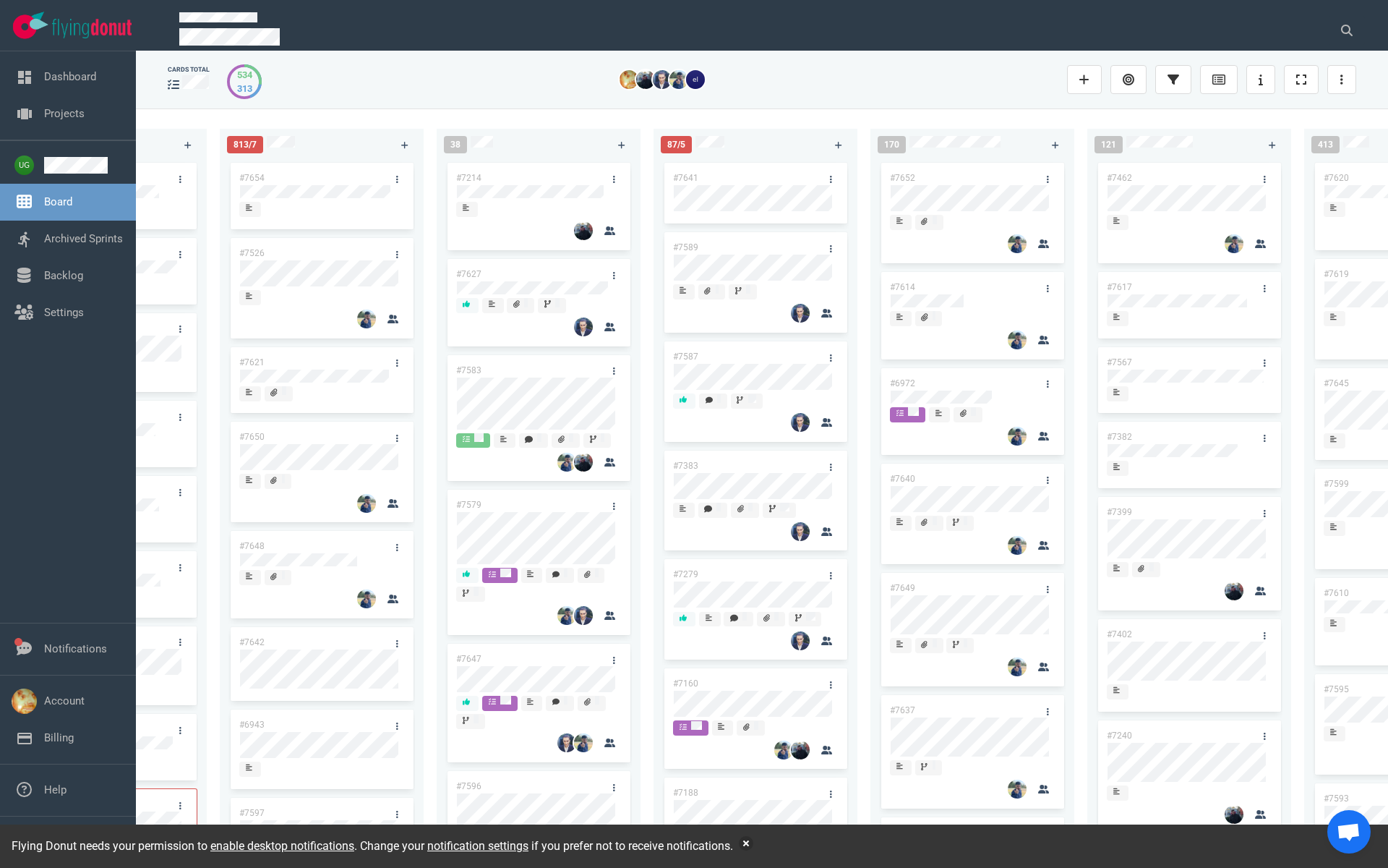
click at [250, 174] on link "#7654" at bounding box center [252, 178] width 25 height 11
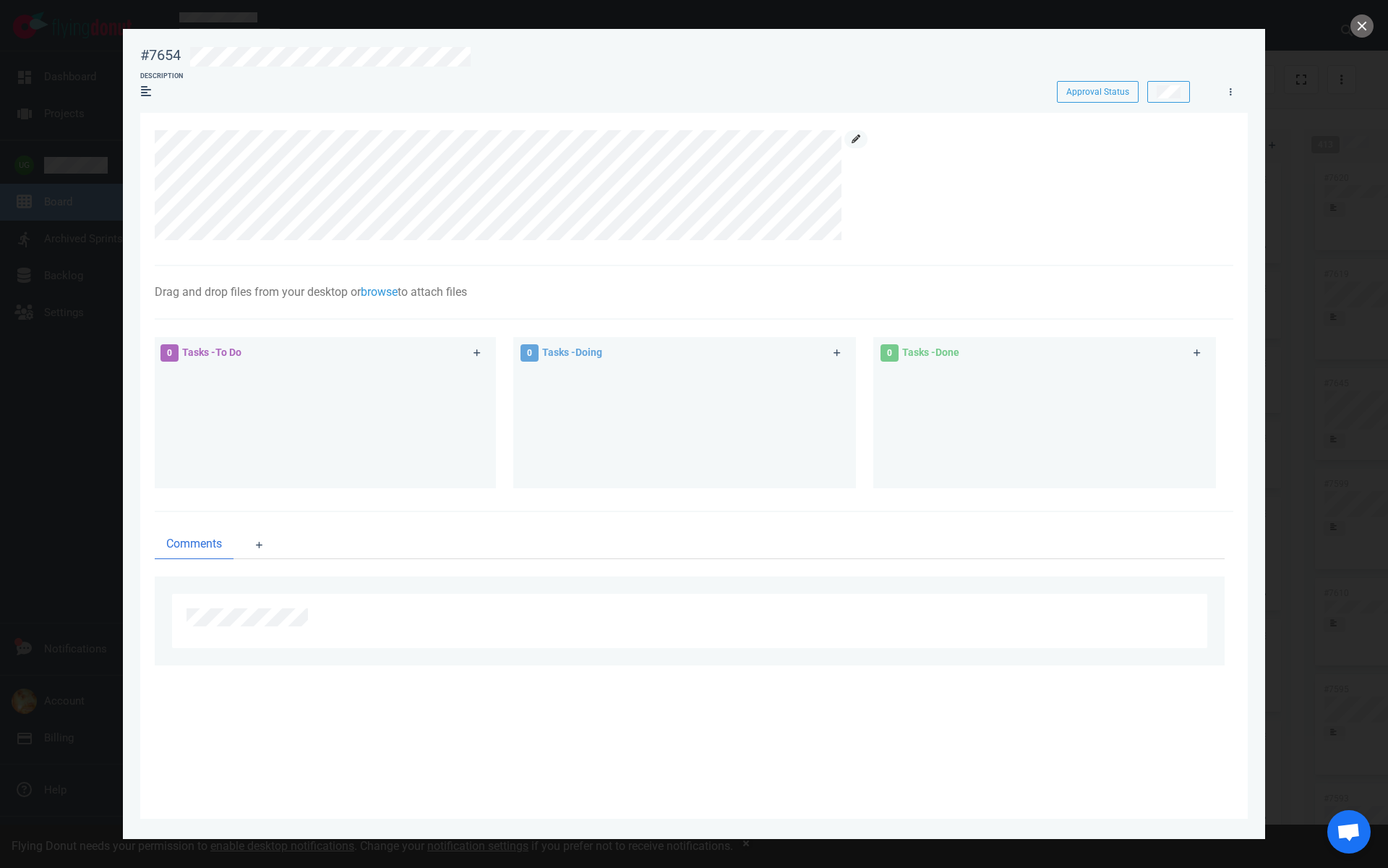
click at [865, 135] on link at bounding box center [856, 138] width 23 height 18
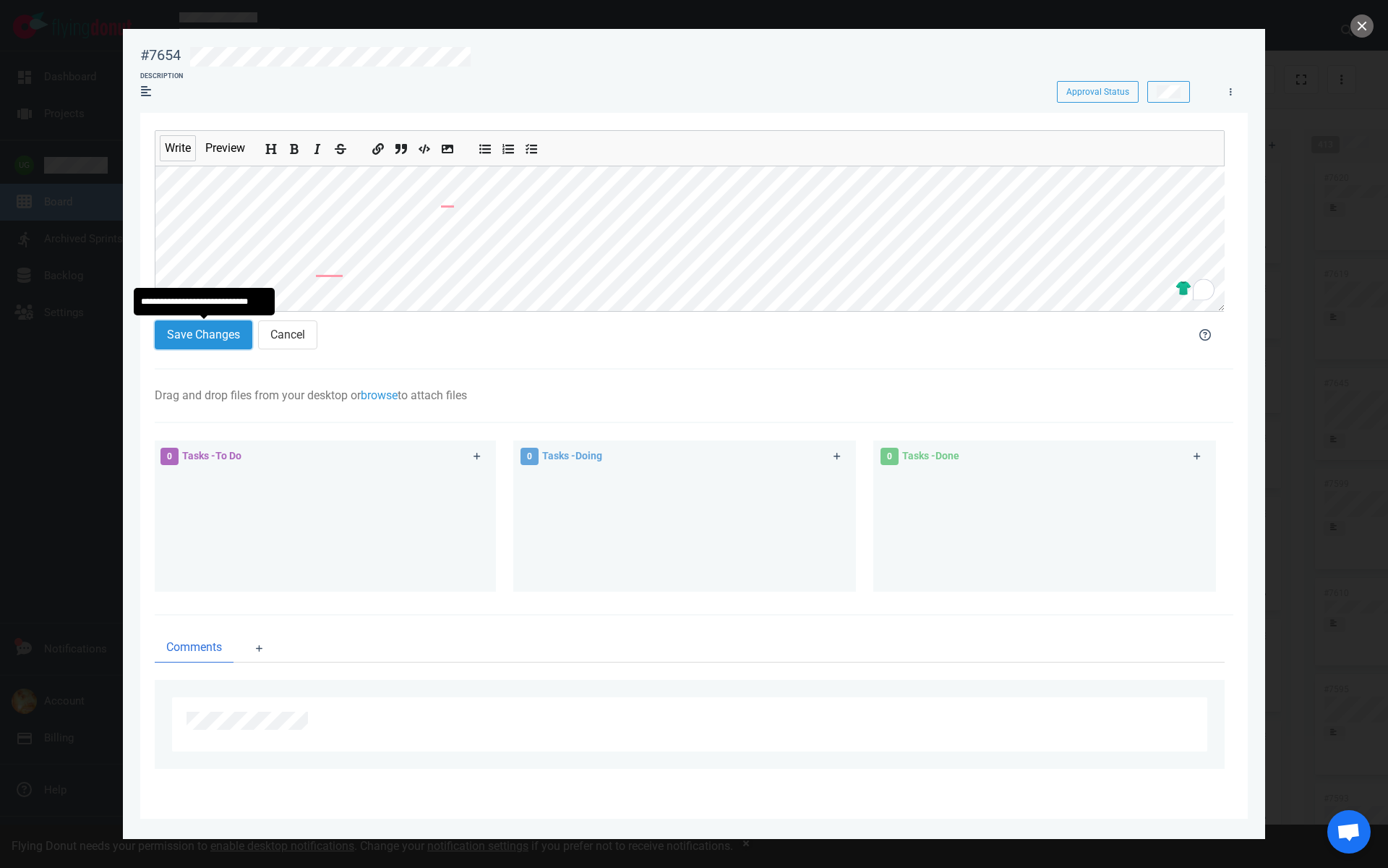
click at [194, 332] on button "Save Changes" at bounding box center [204, 335] width 98 height 29
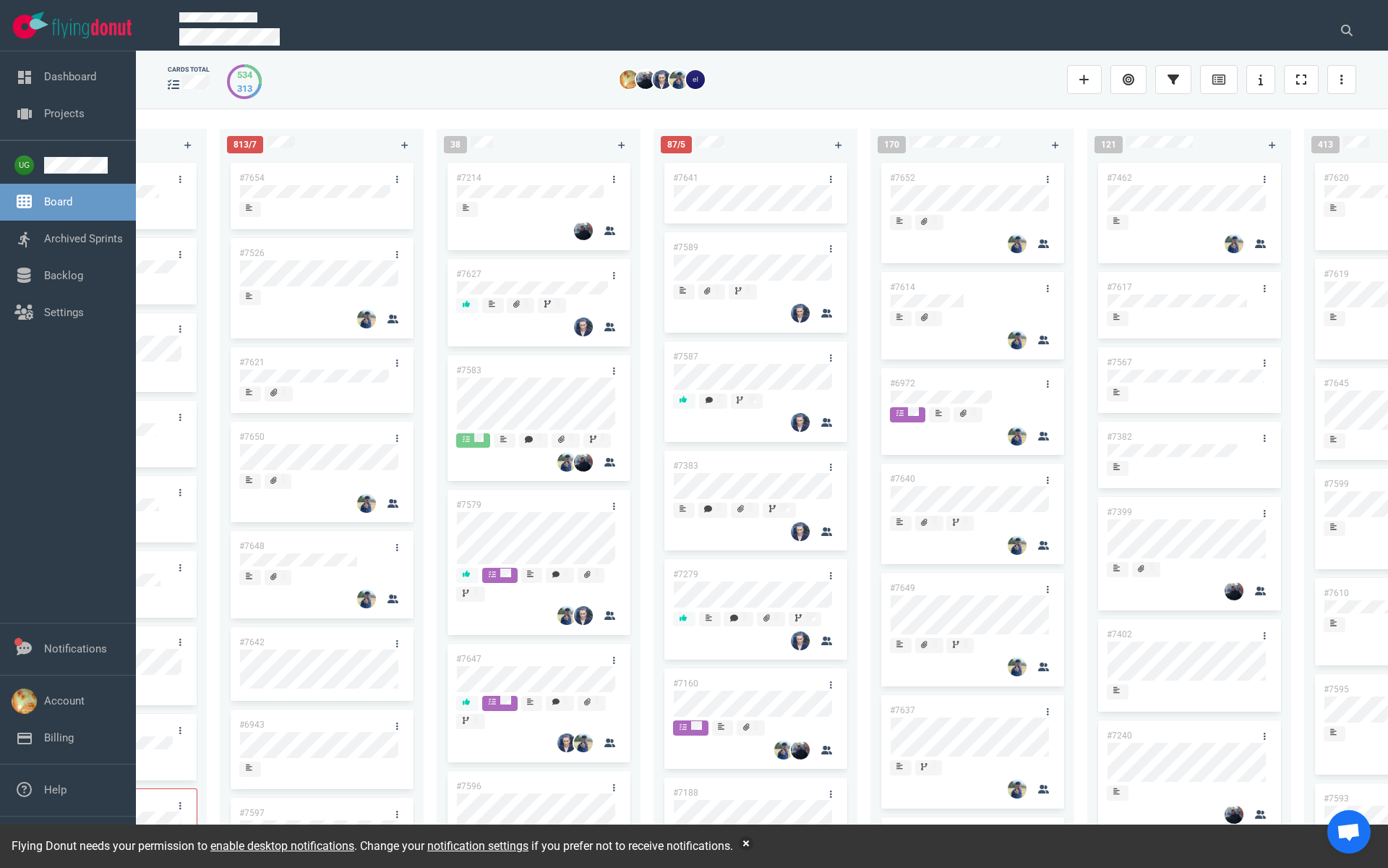
click at [253, 179] on link "#7654" at bounding box center [252, 178] width 25 height 11
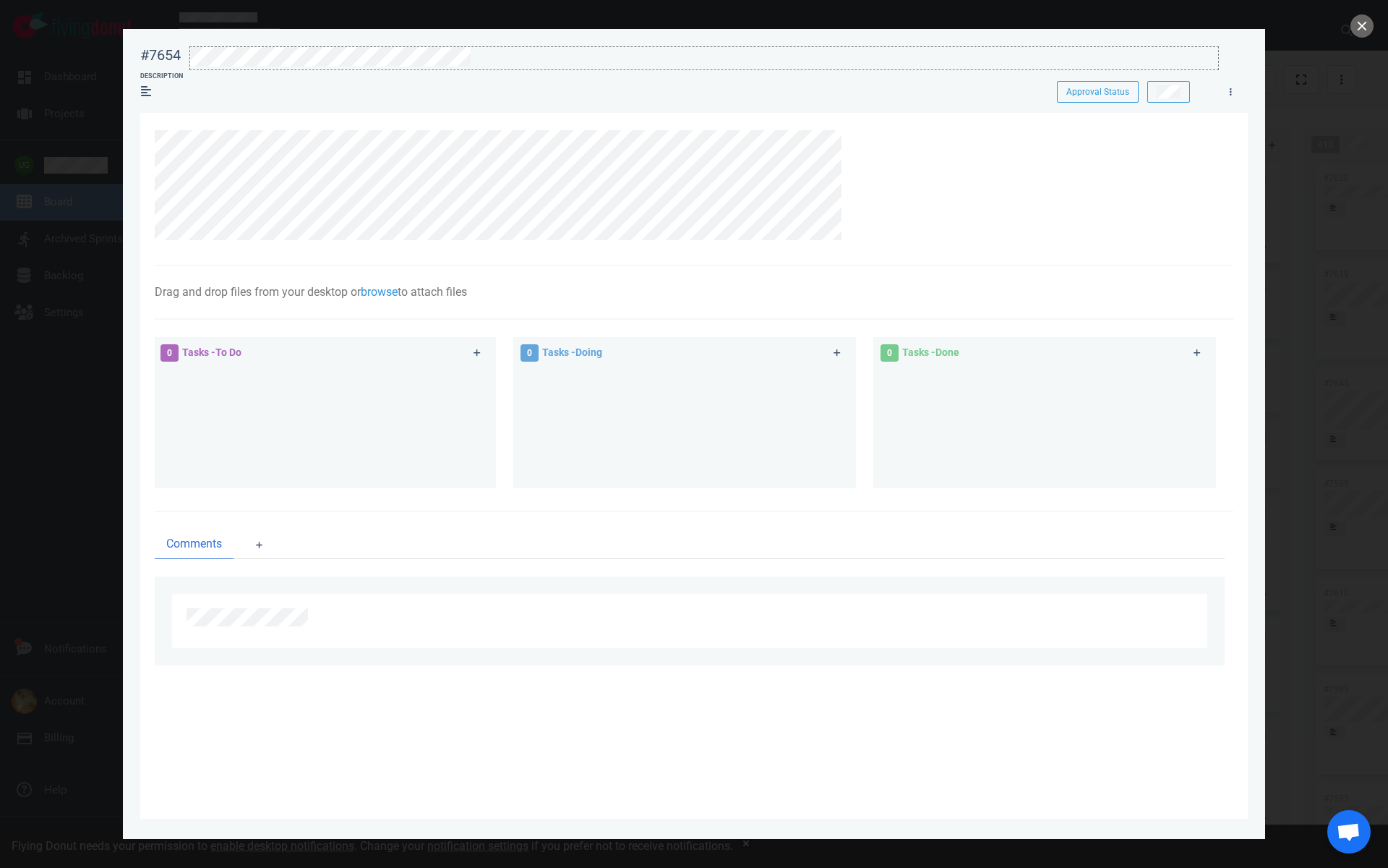
click at [477, 58] on div at bounding box center [705, 57] width 1029 height 19
click at [1079, 204] on div at bounding box center [686, 185] width 1063 height 110
click at [858, 142] on icon at bounding box center [855, 138] width 9 height 9
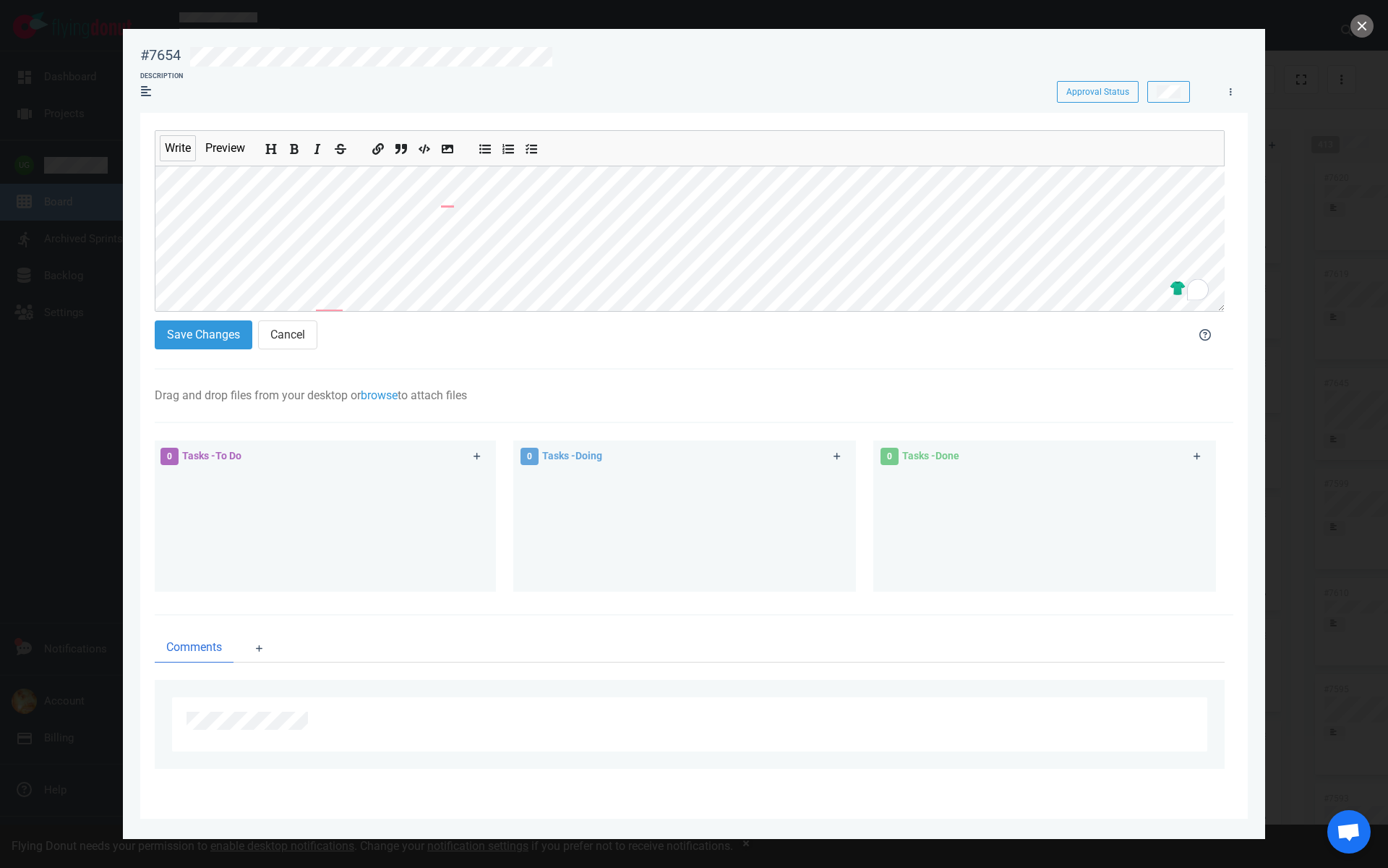
click at [149, 199] on section "Write Preview Save Changes Cancel Drag and drop files from your desktop or brow…" at bounding box center [694, 465] width 1107 height 706
click at [206, 337] on button "Save Changes" at bounding box center [204, 335] width 98 height 29
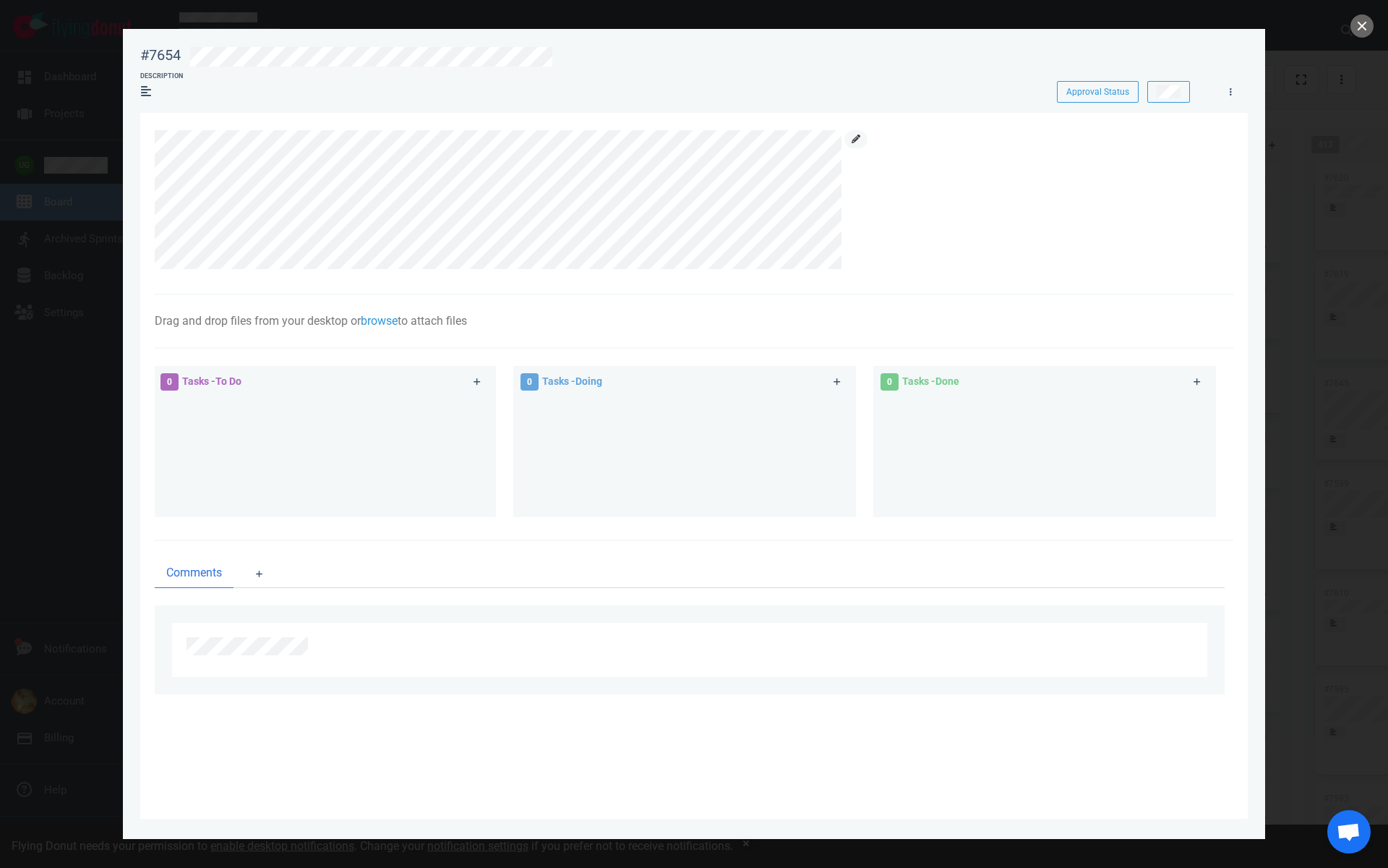
click at [862, 142] on link at bounding box center [856, 138] width 23 height 18
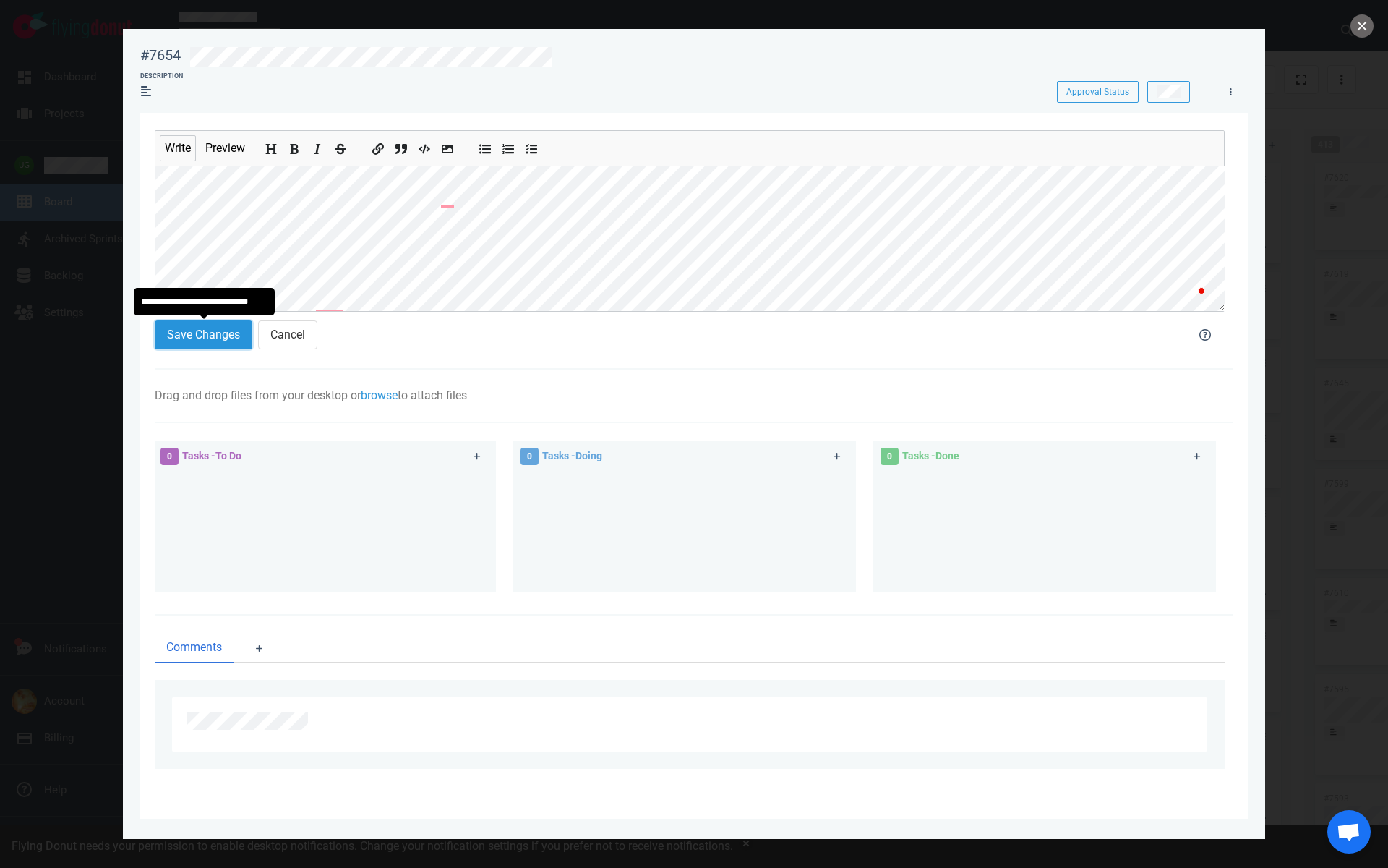
click at [199, 332] on button "Save Changes" at bounding box center [204, 335] width 98 height 29
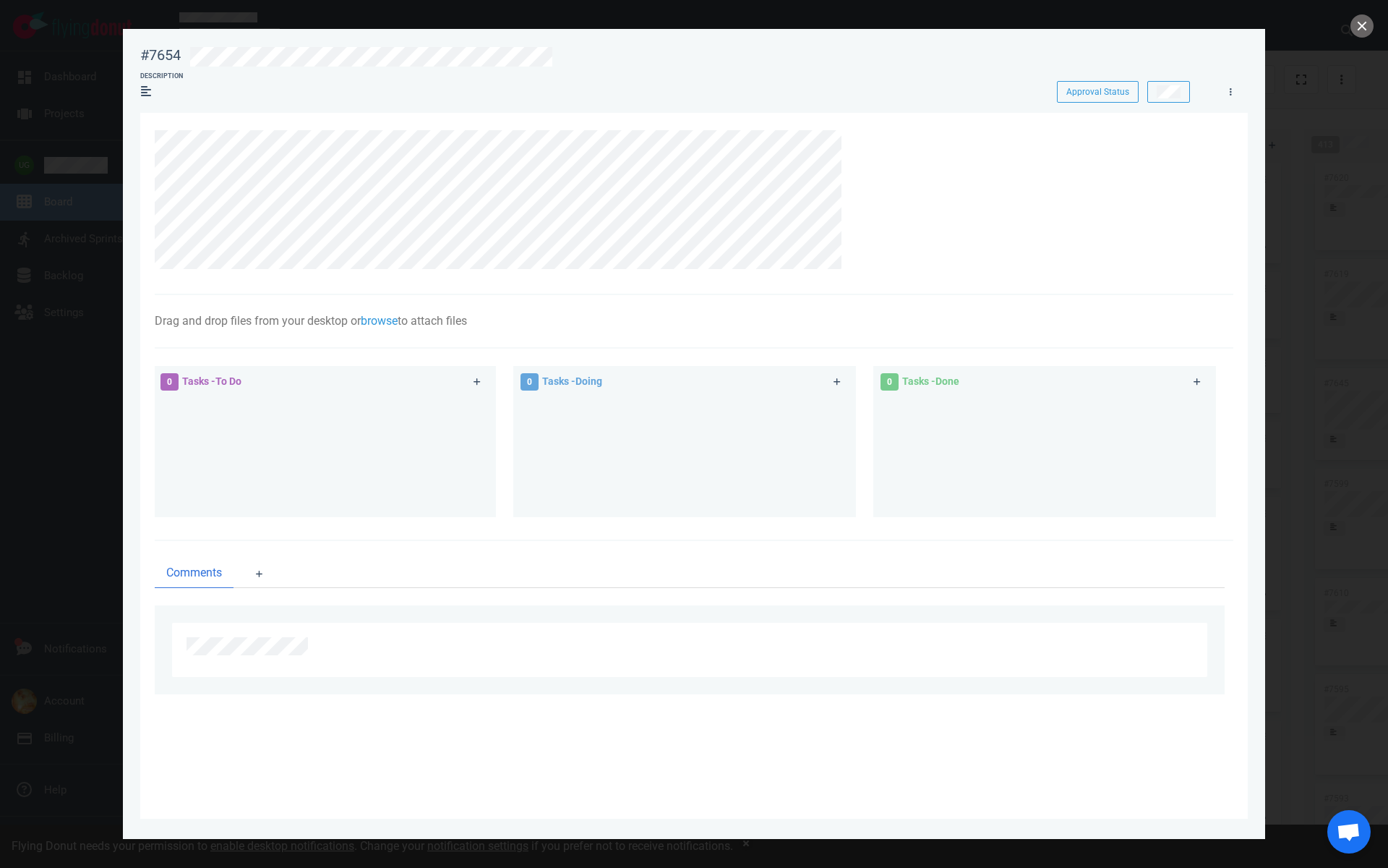
click at [229, 555] on div "Comments" at bounding box center [694, 627] width 1078 height 171
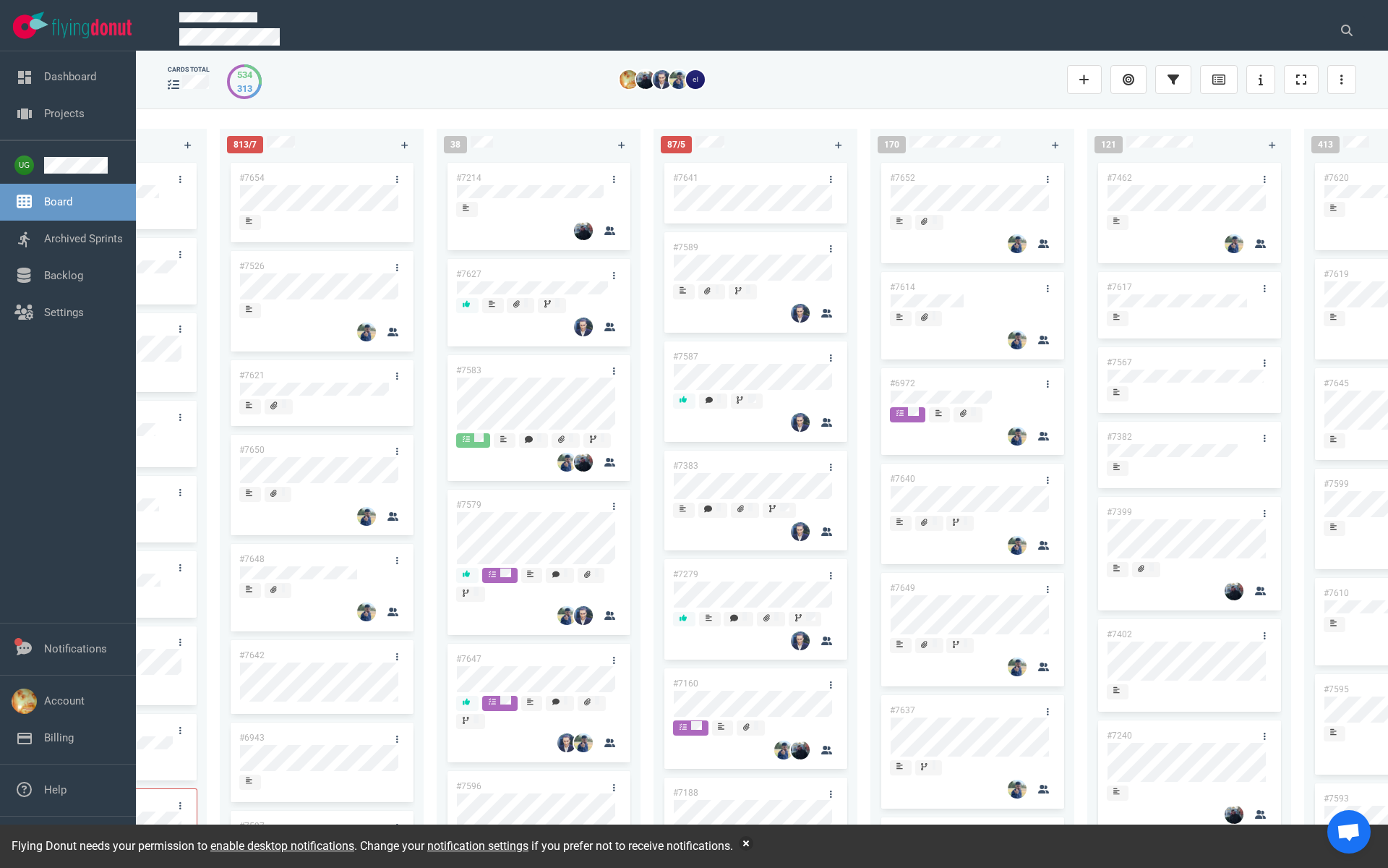
click at [259, 451] on link "#7650" at bounding box center [252, 450] width 25 height 11
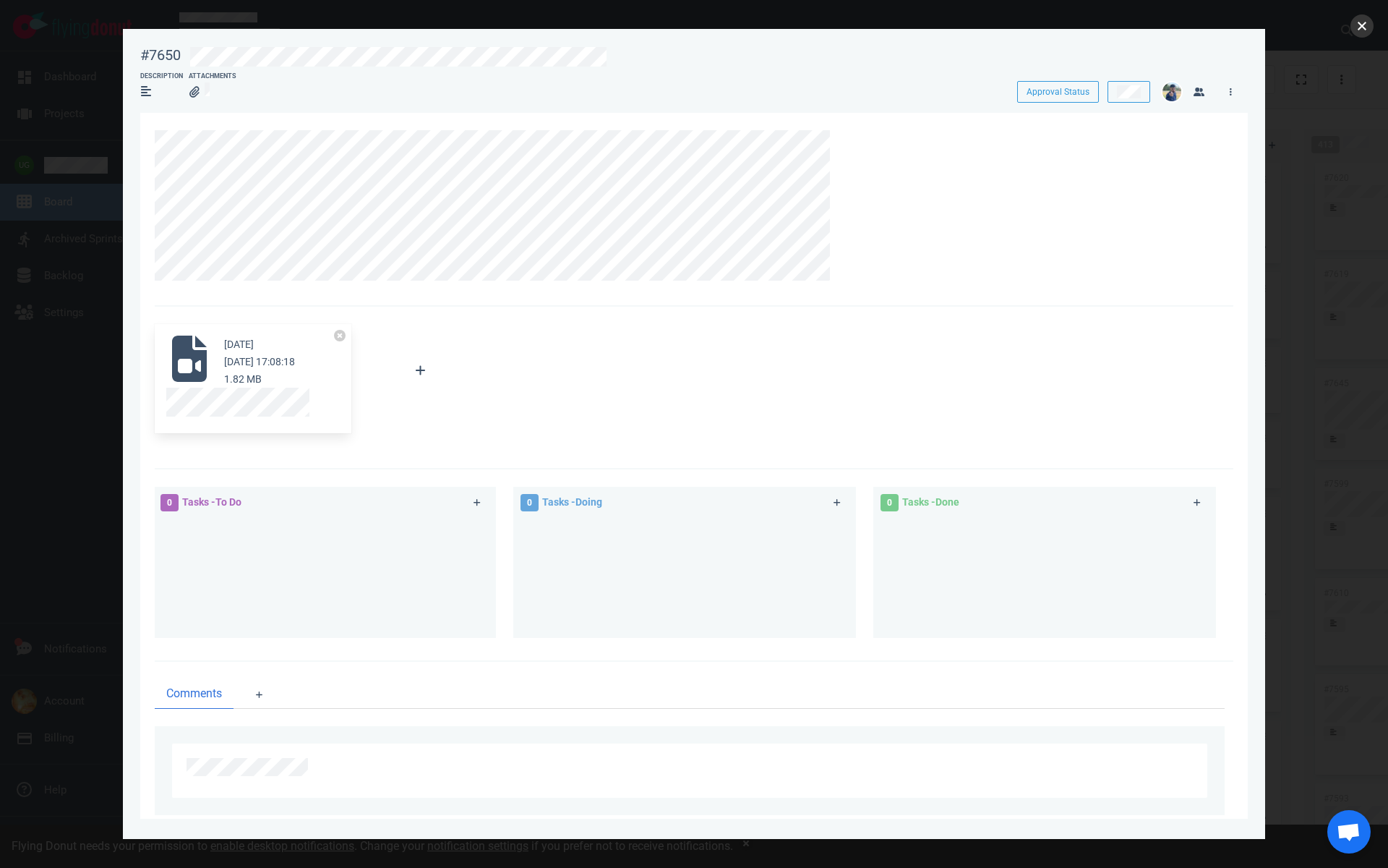
click at [1357, 36] on button "close" at bounding box center [1362, 26] width 23 height 23
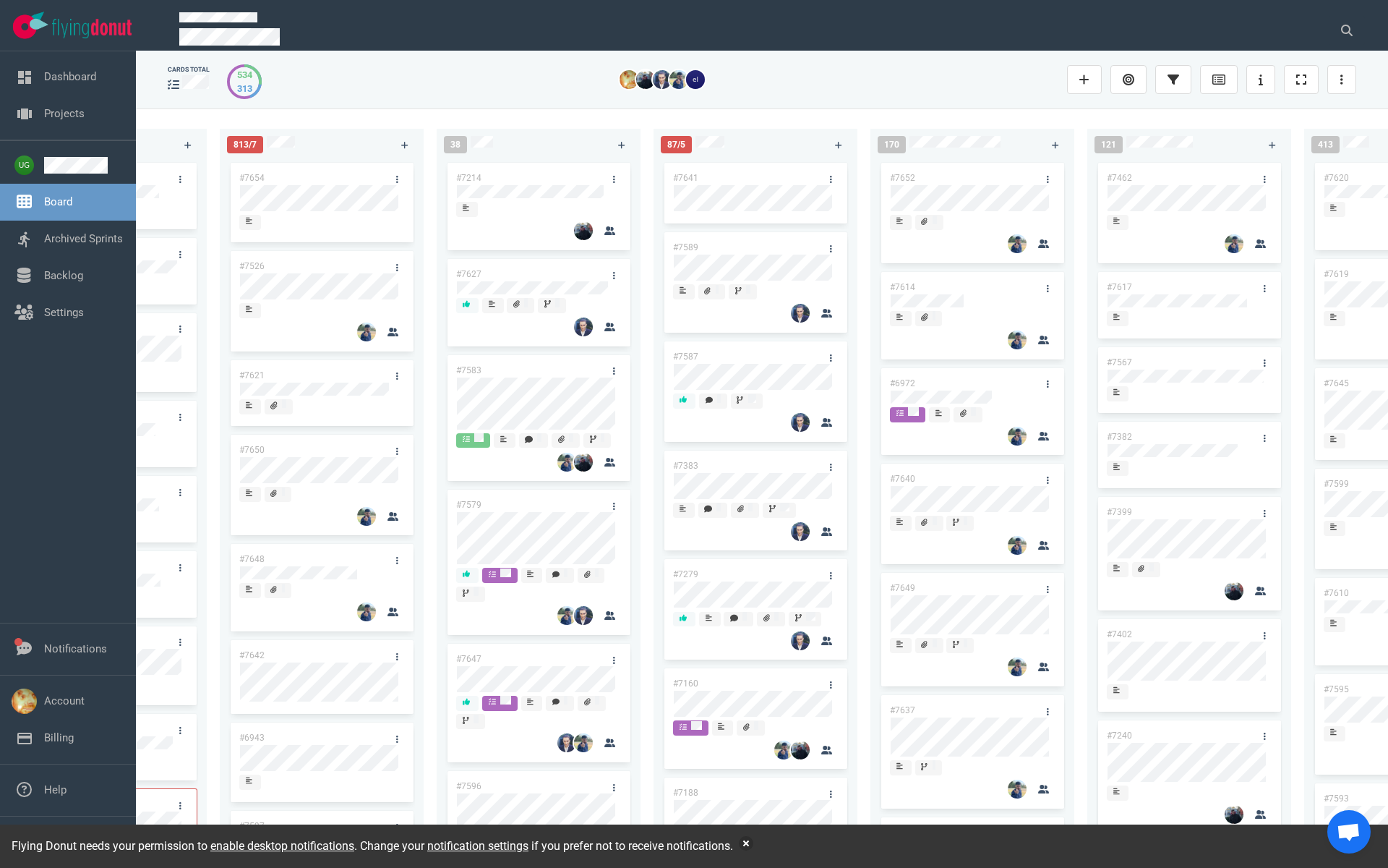
click at [251, 559] on link "#7648" at bounding box center [252, 558] width 25 height 11
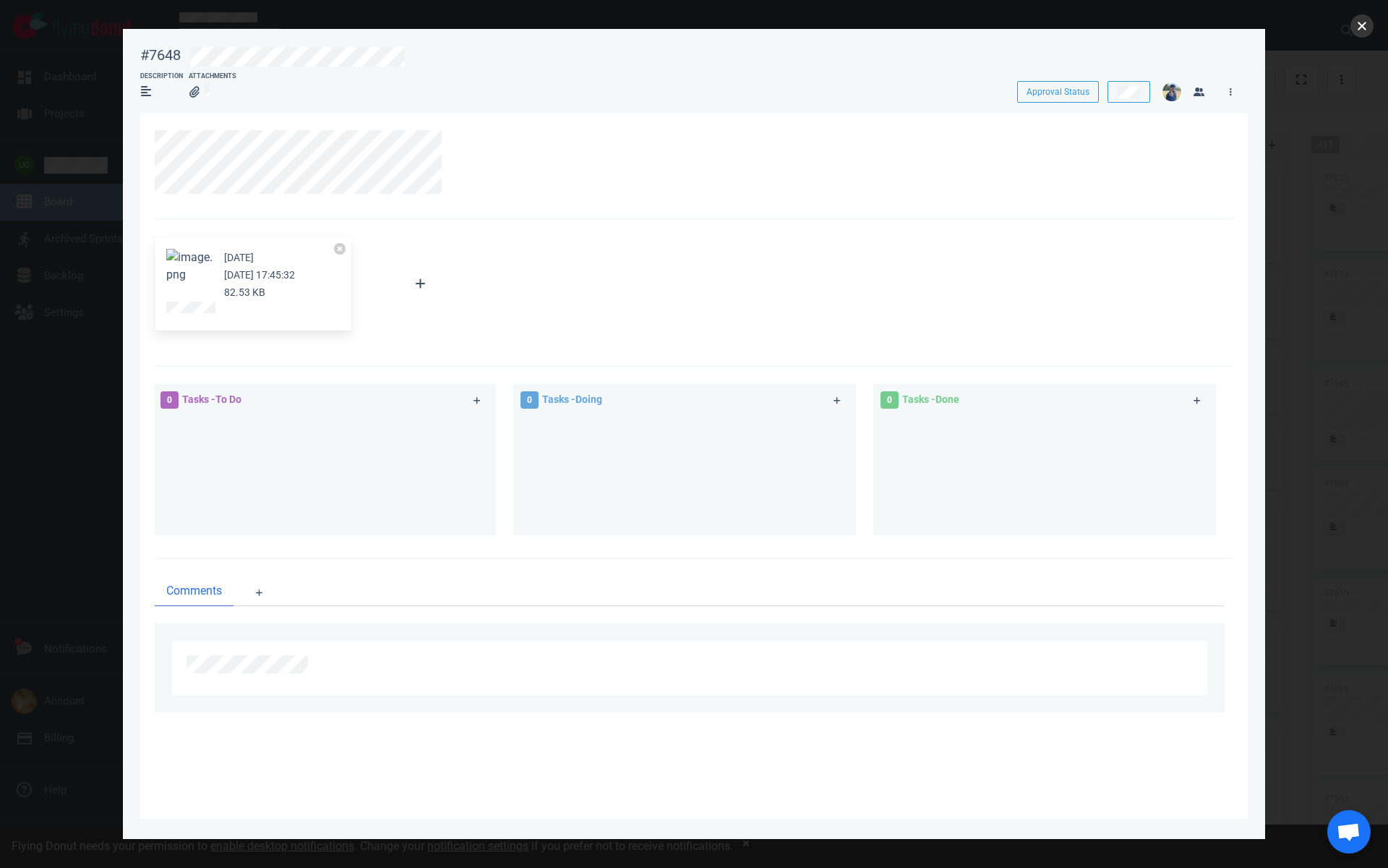
click at [1364, 21] on button "close" at bounding box center [1362, 26] width 23 height 23
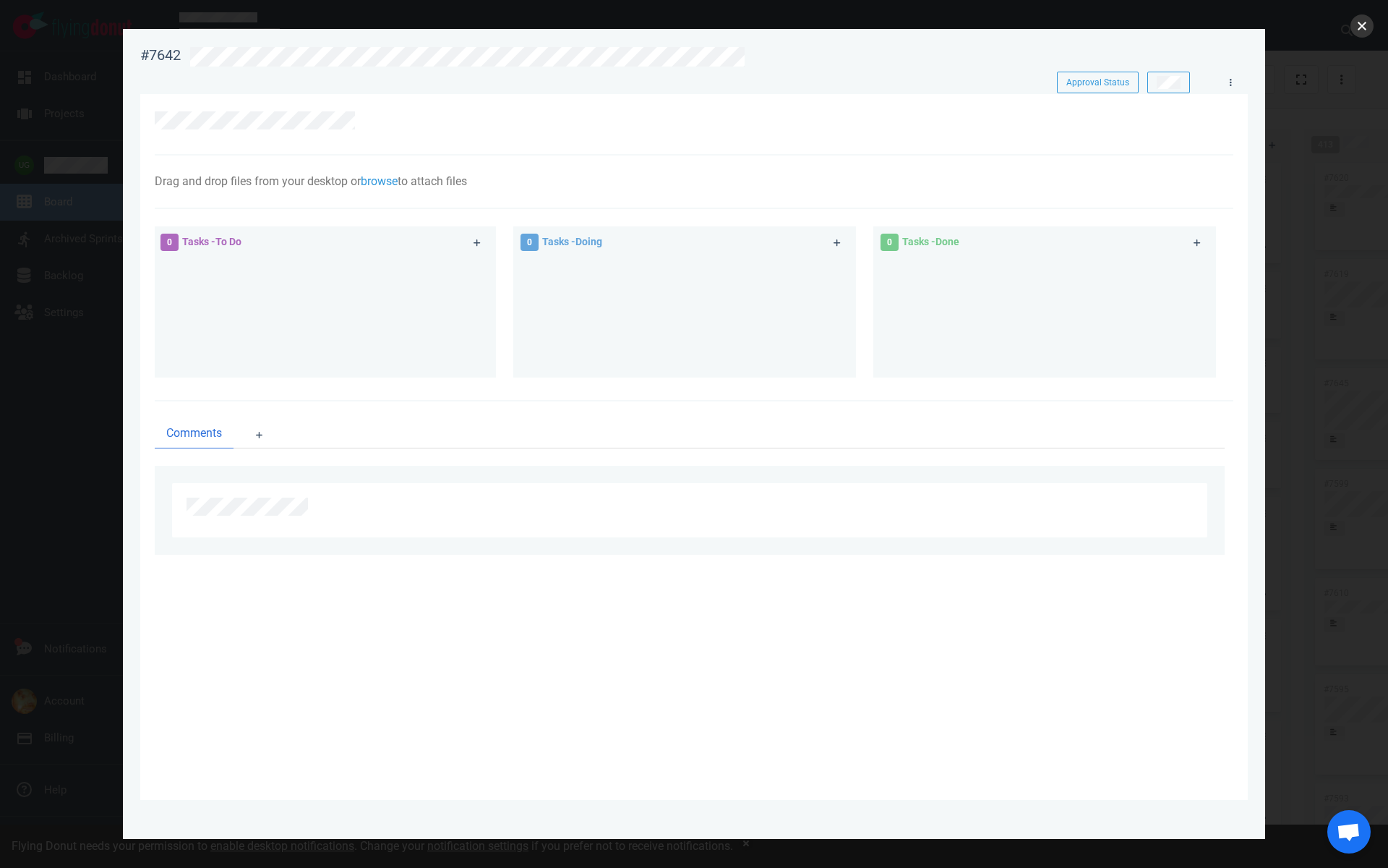
click at [1360, 28] on button "close" at bounding box center [1362, 26] width 23 height 23
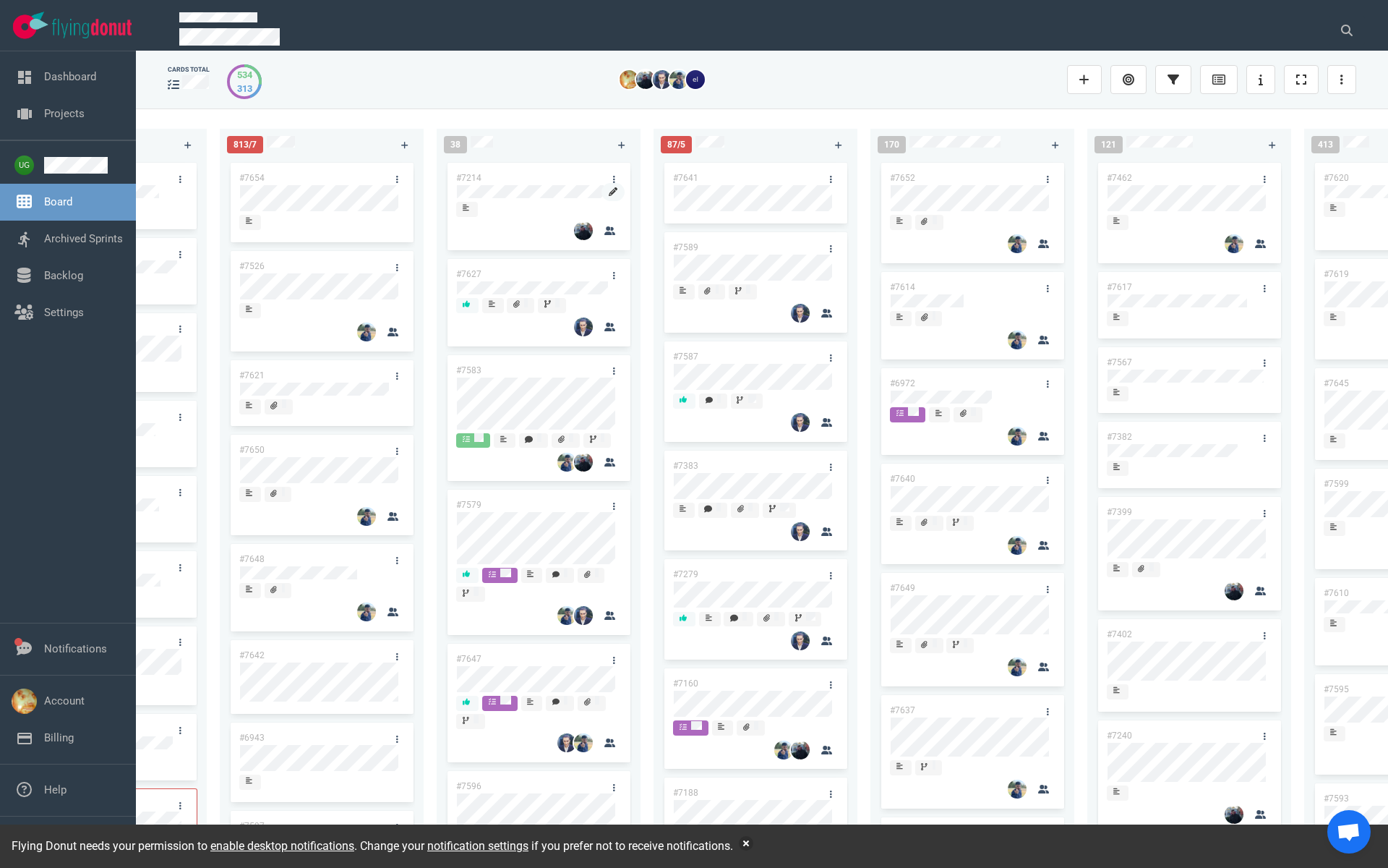
click at [610, 183] on link at bounding box center [613, 191] width 23 height 18
click at [610, 179] on link at bounding box center [614, 179] width 23 height 18
click at [646, 310] on link "Users" at bounding box center [684, 310] width 148 height 24
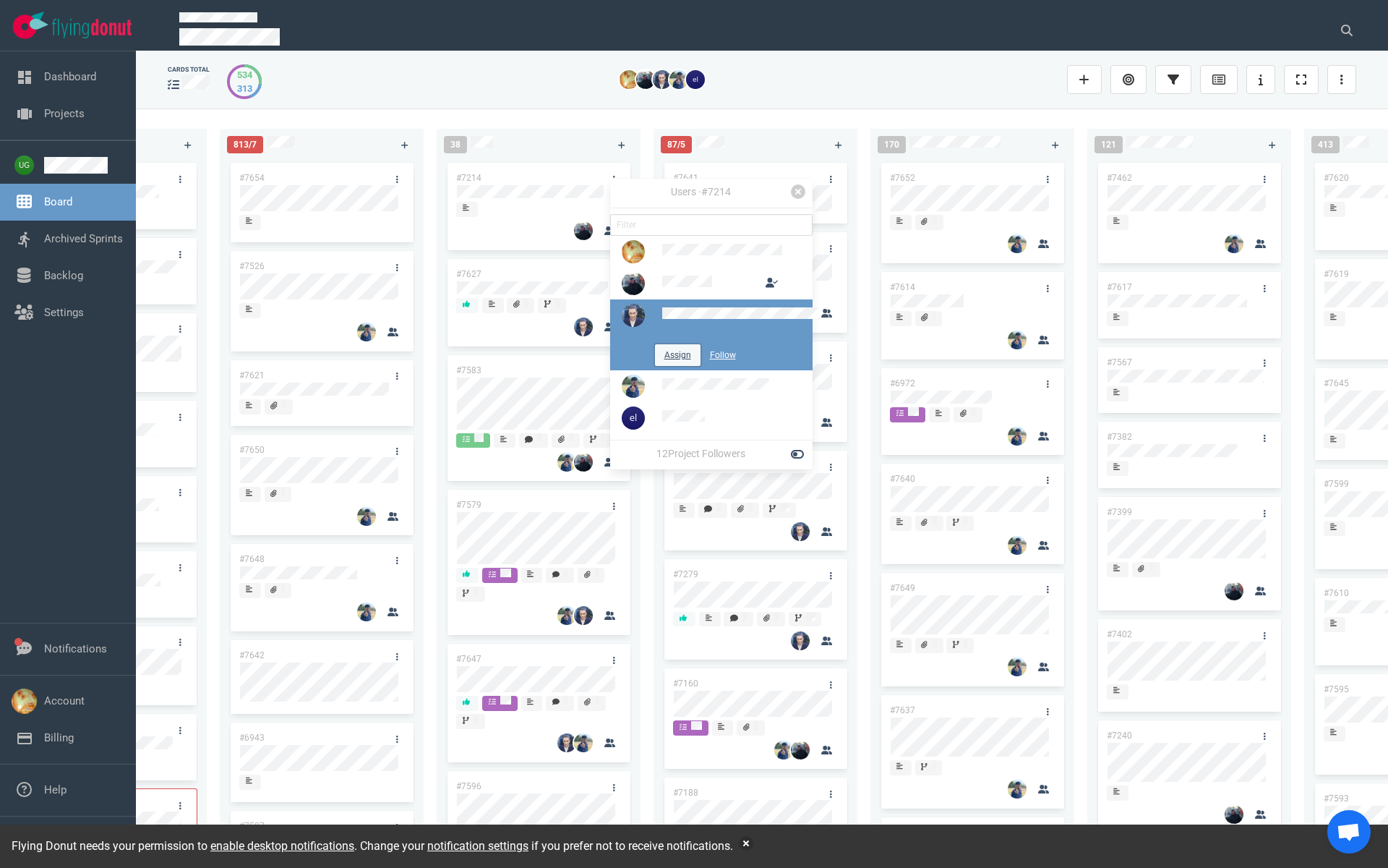
click at [683, 364] on button "Assign" at bounding box center [677, 355] width 45 height 22
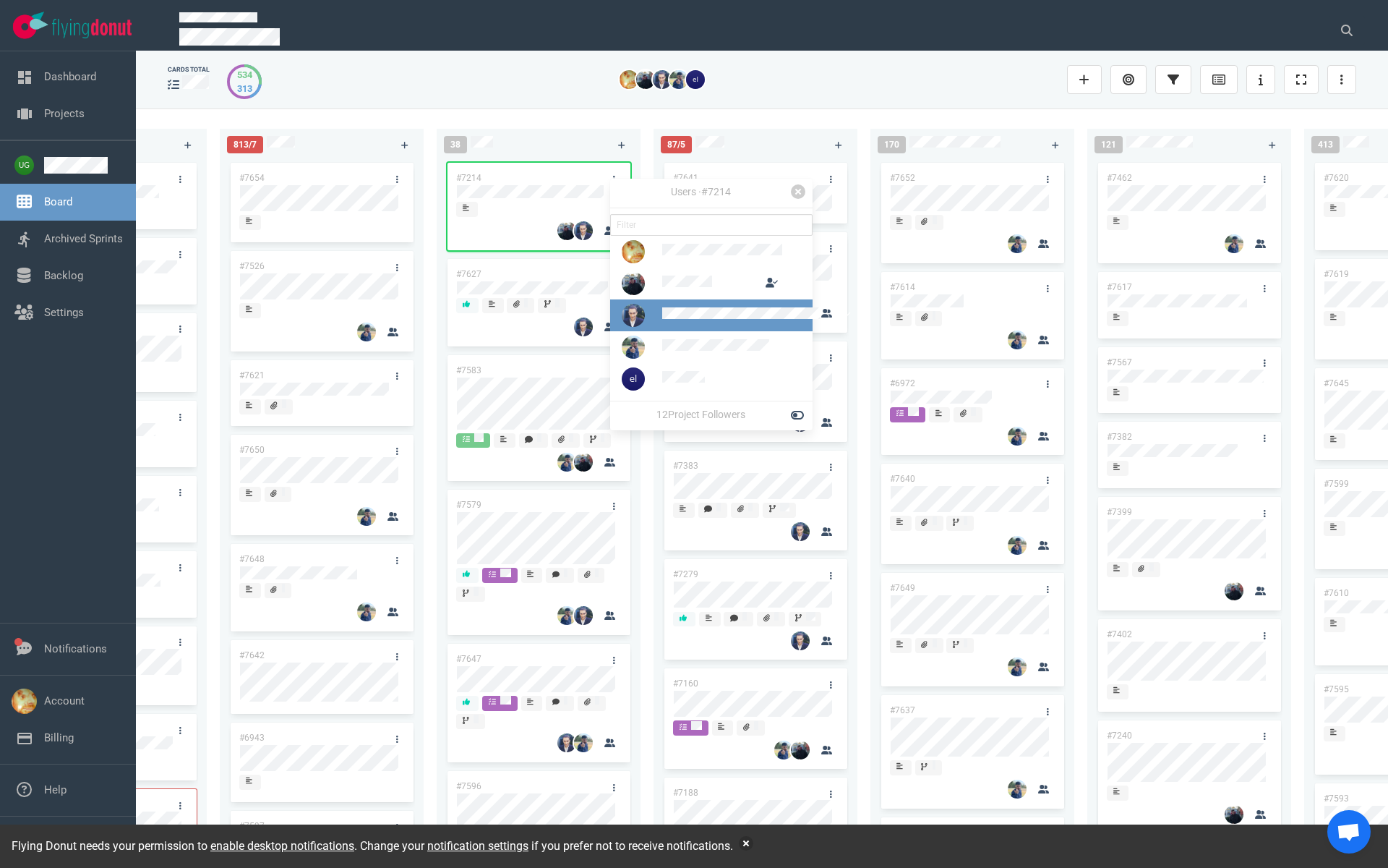
click at [563, 100] on div "cards total 534 313" at bounding box center [762, 80] width 1189 height 46
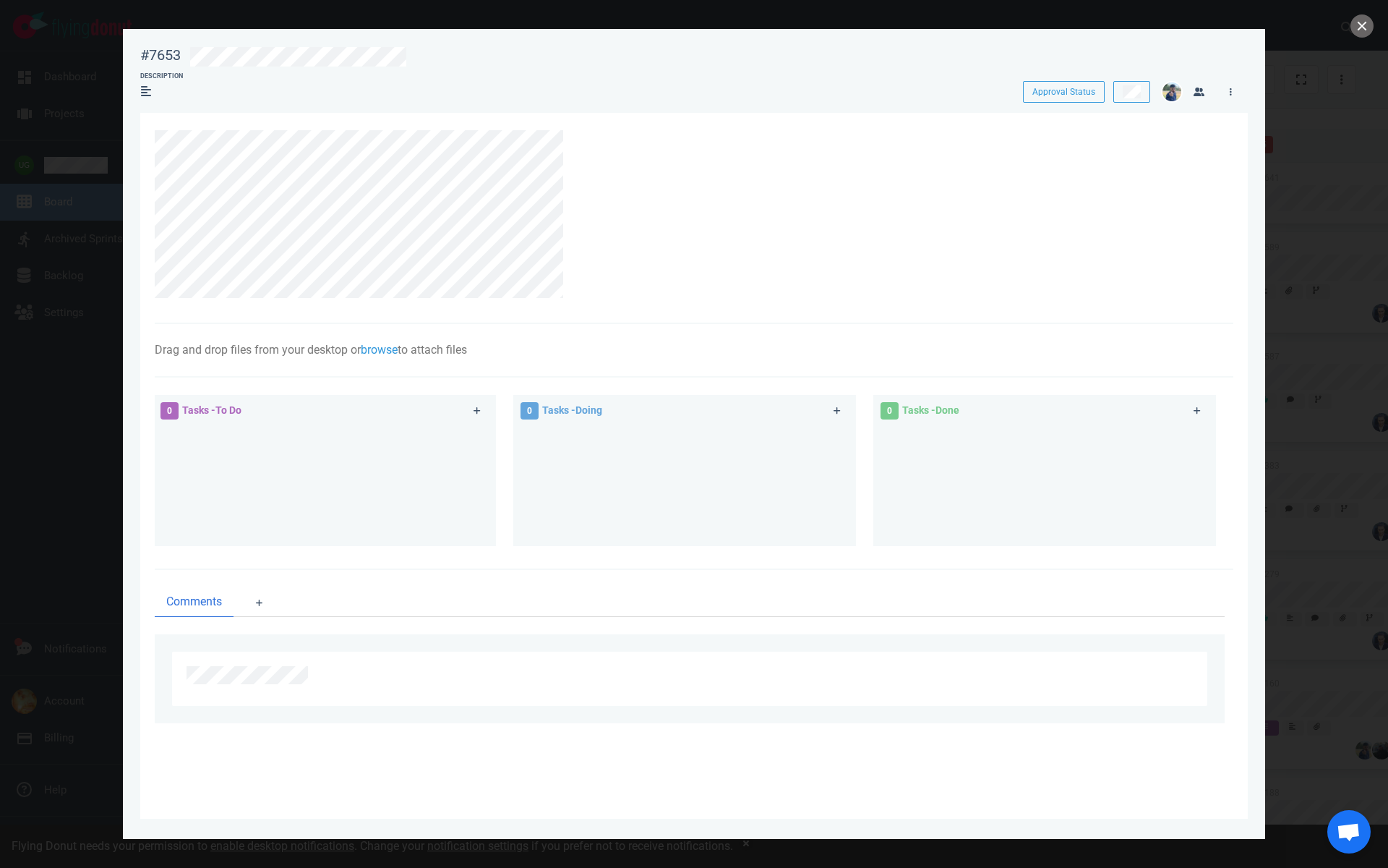
scroll to position [0, 366]
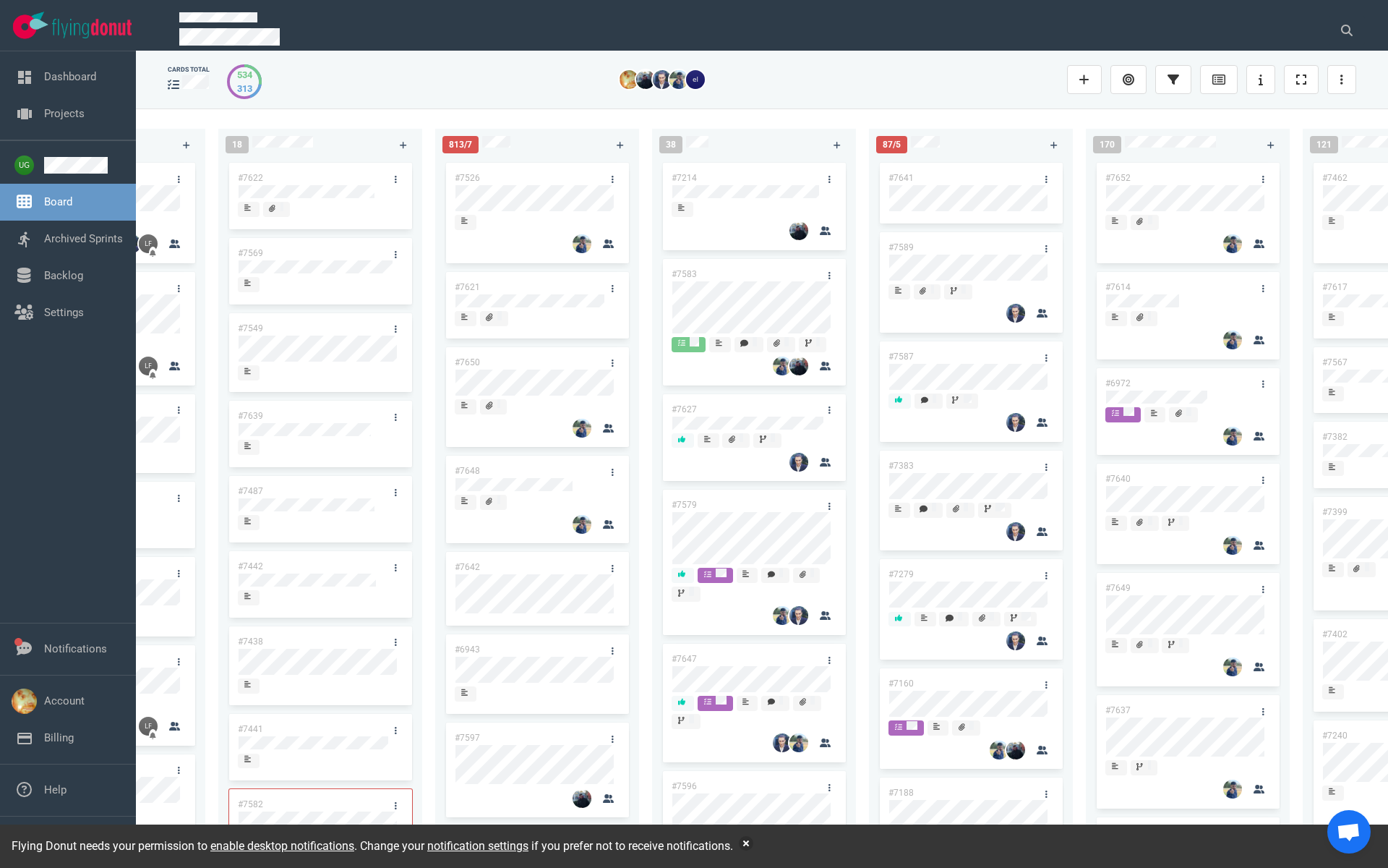
click at [675, 177] on link "#7214" at bounding box center [684, 178] width 25 height 11
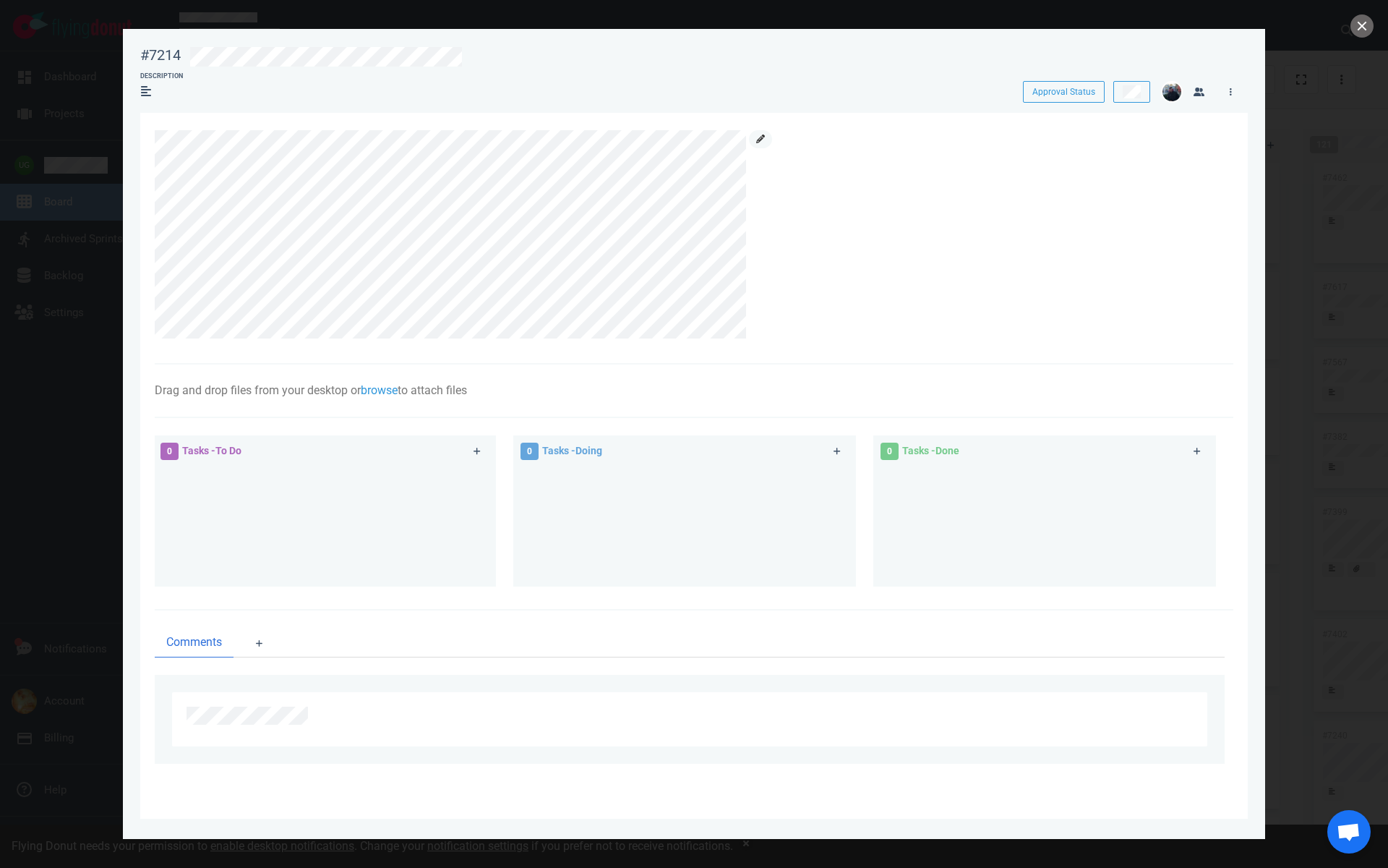
click at [755, 141] on link at bounding box center [760, 138] width 23 height 18
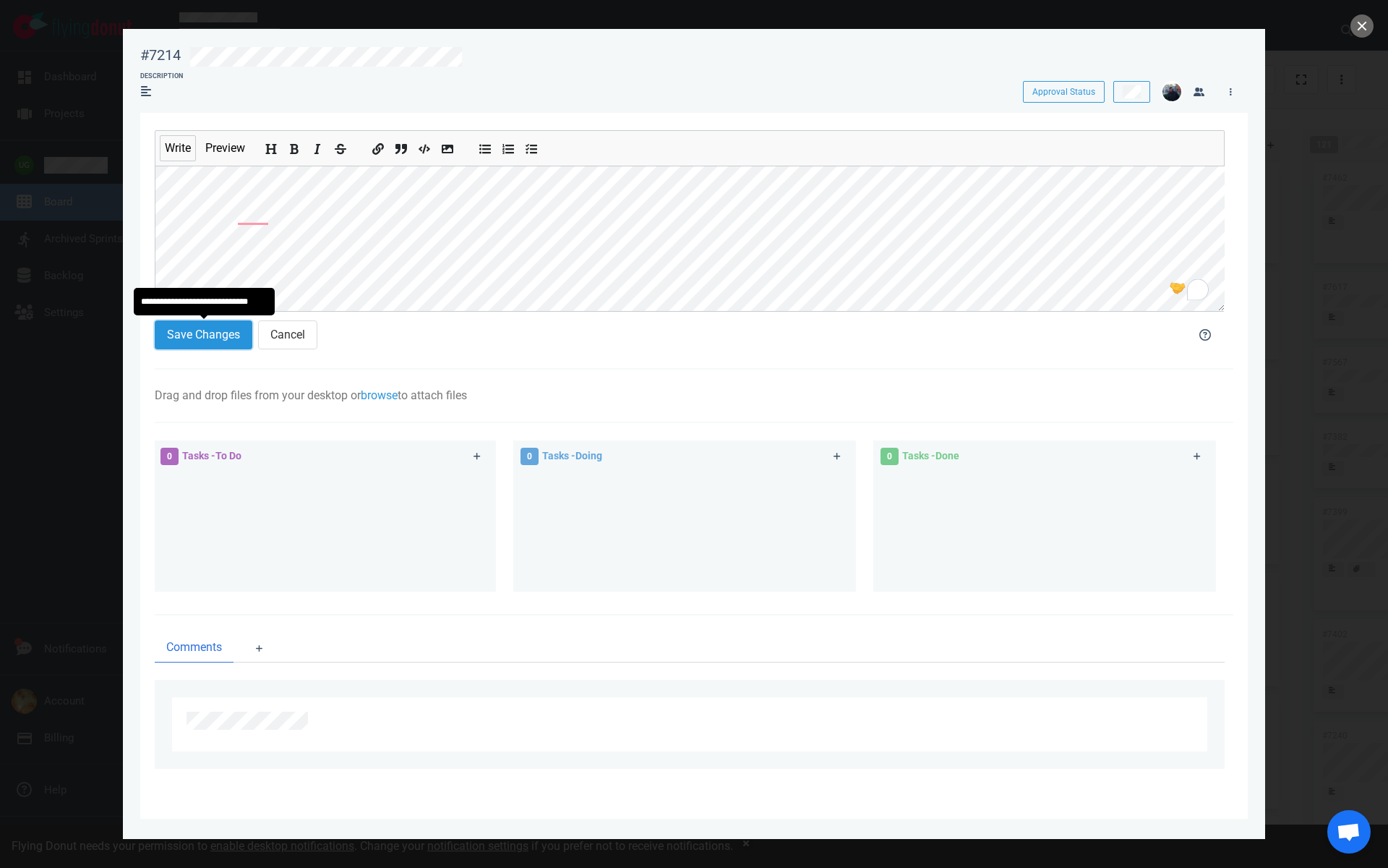
click at [212, 343] on button "Save Changes" at bounding box center [204, 335] width 98 height 29
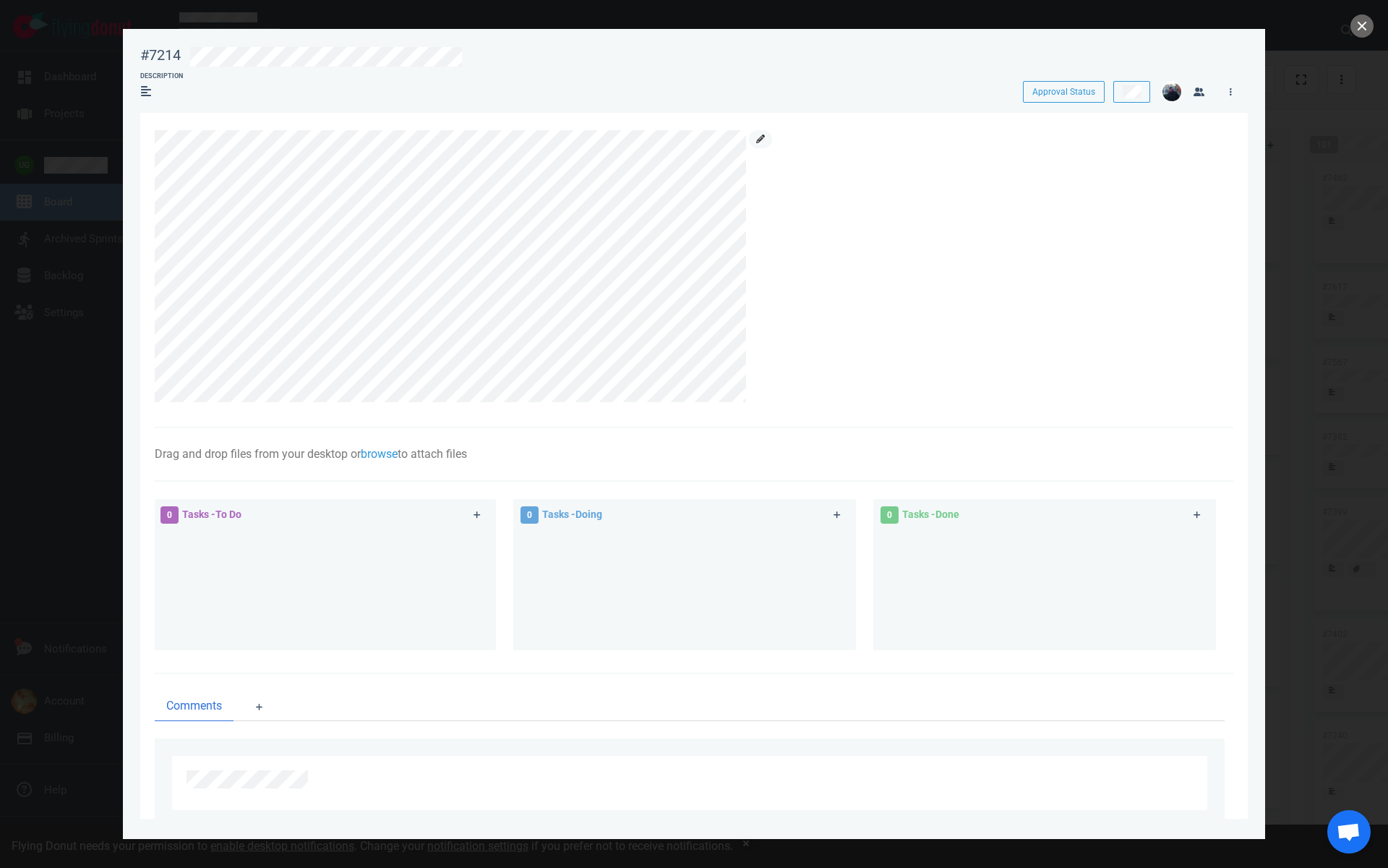
click at [756, 142] on icon at bounding box center [760, 138] width 9 height 9
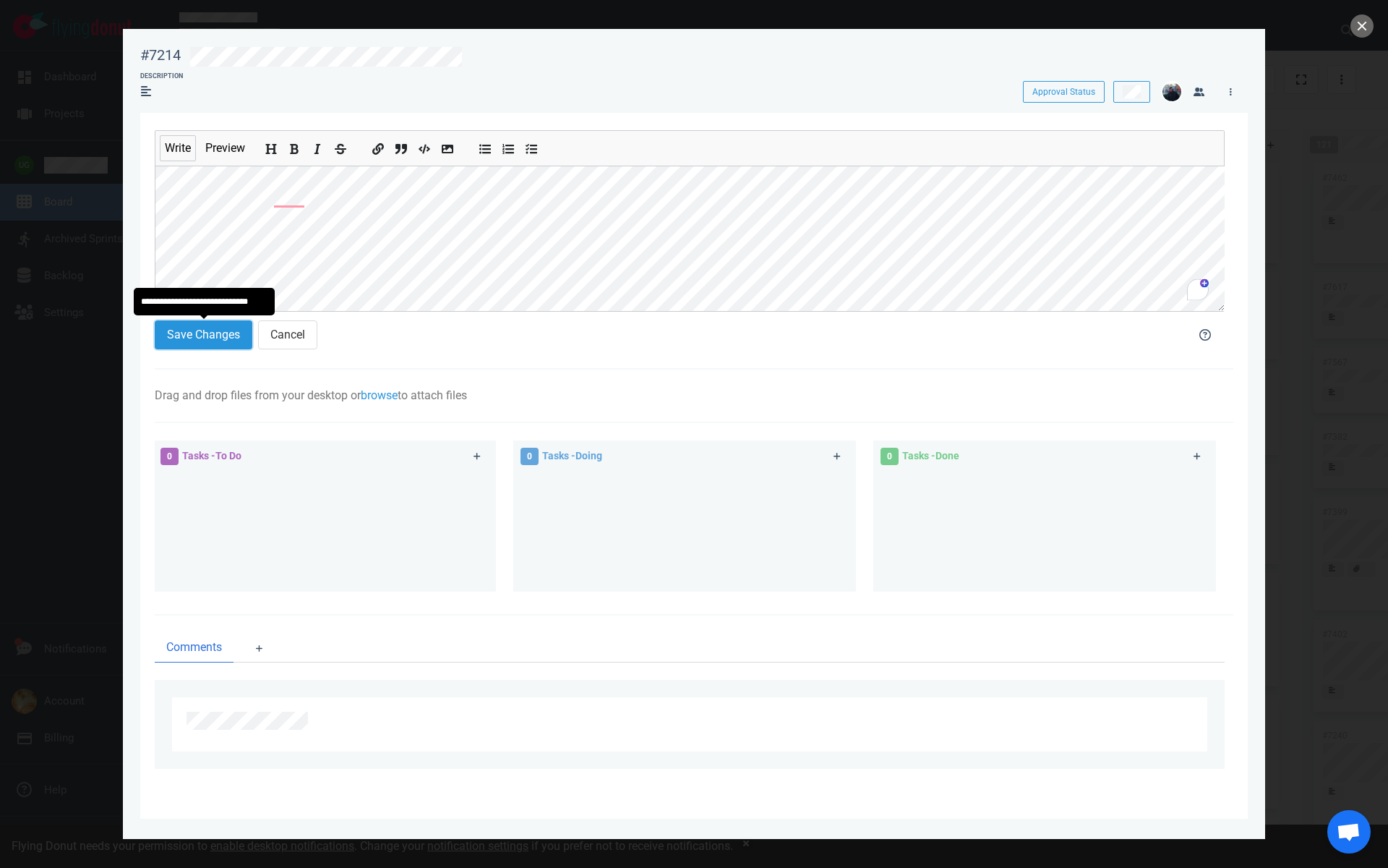
click at [194, 335] on button "Save Changes" at bounding box center [204, 335] width 98 height 29
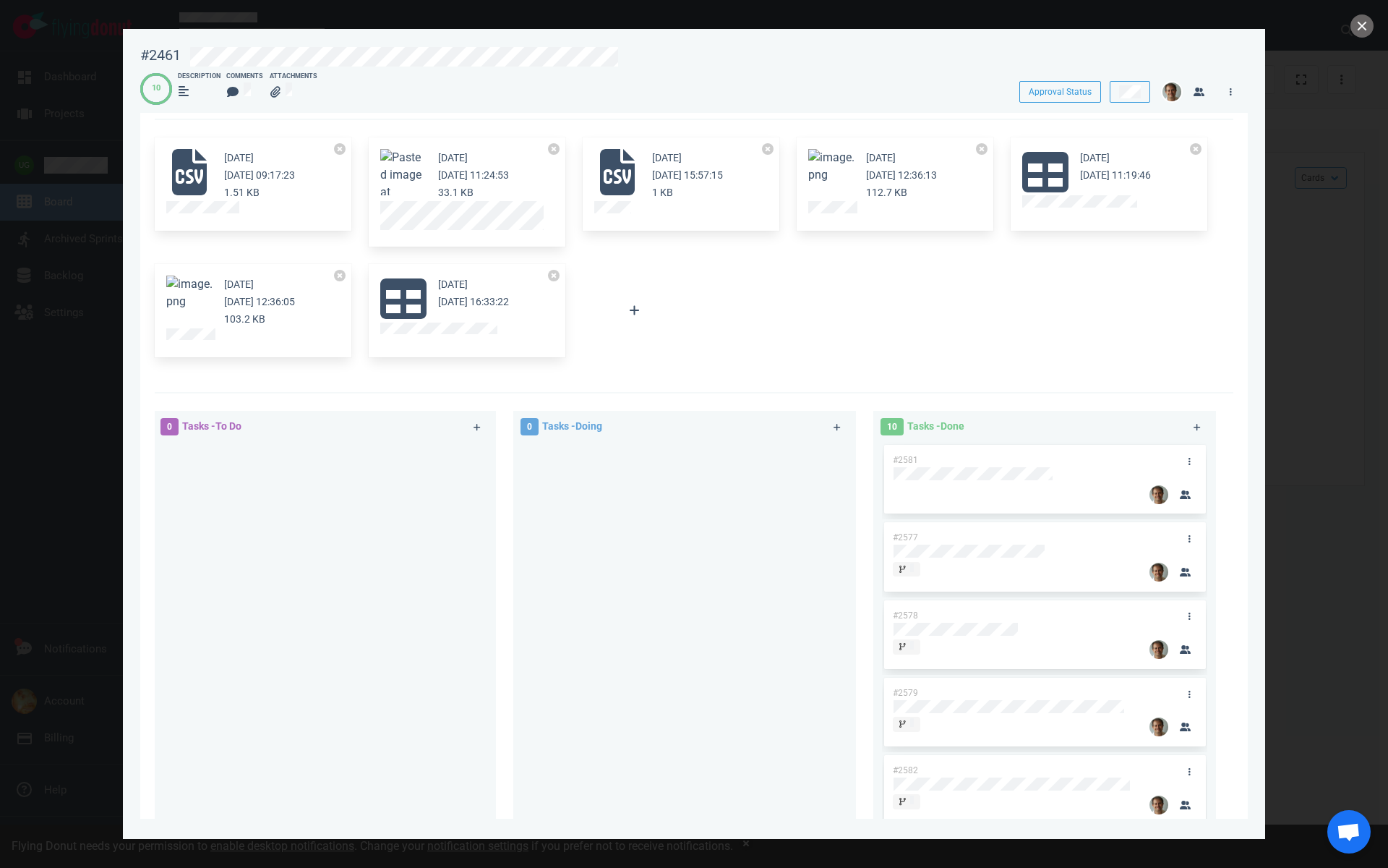
scroll to position [476, 0]
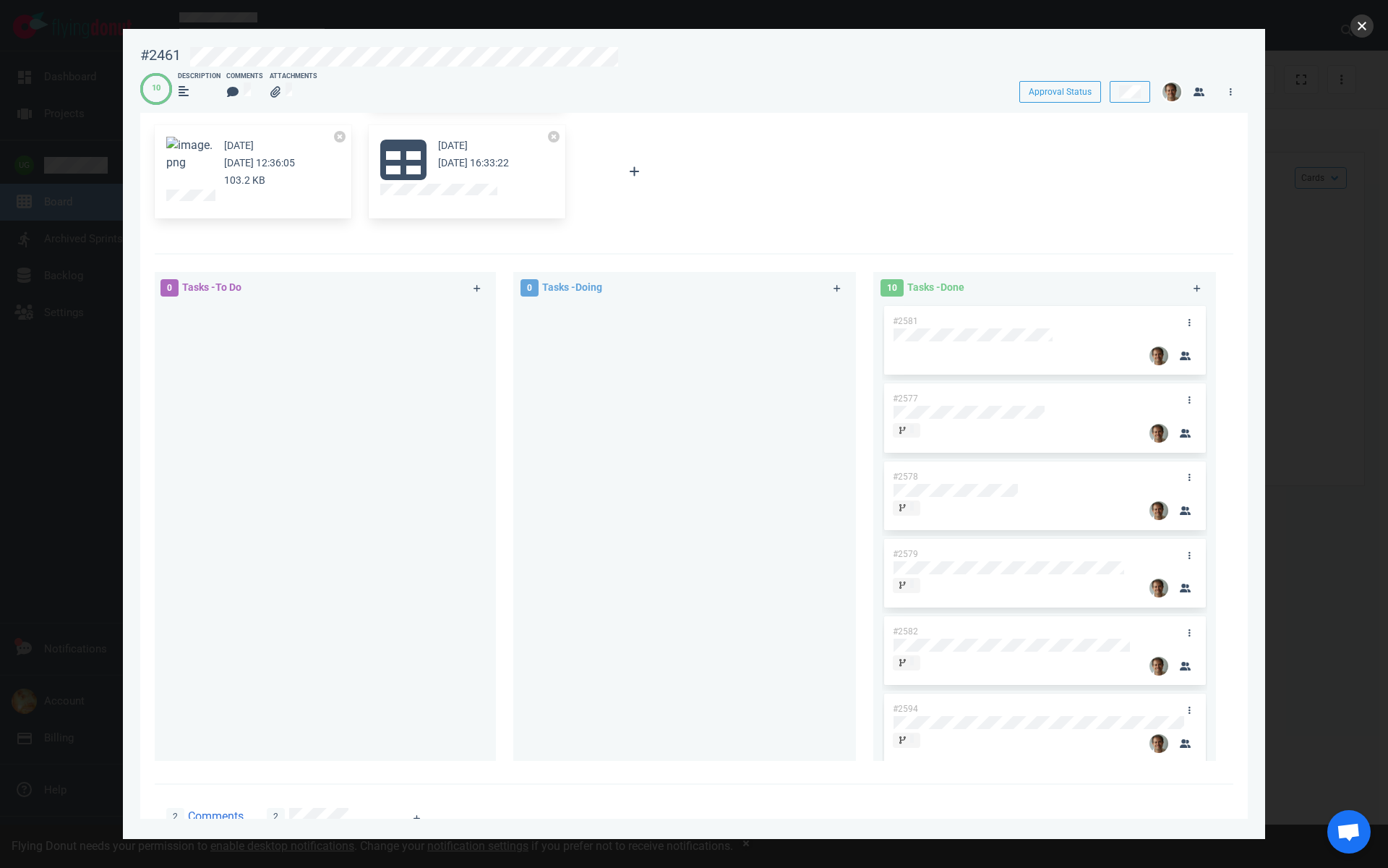
click at [1359, 26] on button "close" at bounding box center [1362, 26] width 23 height 23
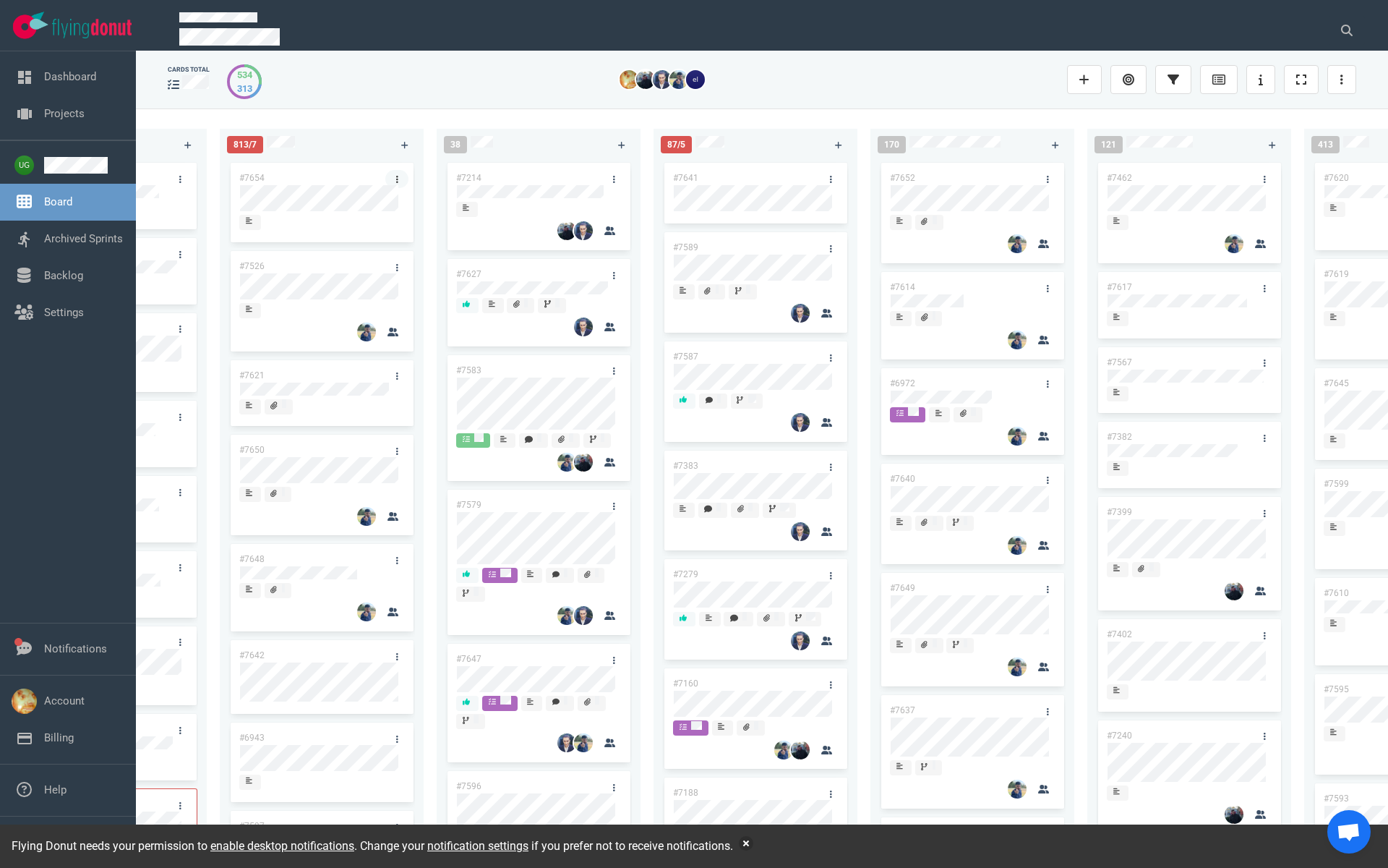
click at [392, 180] on link at bounding box center [397, 179] width 23 height 18
click at [448, 309] on link "Users" at bounding box center [466, 310] width 148 height 24
click at [338, 130] on div "813/7" at bounding box center [306, 144] width 175 height 36
click at [471, 177] on link "#7214" at bounding box center [469, 178] width 25 height 11
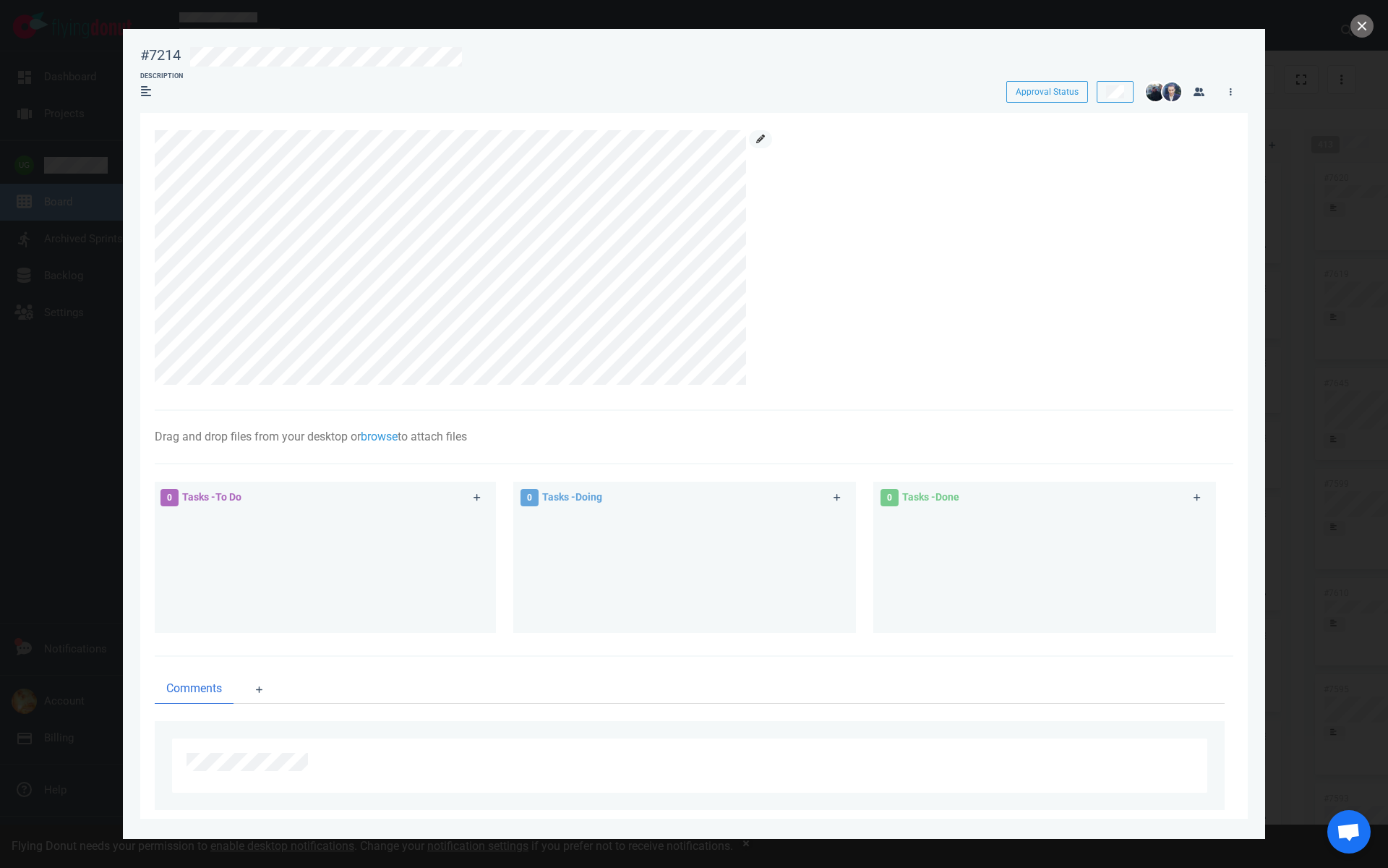
click at [765, 144] on link at bounding box center [760, 138] width 23 height 18
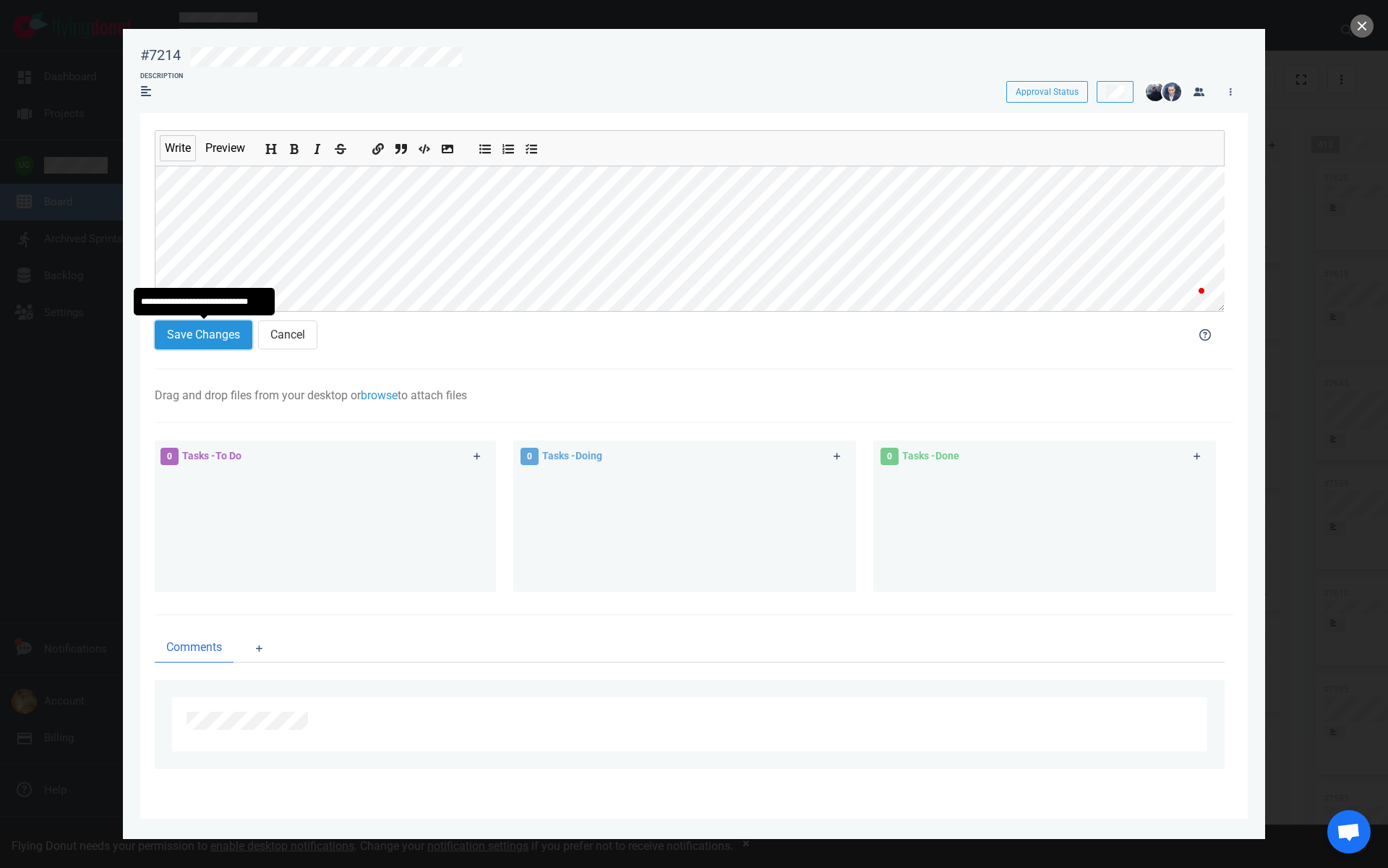
click at [209, 340] on button "Save Changes" at bounding box center [204, 335] width 98 height 29
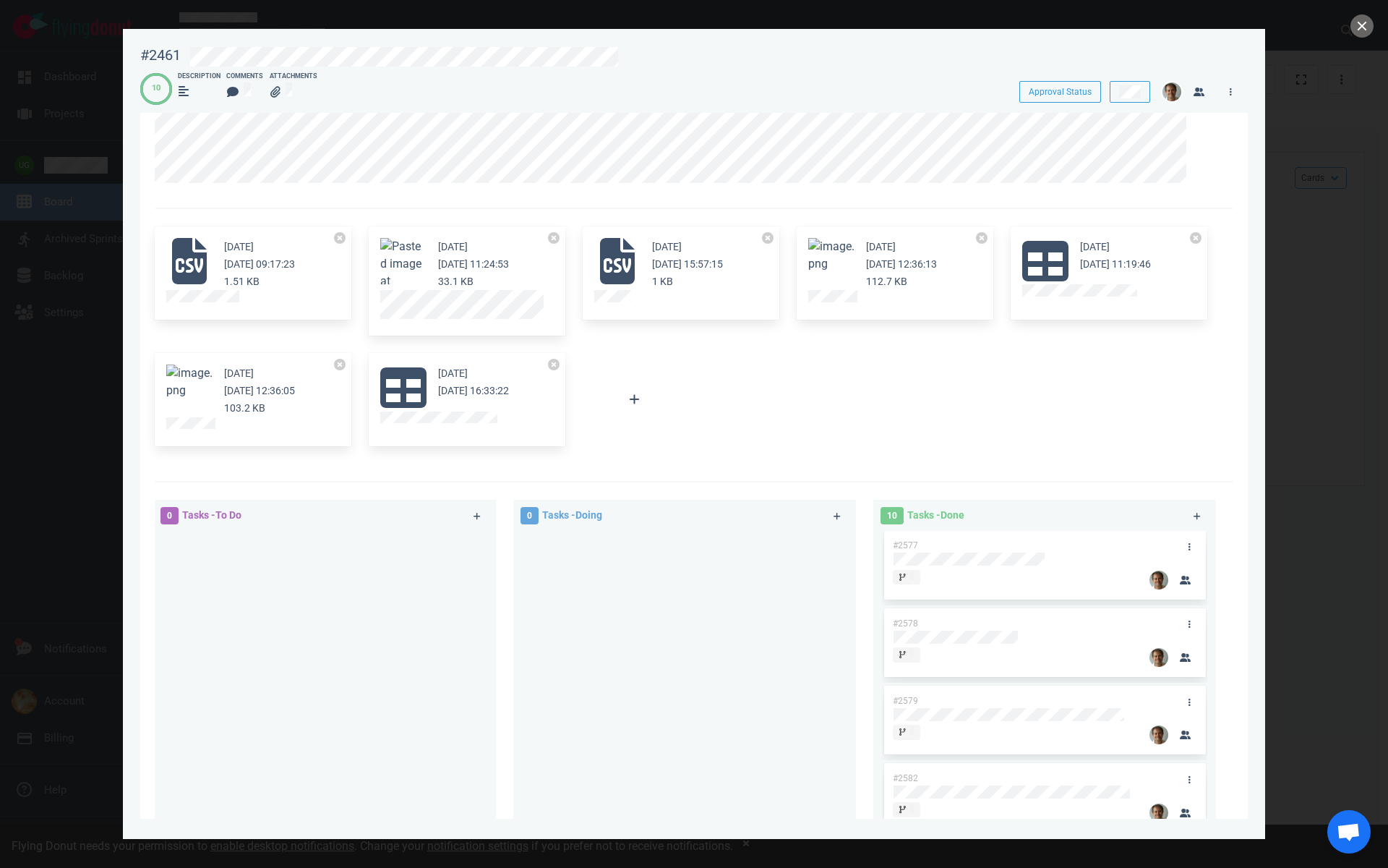
scroll to position [63, 0]
